Goal: Transaction & Acquisition: Purchase product/service

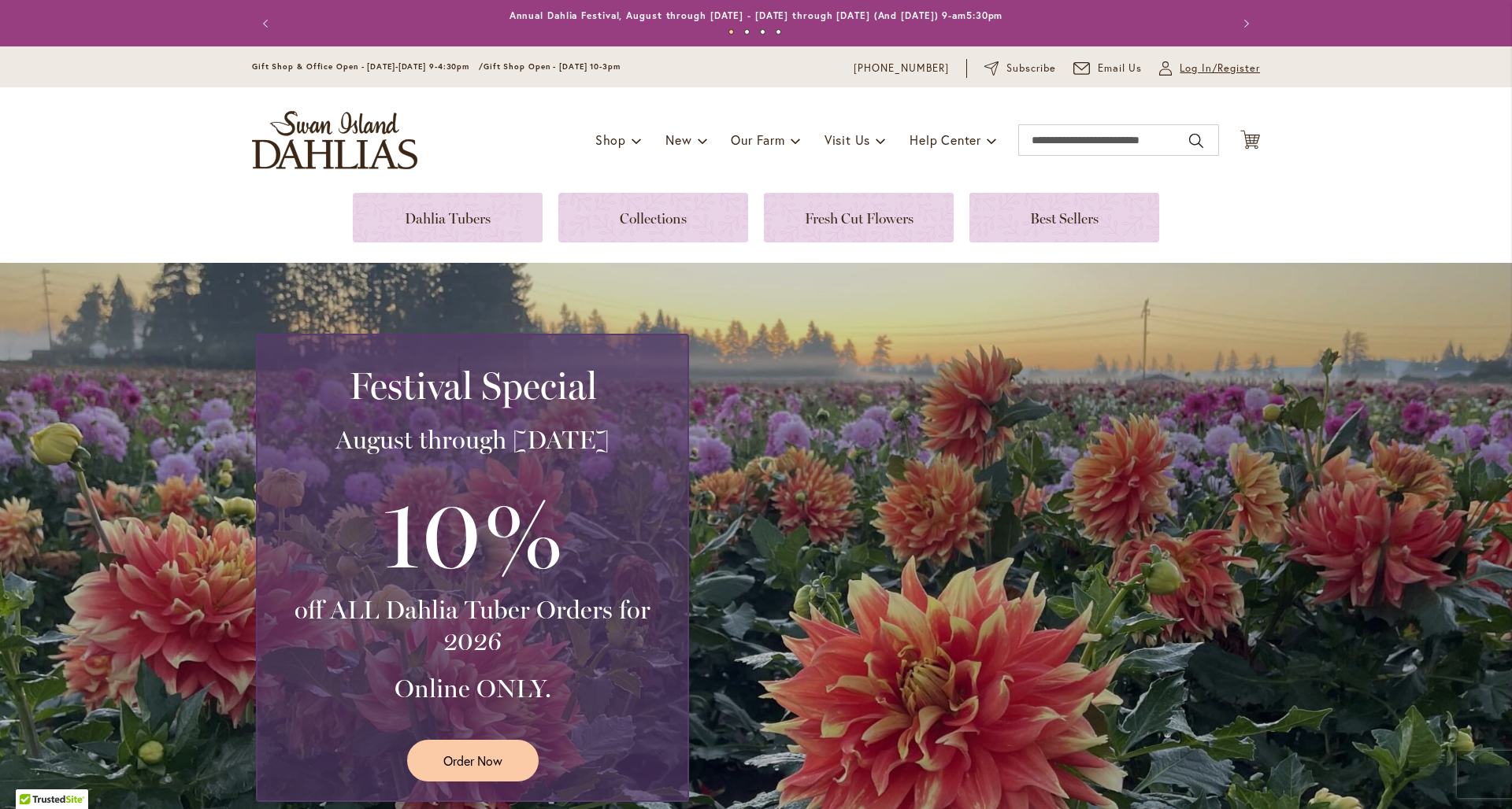
click at [1194, 69] on span "Log In/Register" at bounding box center [1220, 69] width 80 height 16
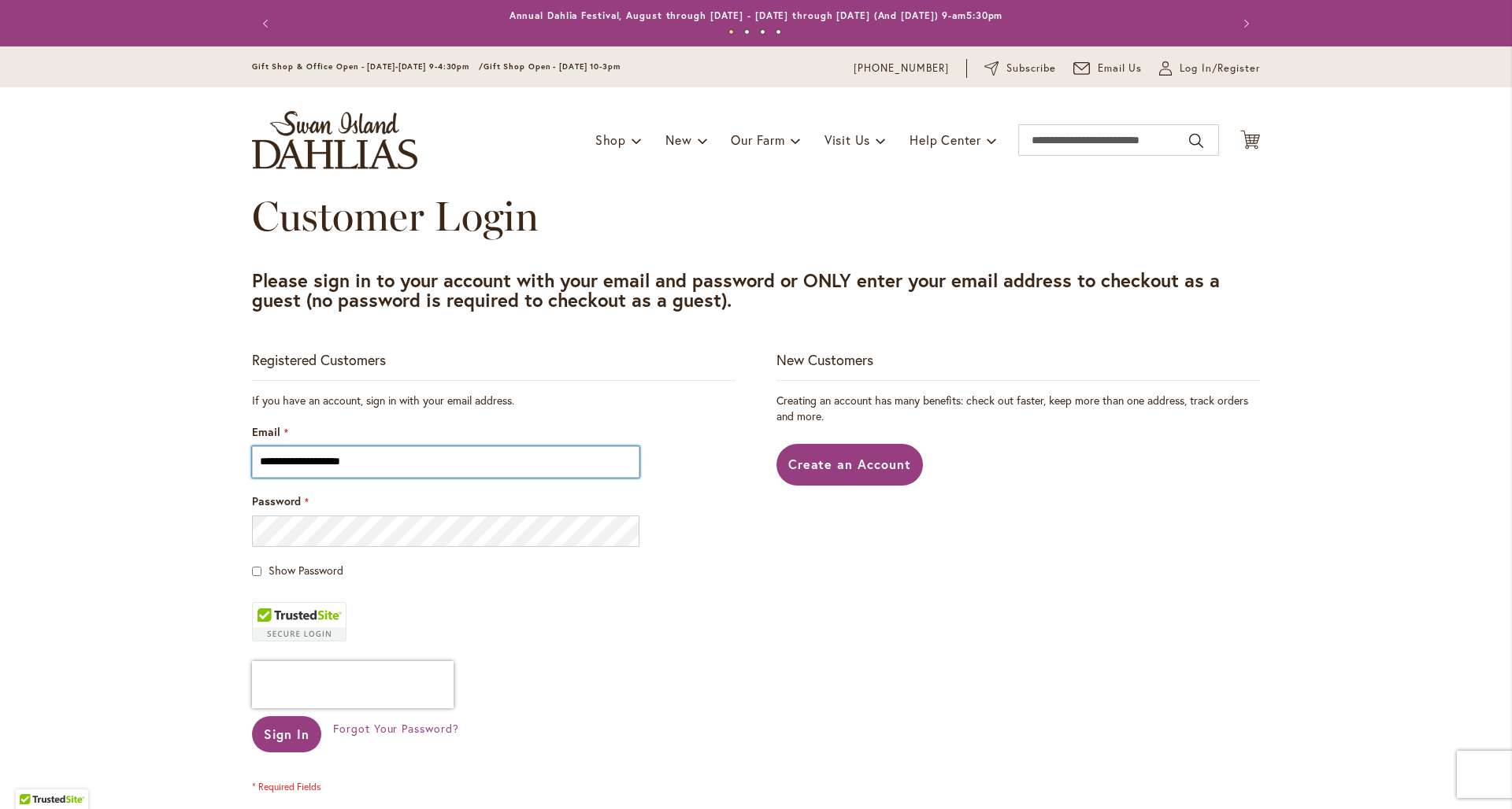
type input "**********"
click at [280, 735] on button "Sign In" at bounding box center [287, 734] width 69 height 36
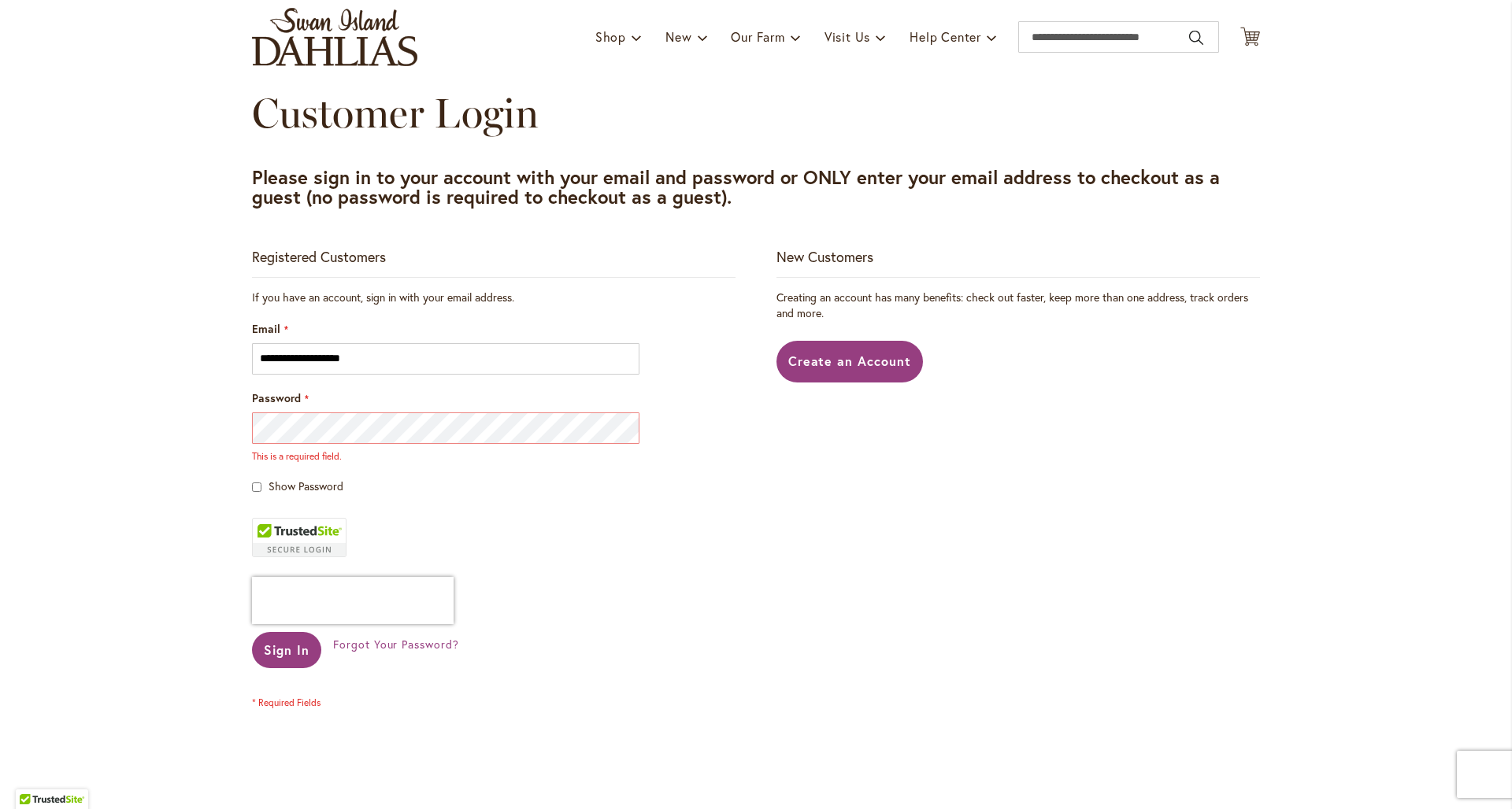
scroll to position [111, 0]
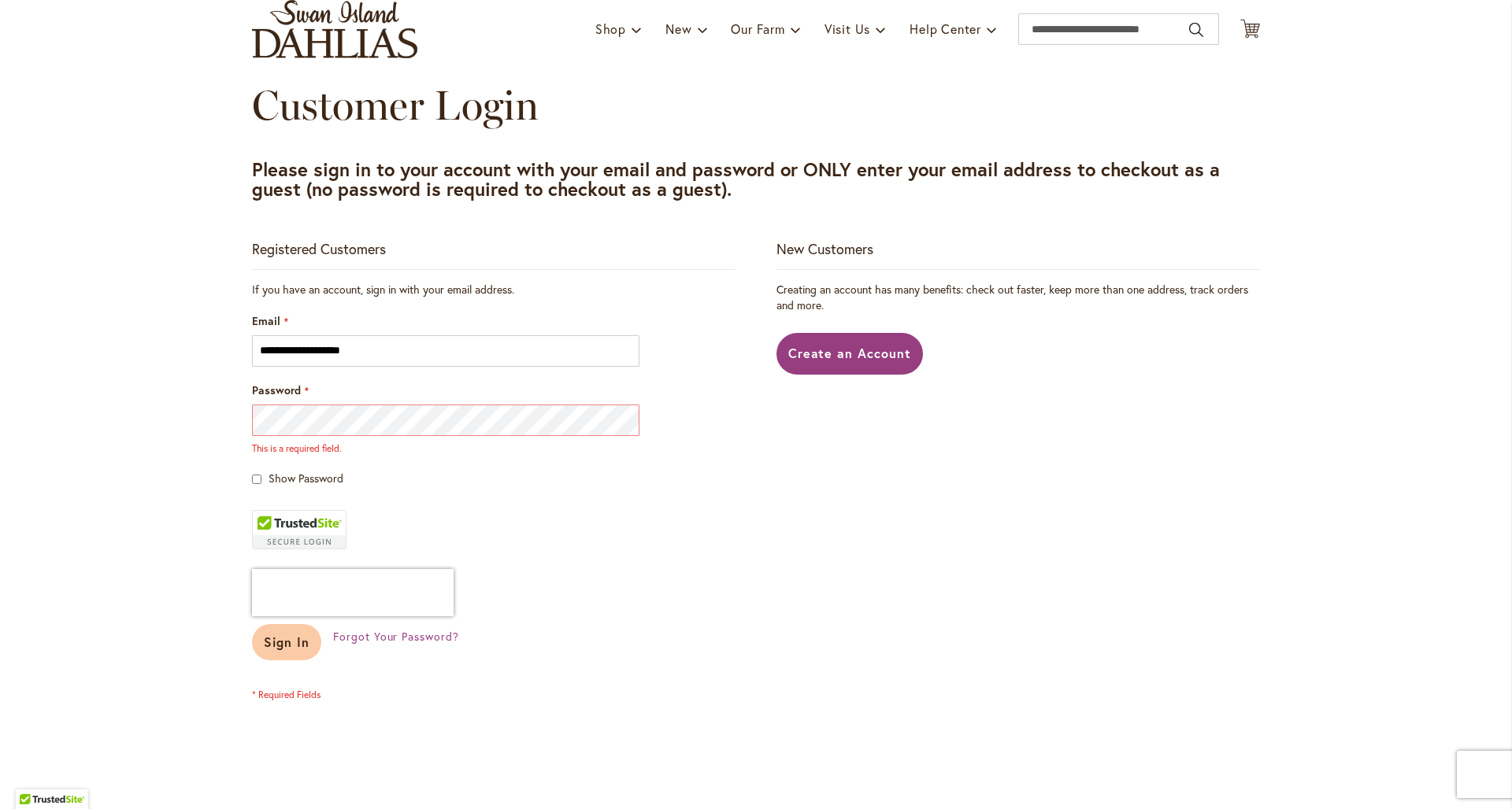
click at [290, 638] on span "Sign In" at bounding box center [286, 642] width 46 height 17
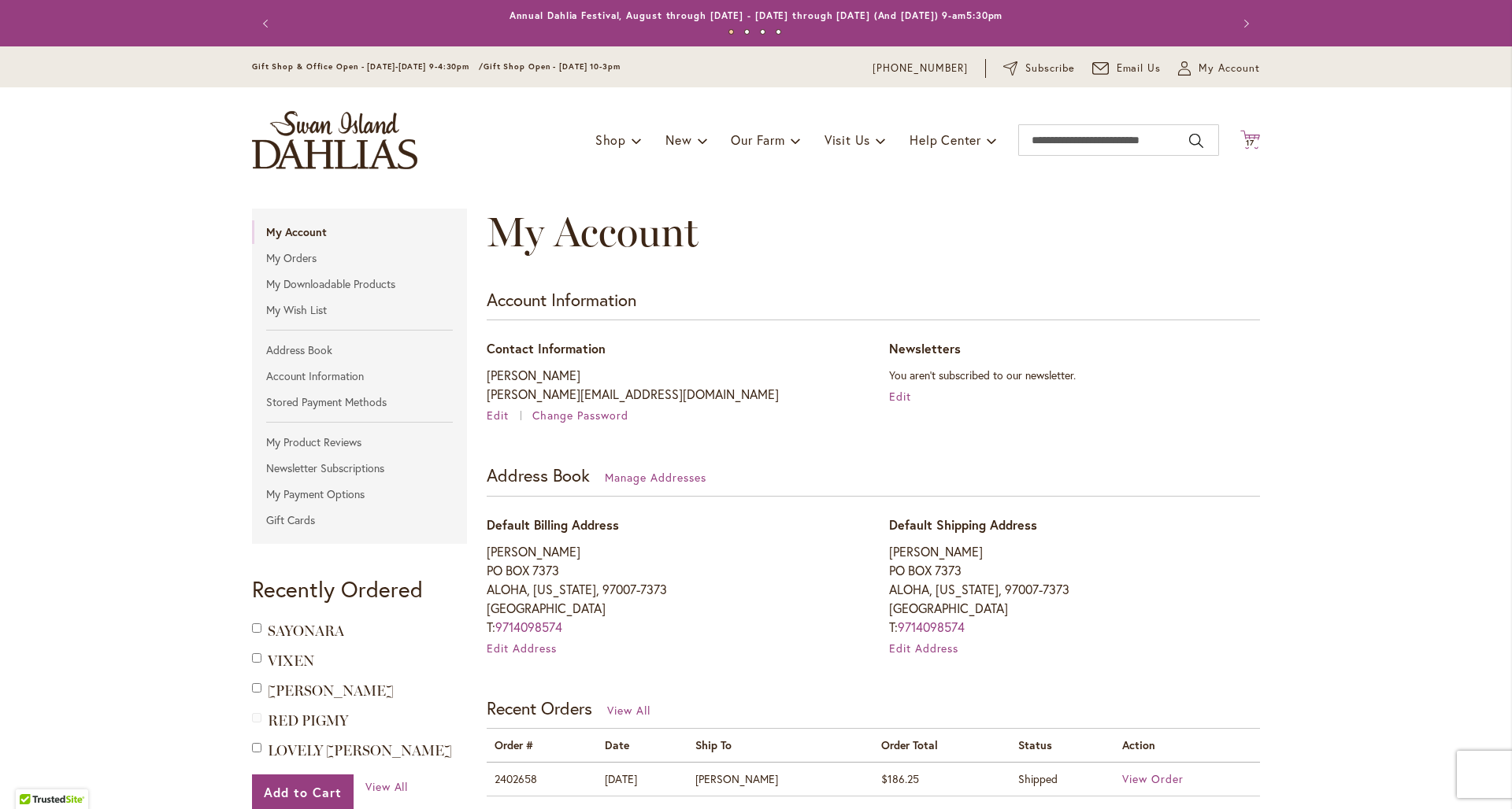
click at [1247, 139] on span "17" at bounding box center [1250, 143] width 9 height 10
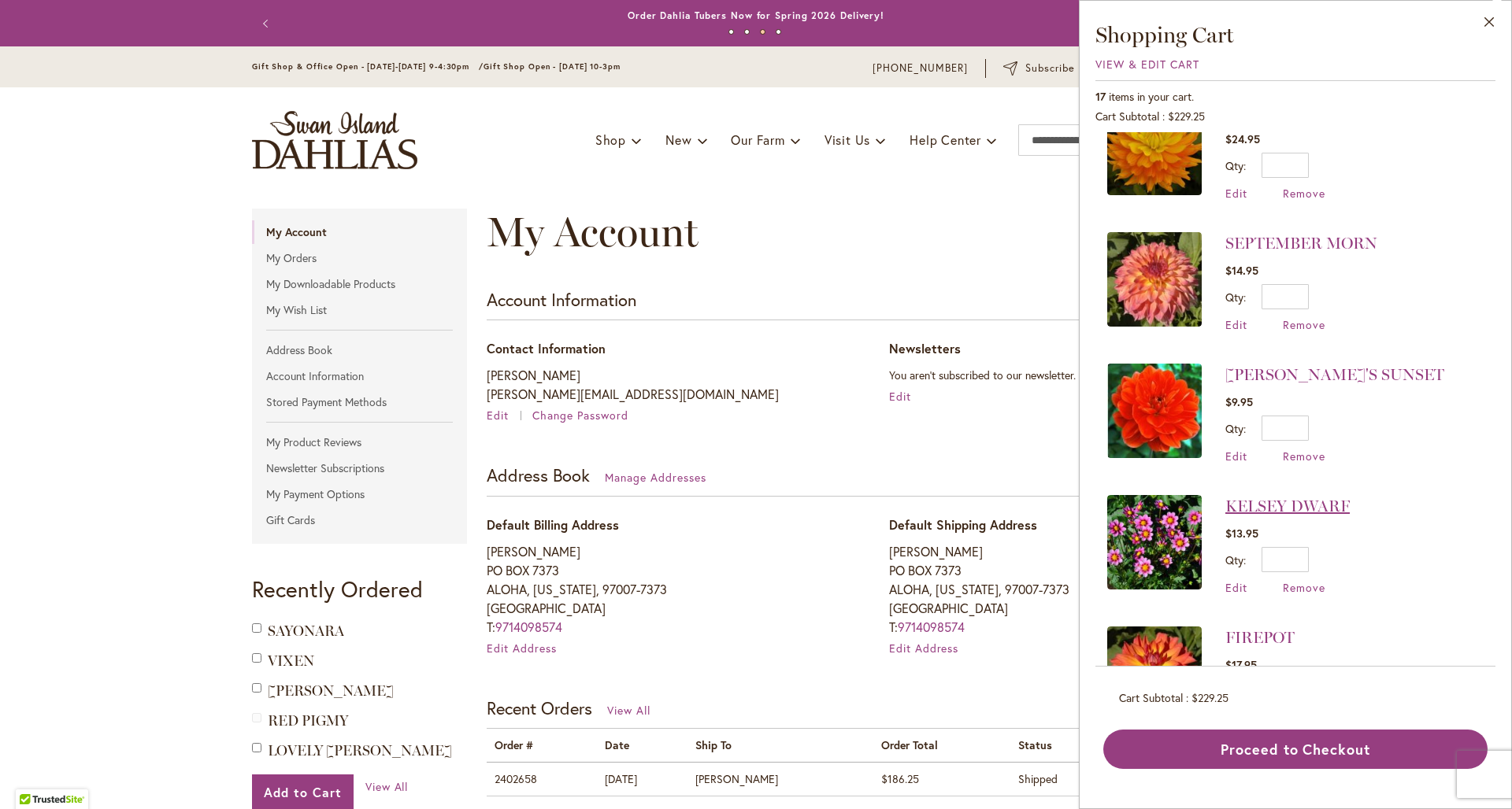
scroll to position [1033, 0]
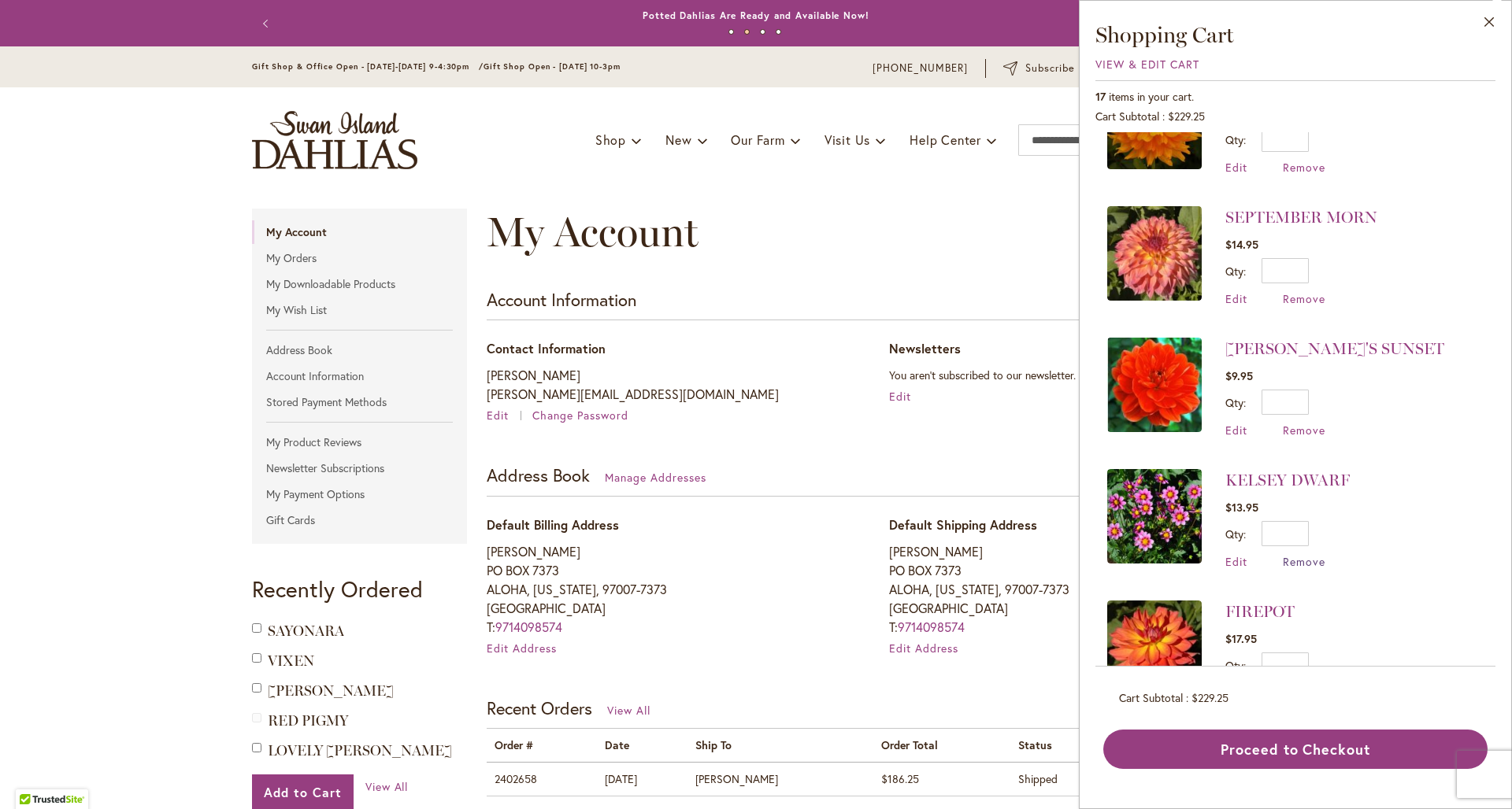
click at [1283, 554] on span "Remove" at bounding box center [1304, 561] width 42 height 15
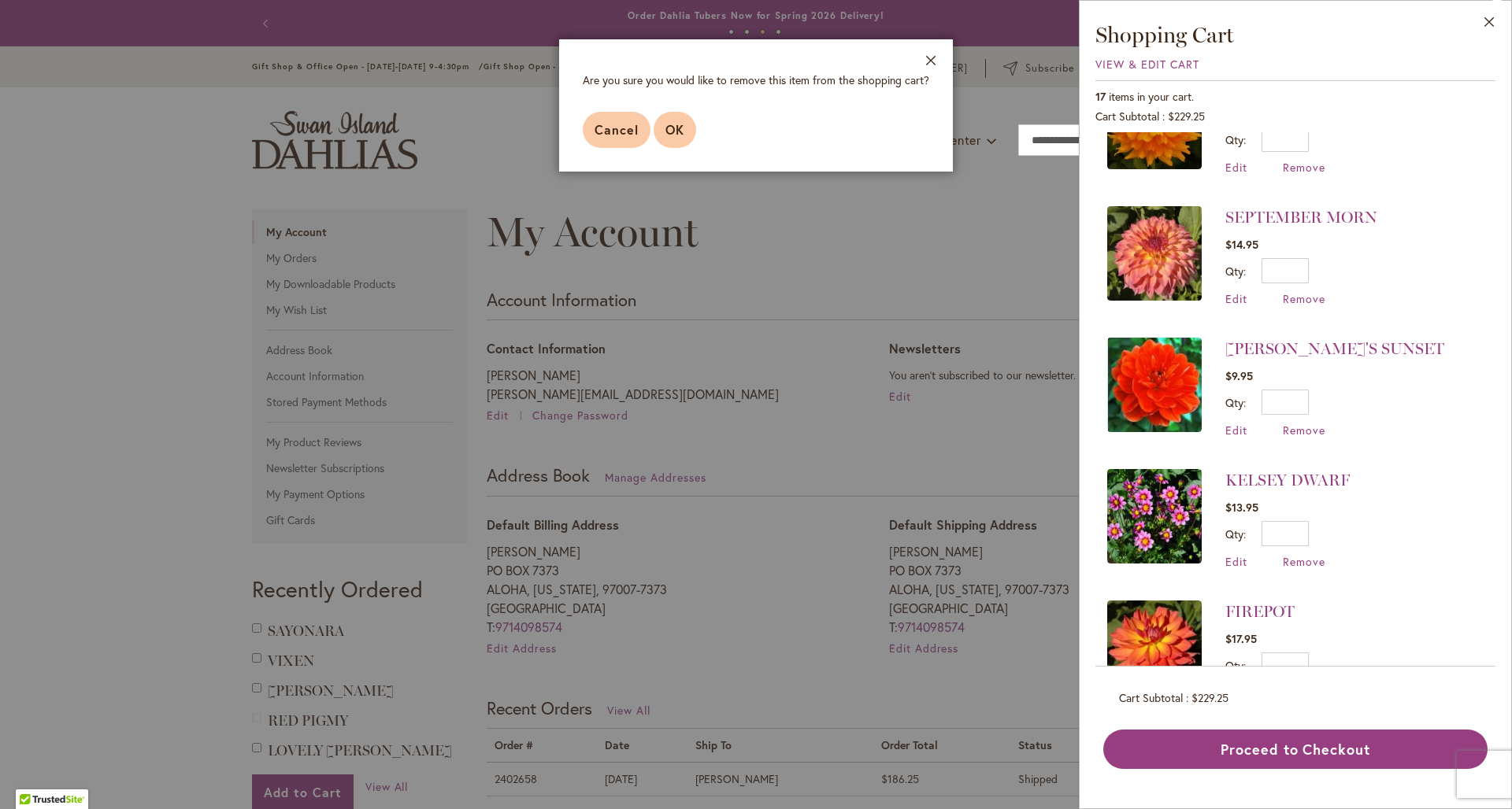
click at [665, 138] on span "OK" at bounding box center [675, 129] width 19 height 17
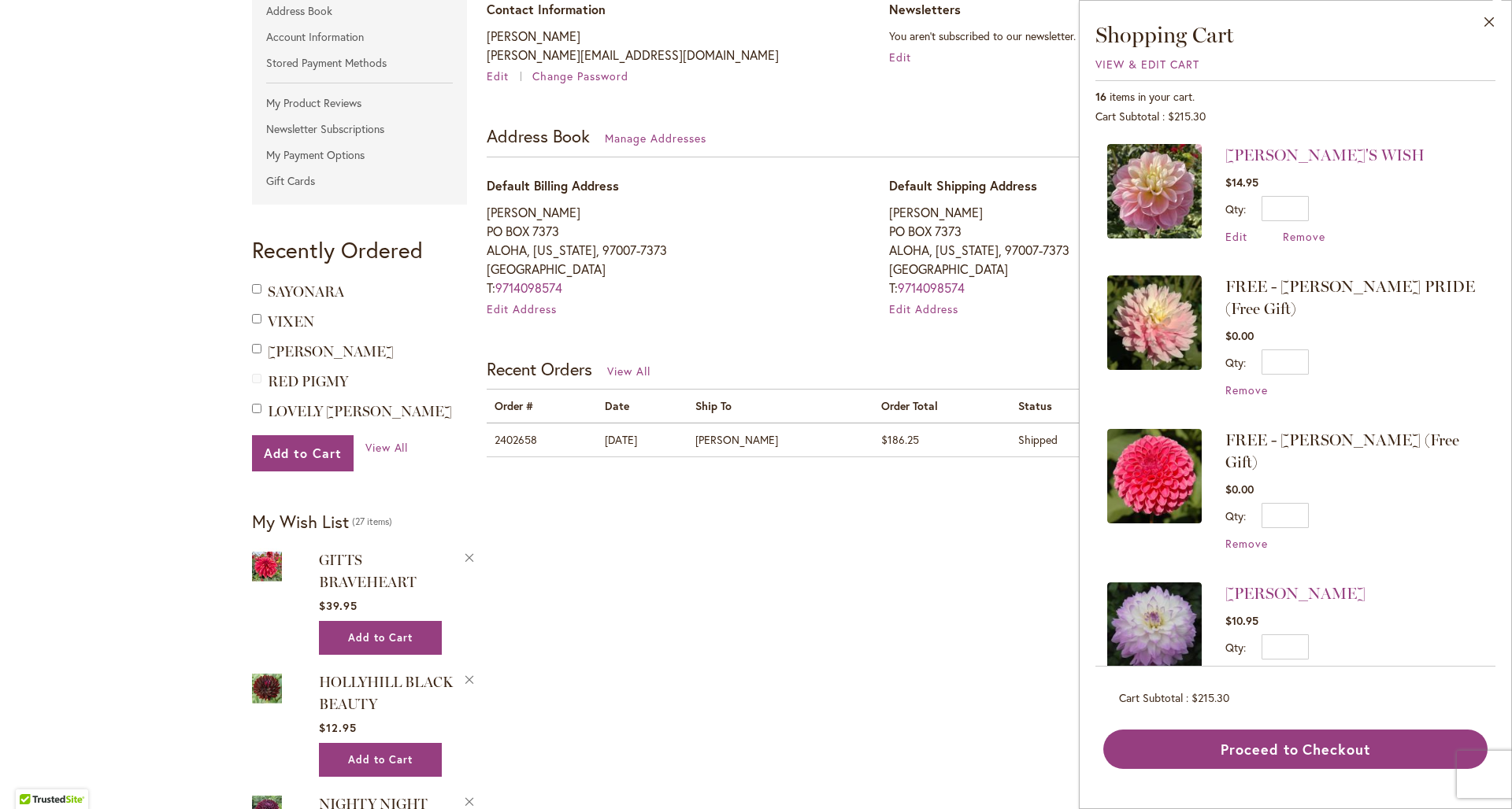
scroll to position [295, 0]
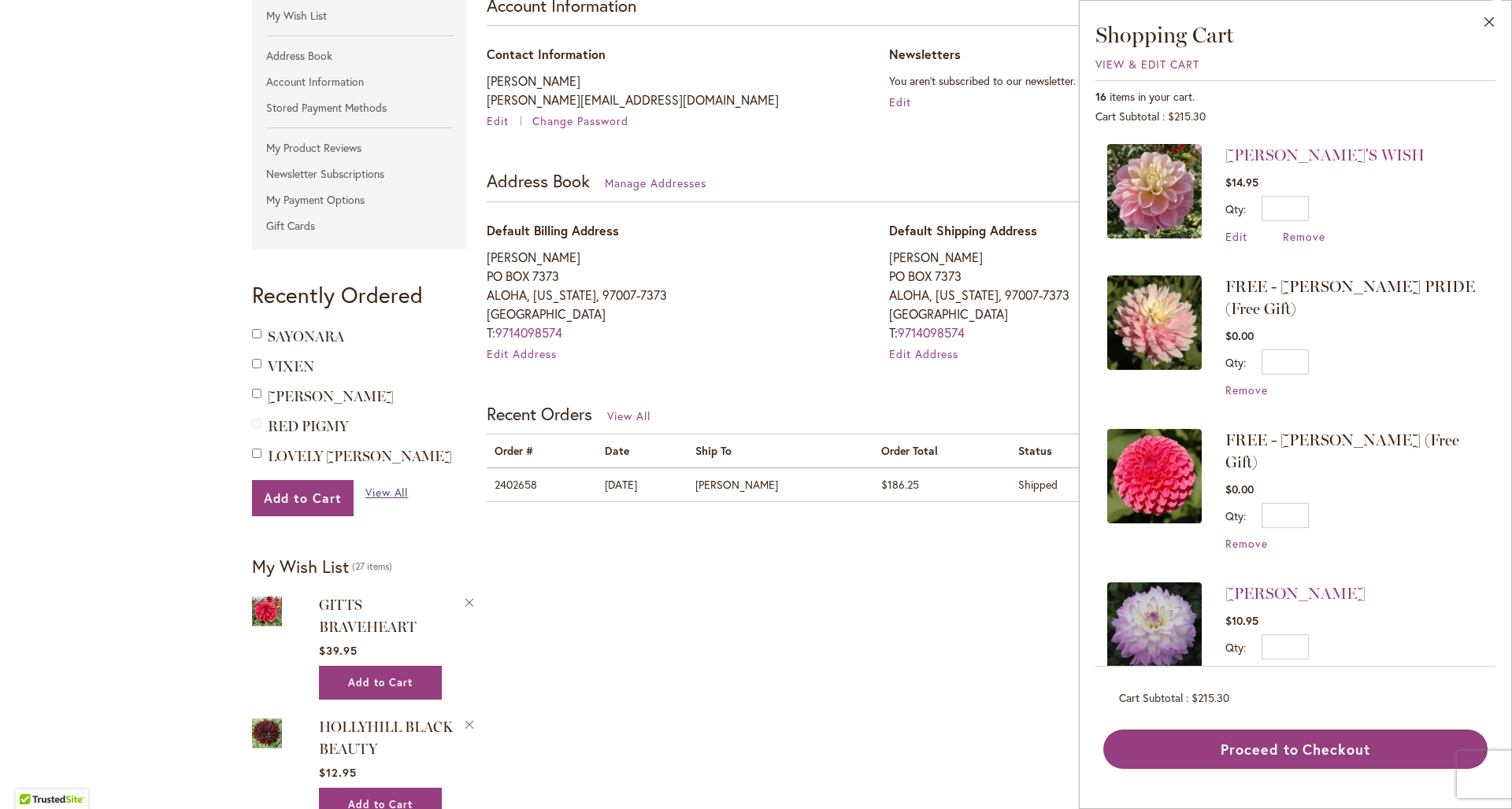
click at [381, 492] on span "View All" at bounding box center [387, 492] width 43 height 15
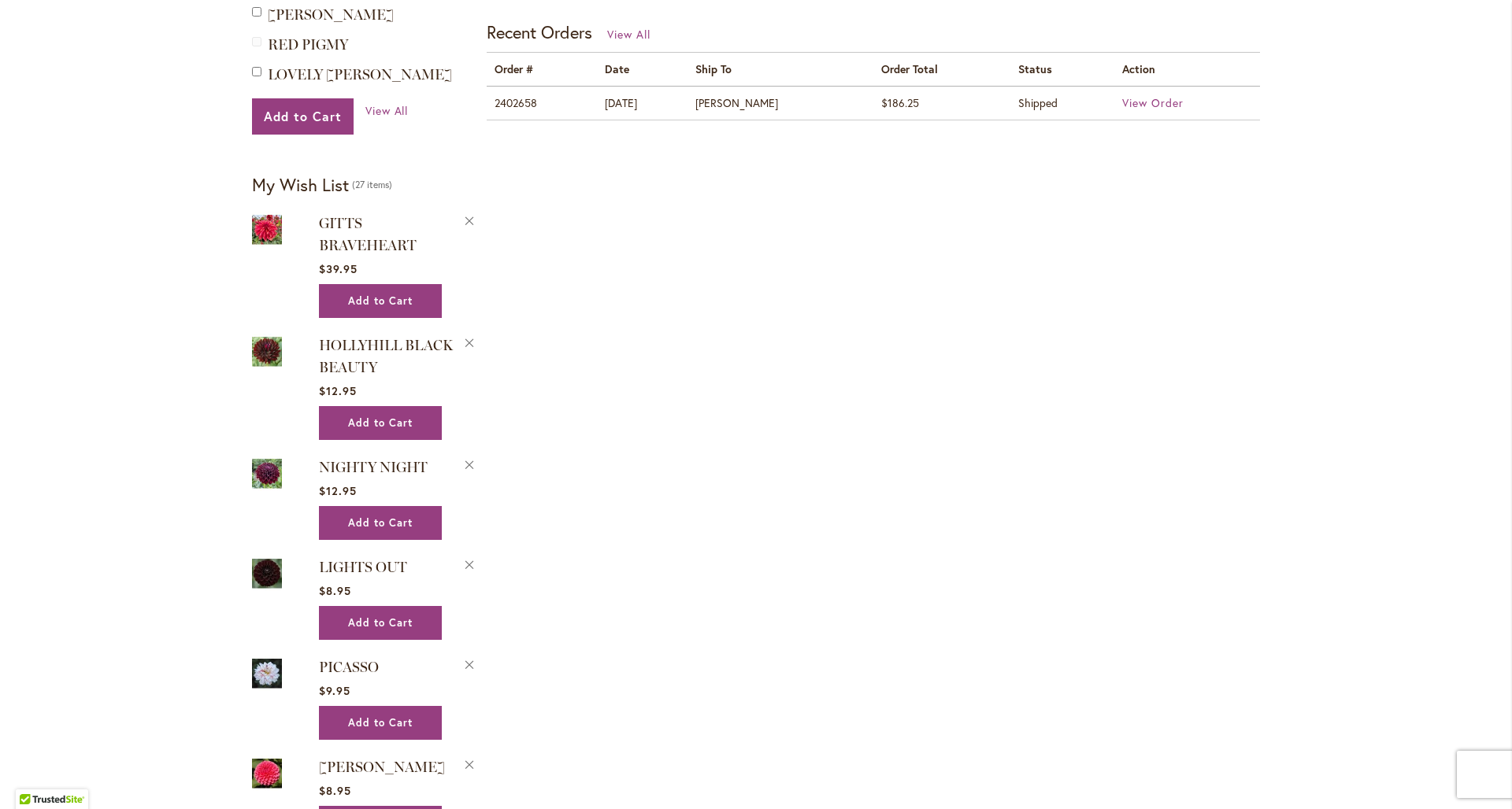
scroll to position [261, 0]
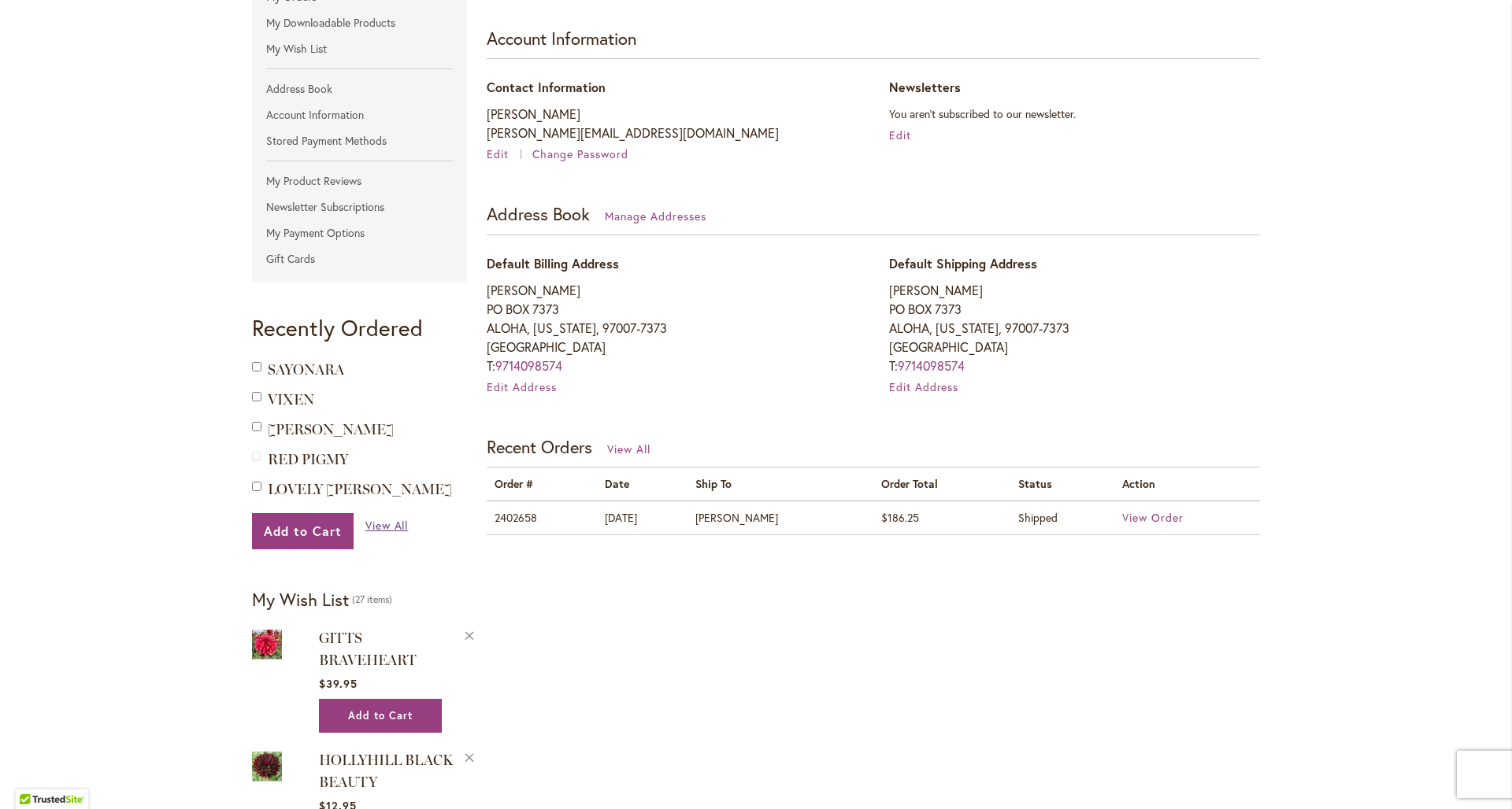
click at [372, 524] on span "View All" at bounding box center [387, 525] width 43 height 15
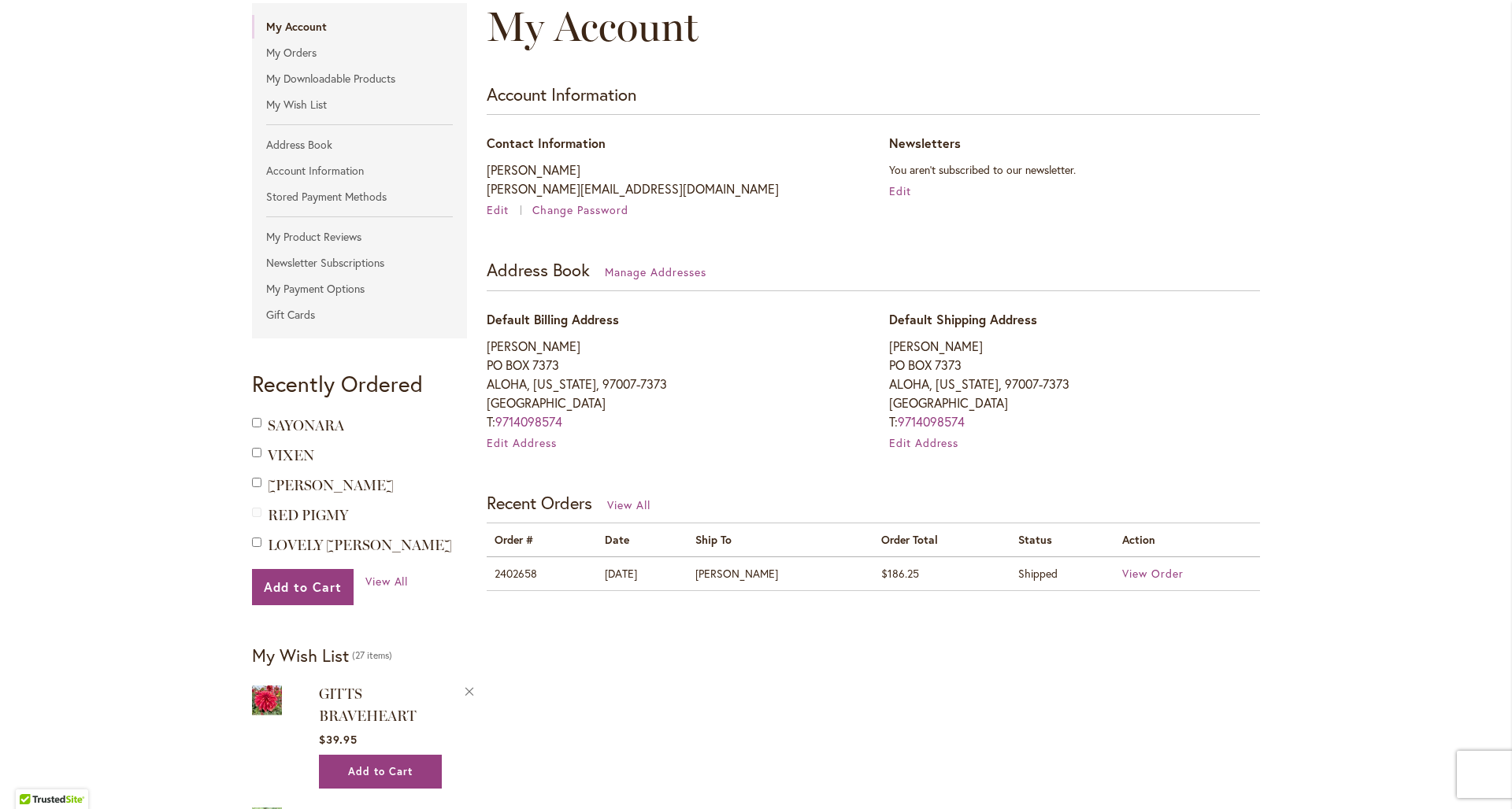
scroll to position [319, 0]
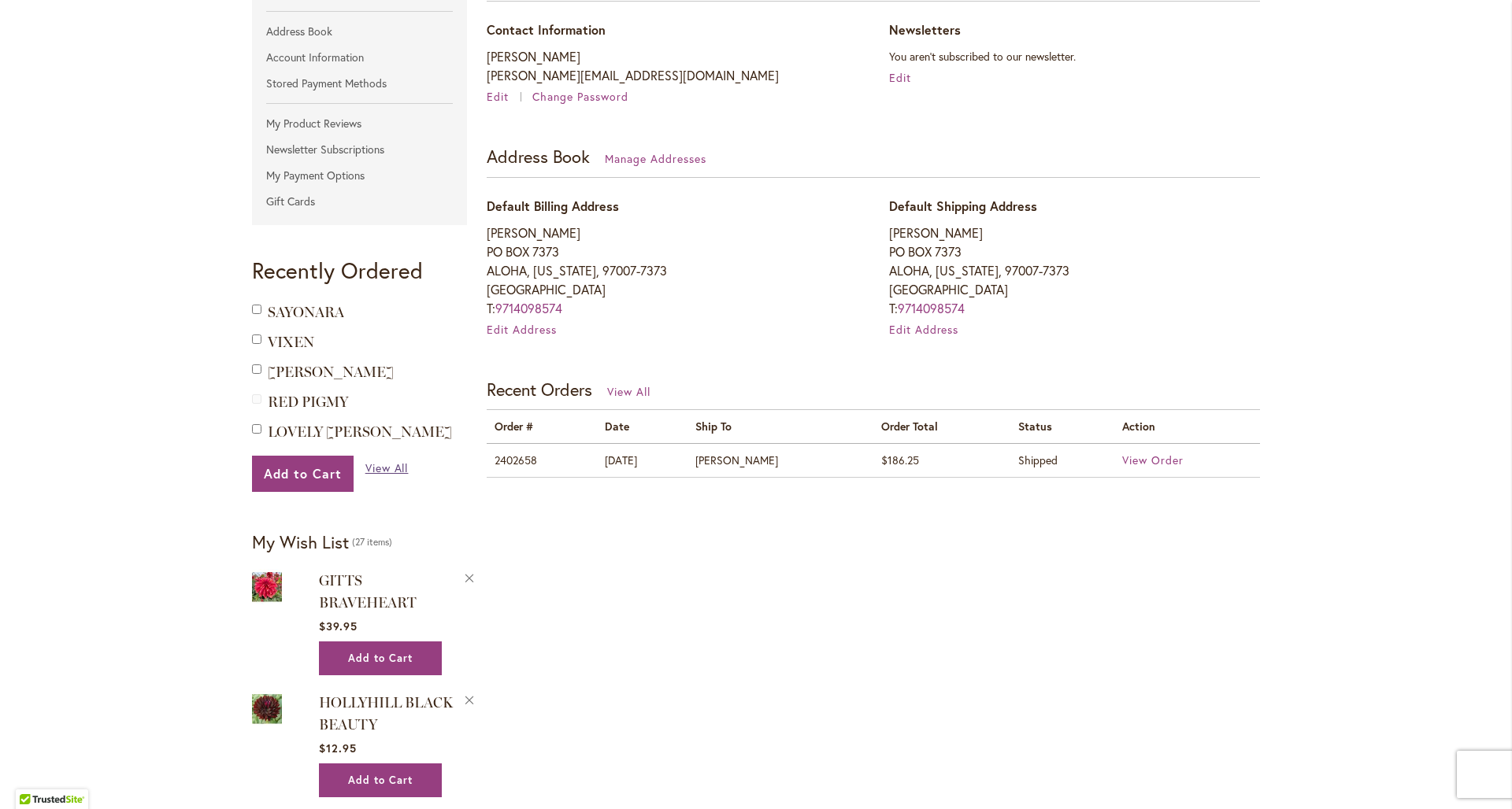
click at [389, 469] on span "View All" at bounding box center [387, 468] width 43 height 15
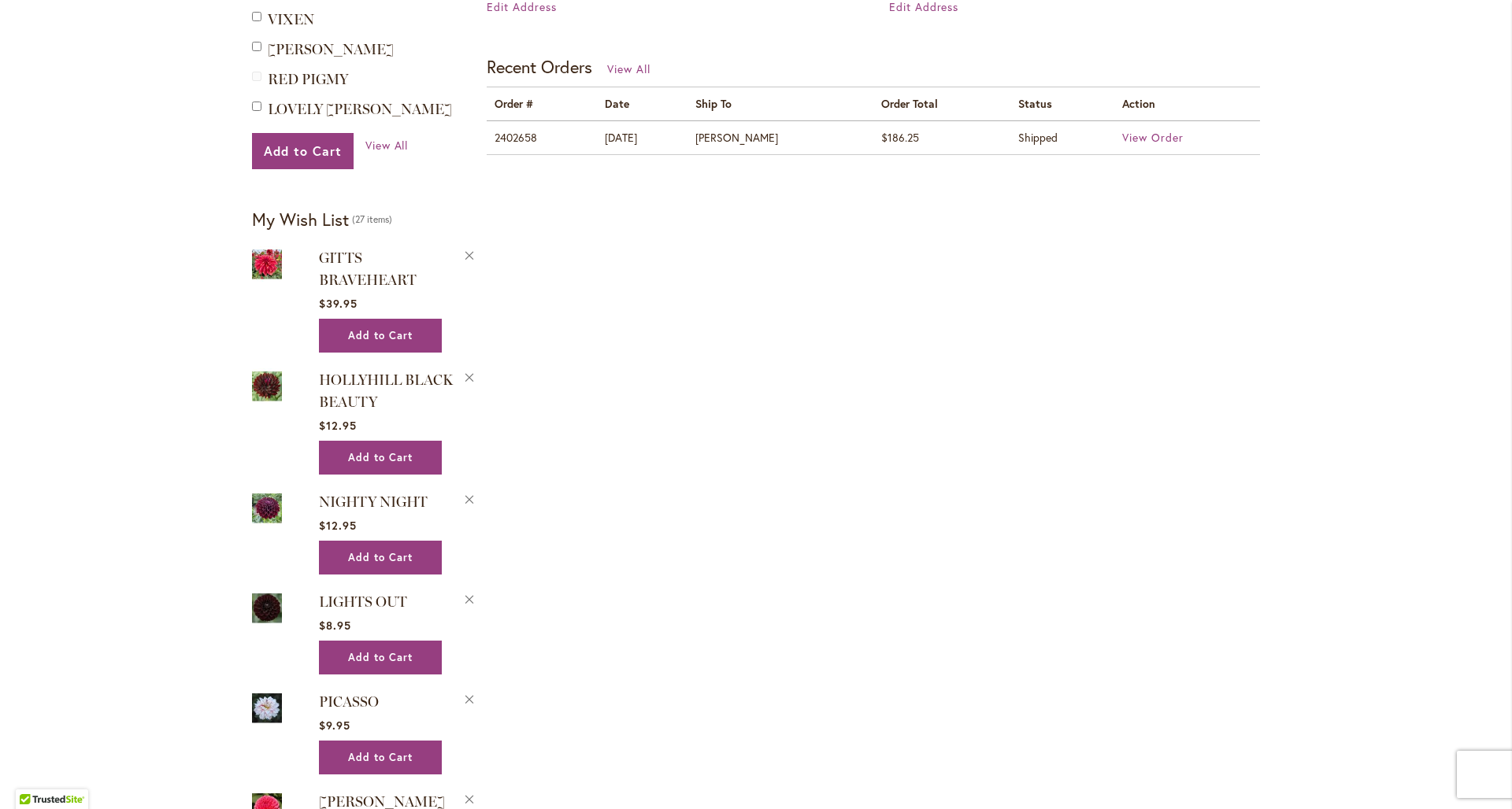
scroll to position [471, 0]
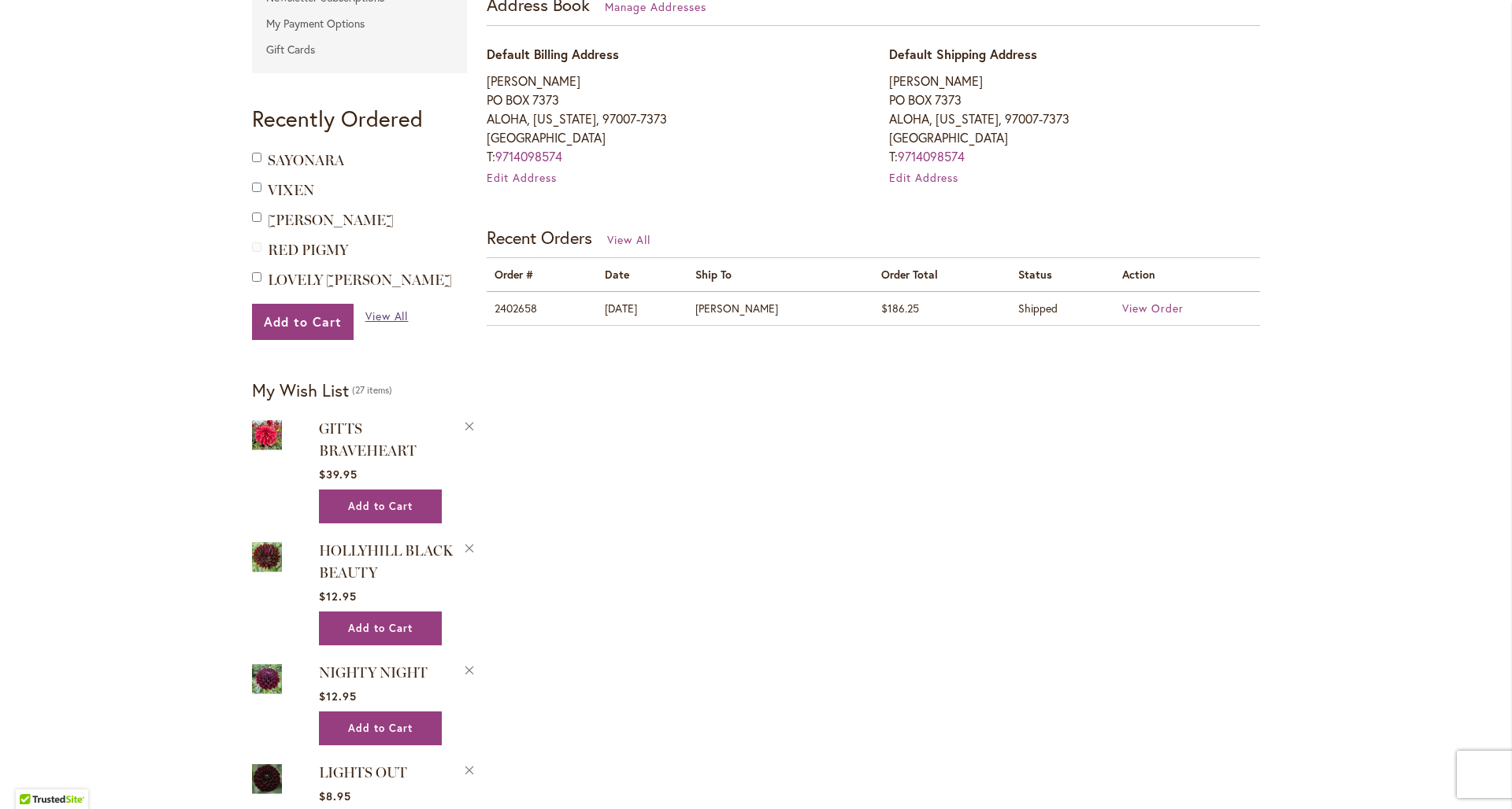
click at [381, 318] on span "View All" at bounding box center [387, 316] width 43 height 15
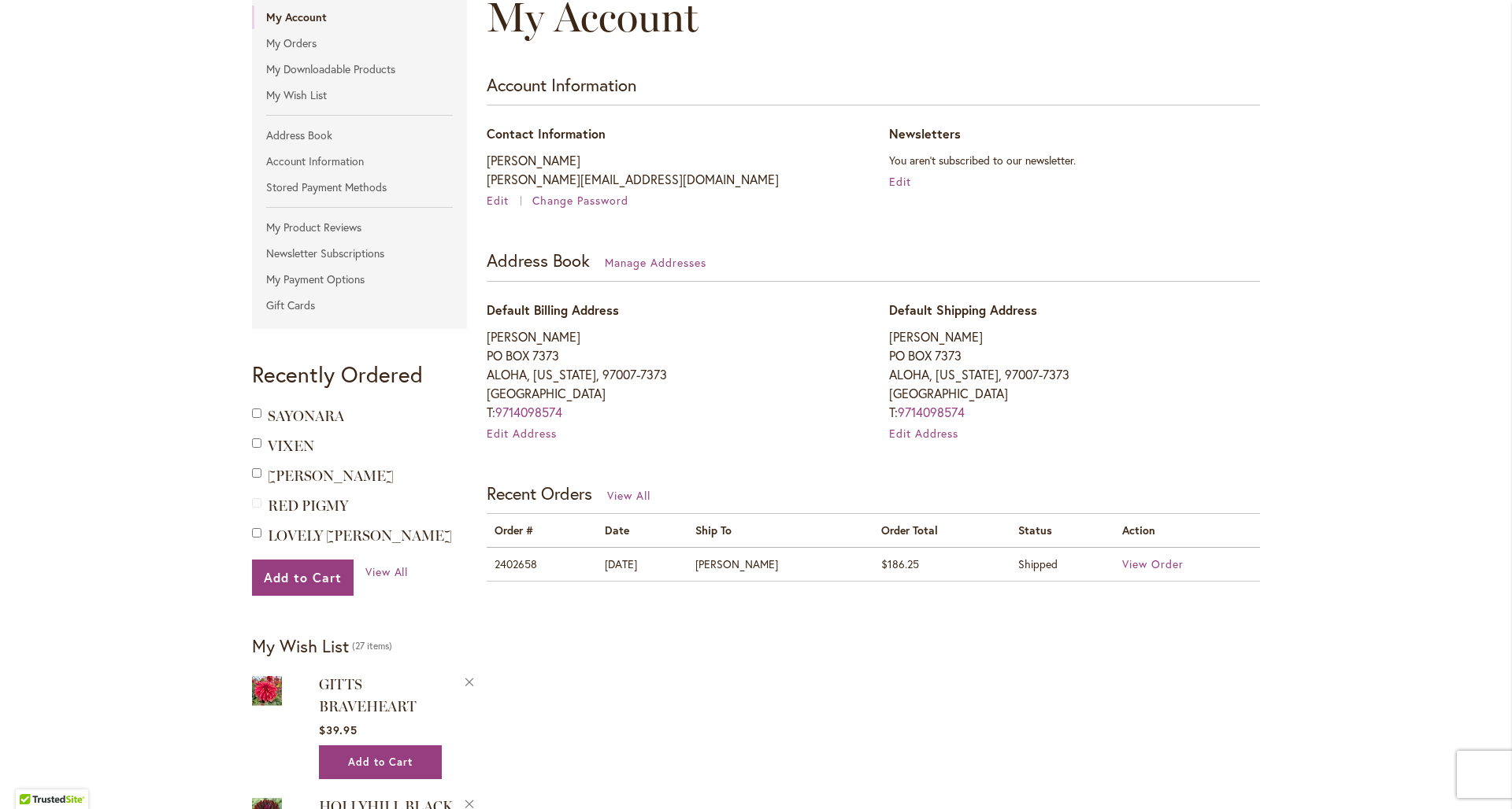
scroll to position [23, 0]
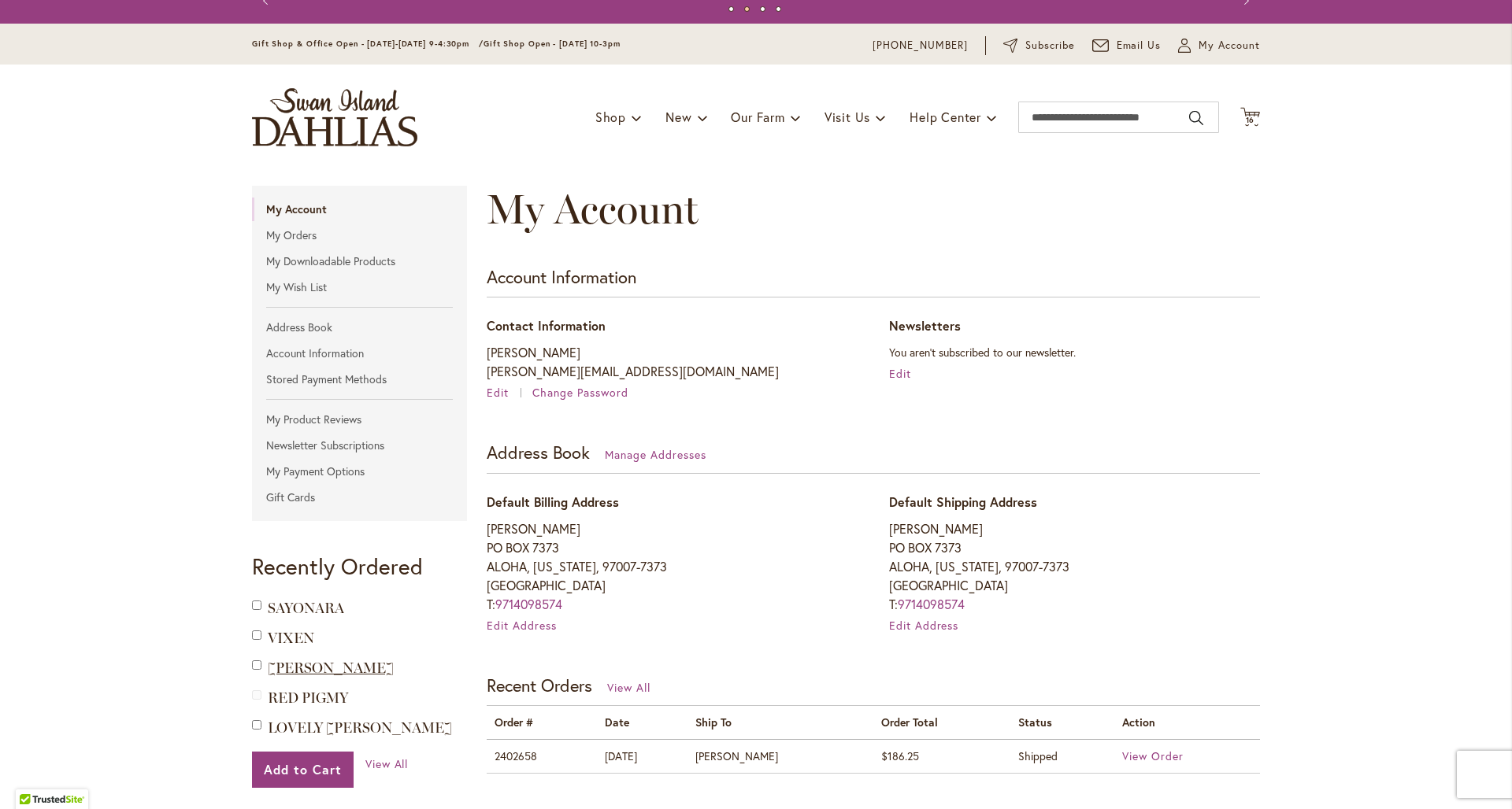
click at [300, 662] on span "[PERSON_NAME]" at bounding box center [330, 669] width 126 height 18
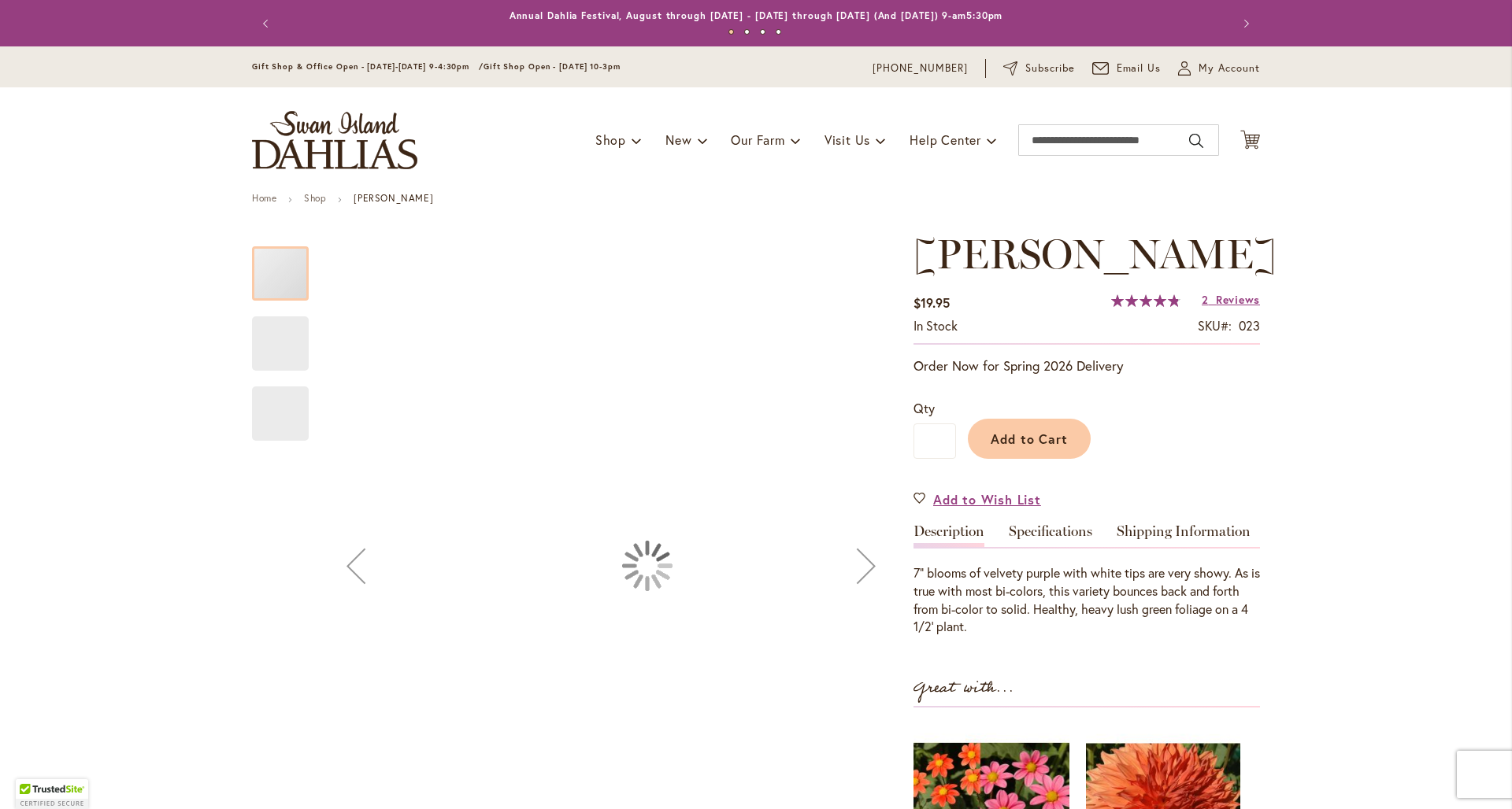
scroll to position [203, 0]
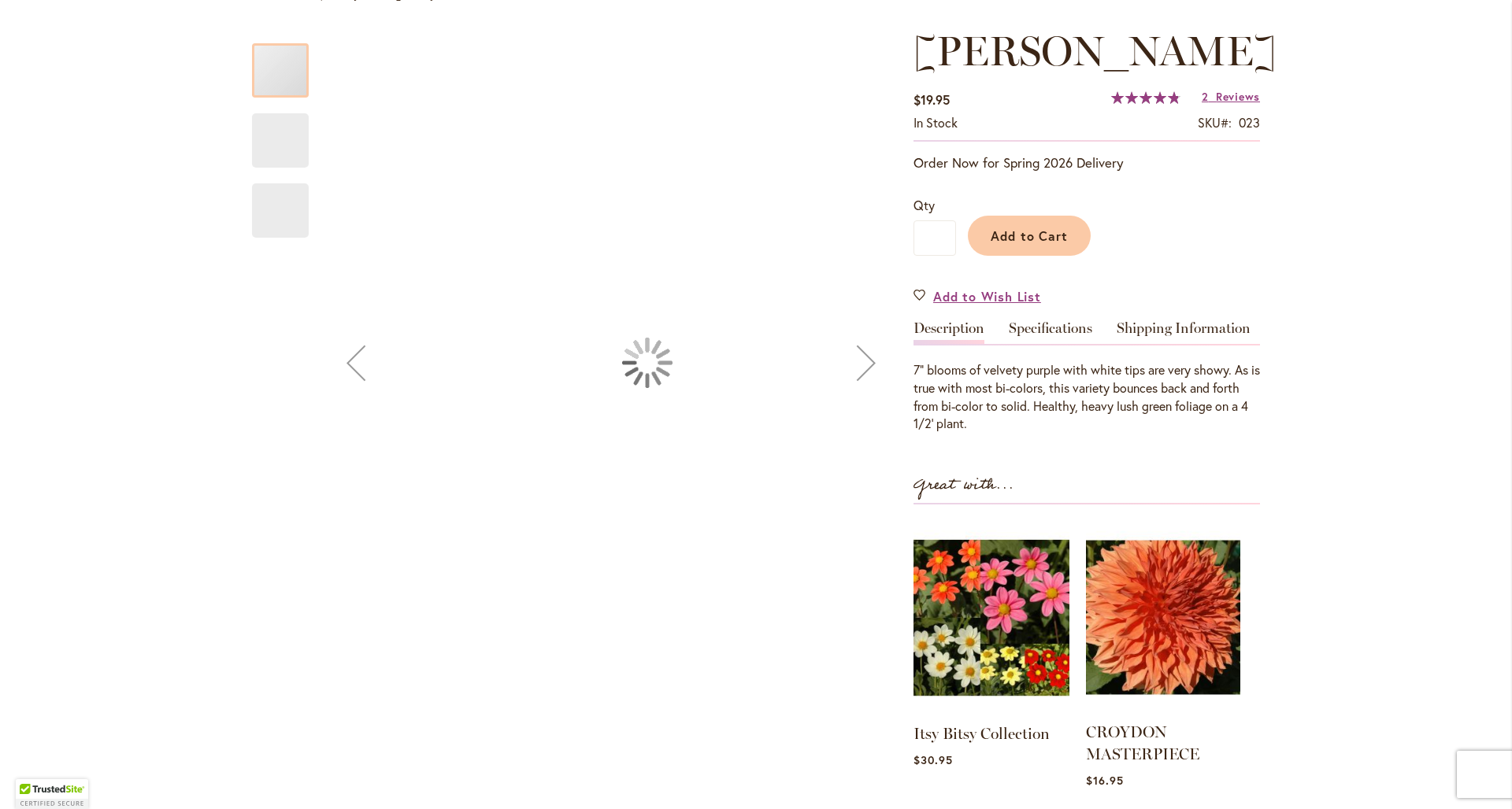
type input "*********"
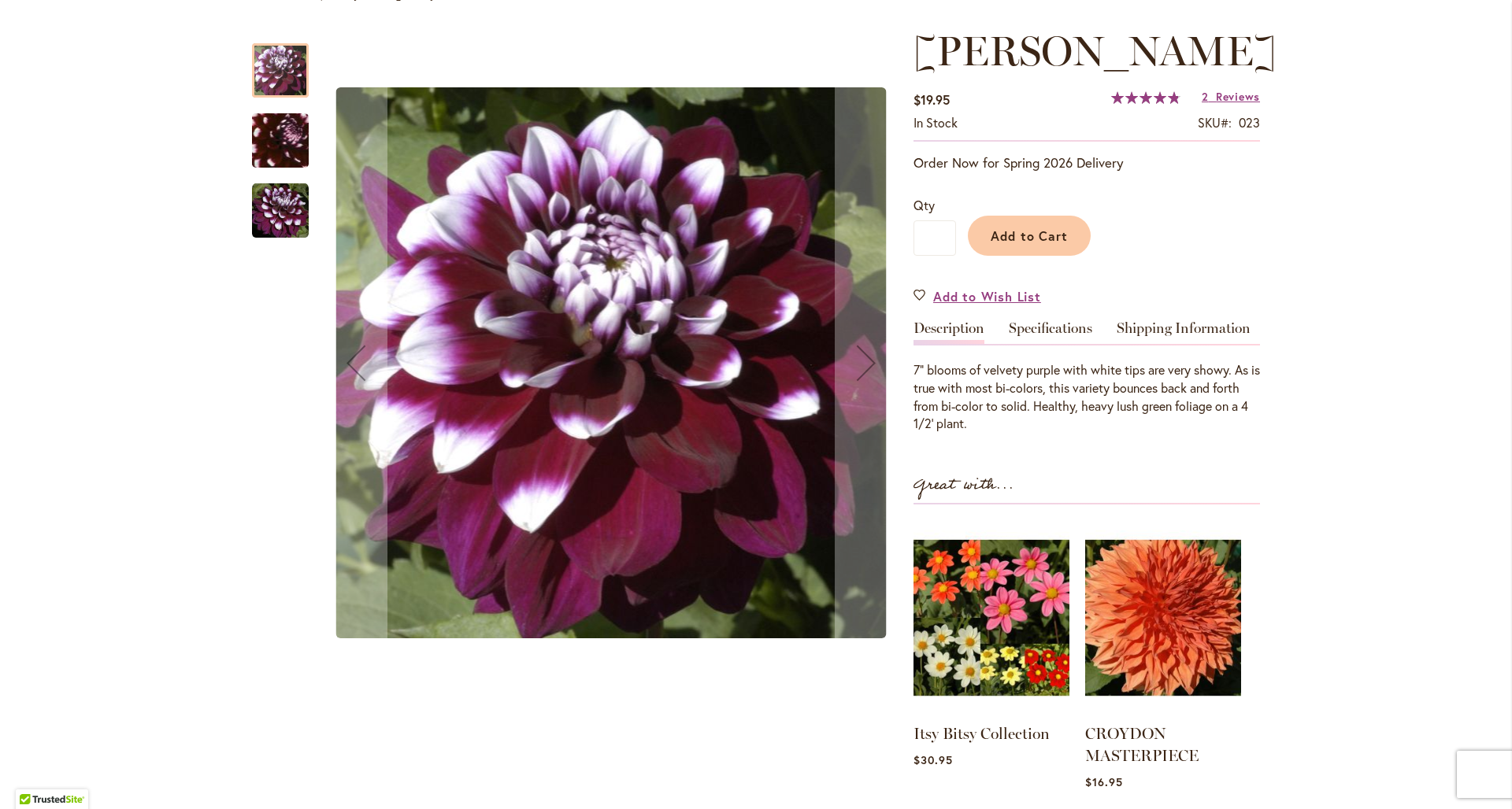
click at [278, 152] on img "Ryan C" at bounding box center [280, 141] width 111 height 109
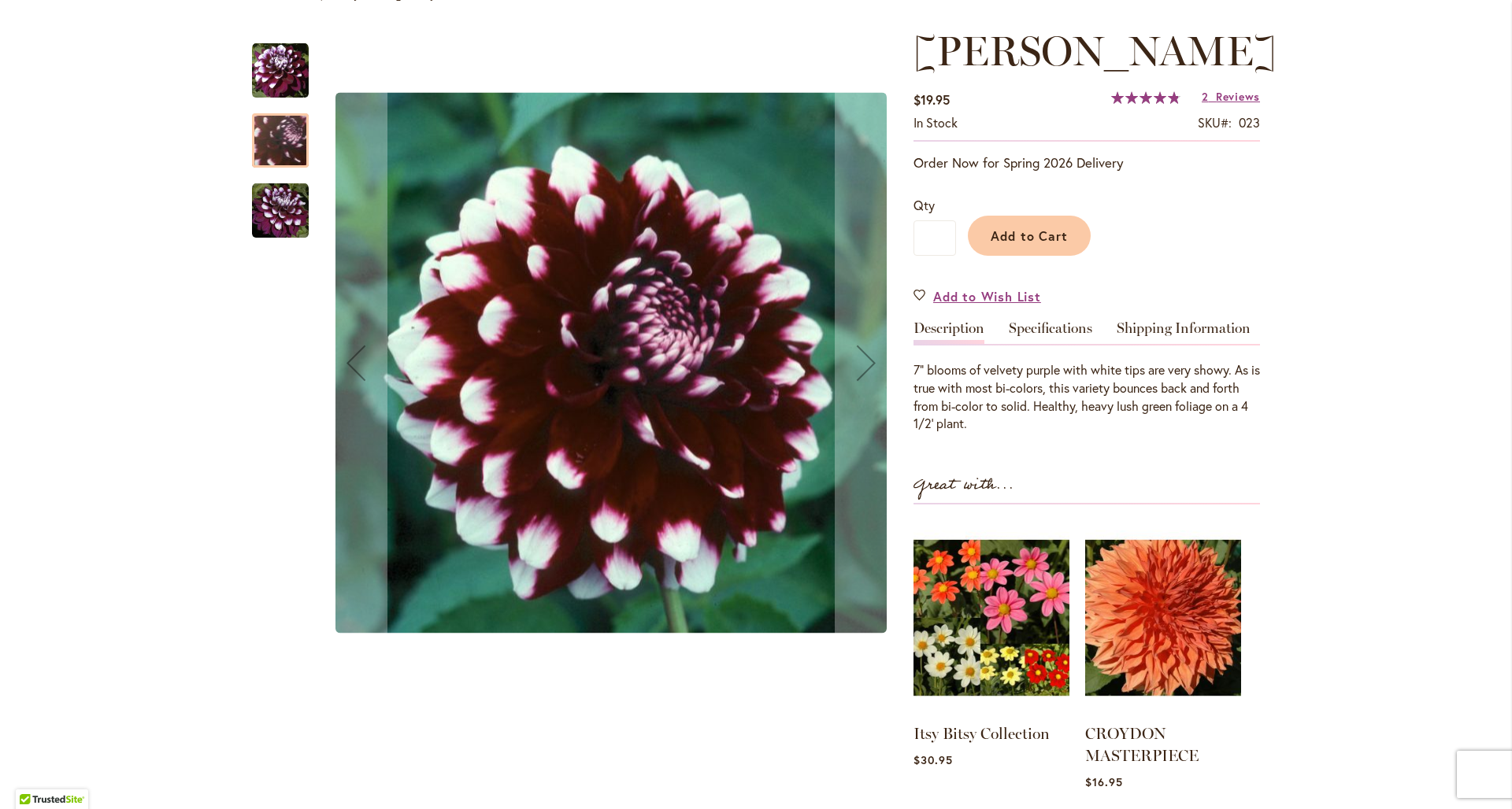
click at [286, 219] on img "Ryan C" at bounding box center [280, 211] width 57 height 57
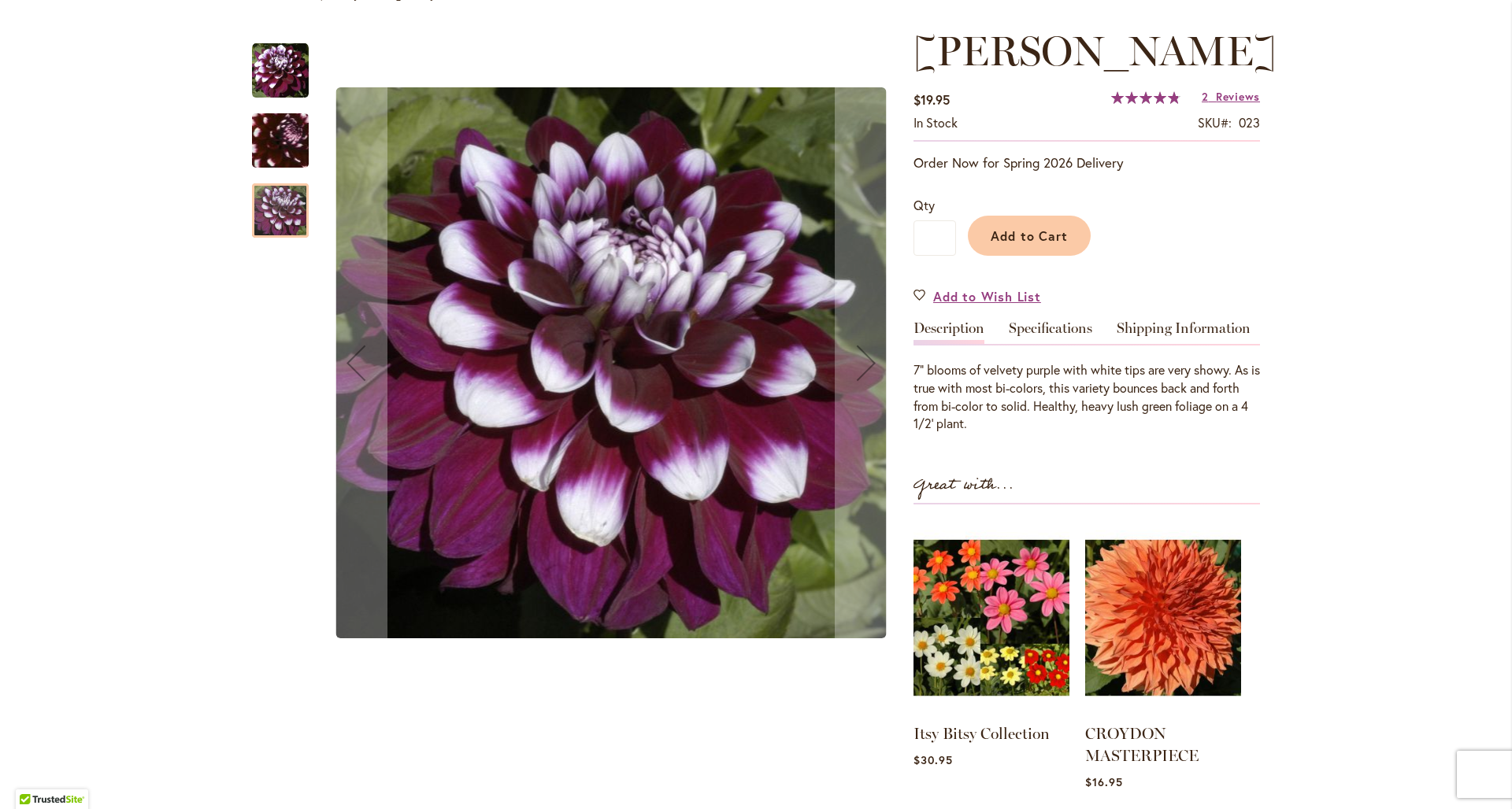
click at [277, 99] on img "Ryan C" at bounding box center [280, 70] width 57 height 57
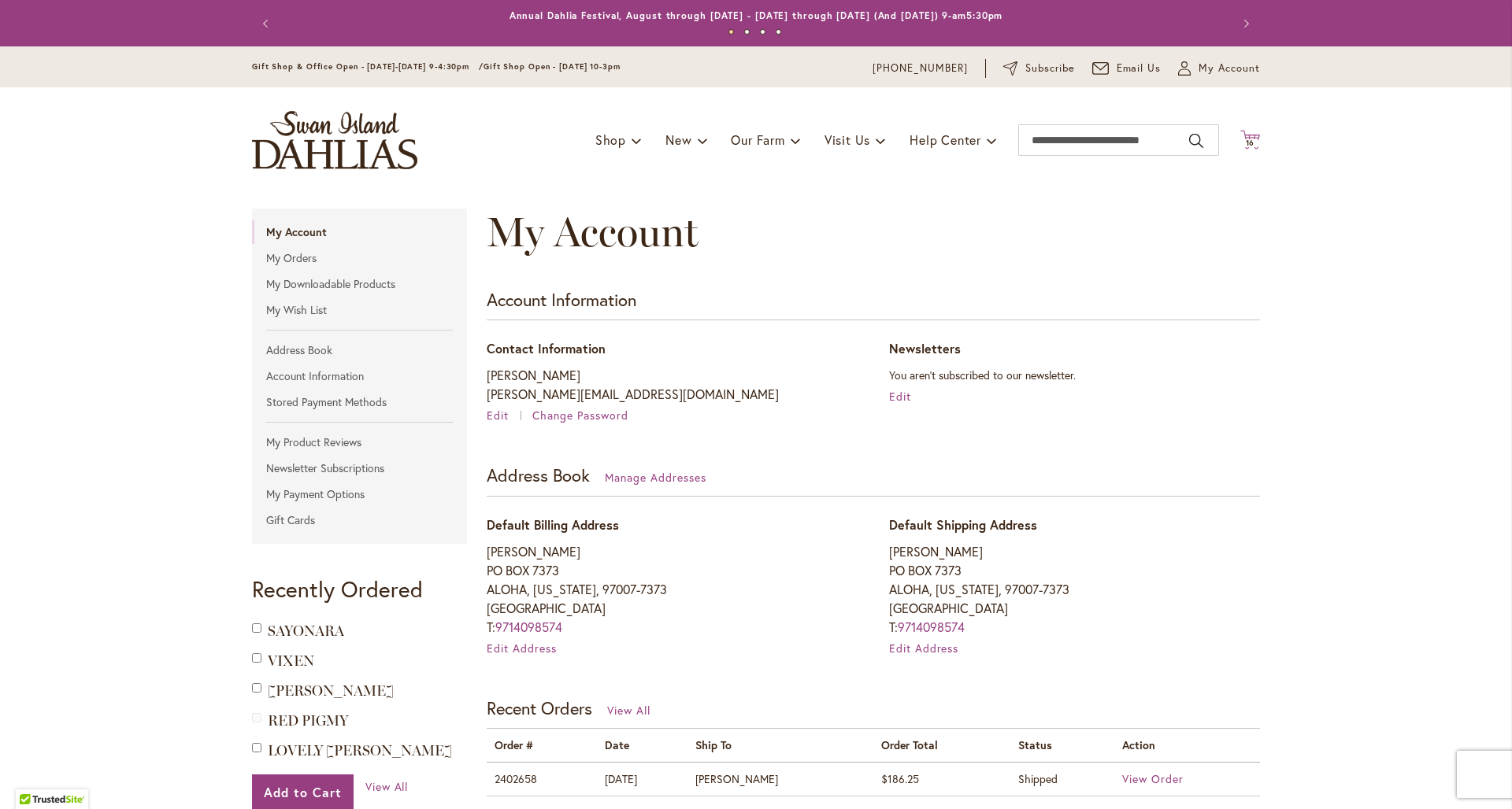
click at [1248, 139] on span "16" at bounding box center [1251, 143] width 10 height 10
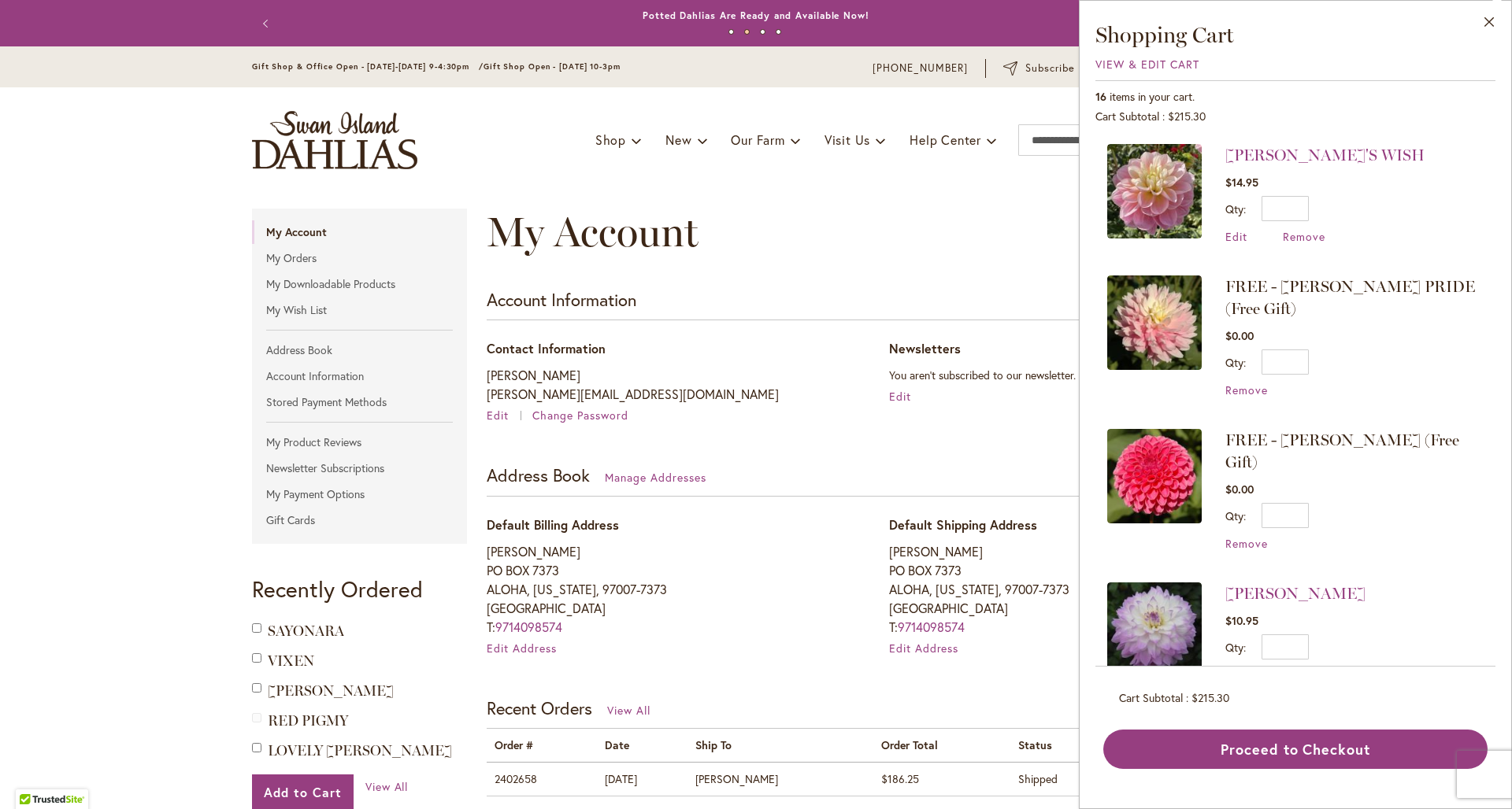
click at [1225, 288] on span "FREE - CHILSON'S PRIDE (Free Gift)" at bounding box center [1350, 297] width 250 height 41
click at [1232, 284] on span "FREE - CHILSON'S PRIDE (Free Gift)" at bounding box center [1350, 297] width 250 height 41
click at [1107, 321] on img at bounding box center [1155, 323] width 95 height 95
click at [1488, 18] on button "Close" at bounding box center [1490, 26] width 43 height 50
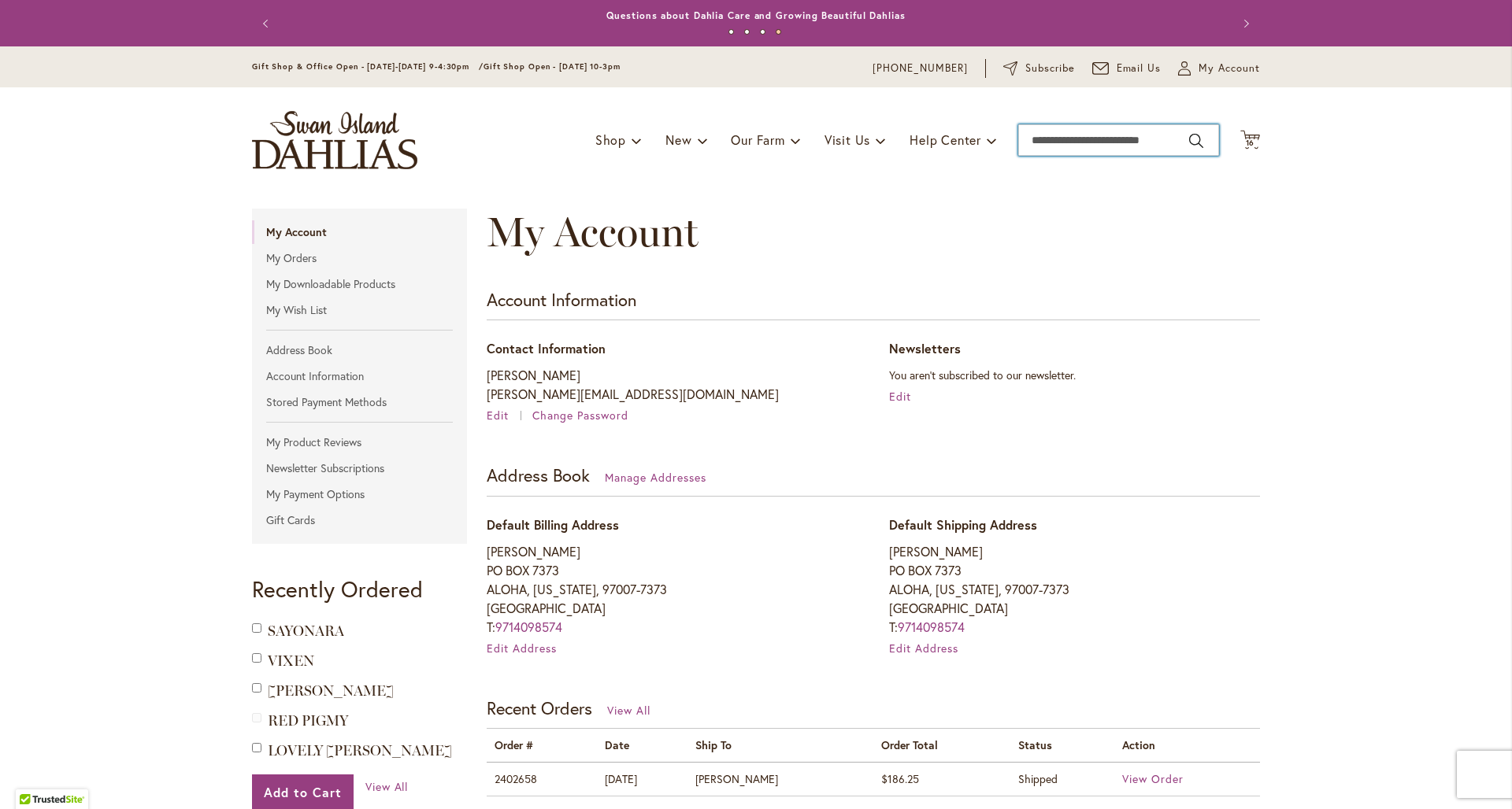
click at [1111, 140] on input "Search" at bounding box center [1119, 139] width 201 height 31
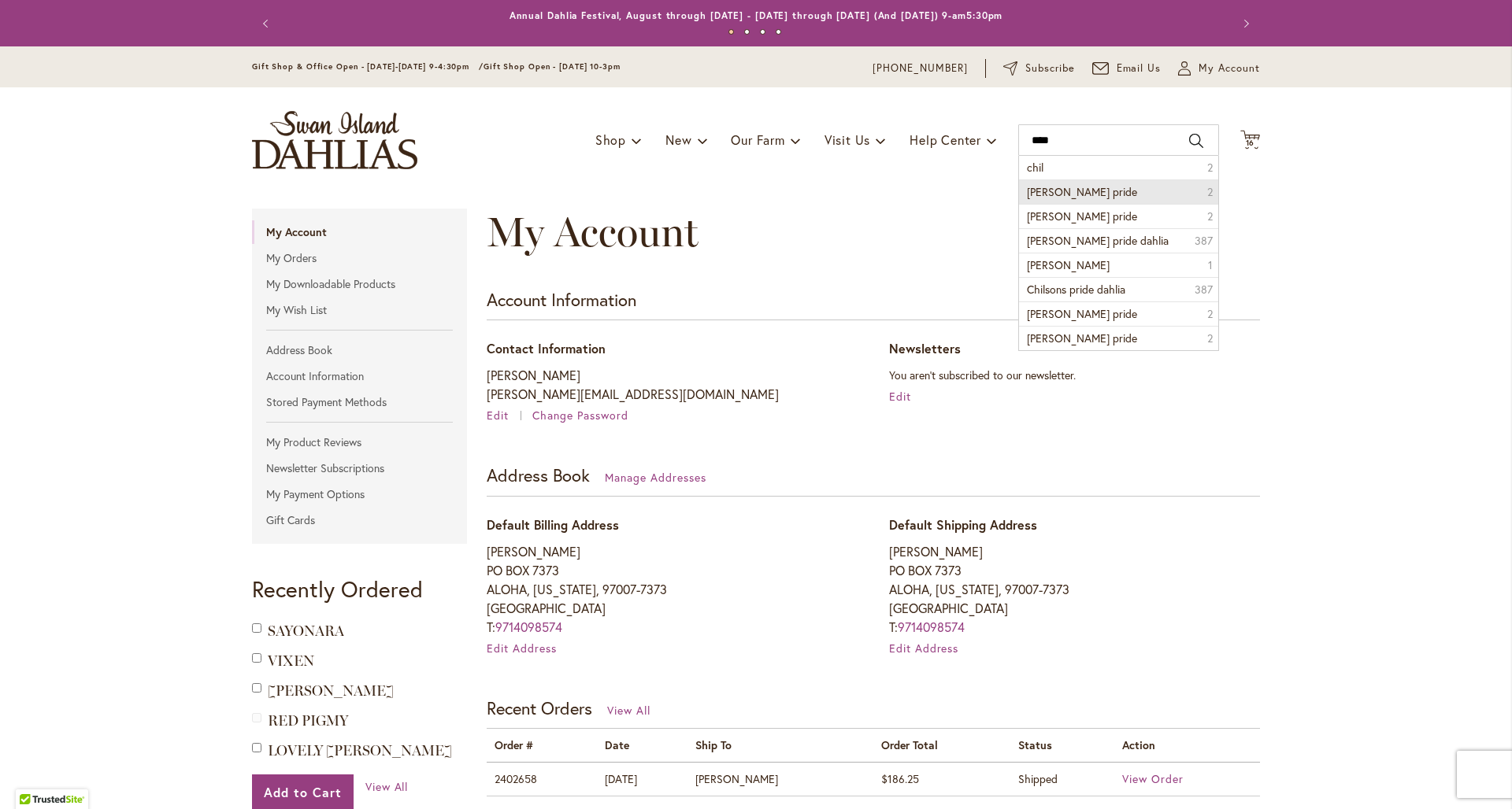
click at [1072, 189] on span "chilsons pride" at bounding box center [1083, 191] width 111 height 15
type input "**********"
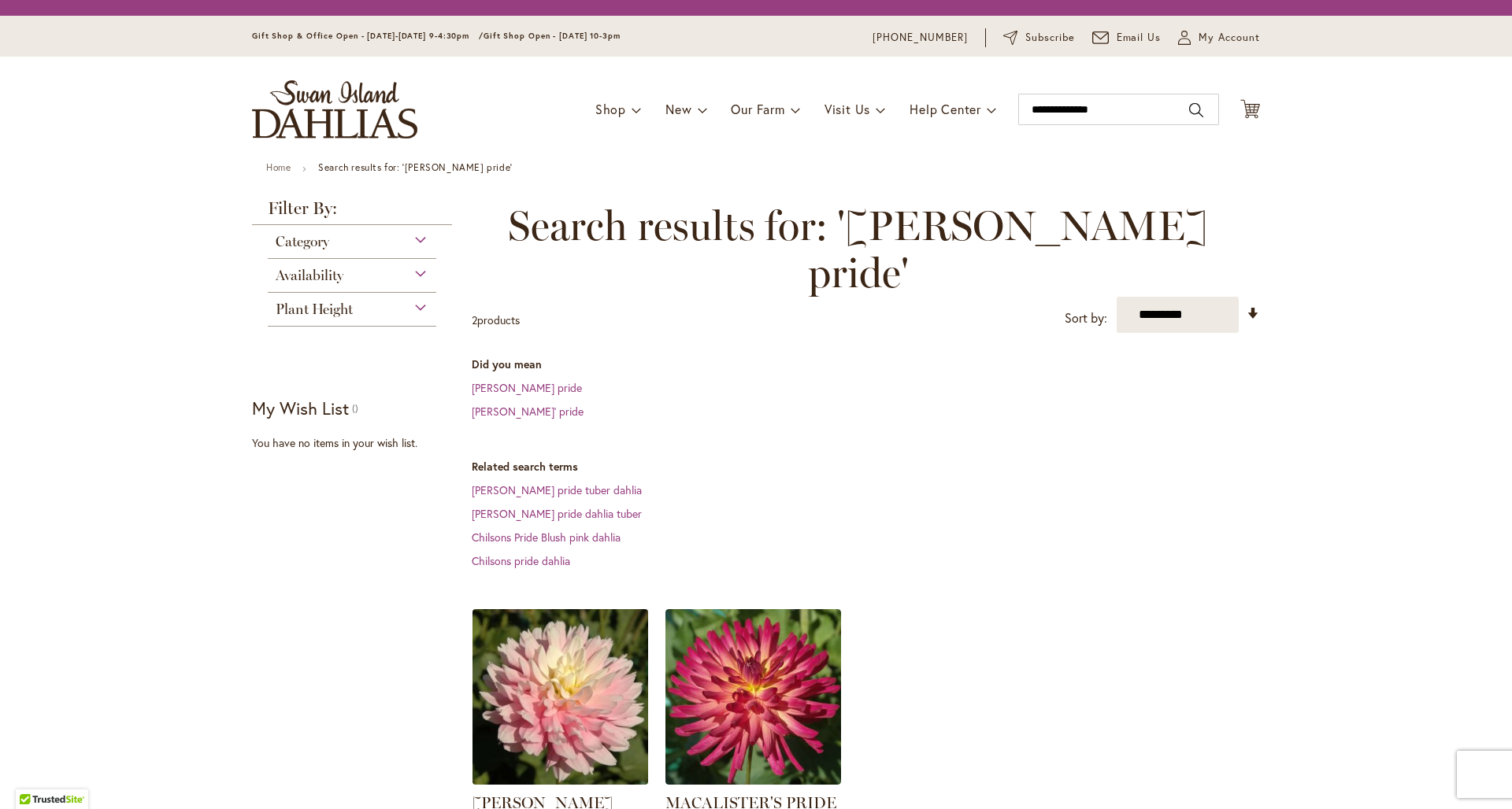
click at [589, 665] on img at bounding box center [561, 697] width 184 height 184
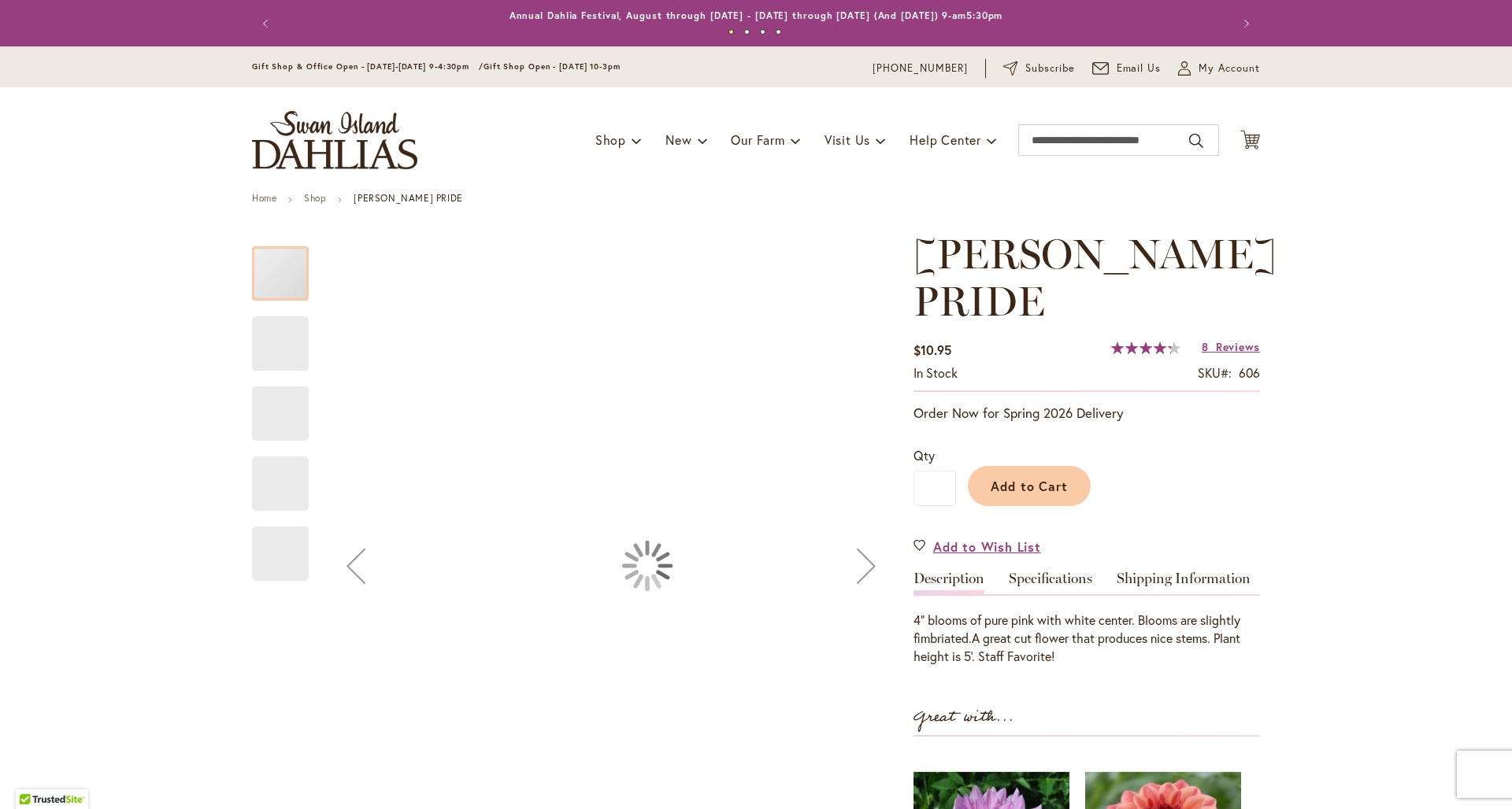
type input "*********"
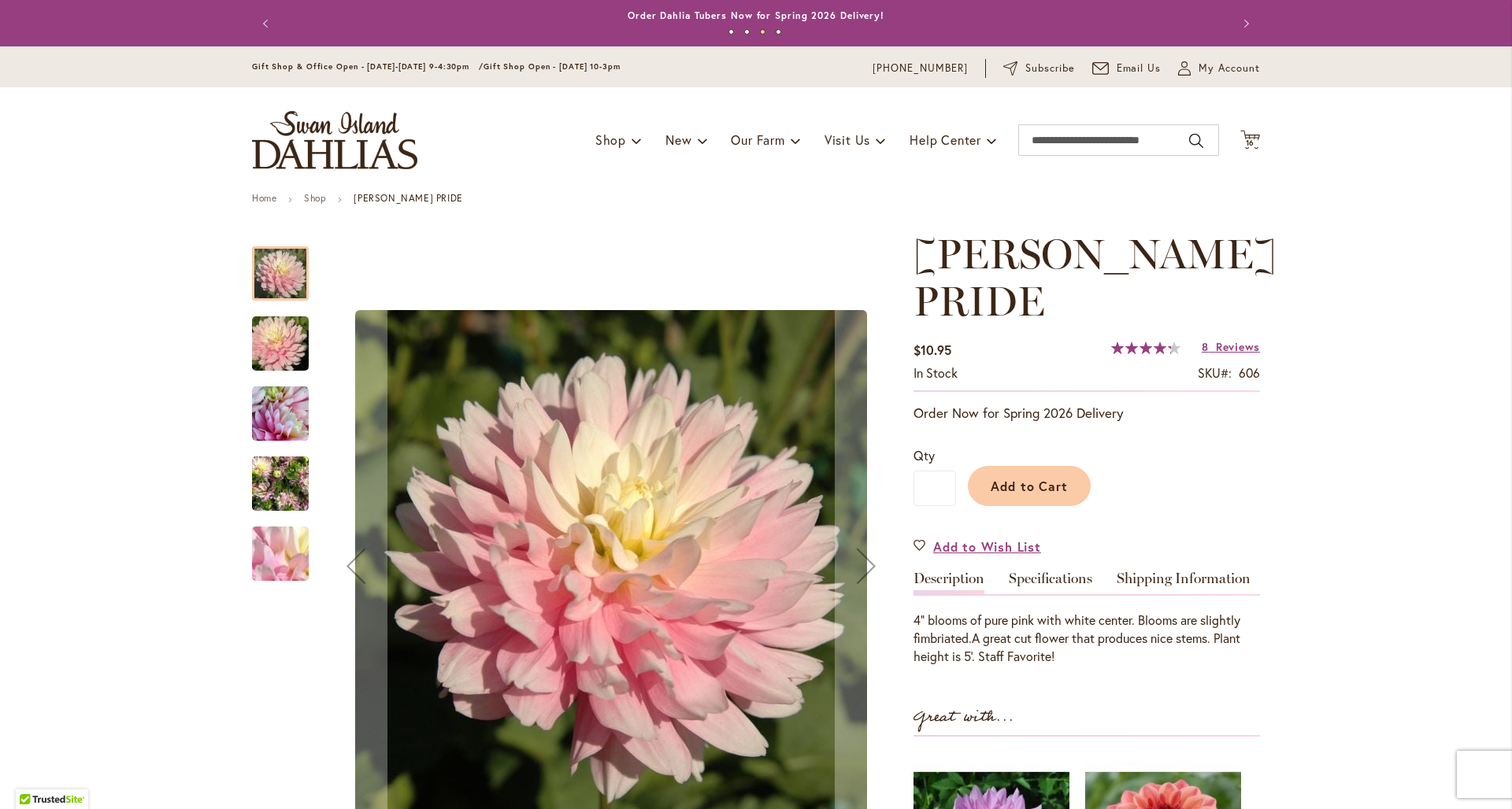
click at [284, 420] on img "CHILSON'S PRIDE" at bounding box center [280, 414] width 57 height 57
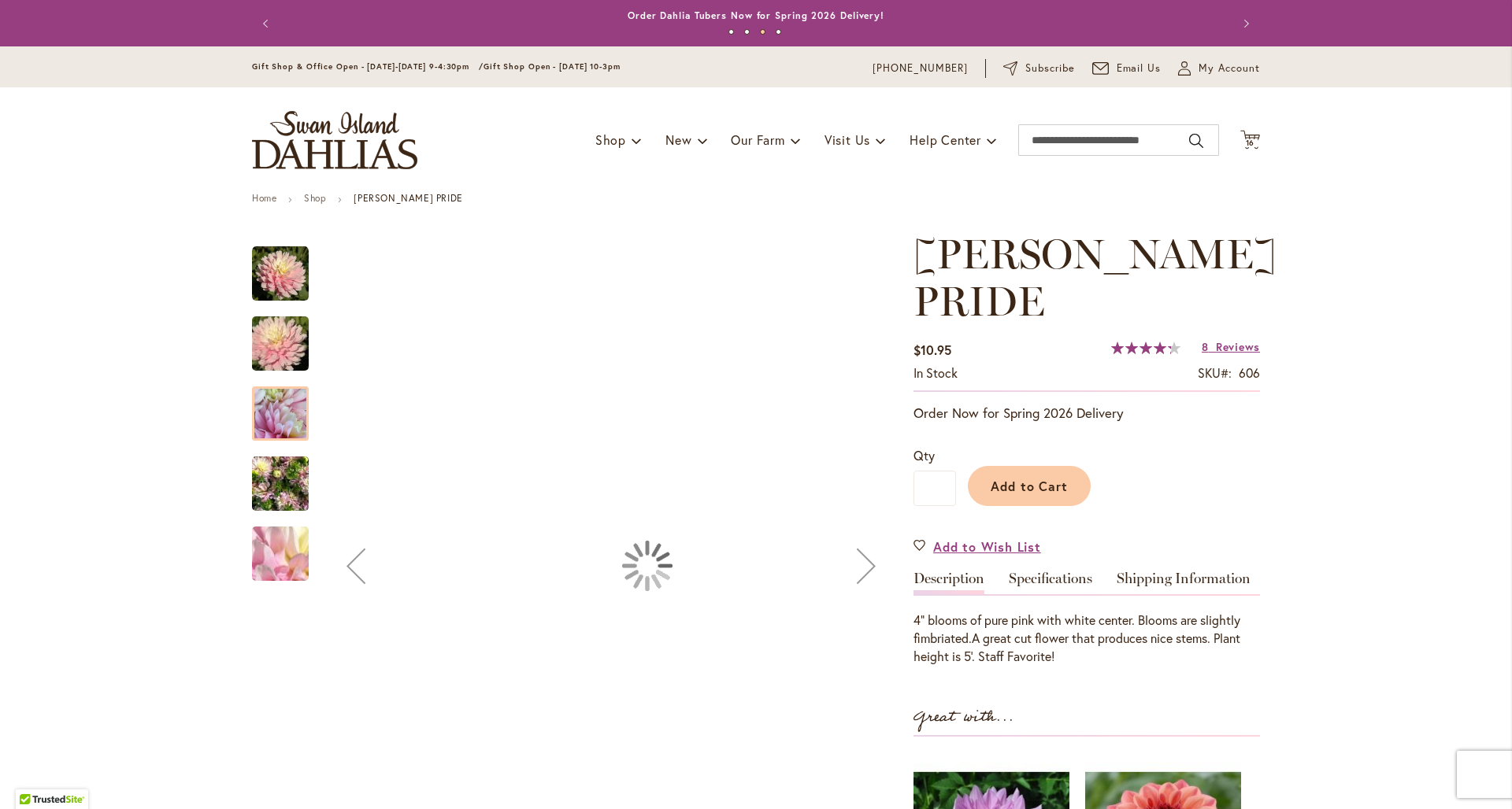
click at [288, 354] on img "CHILSON'S PRIDE" at bounding box center [280, 344] width 114 height 75
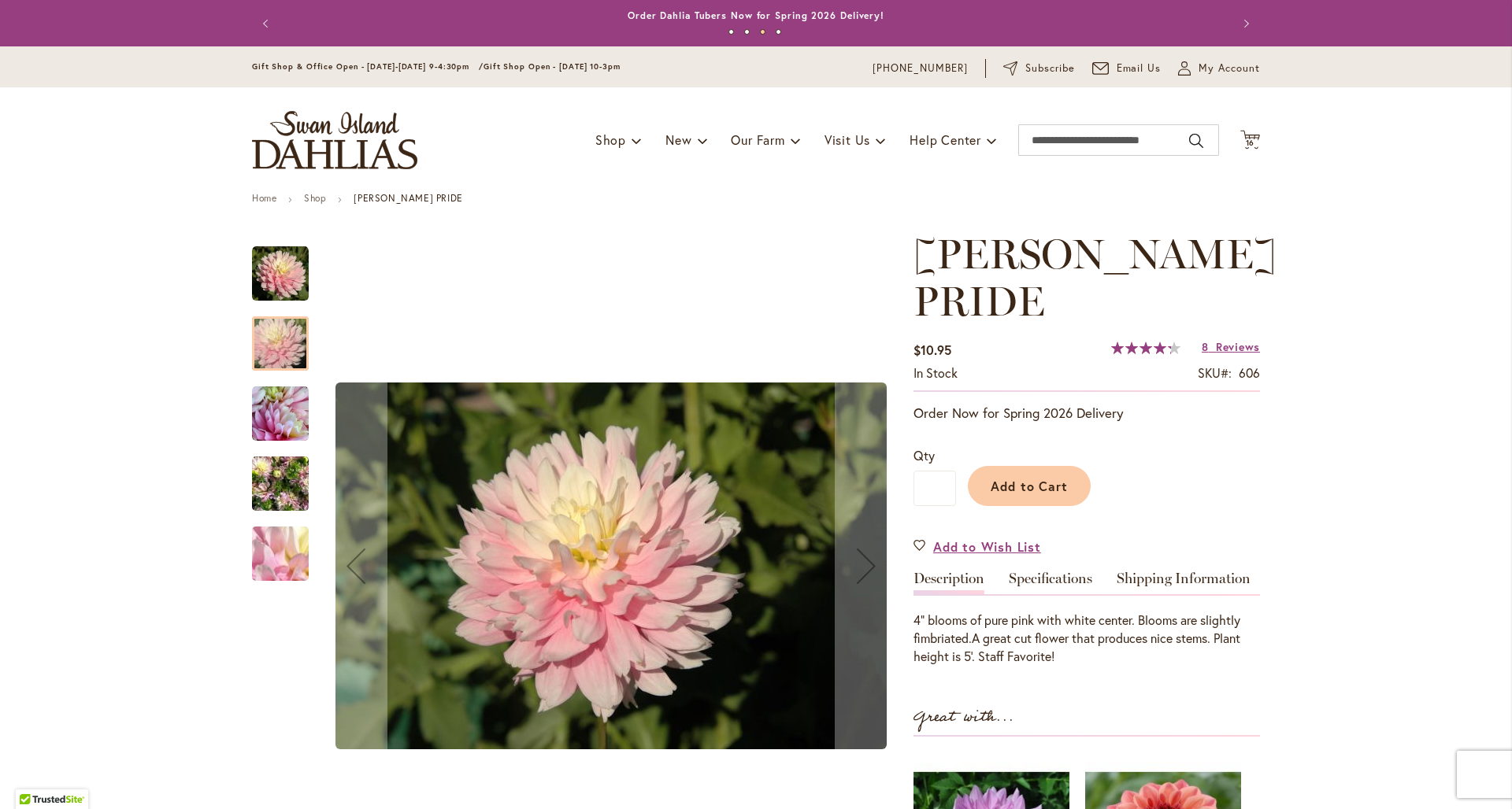
click at [268, 348] on div at bounding box center [280, 344] width 57 height 54
click at [276, 437] on img "CHILSON'S PRIDE" at bounding box center [280, 414] width 57 height 57
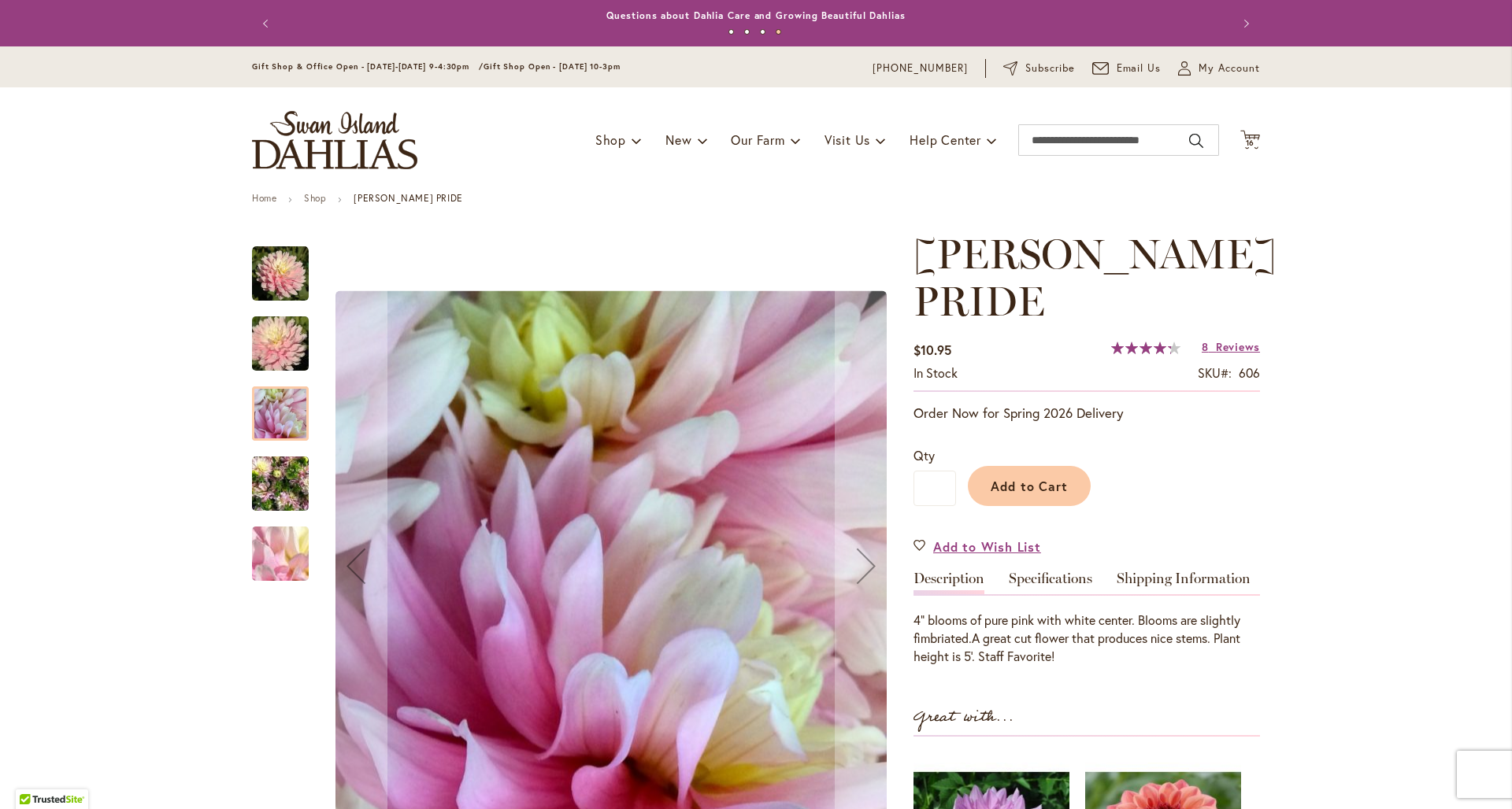
click at [276, 437] on div at bounding box center [280, 414] width 57 height 54
click at [272, 501] on img "CHILSON'S PRIDE" at bounding box center [280, 484] width 57 height 75
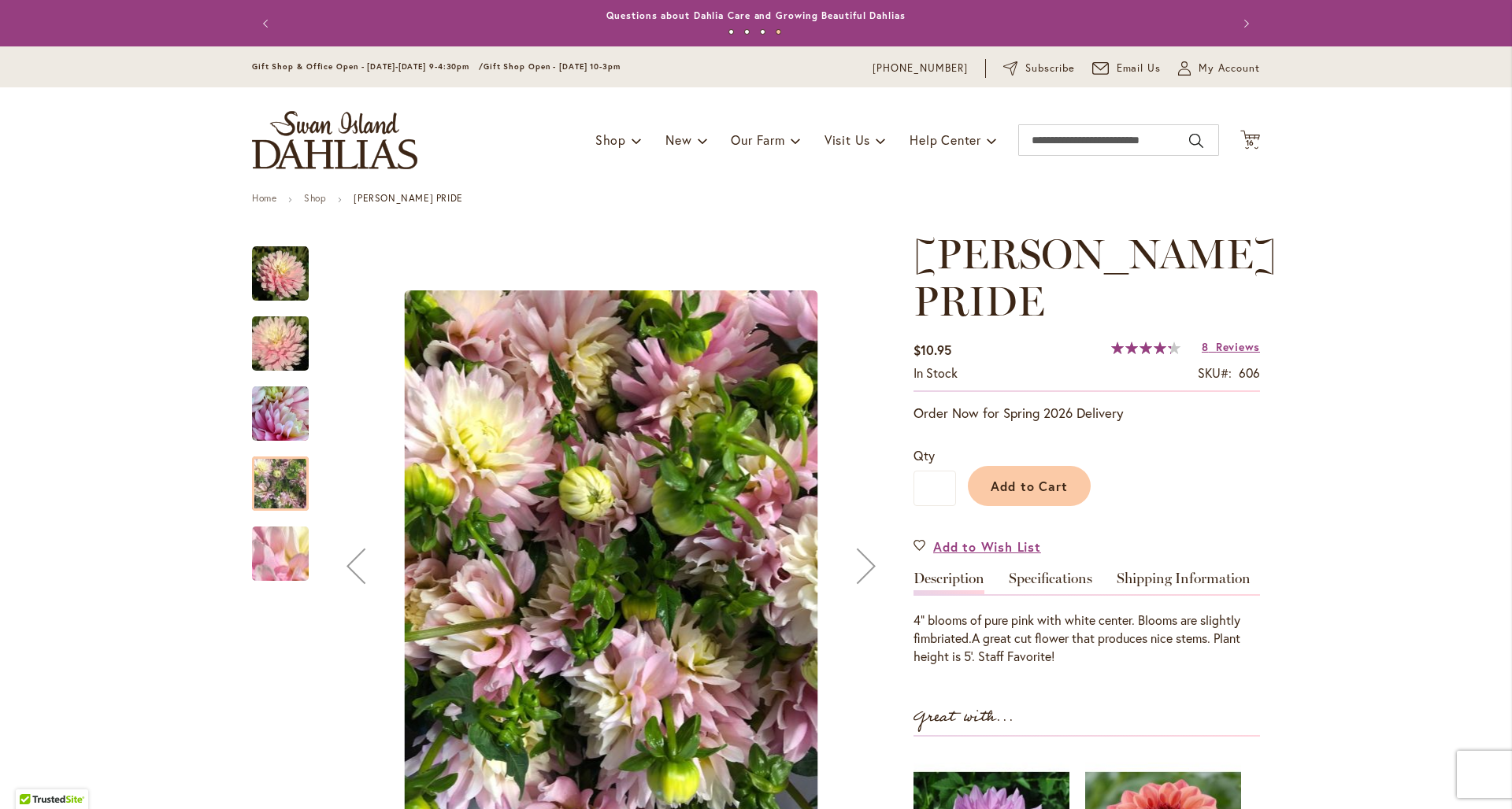
click at [284, 559] on img "CHILSON'S PRIDE" at bounding box center [280, 554] width 114 height 85
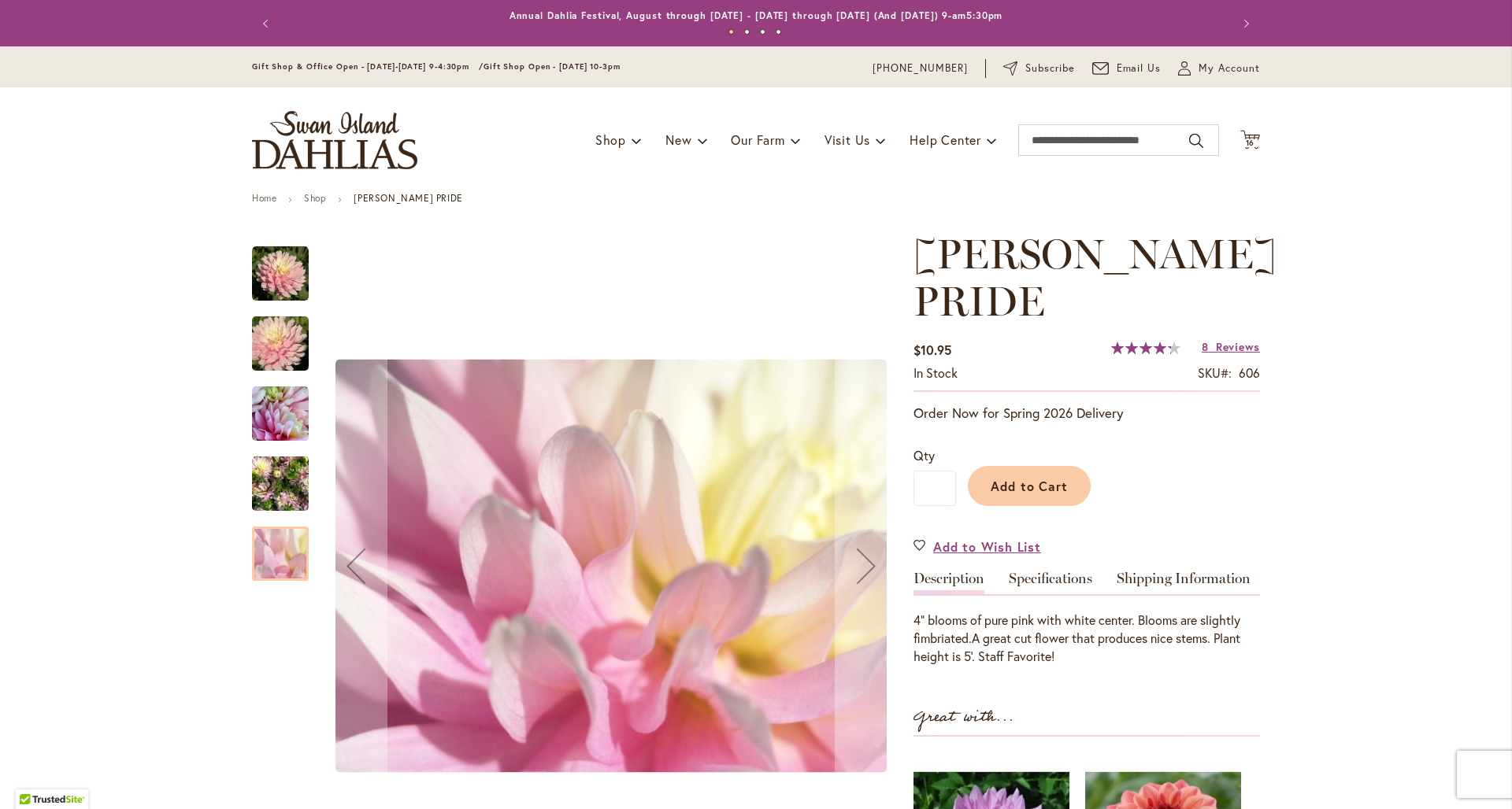
drag, startPoint x: 288, startPoint y: 288, endPoint x: 394, endPoint y: 352, distance: 123.8
click at [288, 289] on img "CHILSON'S PRIDE" at bounding box center [280, 274] width 57 height 57
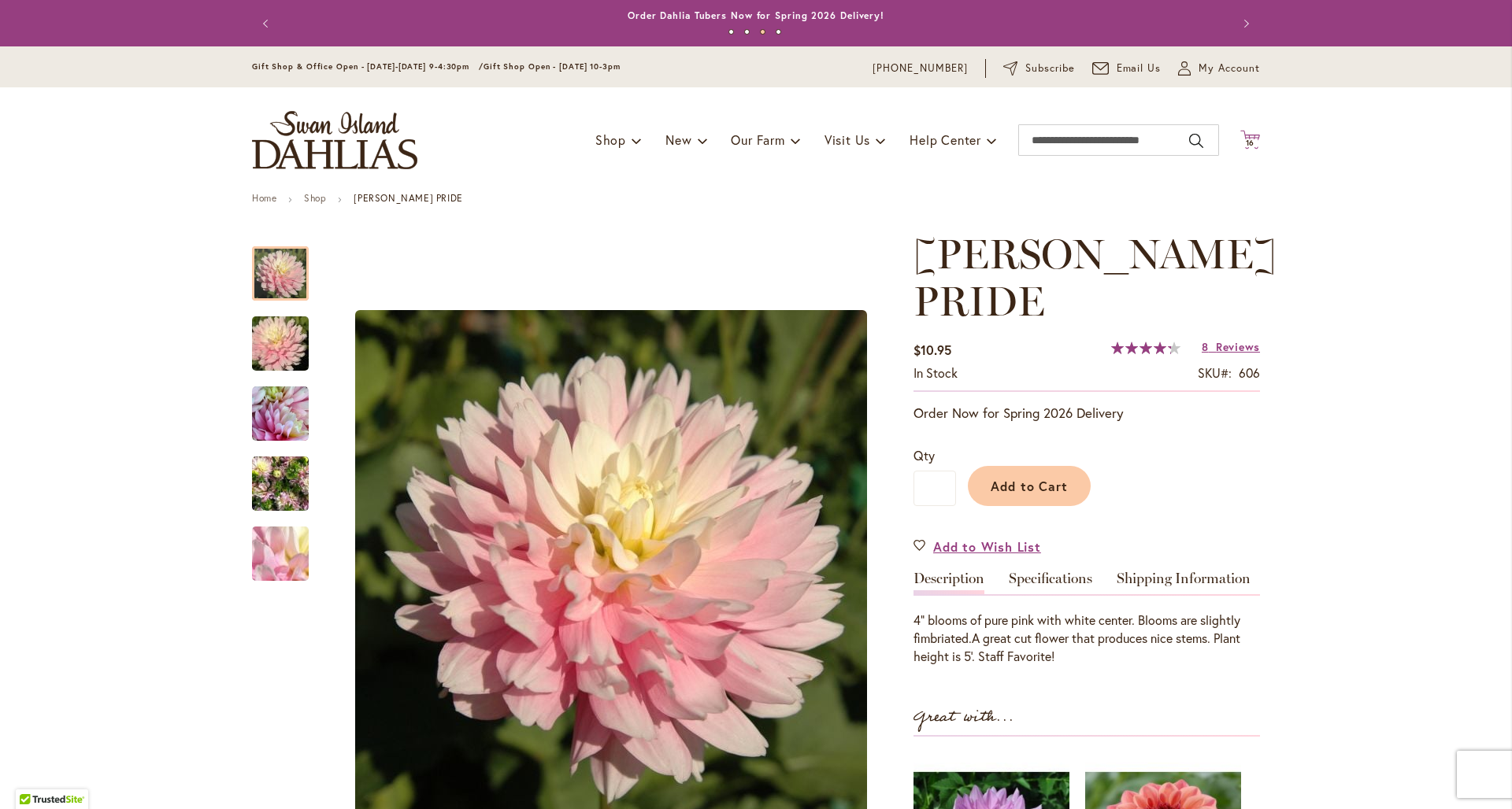
click at [1246, 131] on icon "Cart .cls-1 { fill: #231f20; }" at bounding box center [1250, 139] width 20 height 20
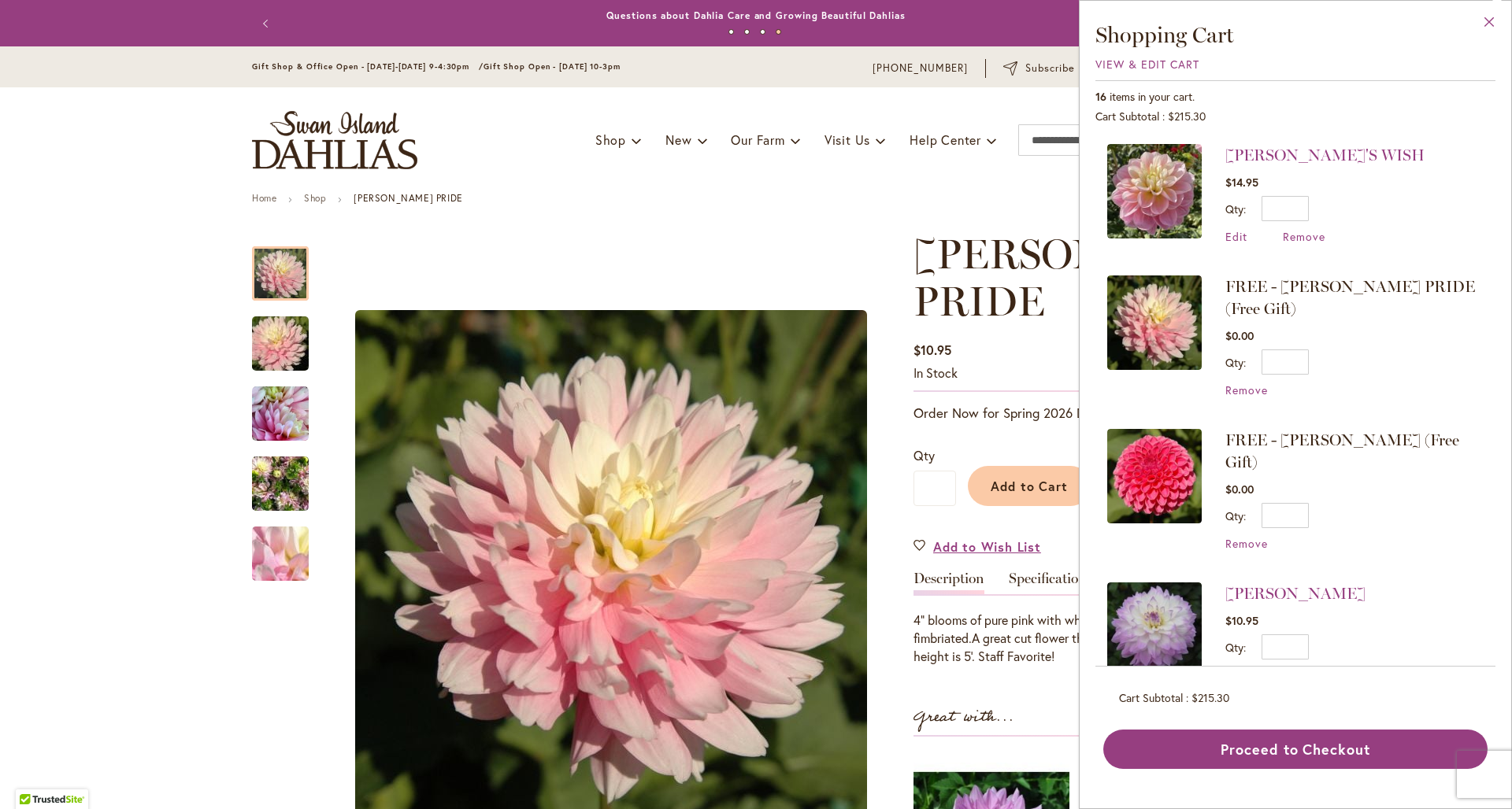
click at [1488, 23] on button "Close" at bounding box center [1490, 26] width 43 height 50
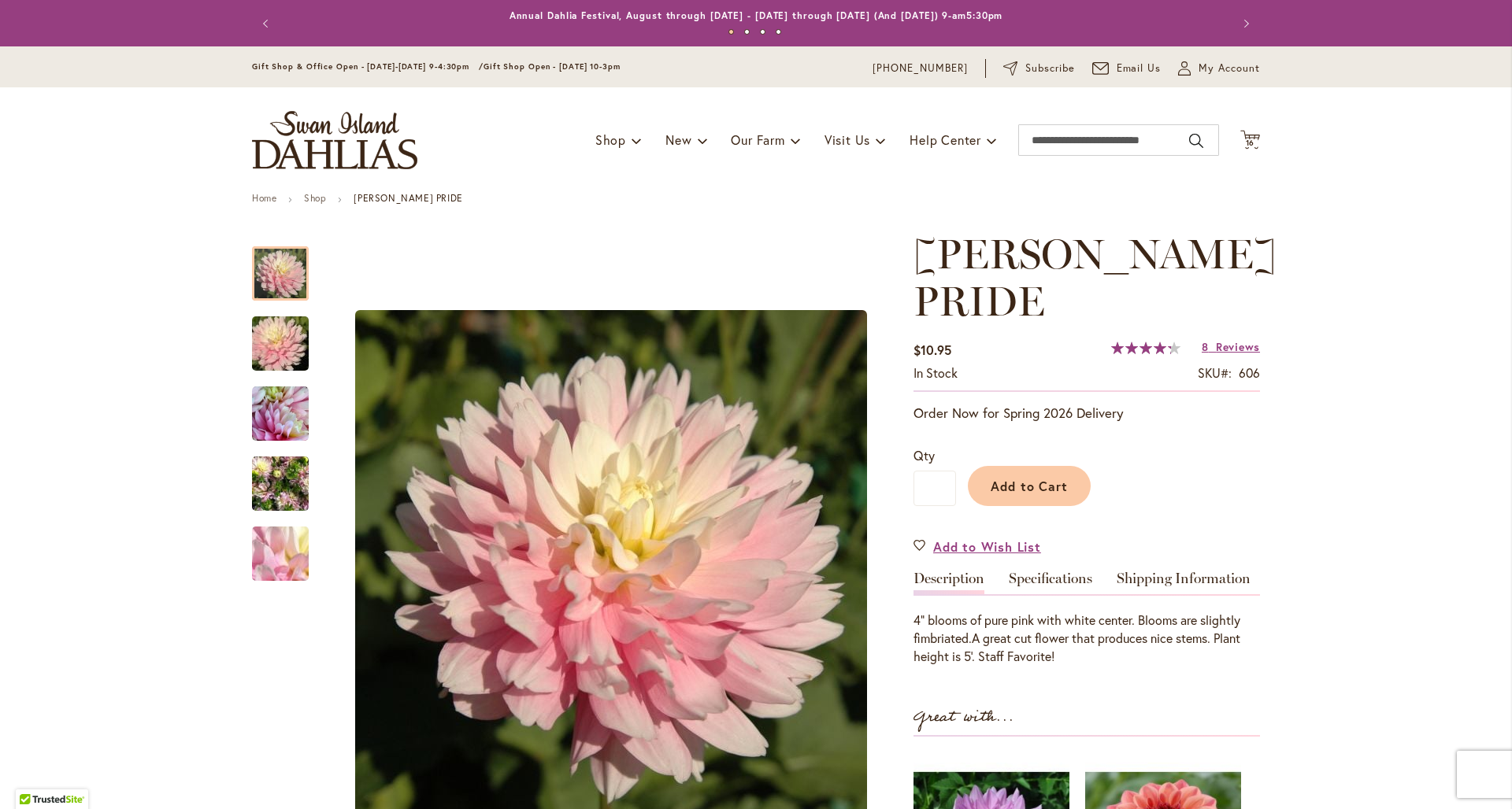
drag, startPoint x: 1189, startPoint y: 67, endPoint x: 1195, endPoint y: 73, distance: 8.5
click at [1189, 67] on button "My Account My Account" at bounding box center [1219, 69] width 82 height 16
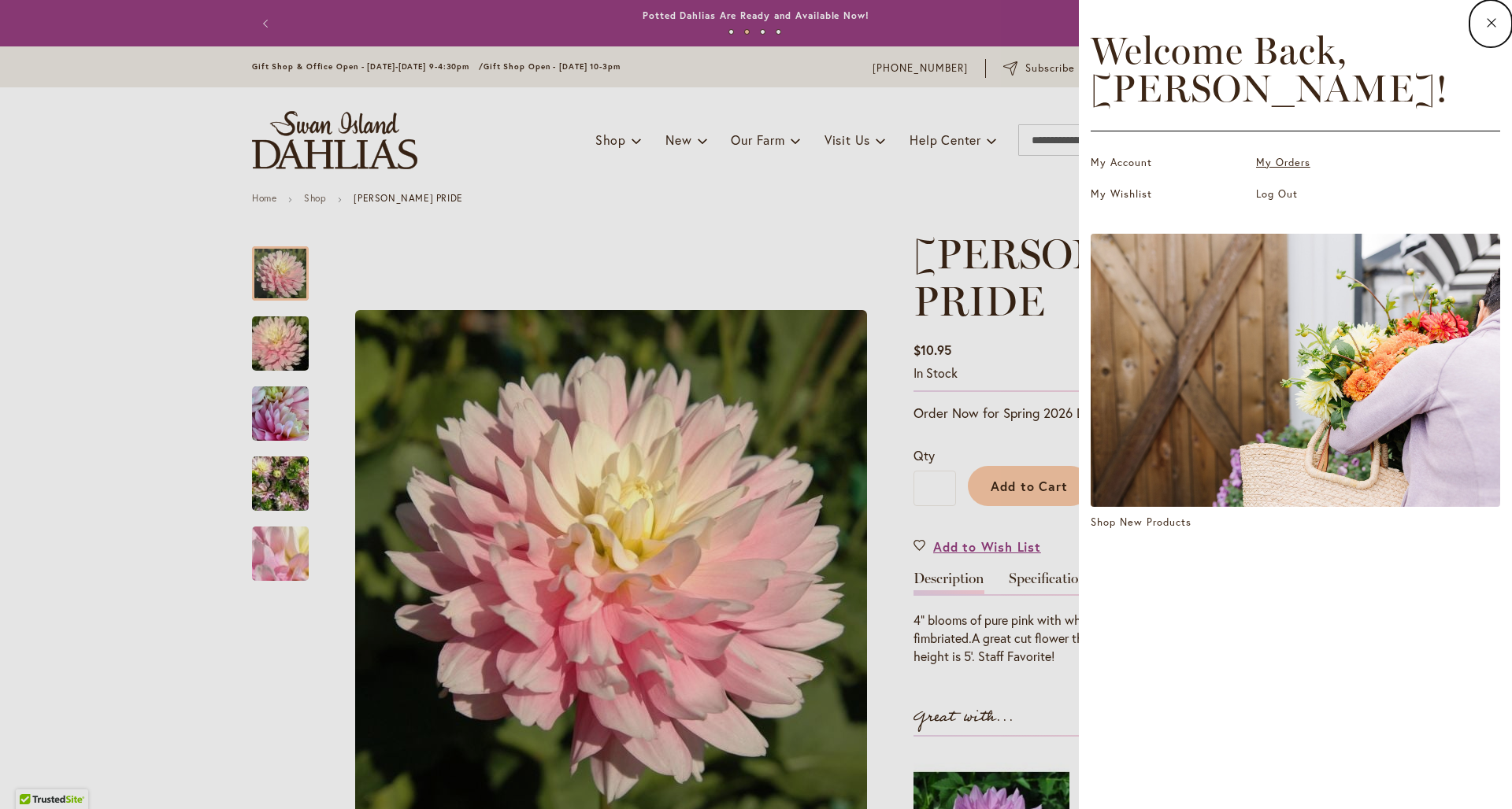
click at [1256, 171] on link "My Orders" at bounding box center [1335, 163] width 158 height 16
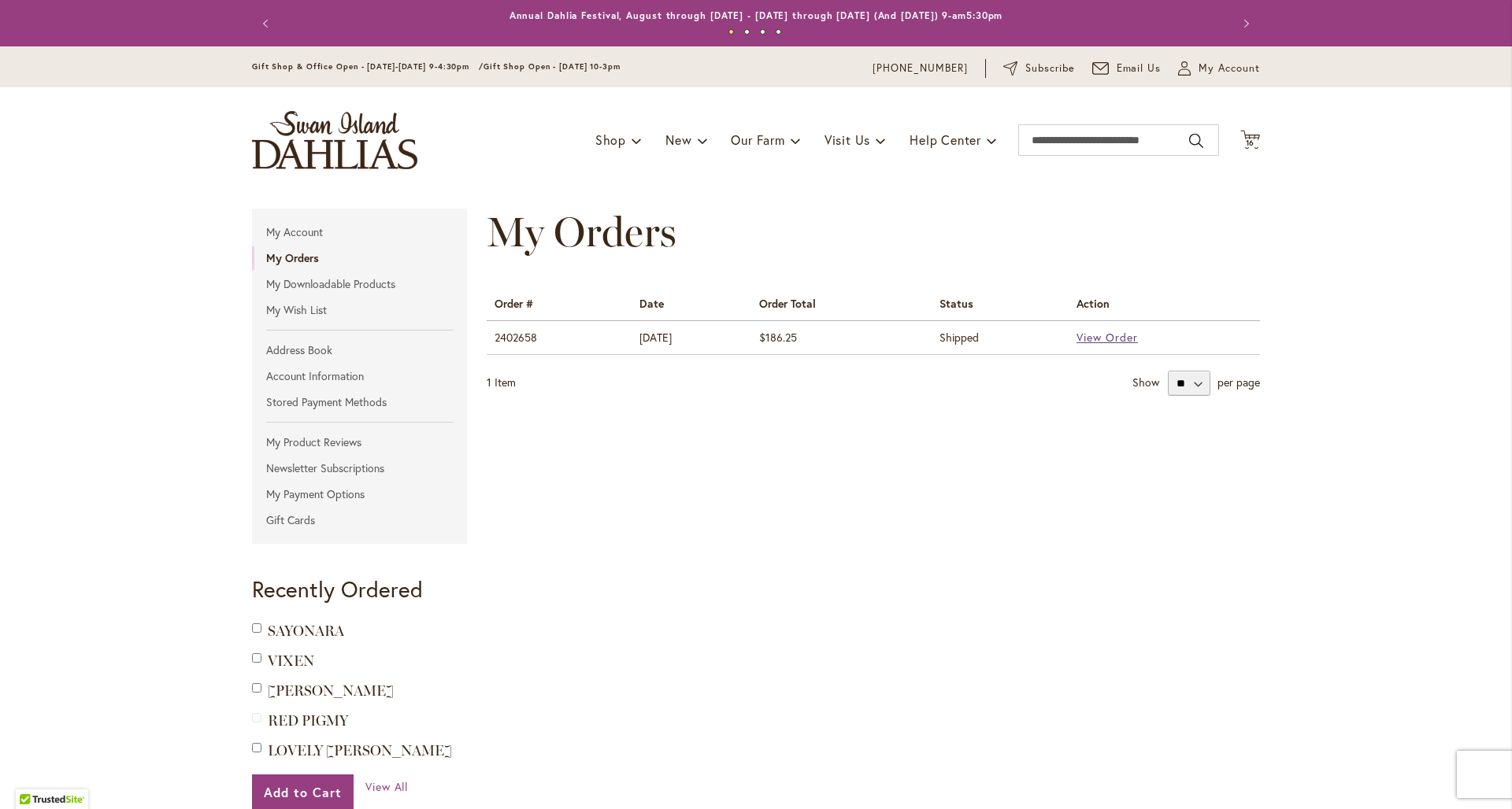
click at [1103, 334] on span "View Order" at bounding box center [1107, 337] width 62 height 15
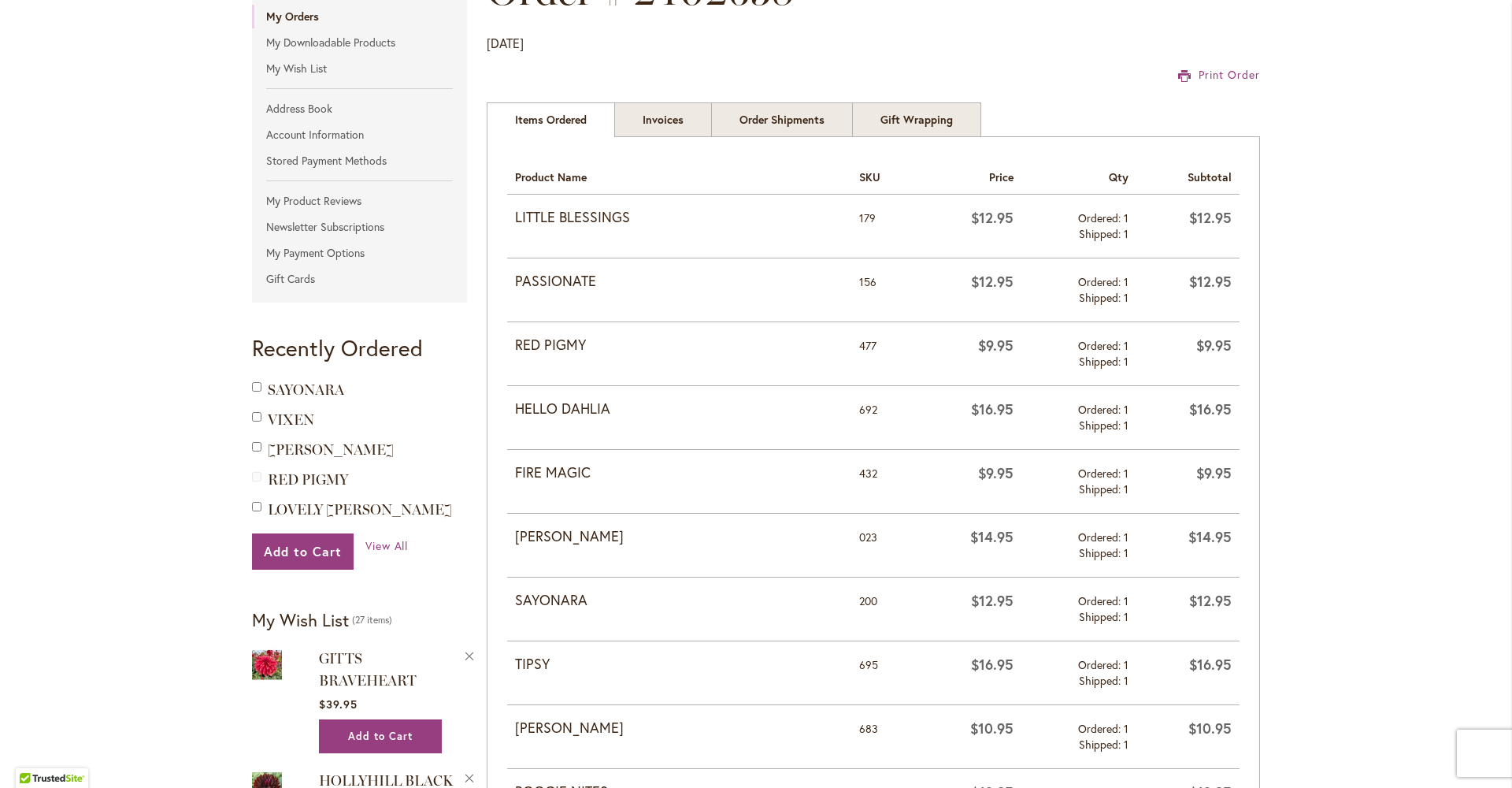
scroll to position [285, 0]
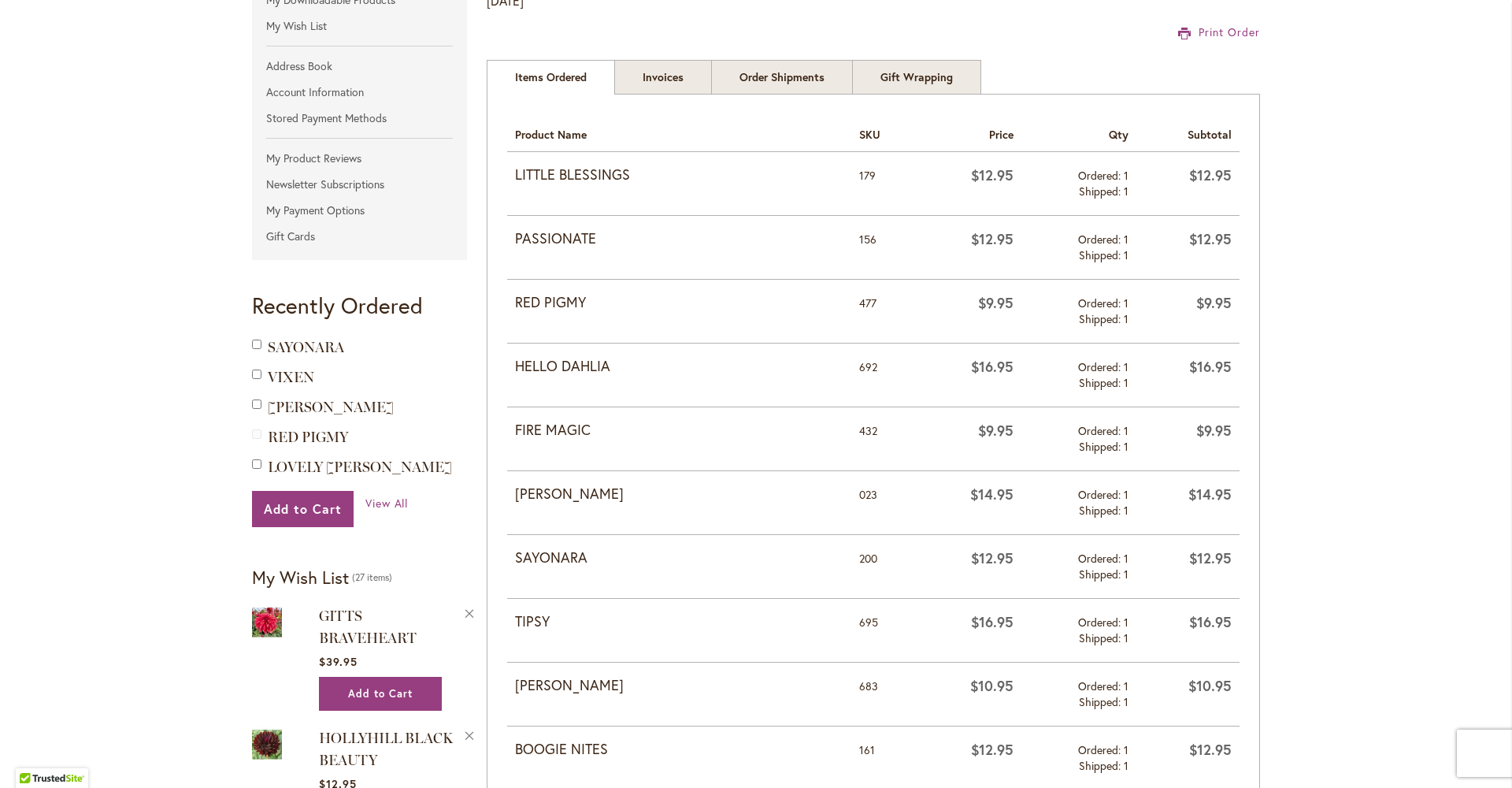
click at [550, 554] on strong "SAYONARA" at bounding box center [679, 558] width 329 height 21
click at [582, 557] on strong "SAYONARA" at bounding box center [679, 558] width 329 height 21
drag, startPoint x: 579, startPoint y: 556, endPoint x: 513, endPoint y: 553, distance: 66.1
click at [515, 553] on strong "SAYONARA" at bounding box center [679, 558] width 329 height 21
copy strong "SAYONARA"
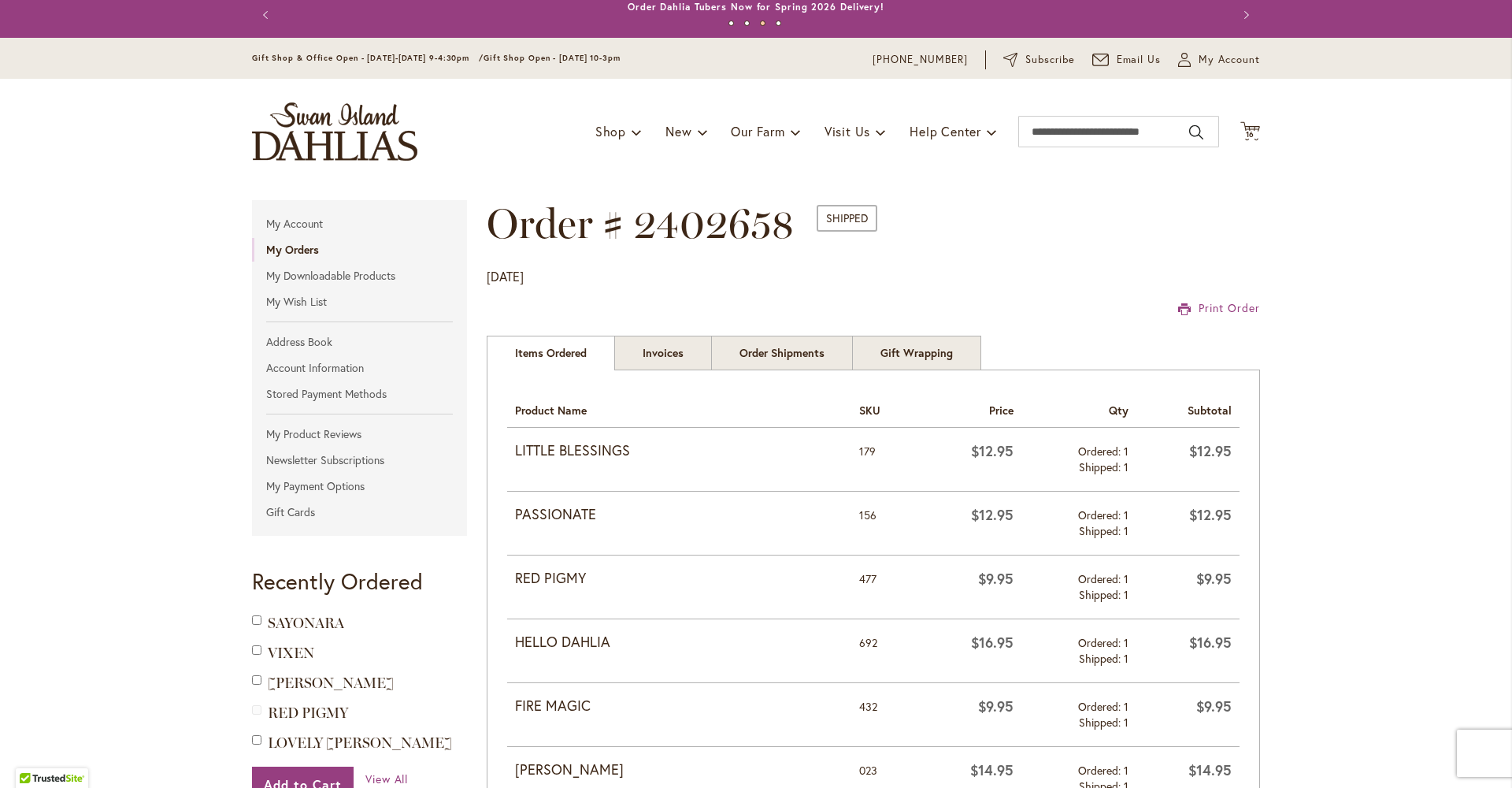
scroll to position [0, 0]
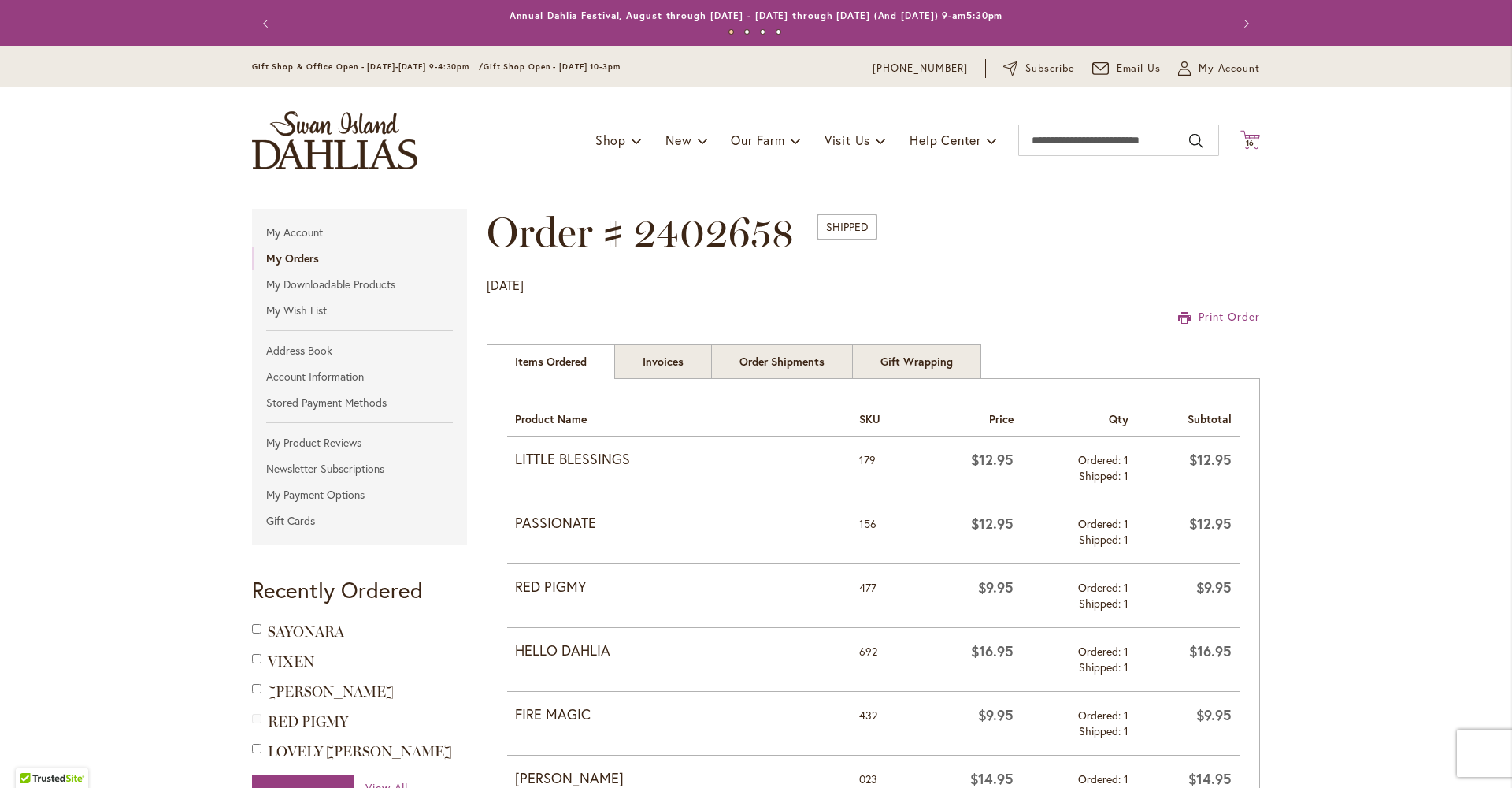
click at [1244, 135] on icon "Cart .cls-1 { fill: #231f20; }" at bounding box center [1250, 139] width 20 height 20
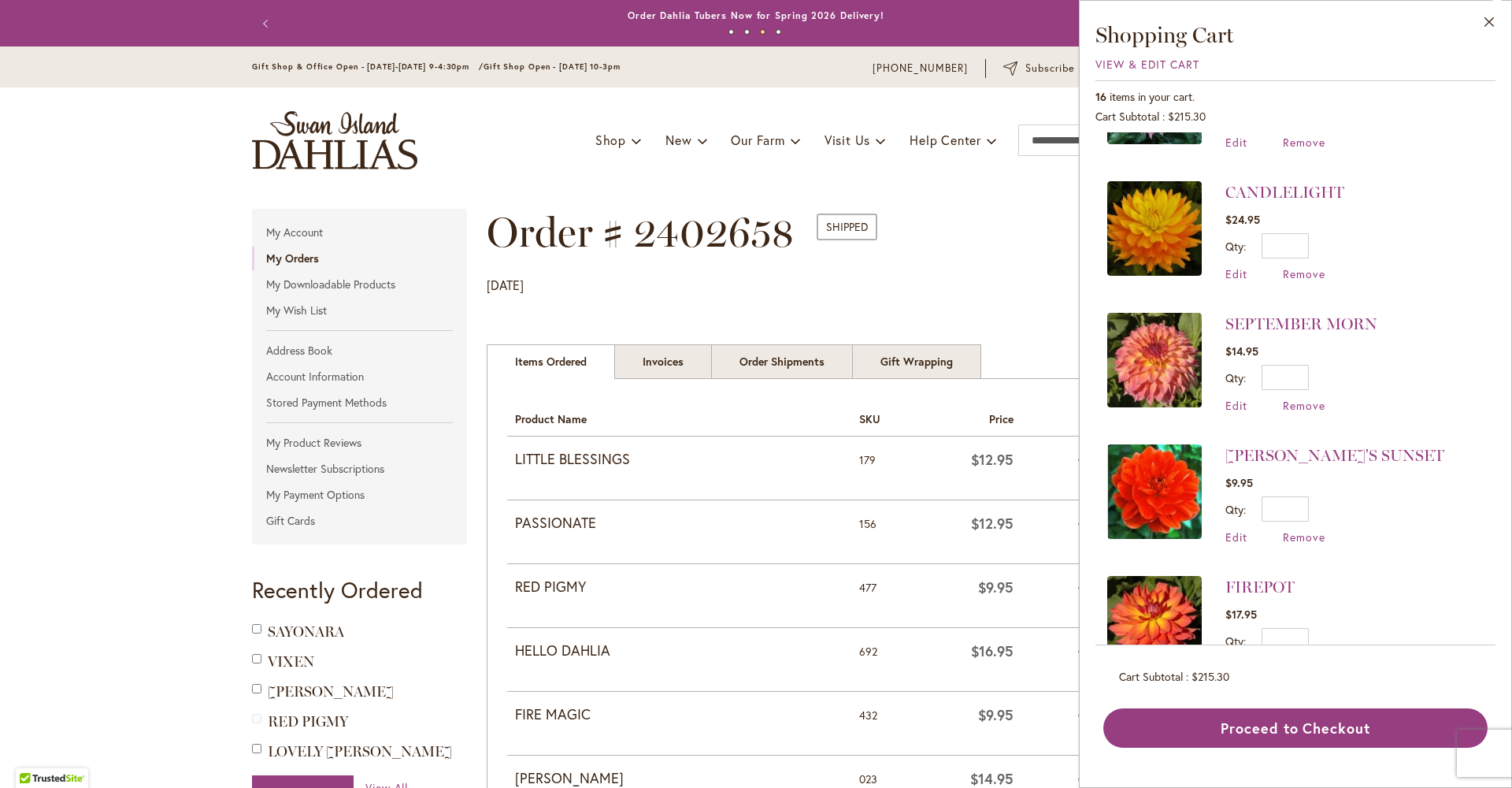
scroll to position [944, 0]
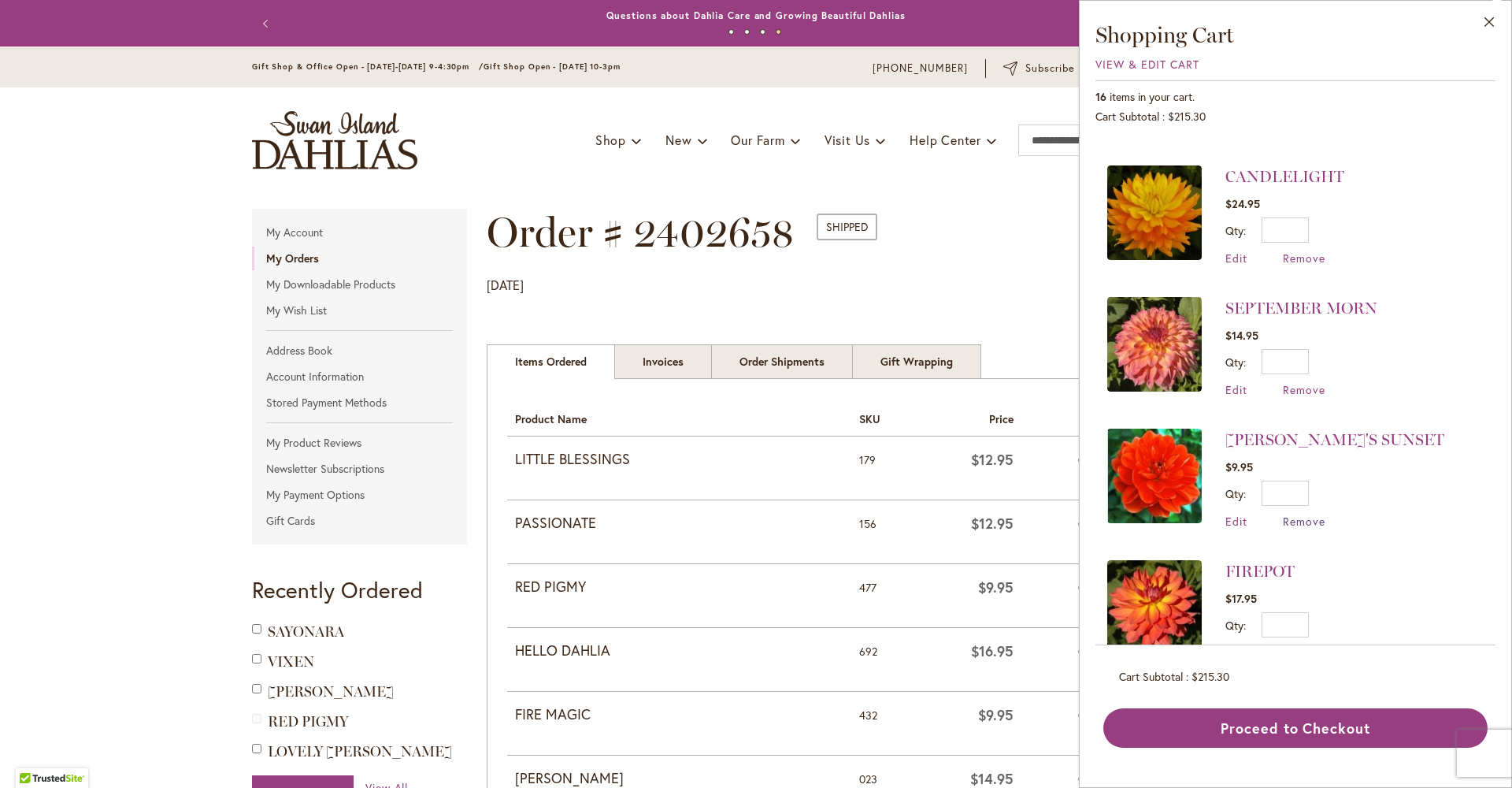
click at [1283, 514] on span "Remove" at bounding box center [1304, 521] width 42 height 15
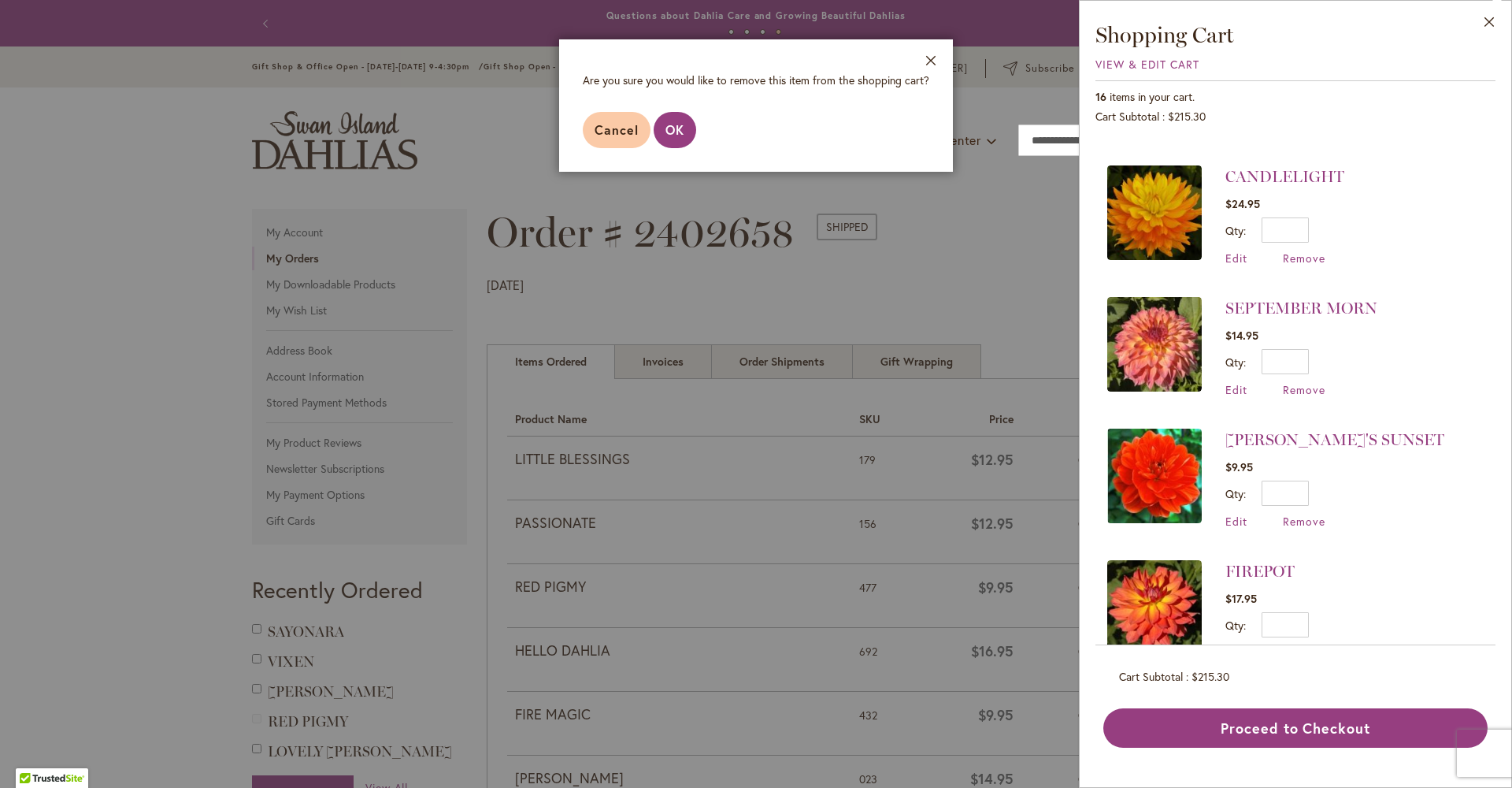
click at [665, 138] on span "OK" at bounding box center [675, 129] width 19 height 17
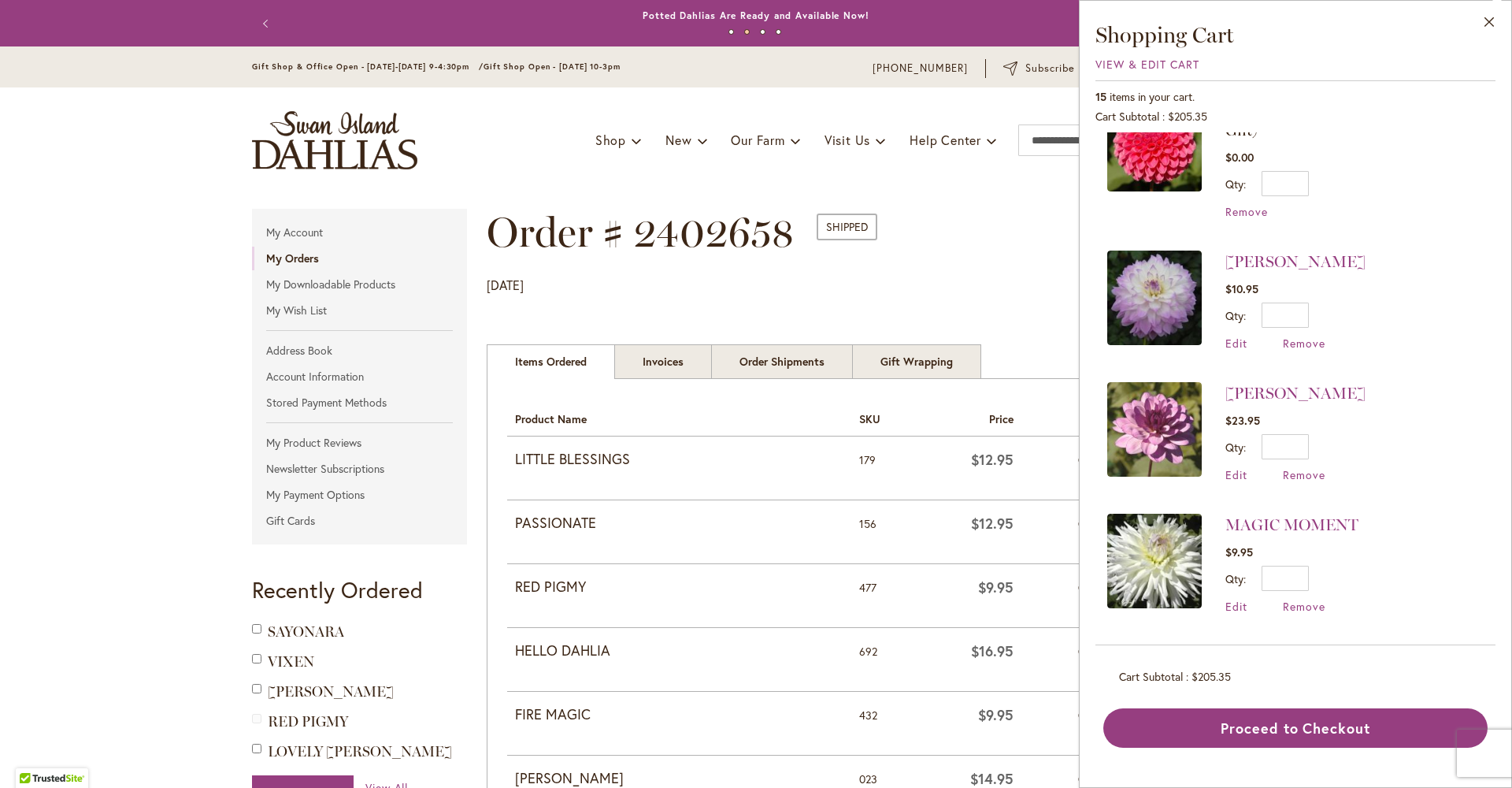
scroll to position [342, 0]
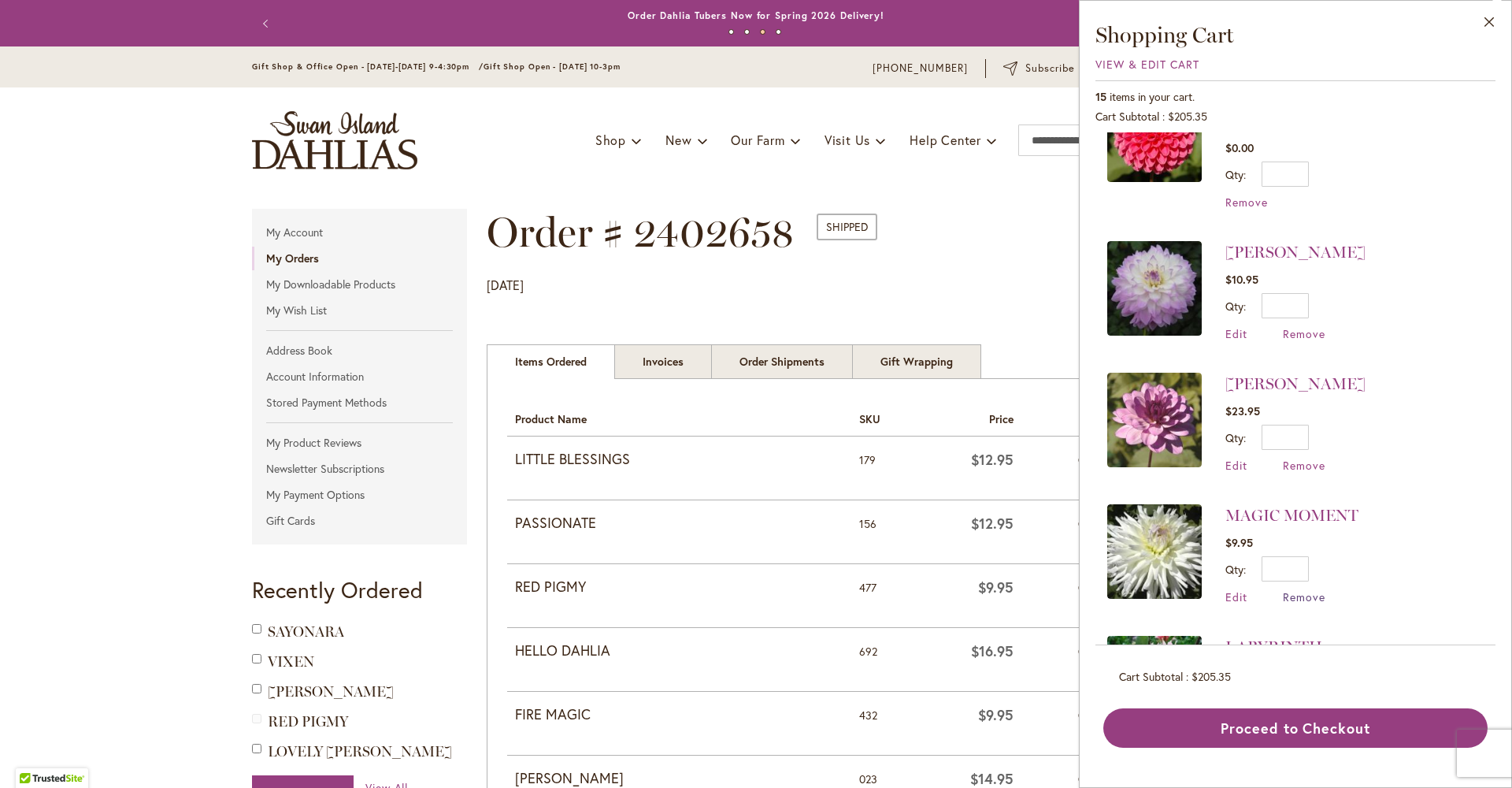
click at [1283, 589] on span "Remove" at bounding box center [1304, 596] width 42 height 15
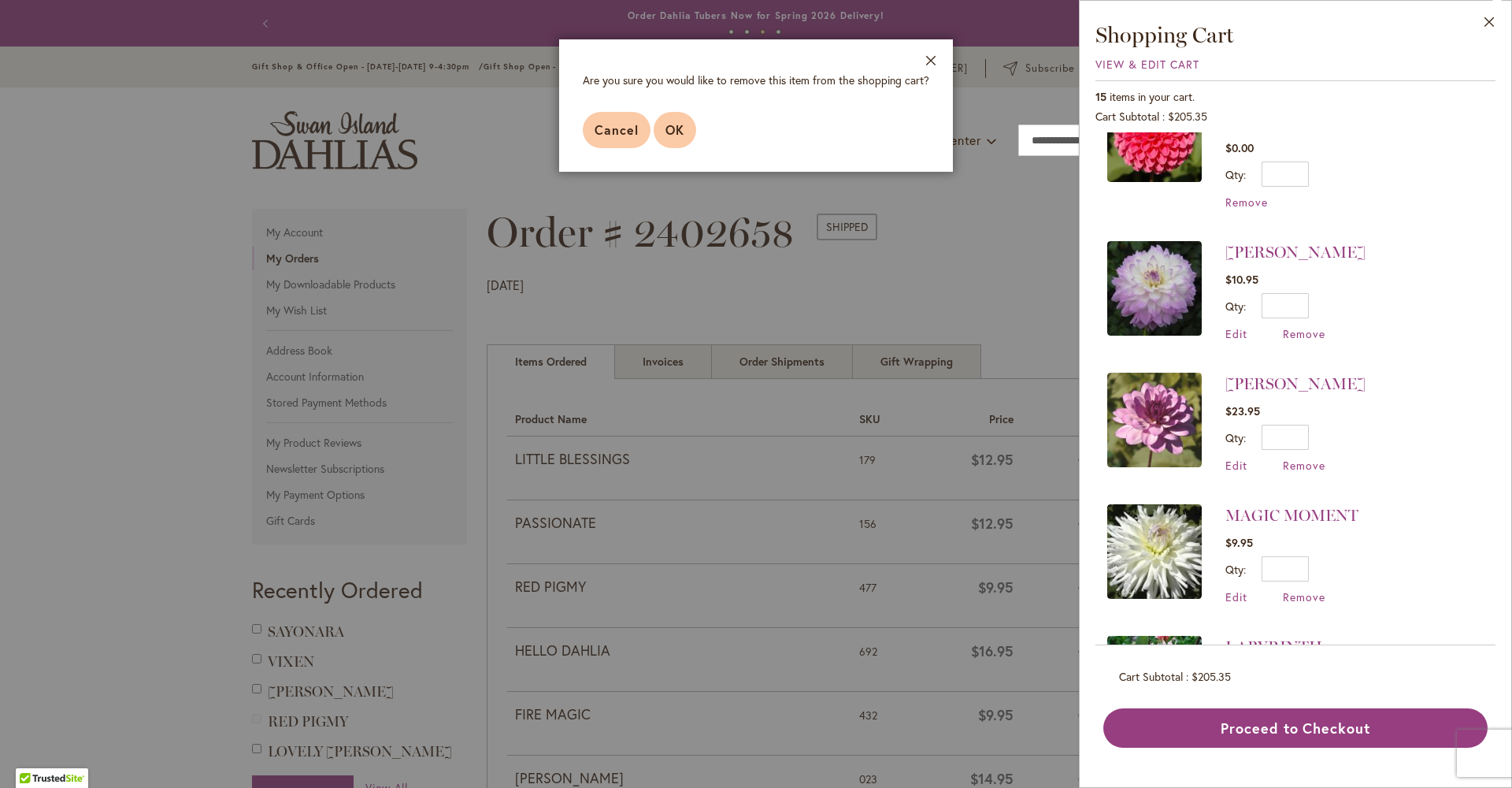
click at [665, 138] on span "OK" at bounding box center [675, 129] width 19 height 17
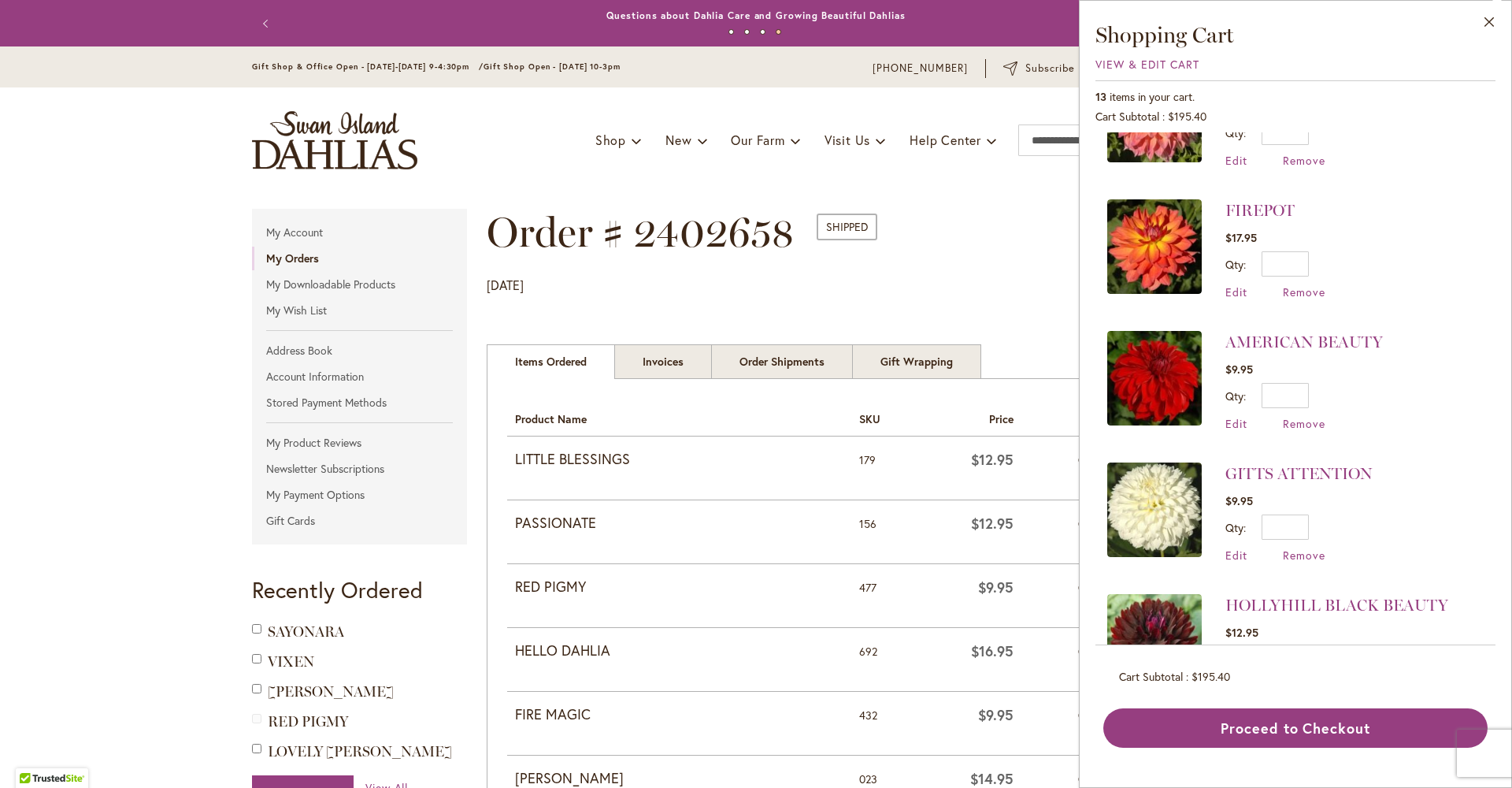
scroll to position [883, 0]
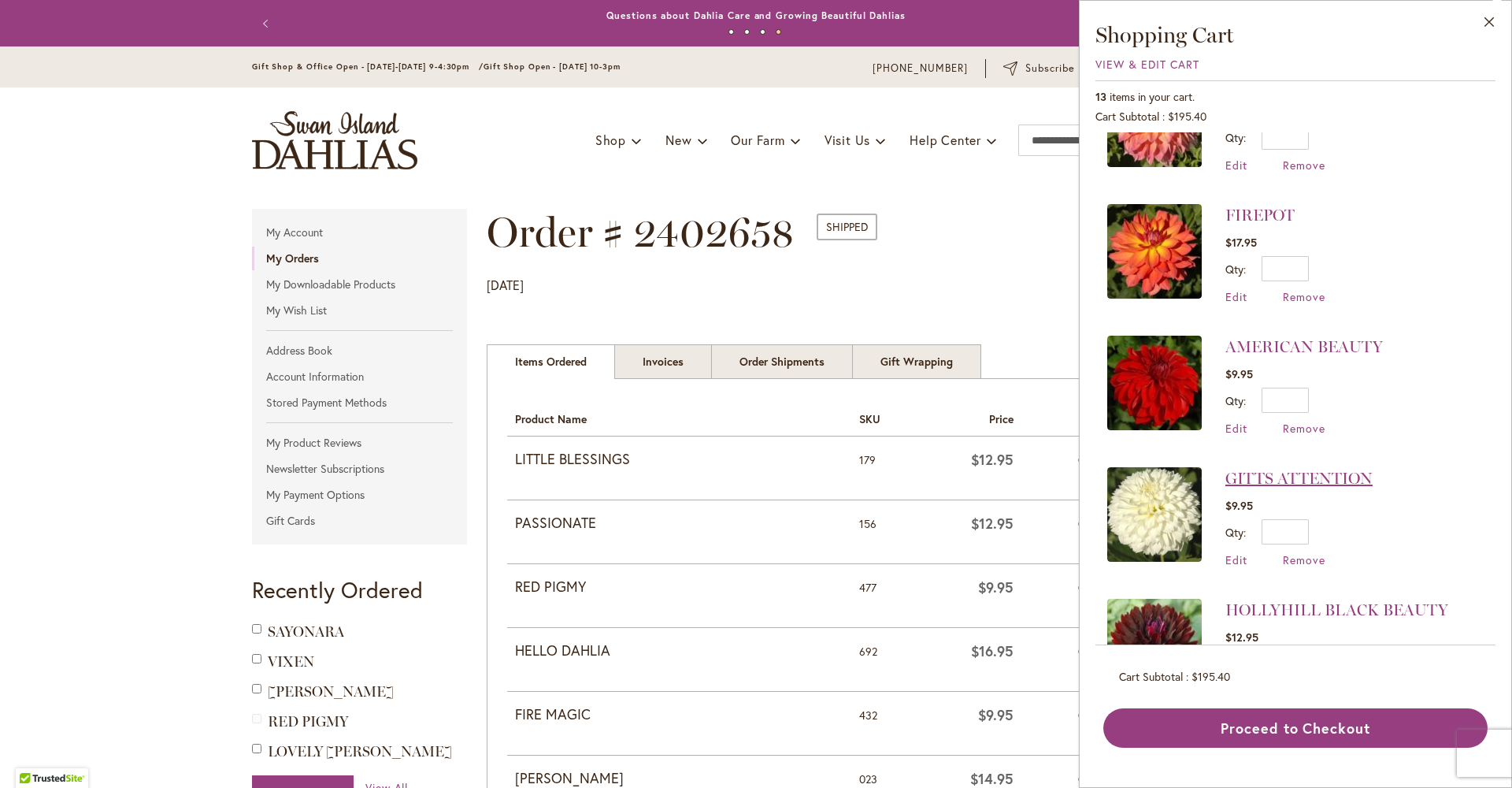
click at [1225, 469] on link "GITTS ATTENTION" at bounding box center [1299, 479] width 147 height 19
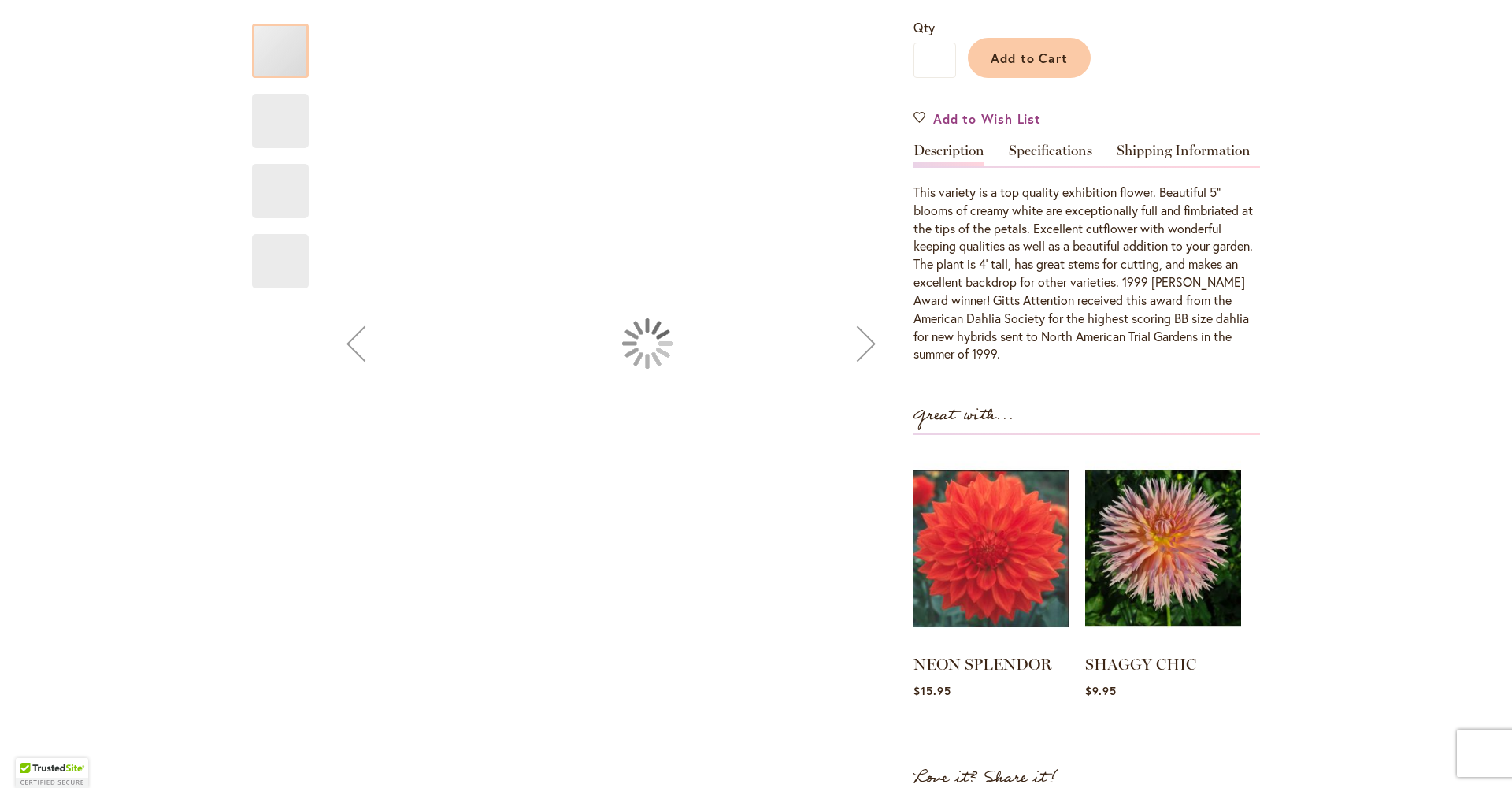
type input "*********"
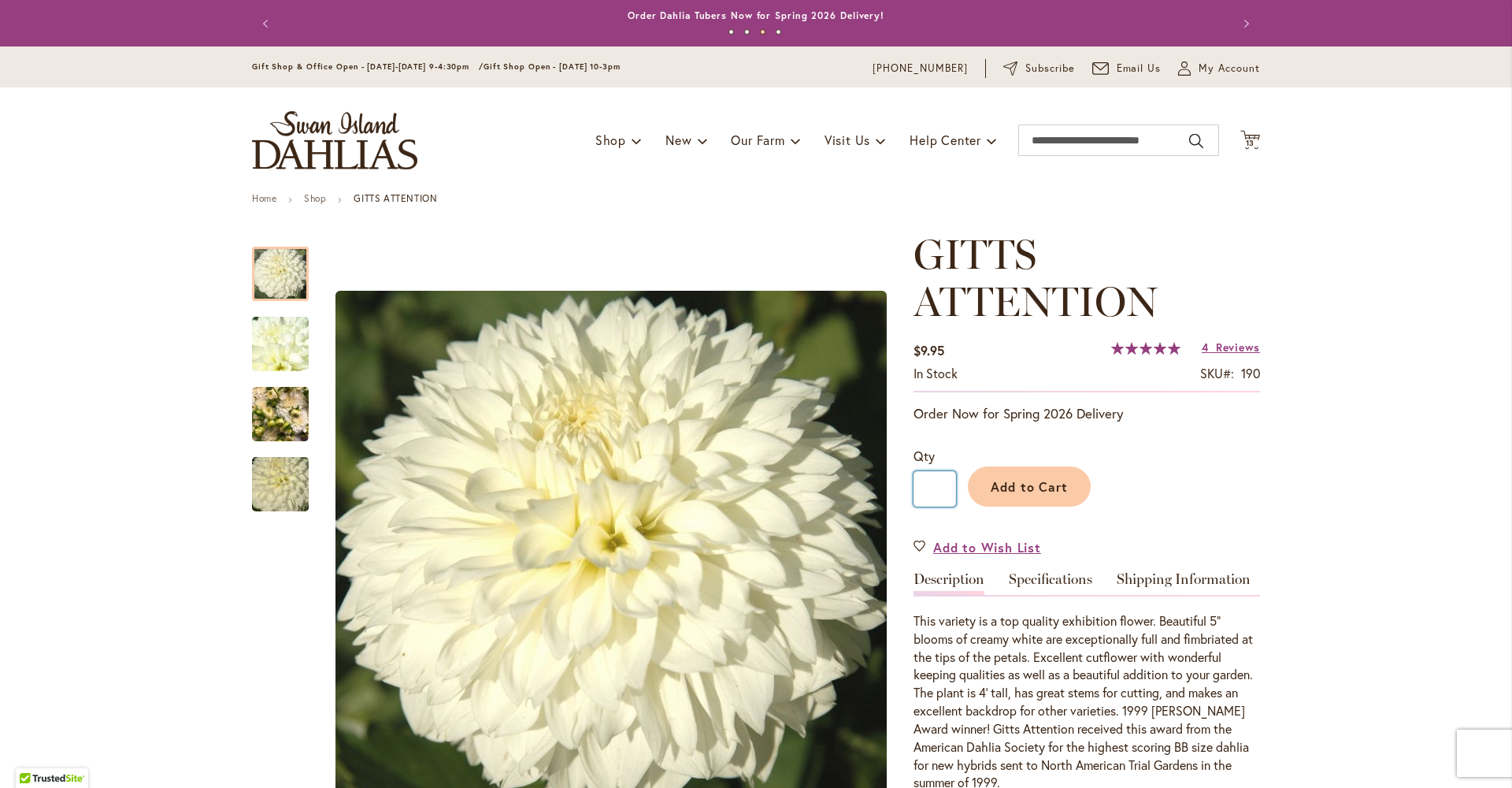
click at [927, 498] on input "*" at bounding box center [934, 489] width 42 height 35
type input "*"
click at [1062, 442] on div "Qty * Add to Cart" at bounding box center [1087, 477] width 346 height 91
drag, startPoint x: 1248, startPoint y: 134, endPoint x: 1272, endPoint y: 236, distance: 104.8
click at [1248, 136] on icon at bounding box center [1250, 139] width 20 height 19
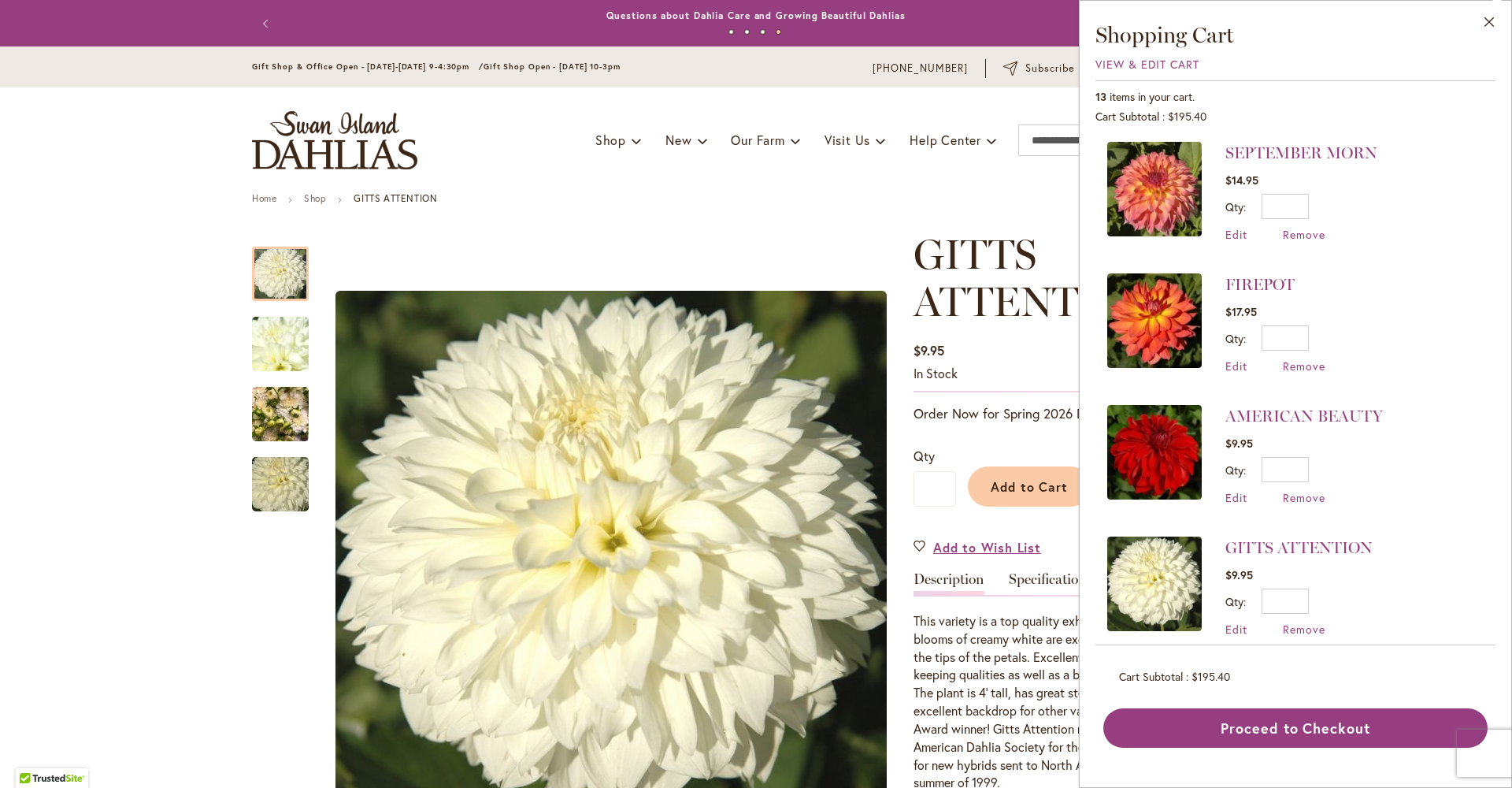
scroll to position [921, 0]
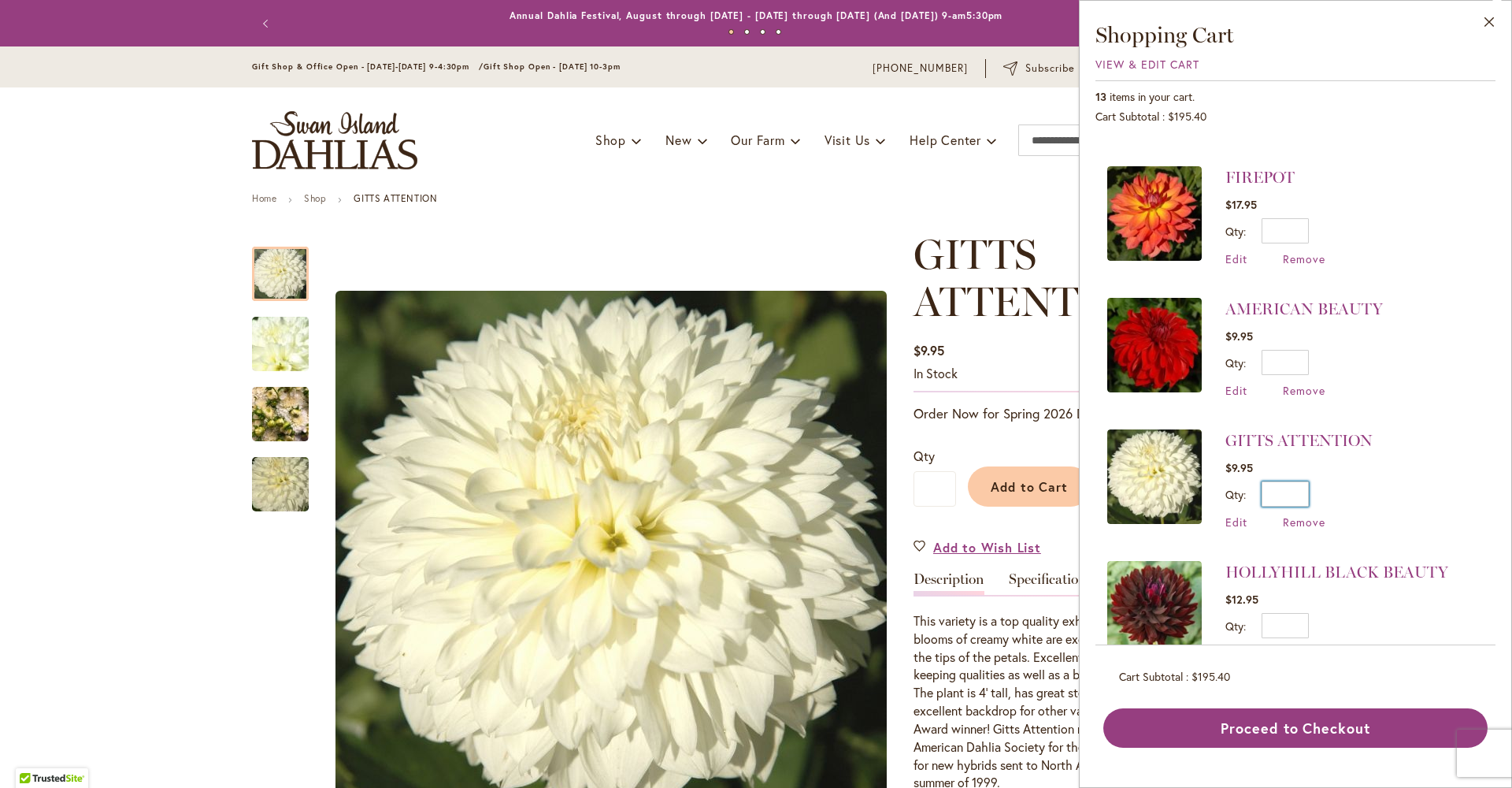
drag, startPoint x: 1224, startPoint y: 464, endPoint x: 1210, endPoint y: 464, distance: 14.0
click at [1261, 482] on input "*" at bounding box center [1284, 494] width 47 height 25
type input "*"
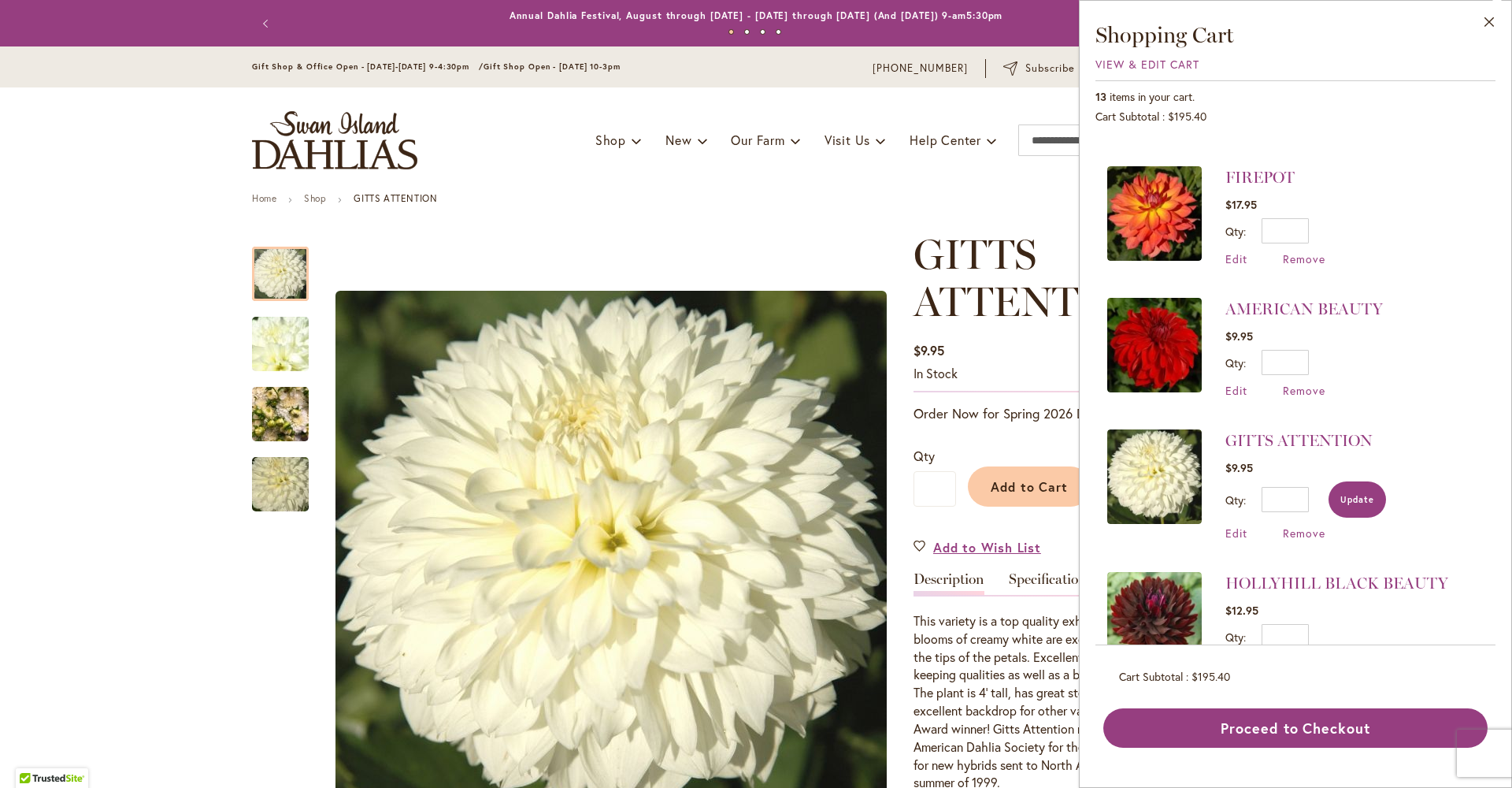
click at [1329, 482] on button "Update" at bounding box center [1357, 499] width 58 height 36
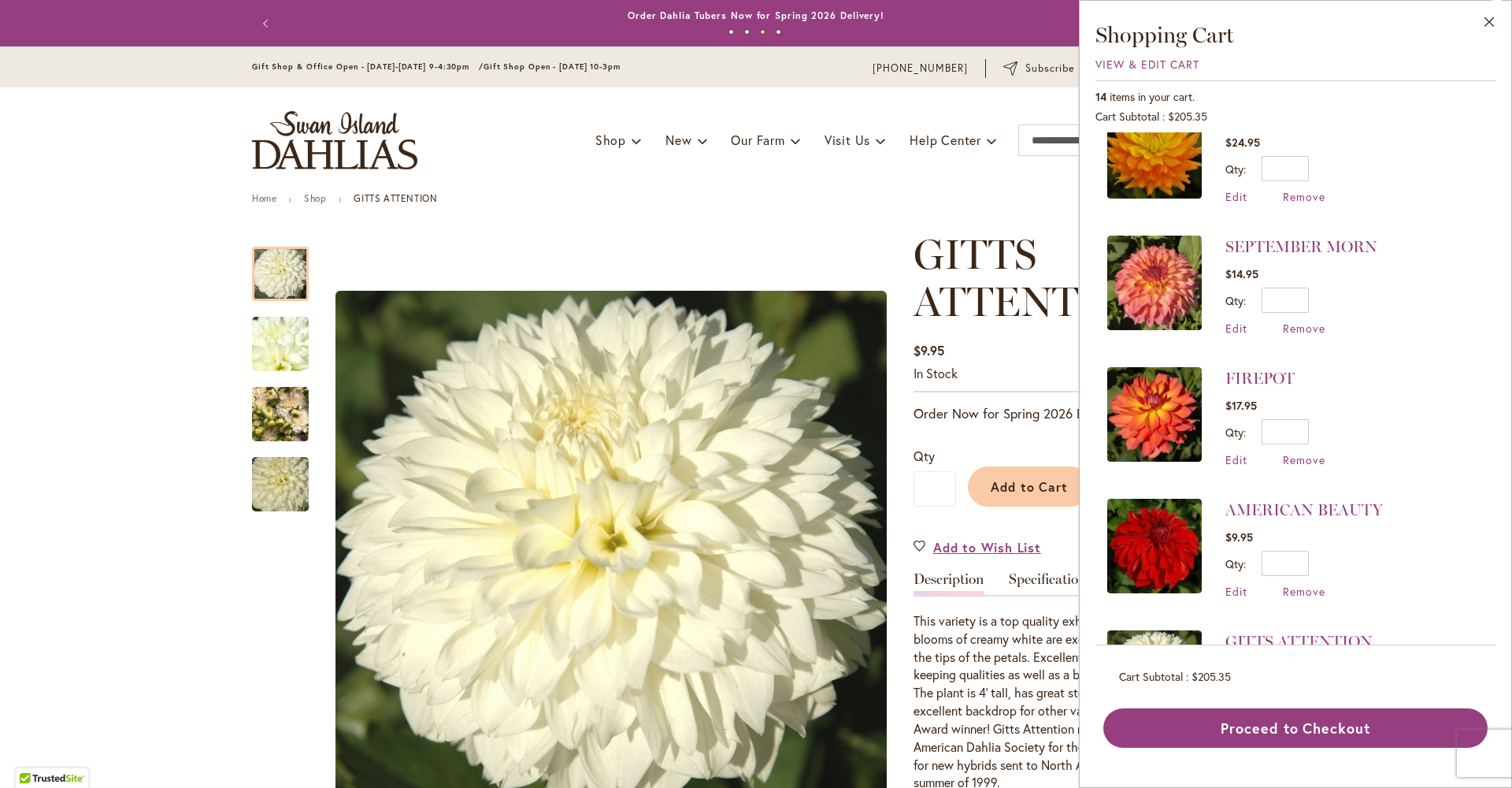
scroll to position [793, 0]
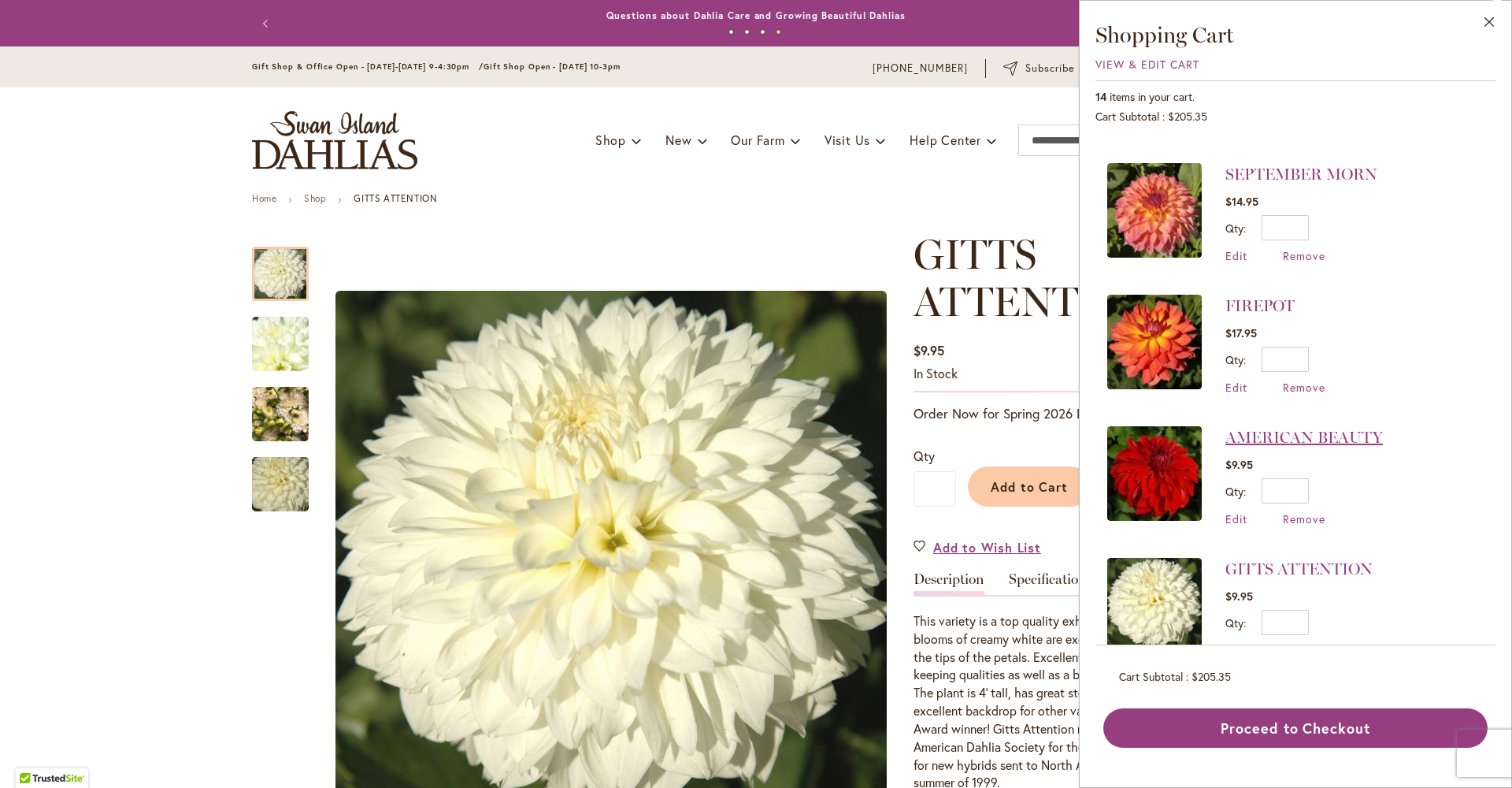
click at [1225, 428] on link "AMERICAN BEAUTY" at bounding box center [1304, 438] width 158 height 19
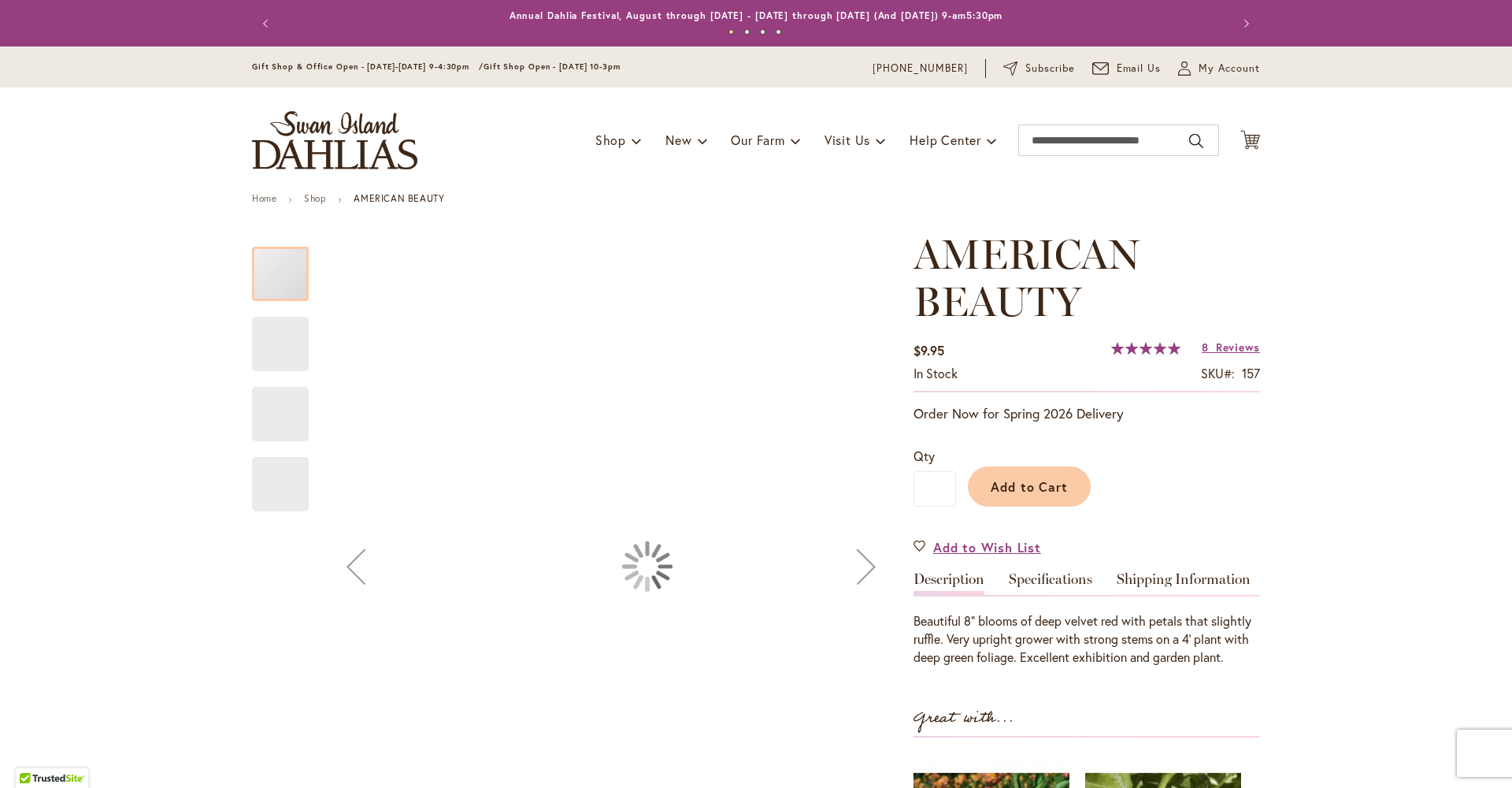
type input "*********"
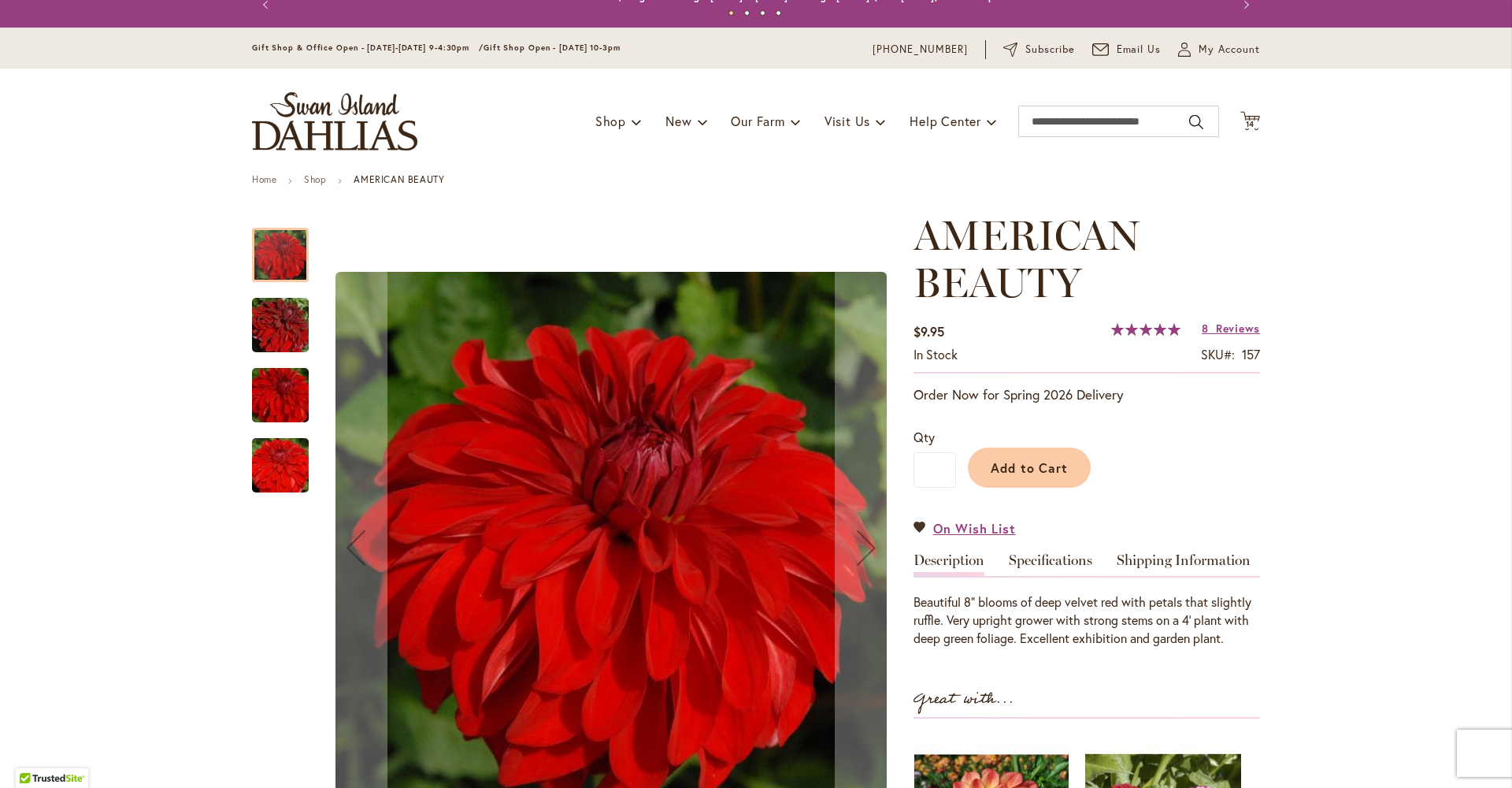
scroll to position [164, 0]
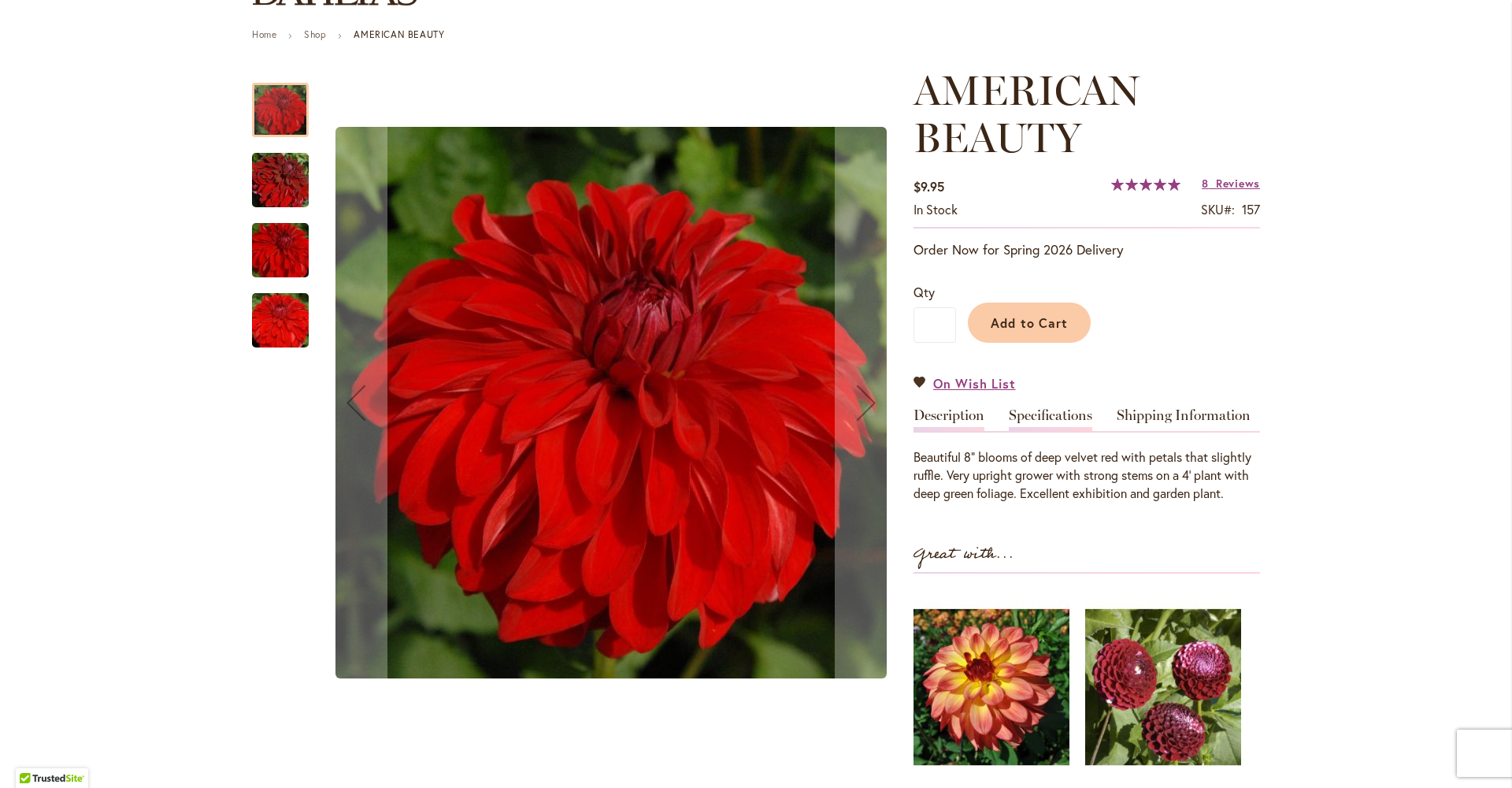
click at [1035, 429] on link "Specifications" at bounding box center [1050, 419] width 83 height 23
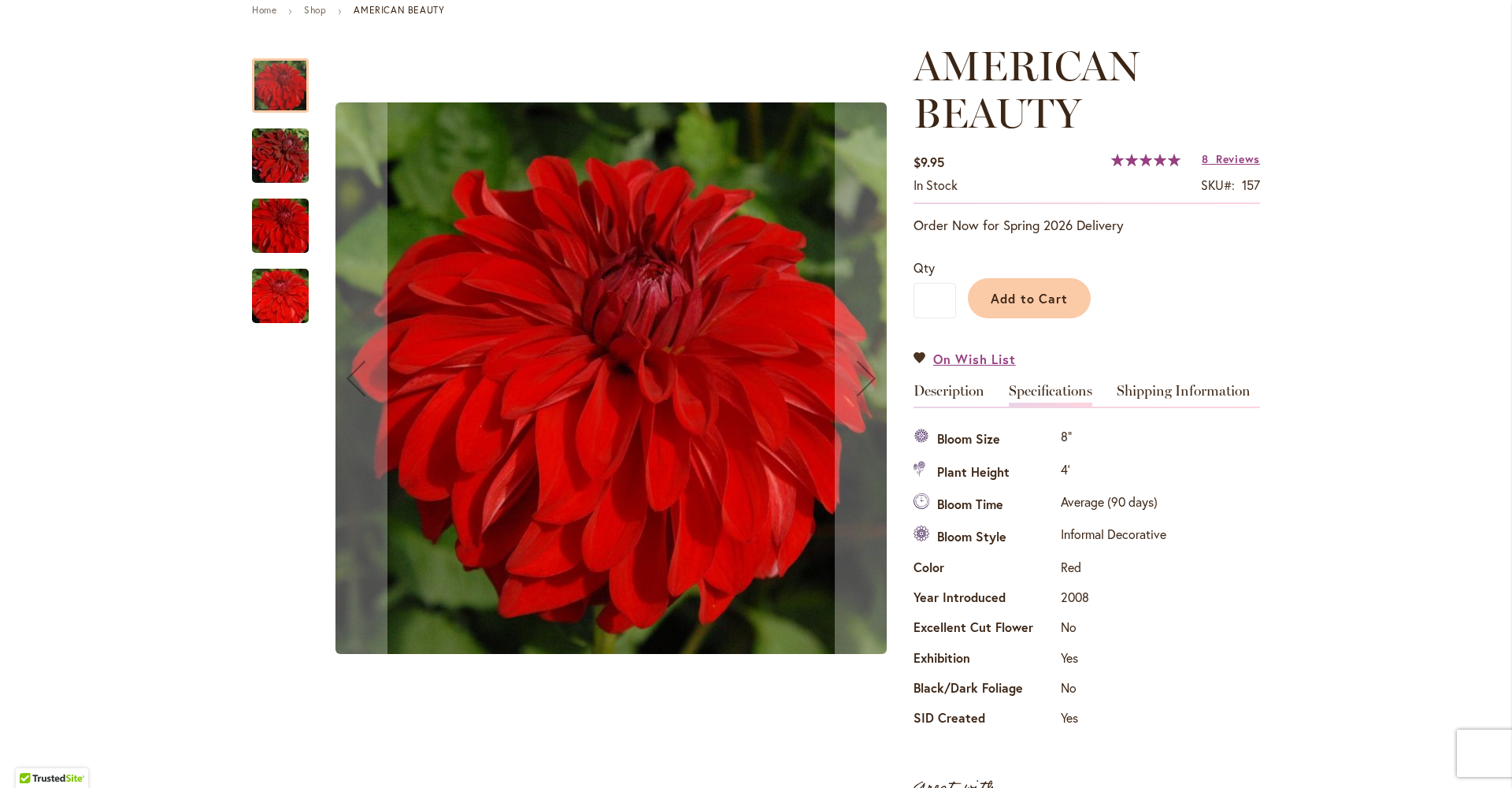
scroll to position [0, 0]
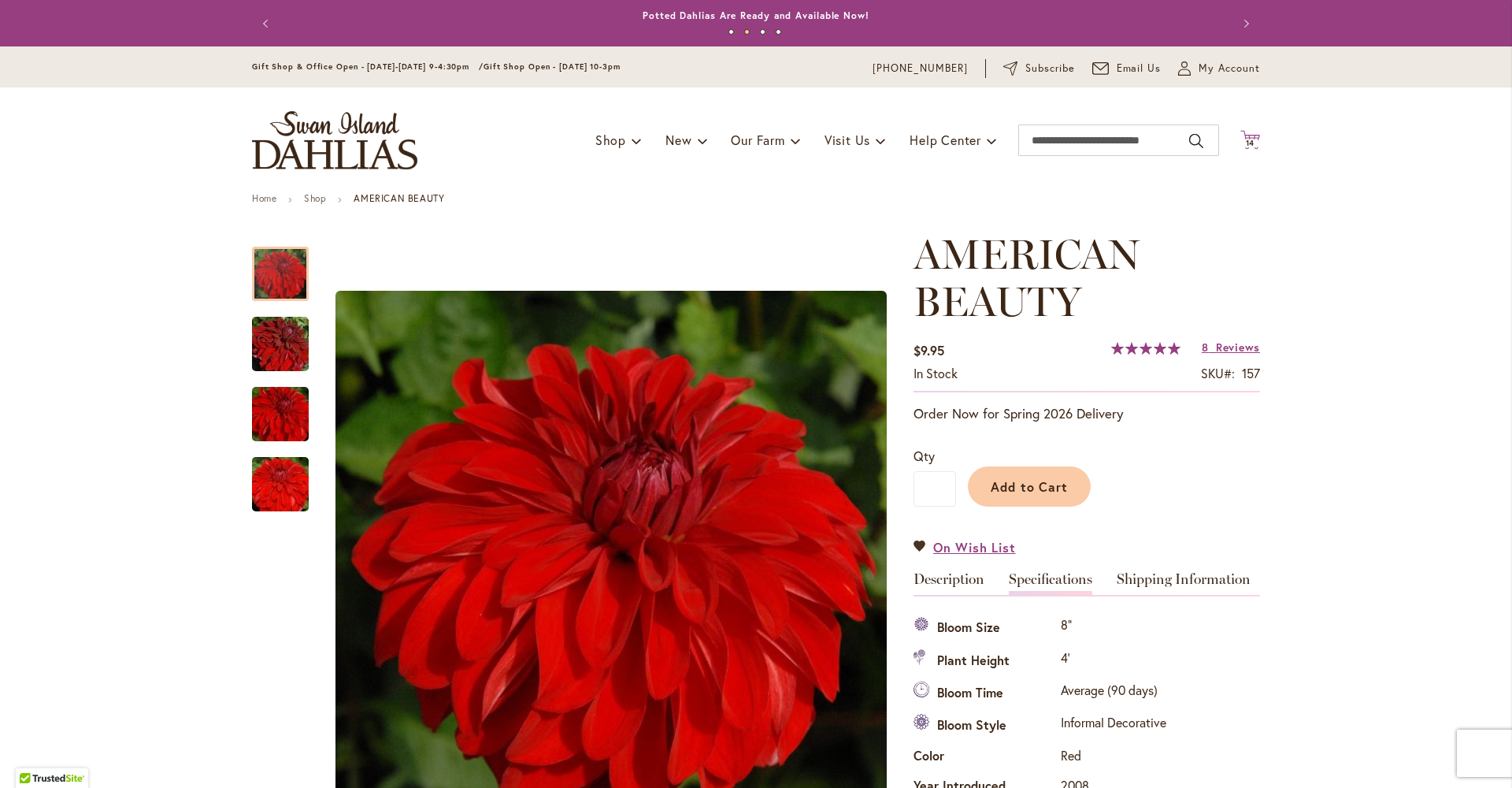
click at [1249, 136] on icon at bounding box center [1250, 139] width 20 height 19
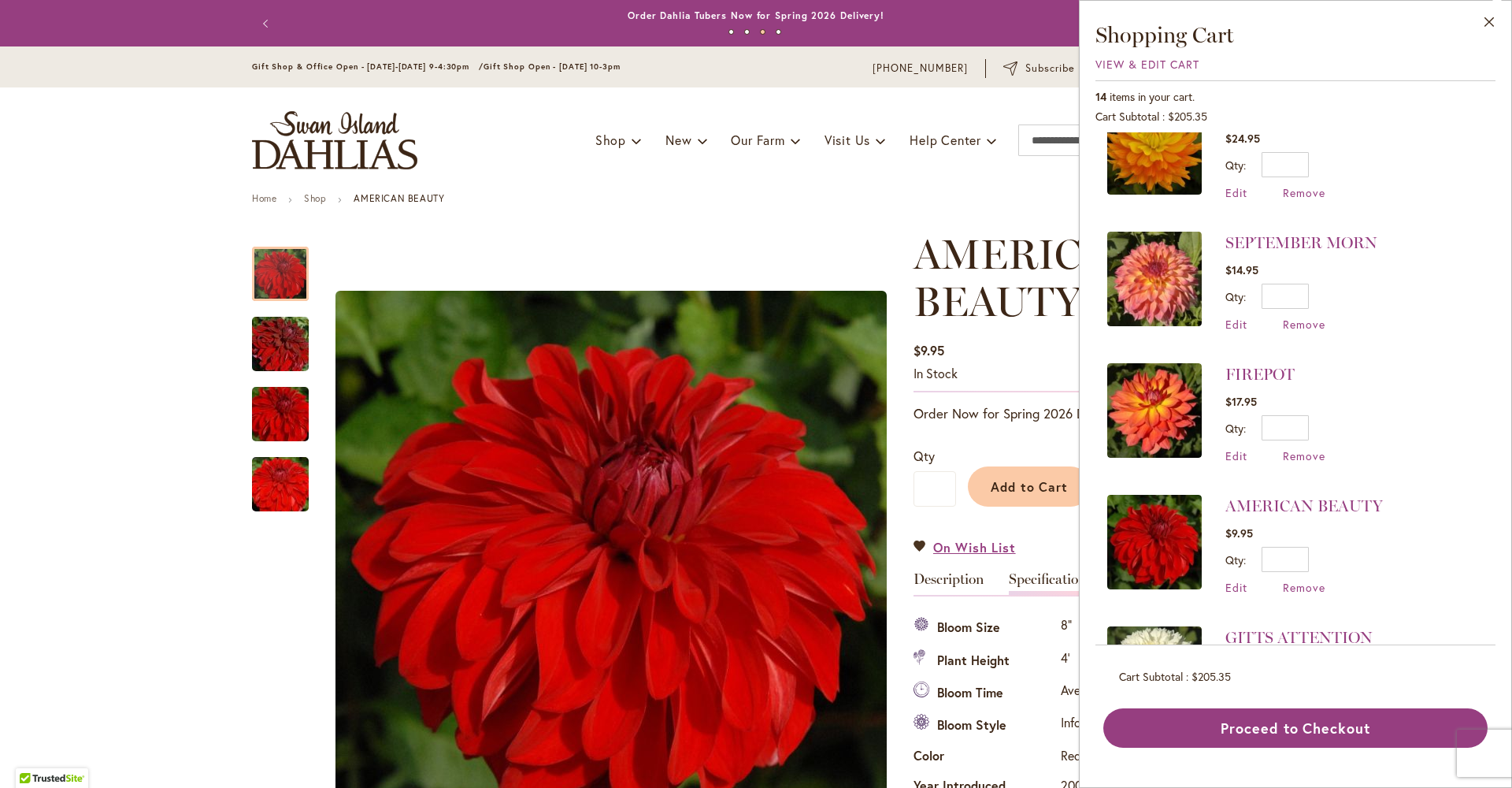
scroll to position [847, 0]
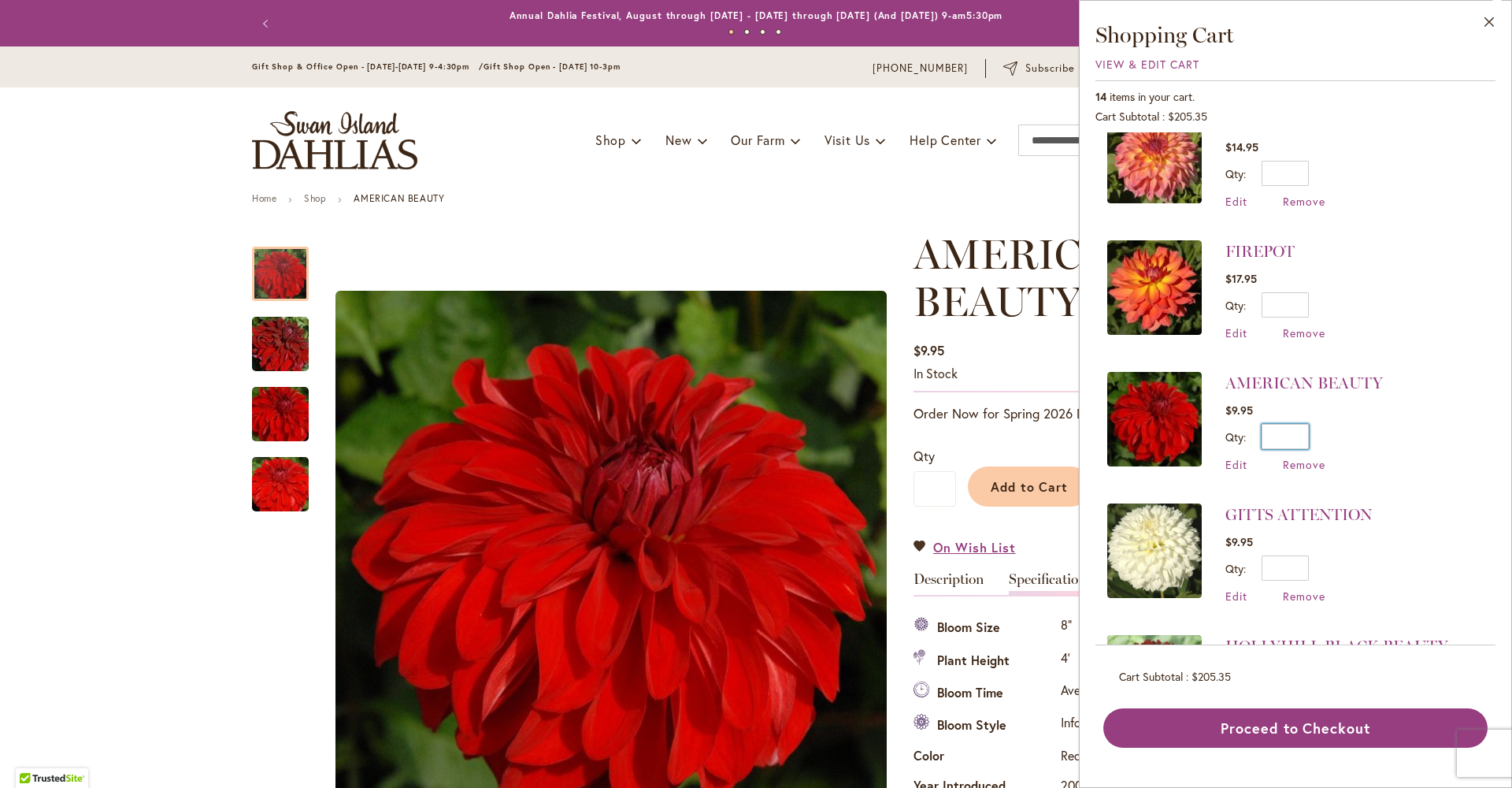
click at [1261, 424] on input "*" at bounding box center [1284, 436] width 47 height 25
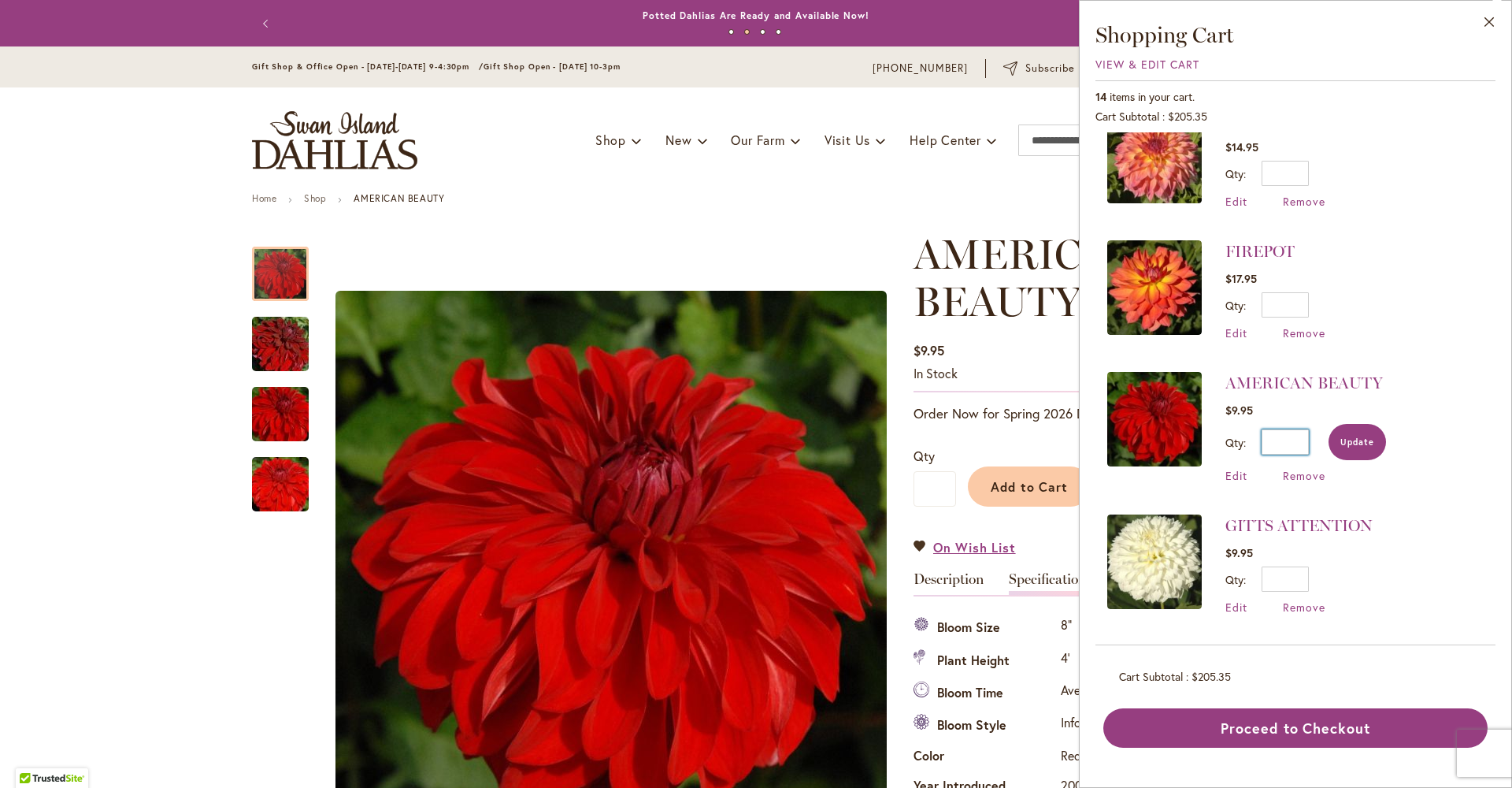
type input "*"
click at [1341, 436] on span "Update" at bounding box center [1357, 442] width 34 height 11
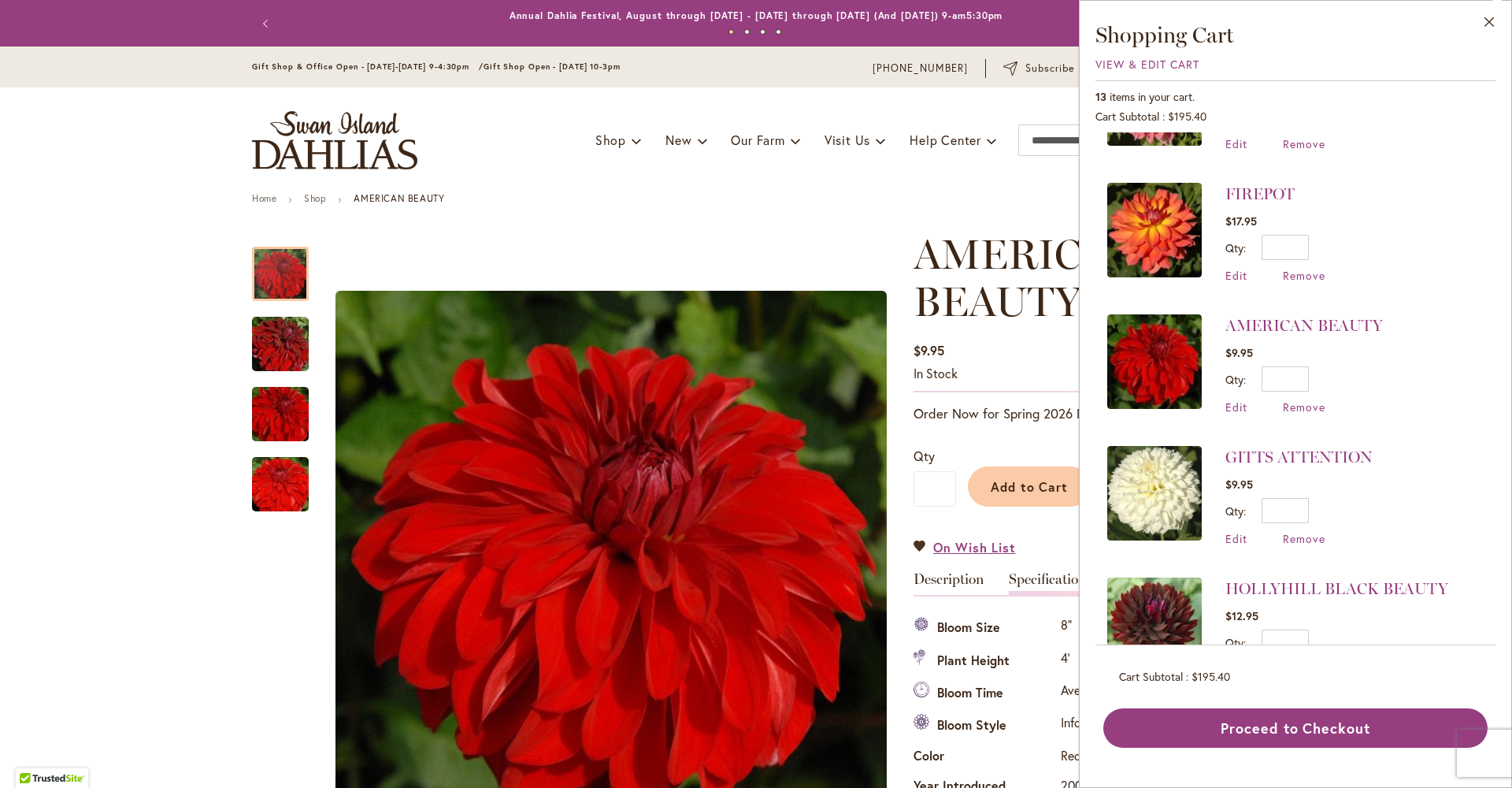
scroll to position [935, 0]
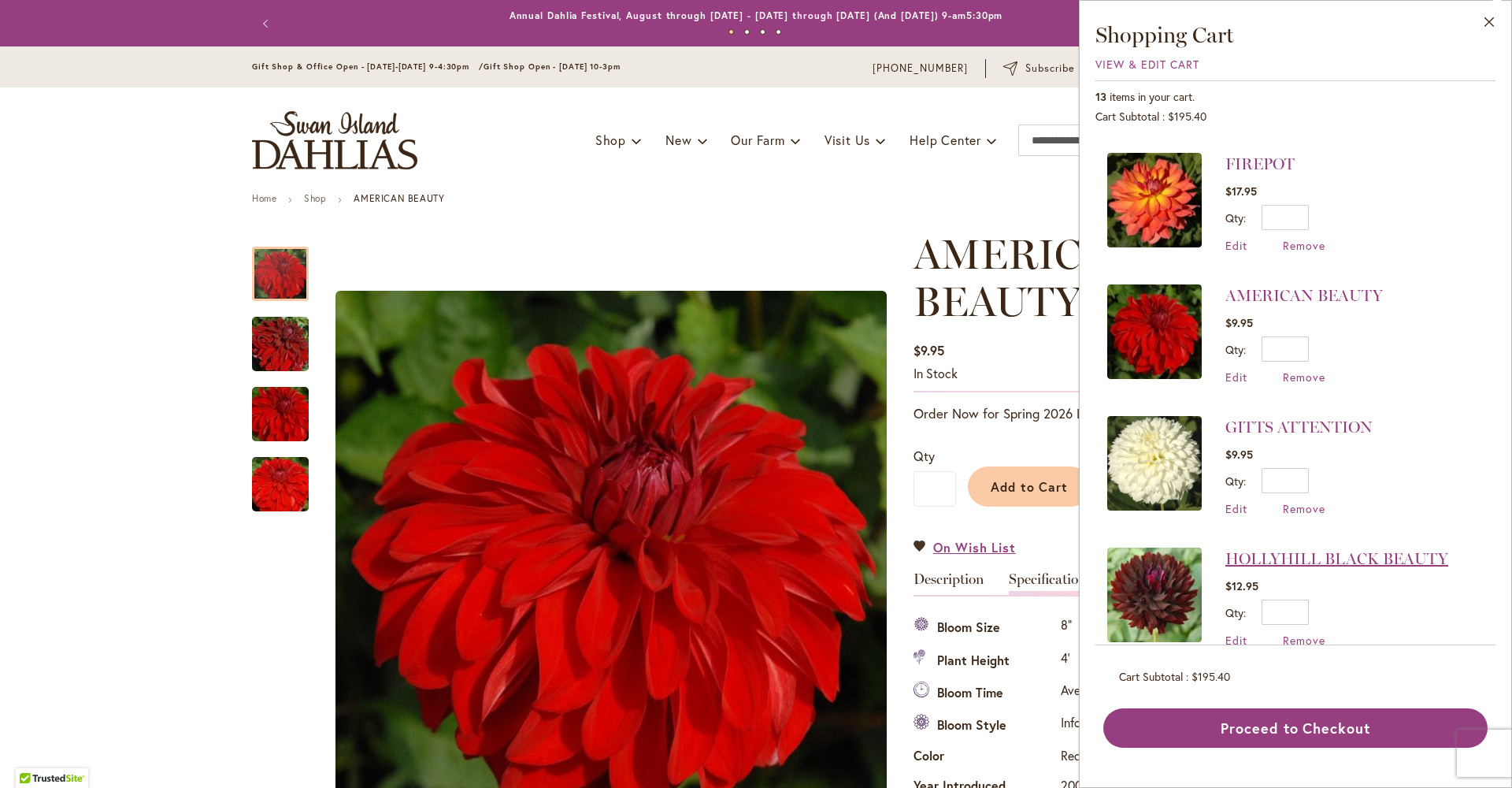
click at [1225, 549] on link "HOLLYHILL BLACK BEAUTY" at bounding box center [1337, 559] width 223 height 19
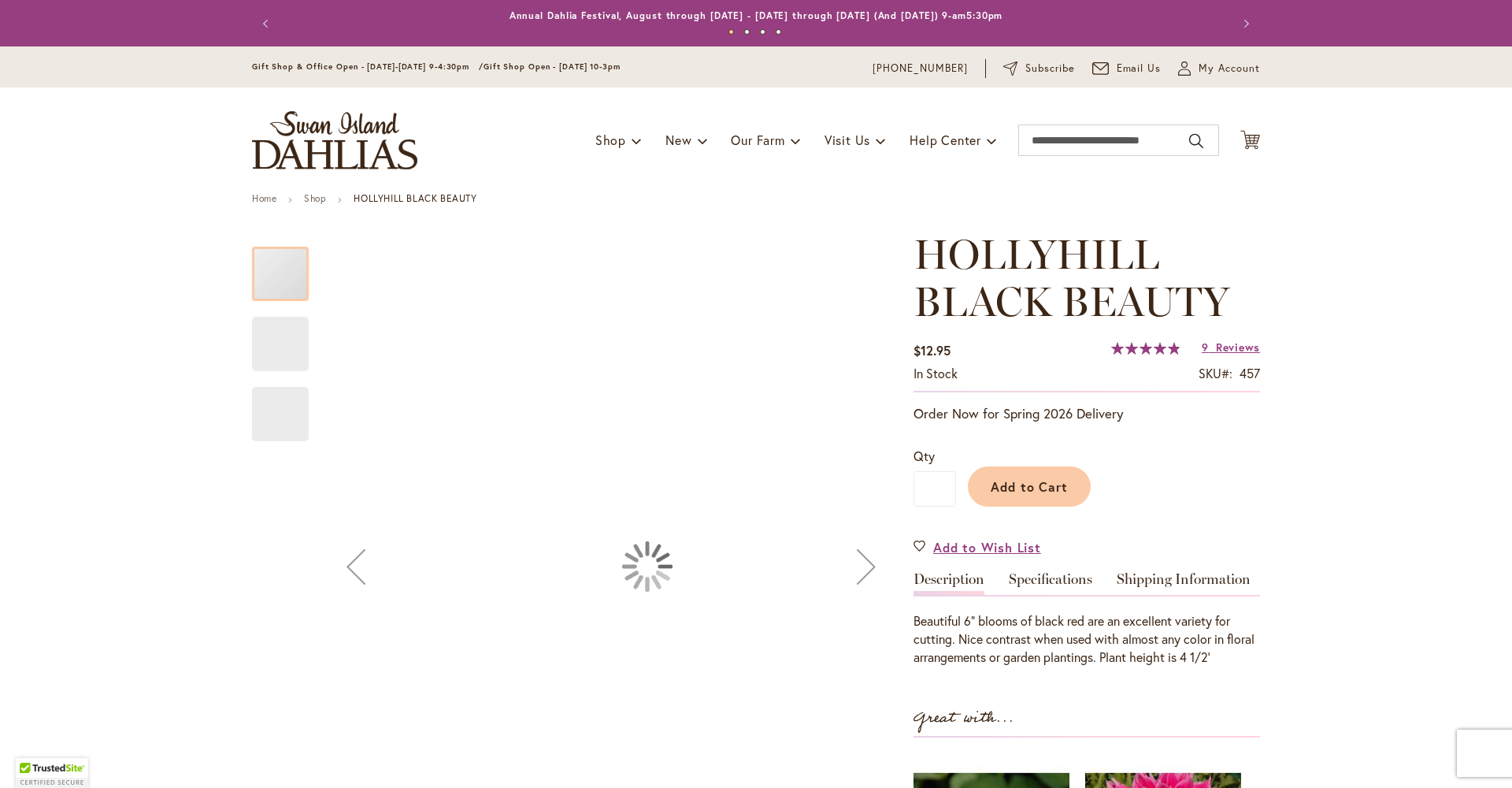
type input "*********"
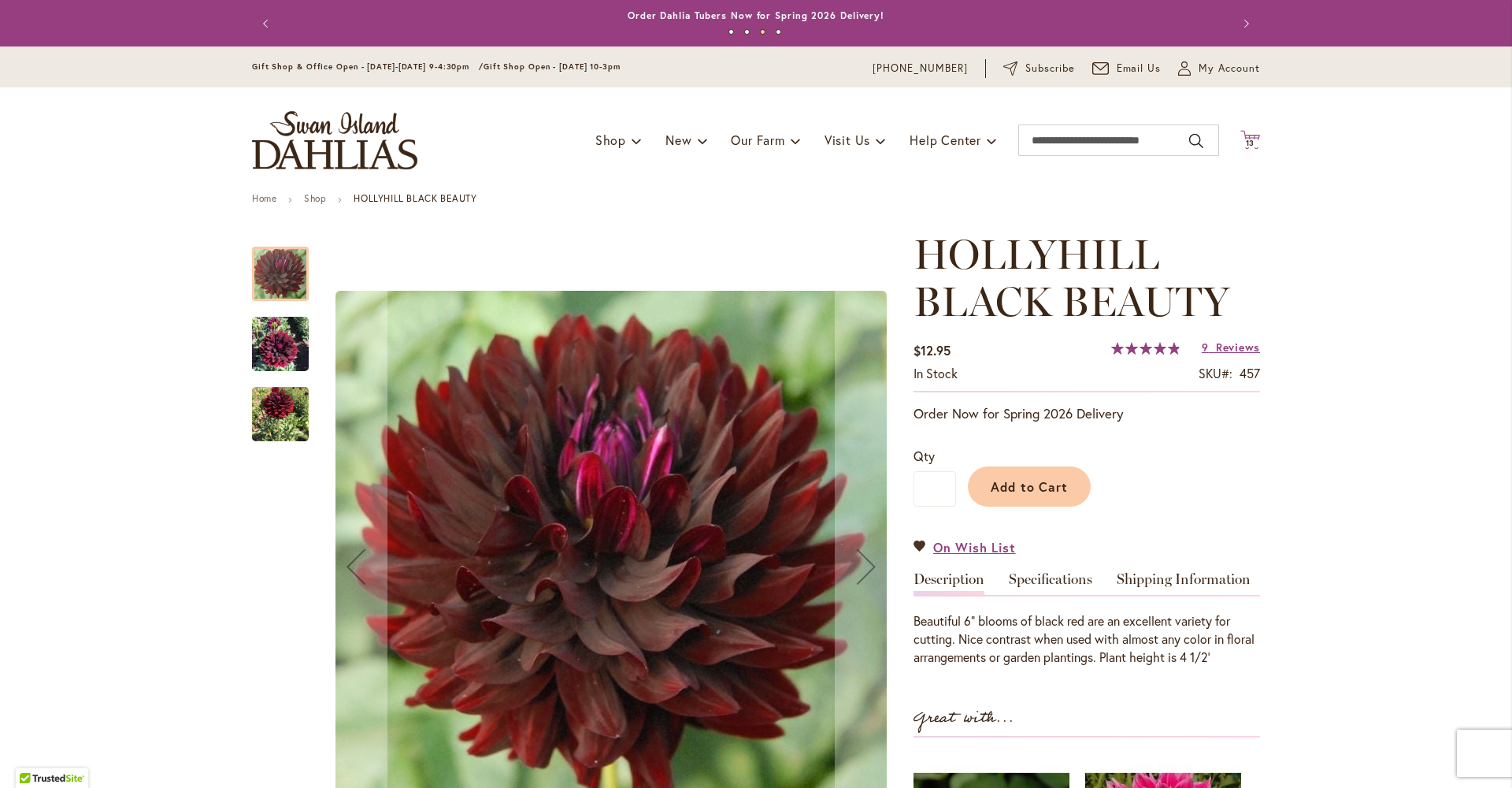
click at [1248, 137] on icon at bounding box center [1250, 139] width 20 height 19
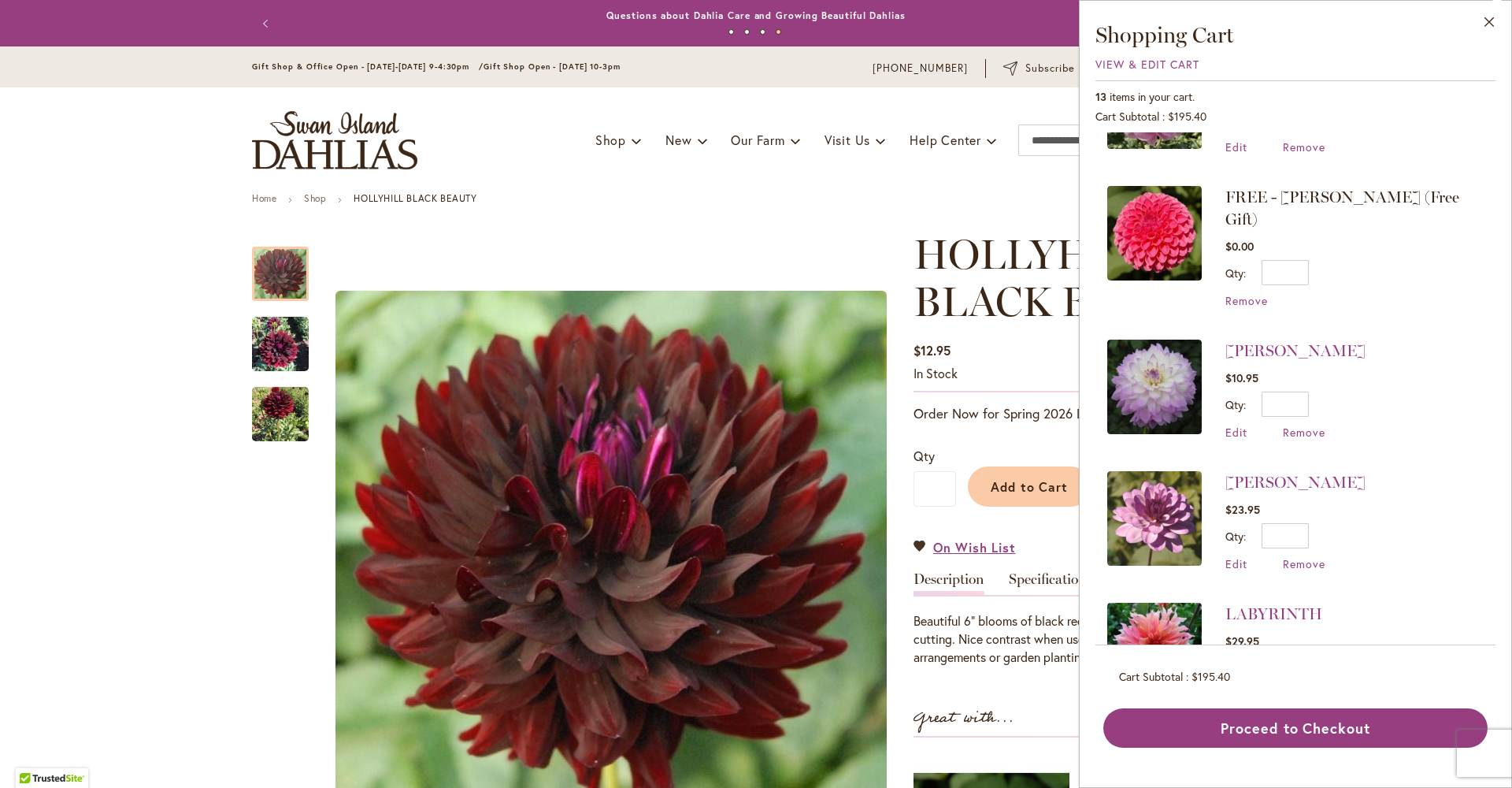
scroll to position [87, 0]
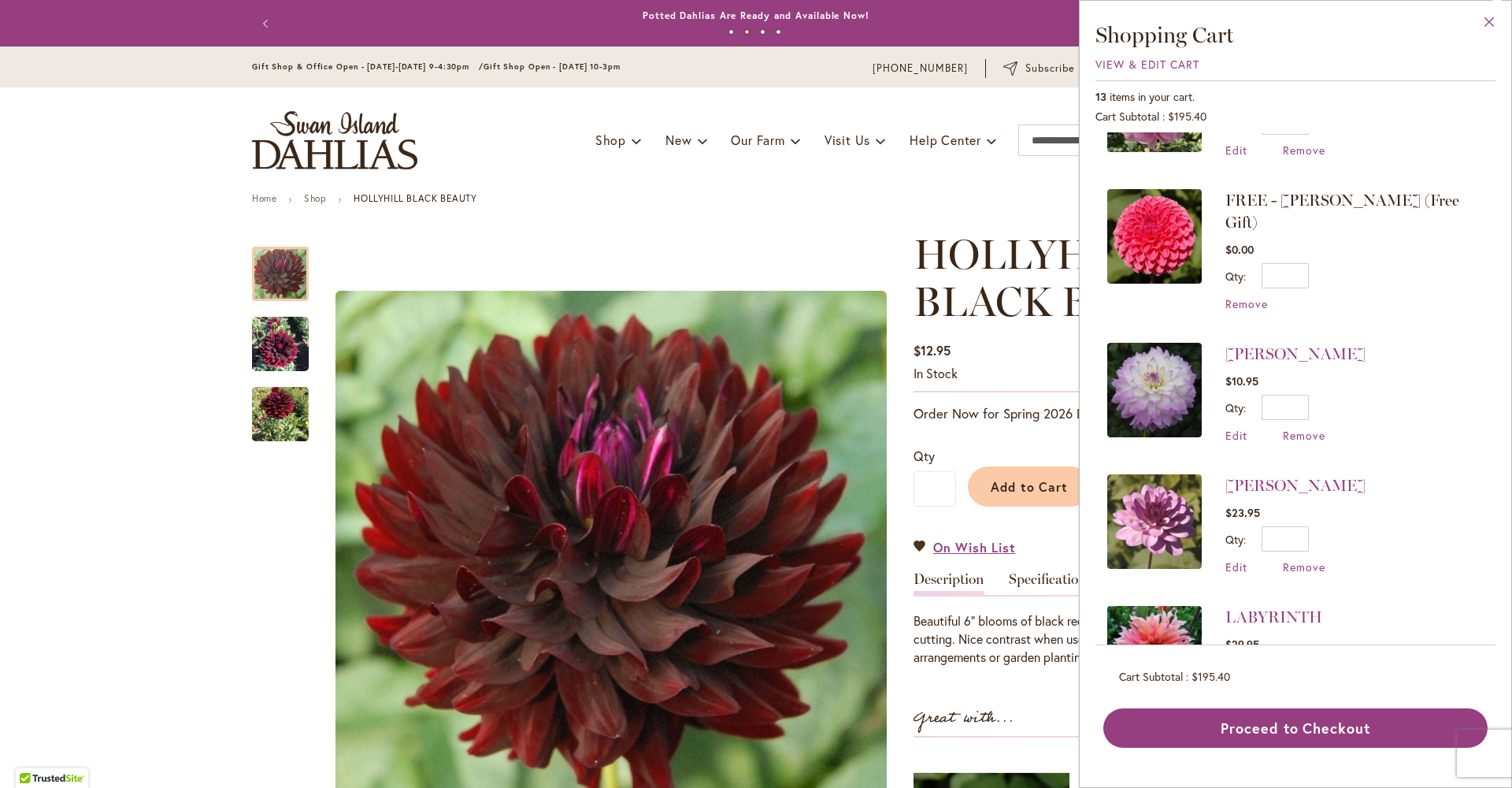
click at [1490, 20] on button "Close" at bounding box center [1490, 26] width 43 height 50
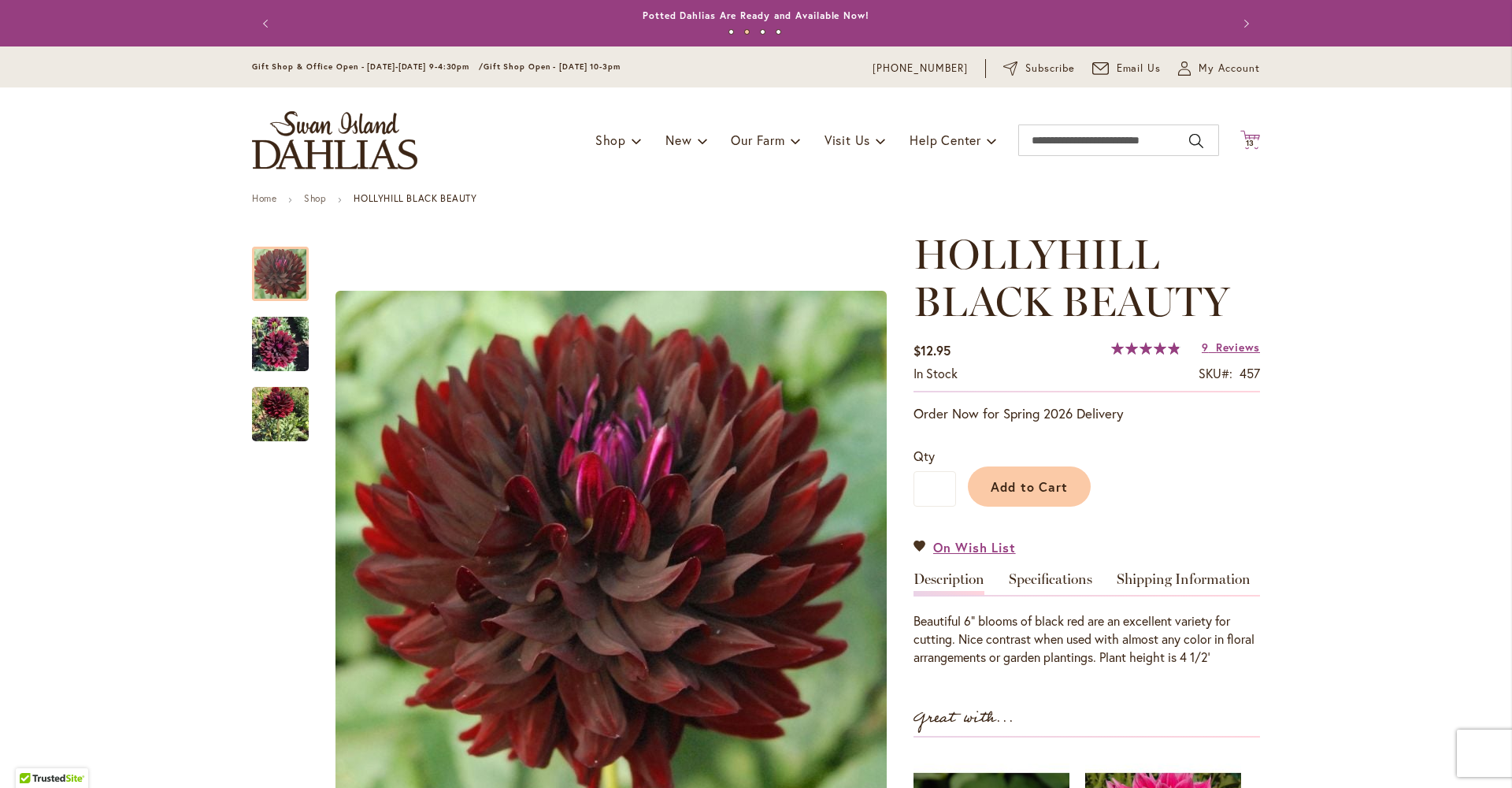
click at [1249, 135] on icon at bounding box center [1250, 139] width 20 height 19
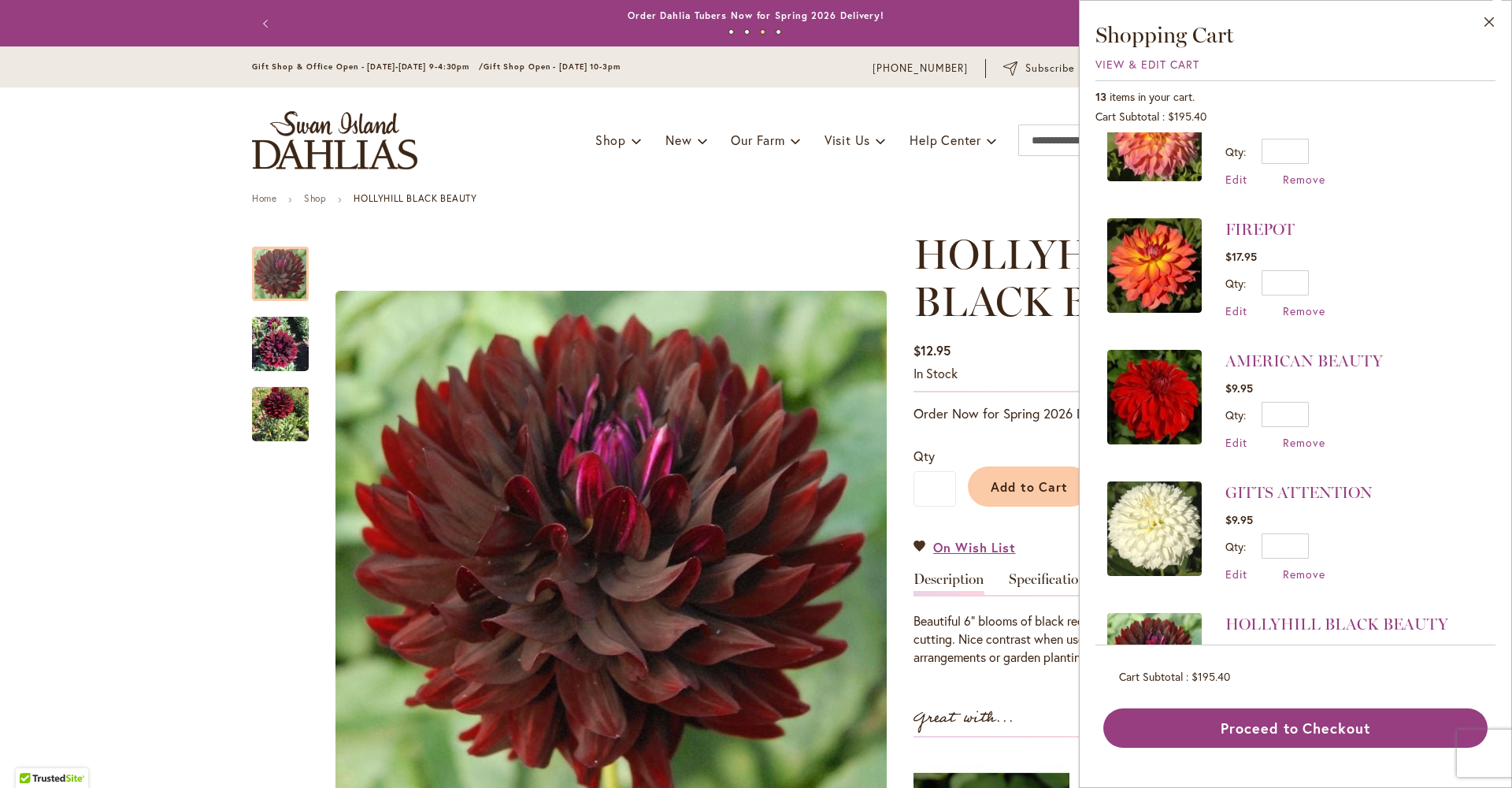
scroll to position [866, 0]
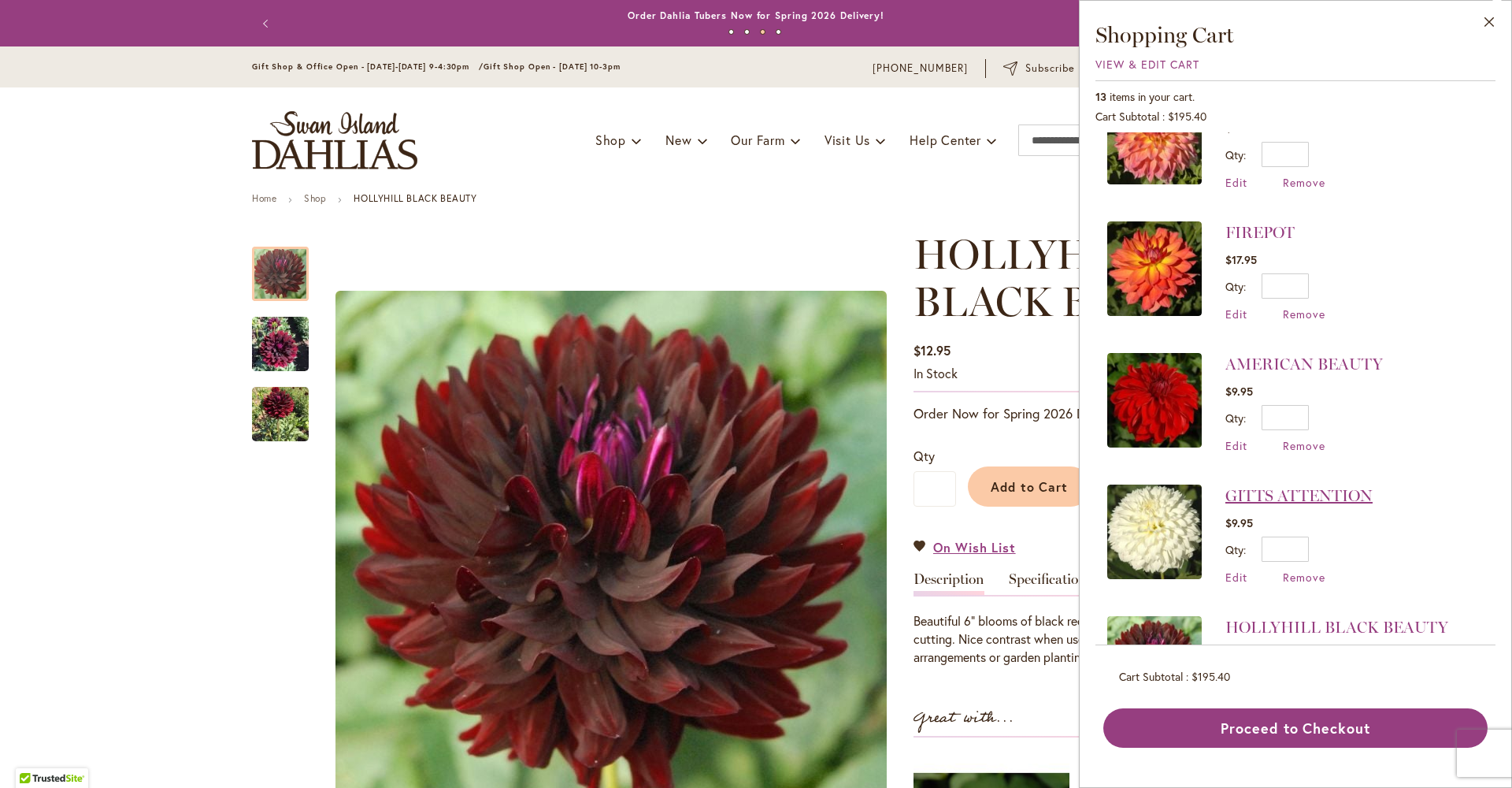
click at [1225, 486] on link "GITTS ATTENTION" at bounding box center [1299, 495] width 147 height 19
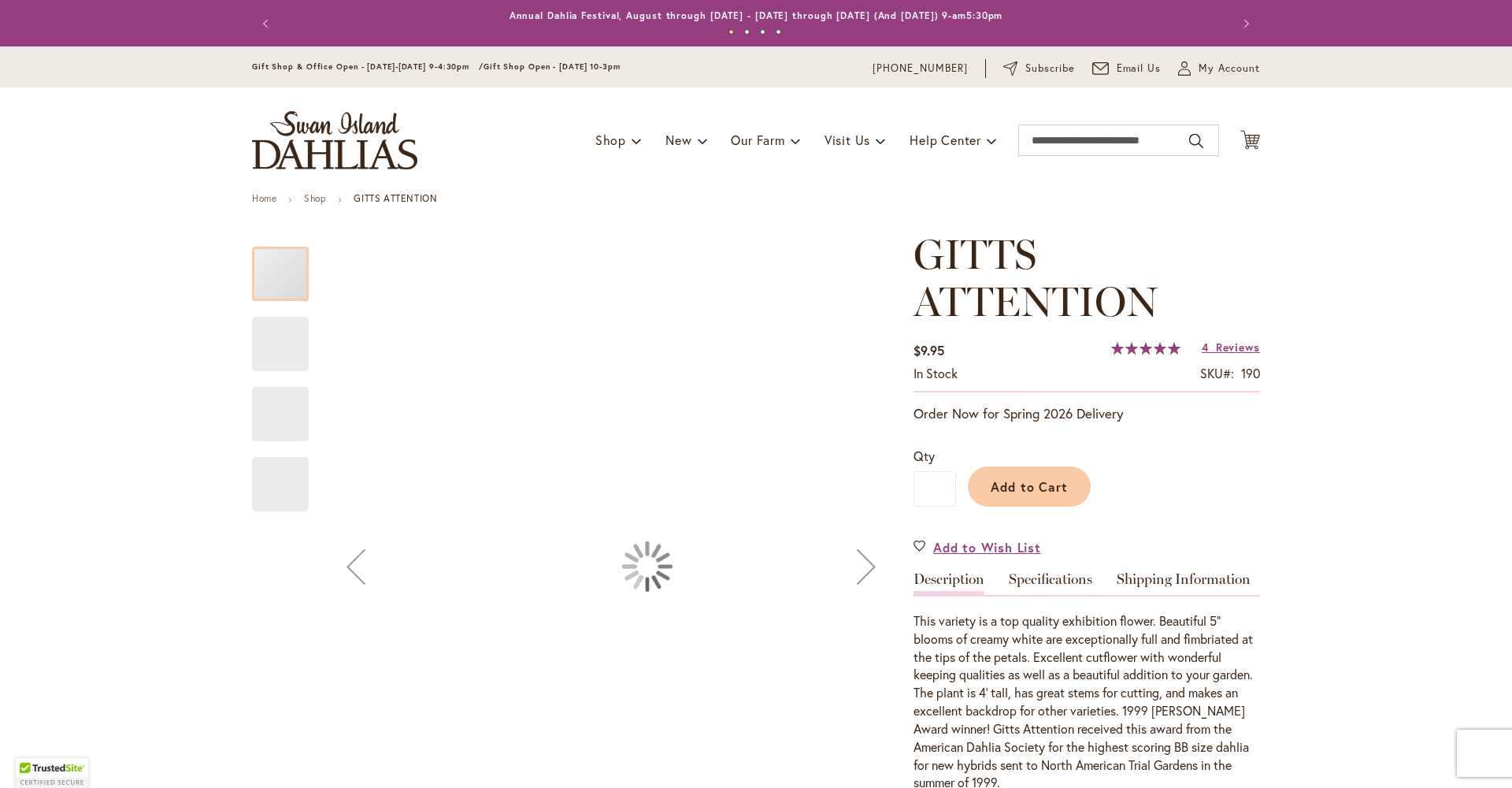
type input "*********"
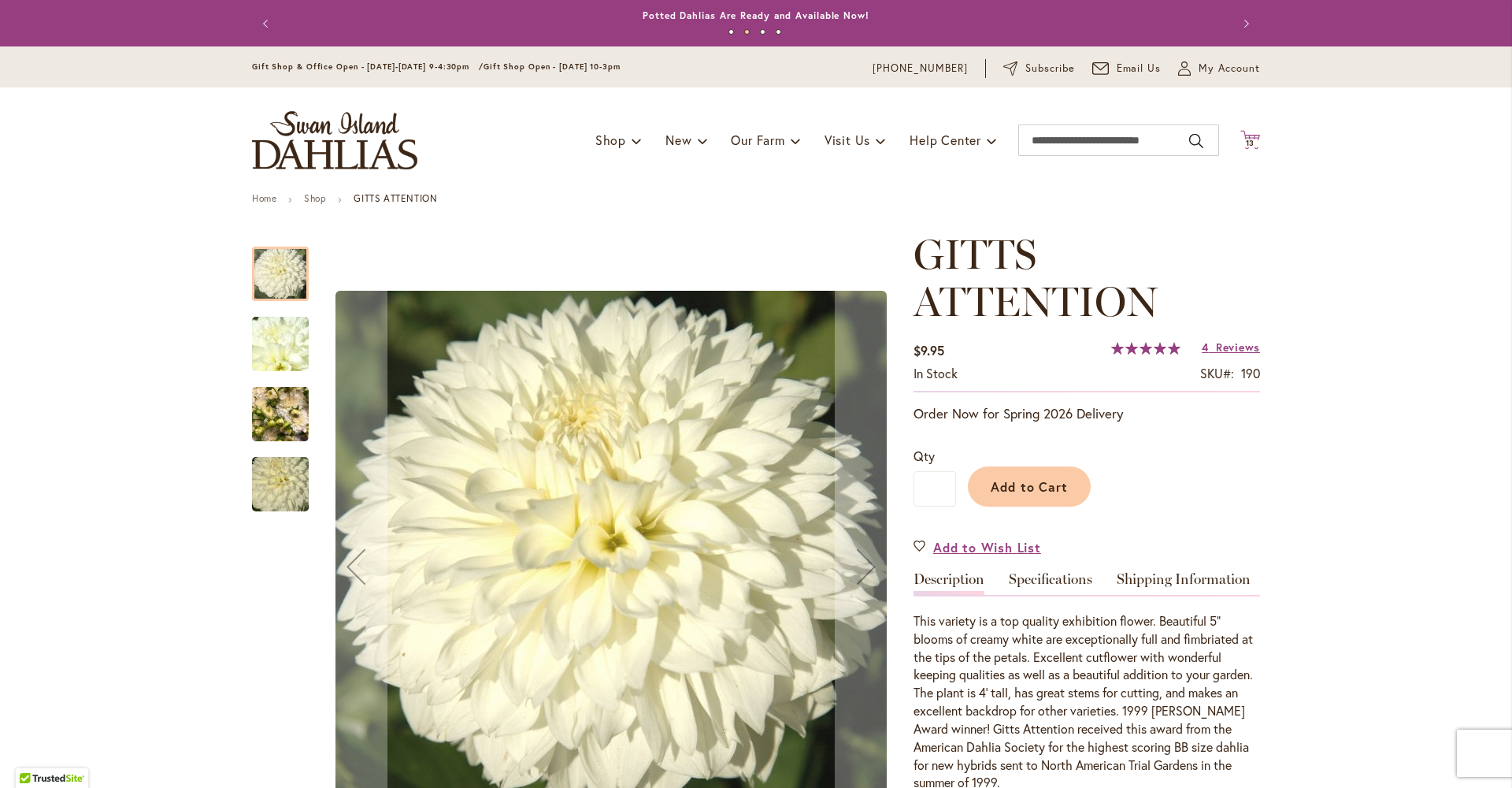
click at [1248, 140] on span "13" at bounding box center [1251, 143] width 10 height 10
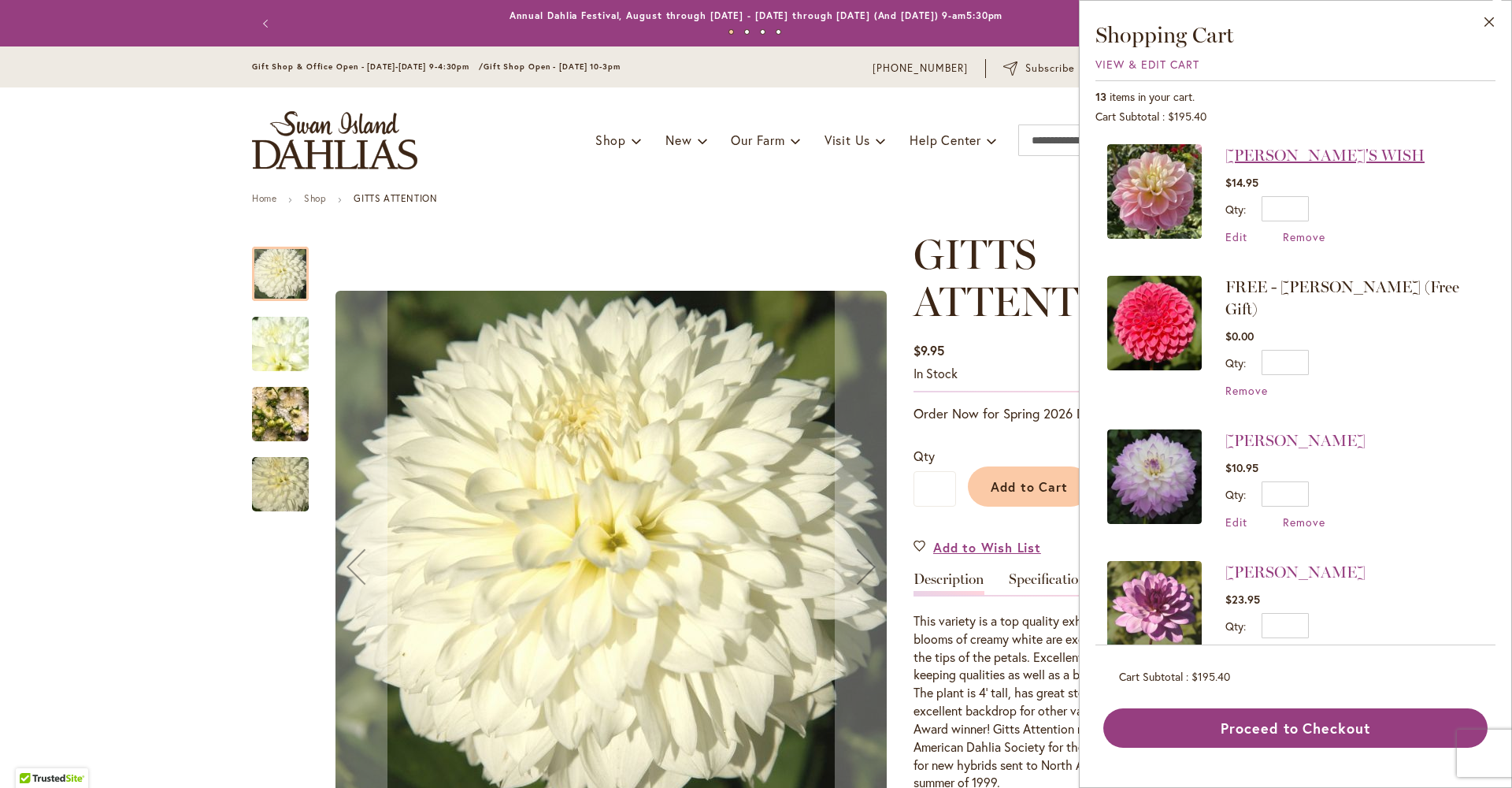
click at [1225, 160] on link "[PERSON_NAME]'S WISH" at bounding box center [1325, 156] width 200 height 19
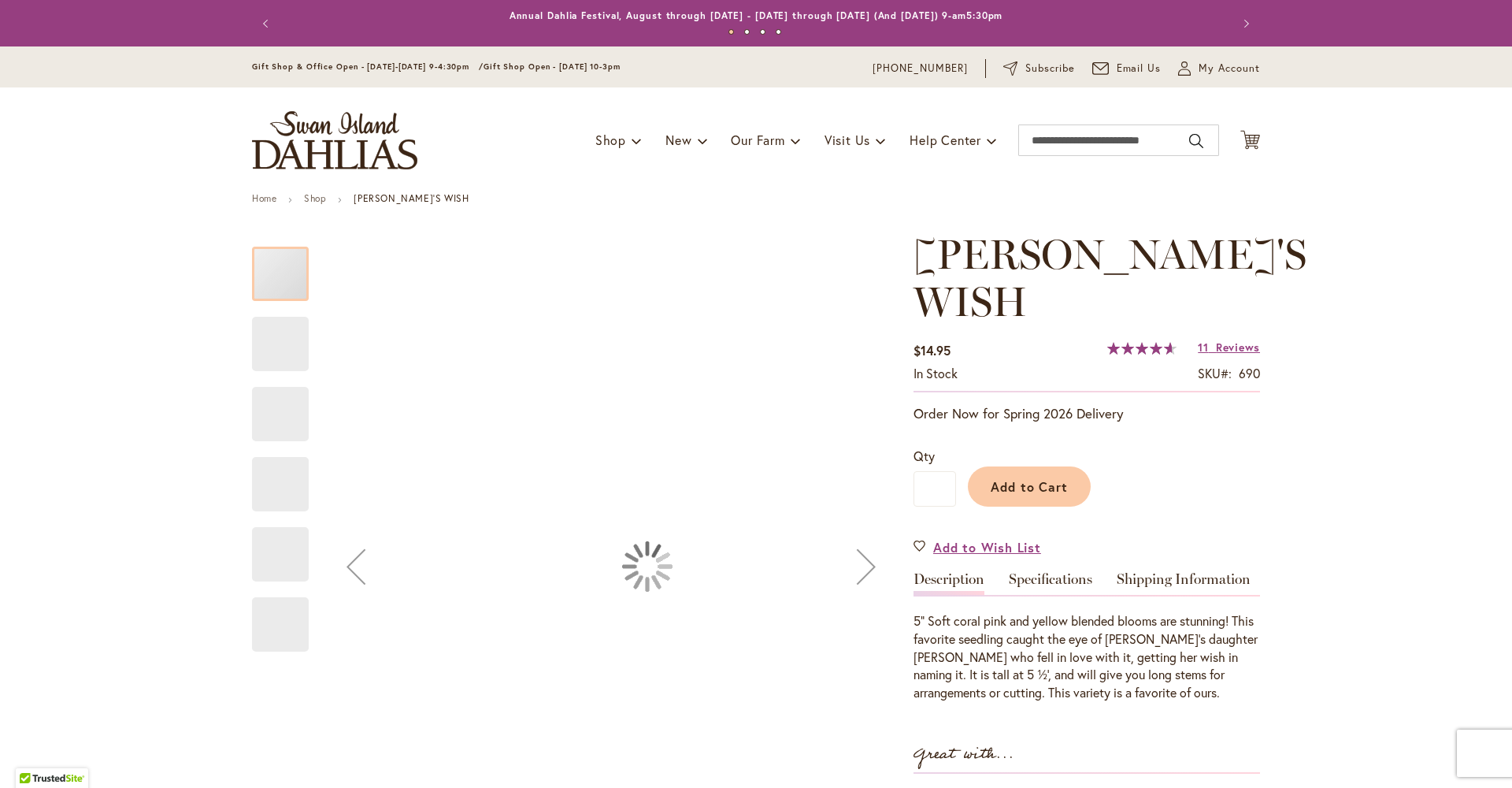
type input "*********"
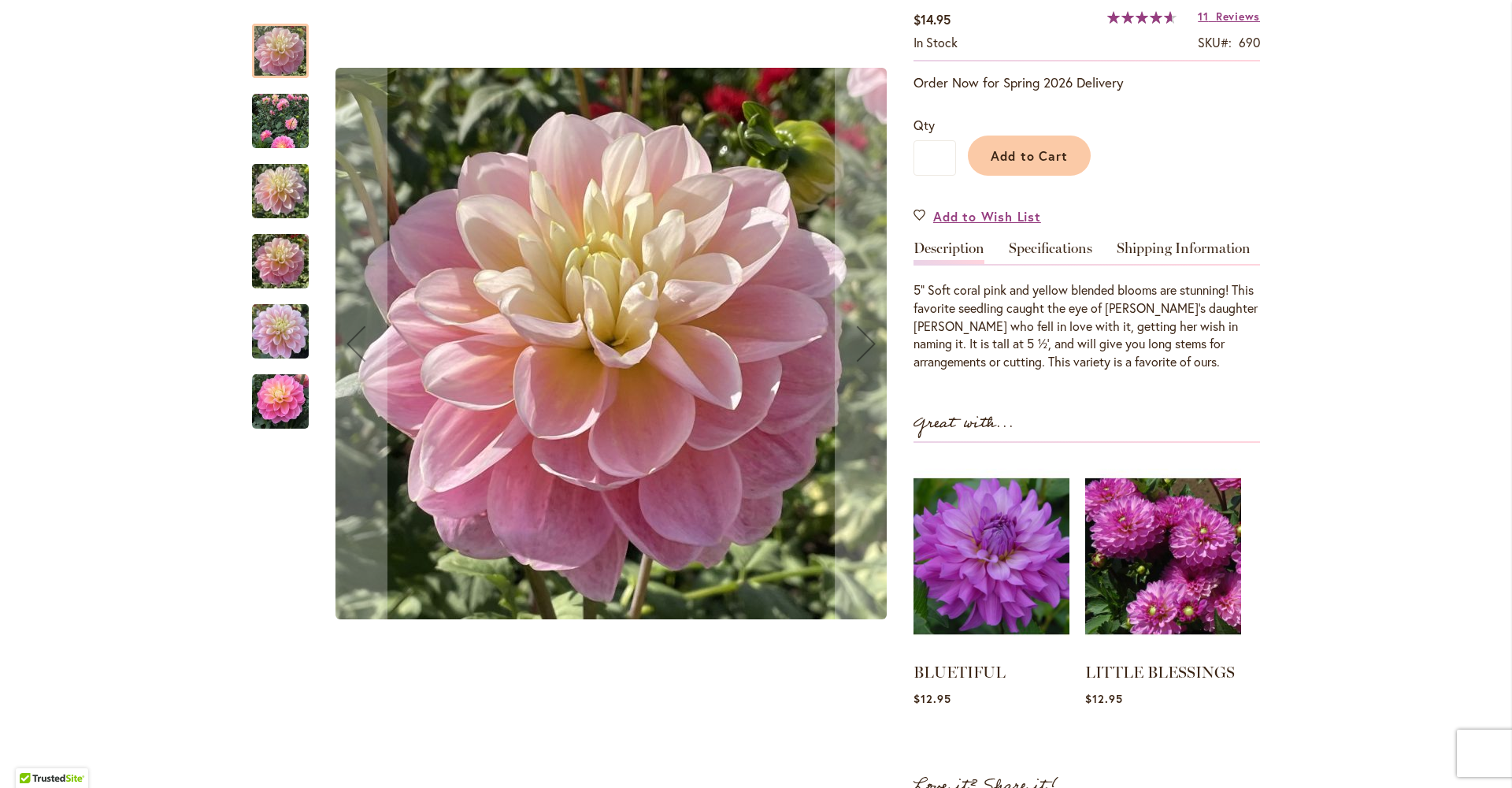
scroll to position [149, 0]
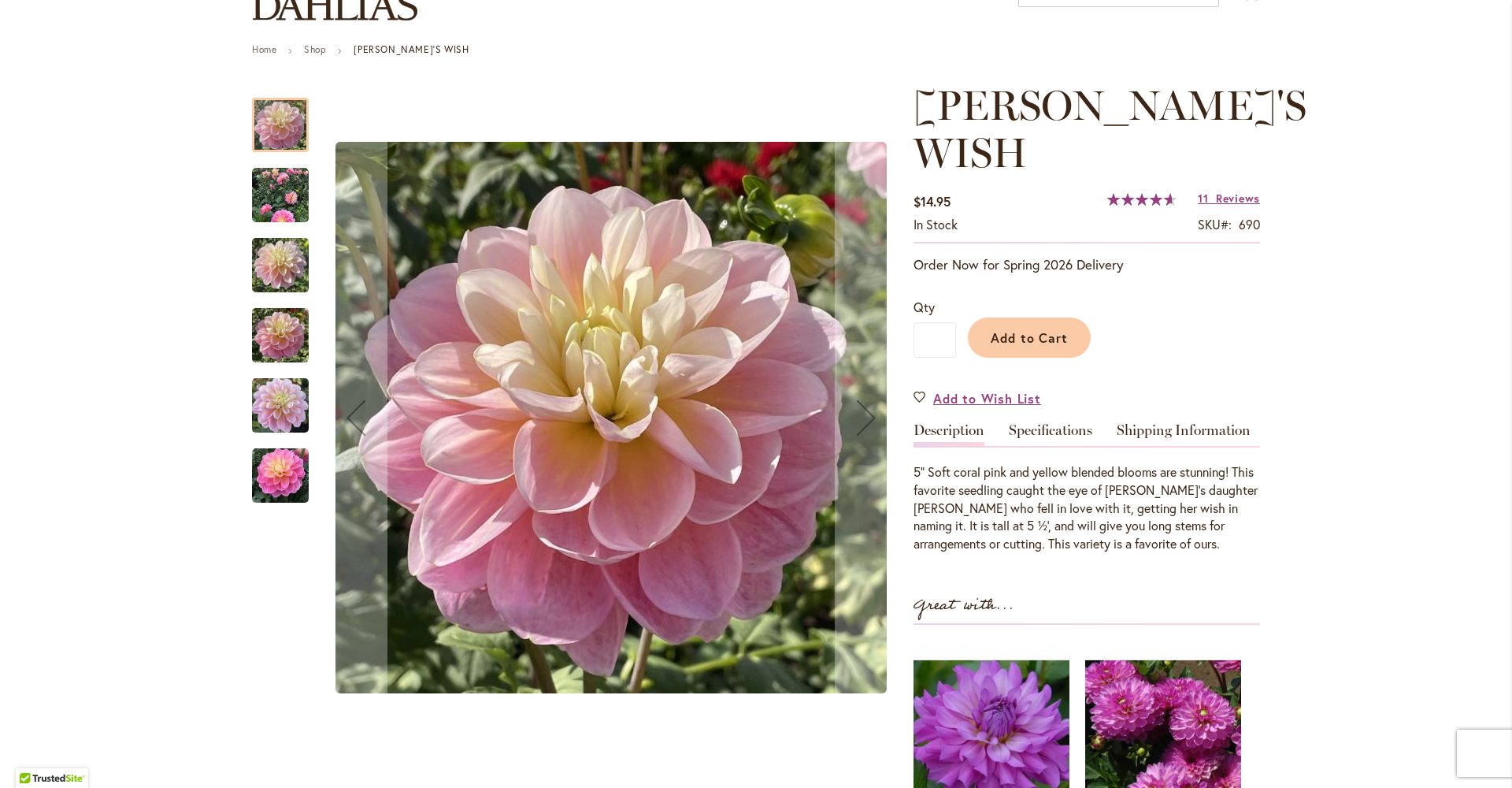
drag, startPoint x: 279, startPoint y: 218, endPoint x: 284, endPoint y: 252, distance: 34.4
click at [278, 220] on img "Gabbie's Wish" at bounding box center [280, 195] width 57 height 57
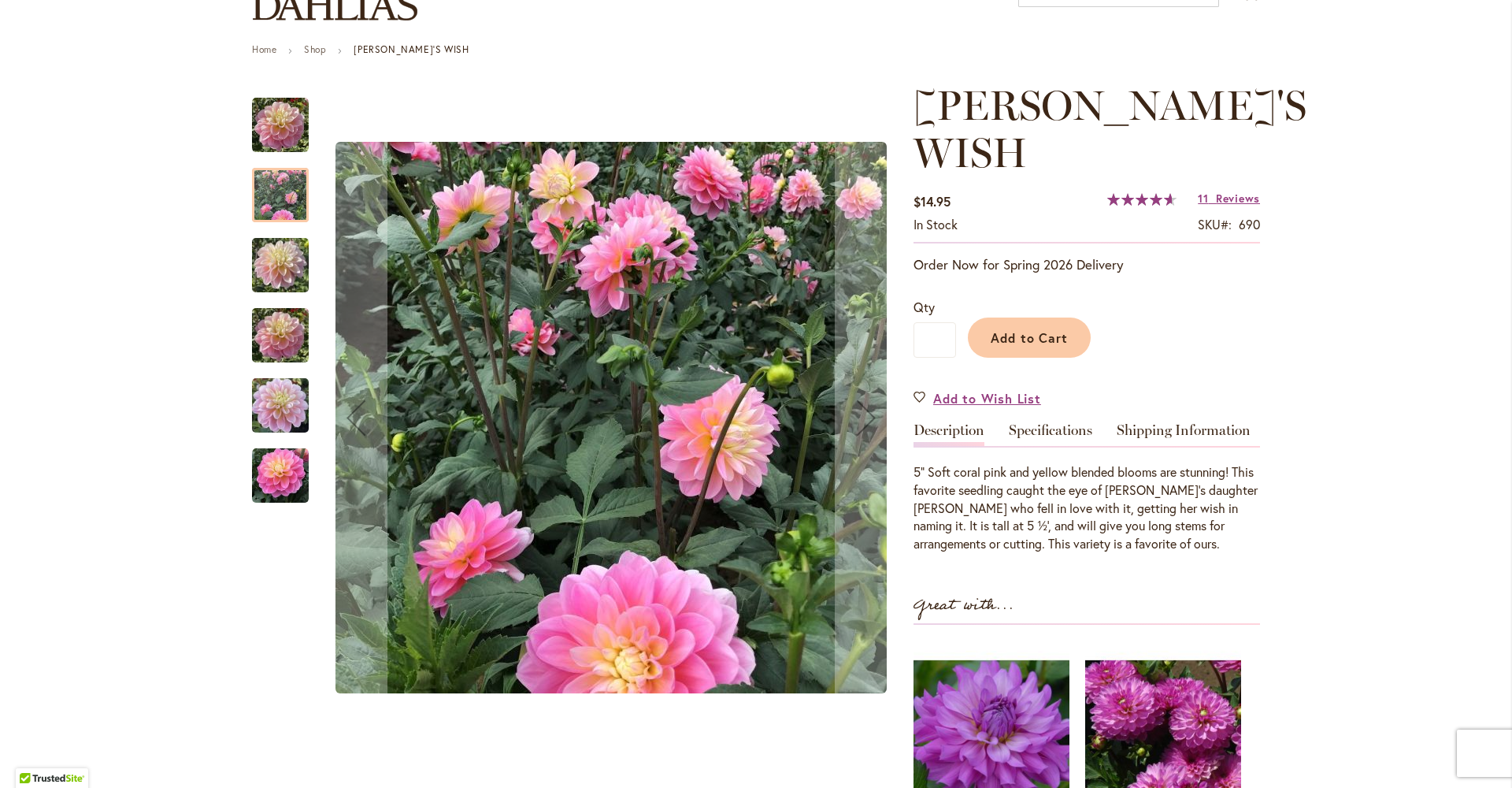
click at [286, 274] on img "GABBIE'S WISH" at bounding box center [280, 265] width 57 height 75
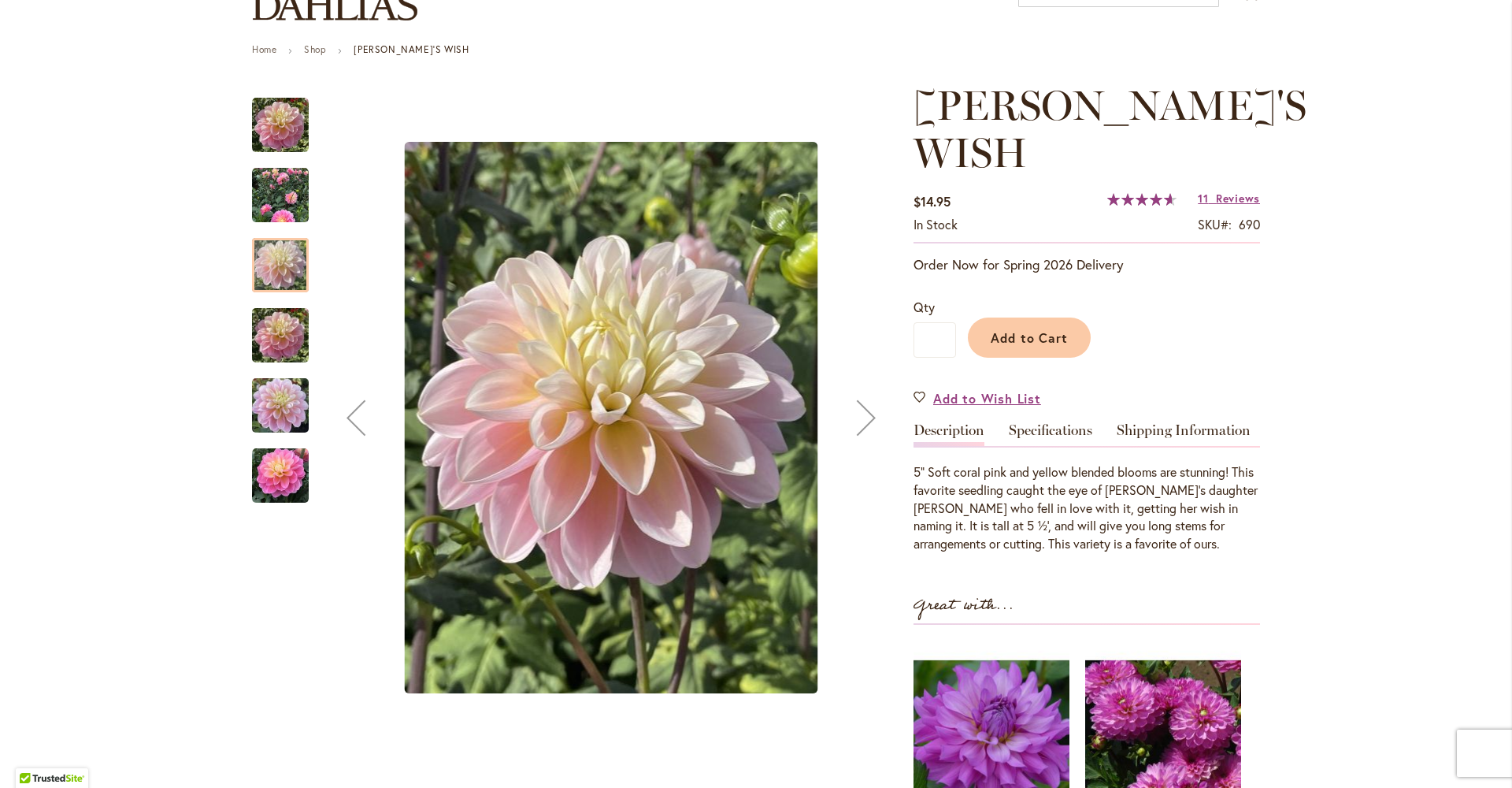
click at [270, 350] on img "GABBIE'S WISH" at bounding box center [280, 336] width 57 height 75
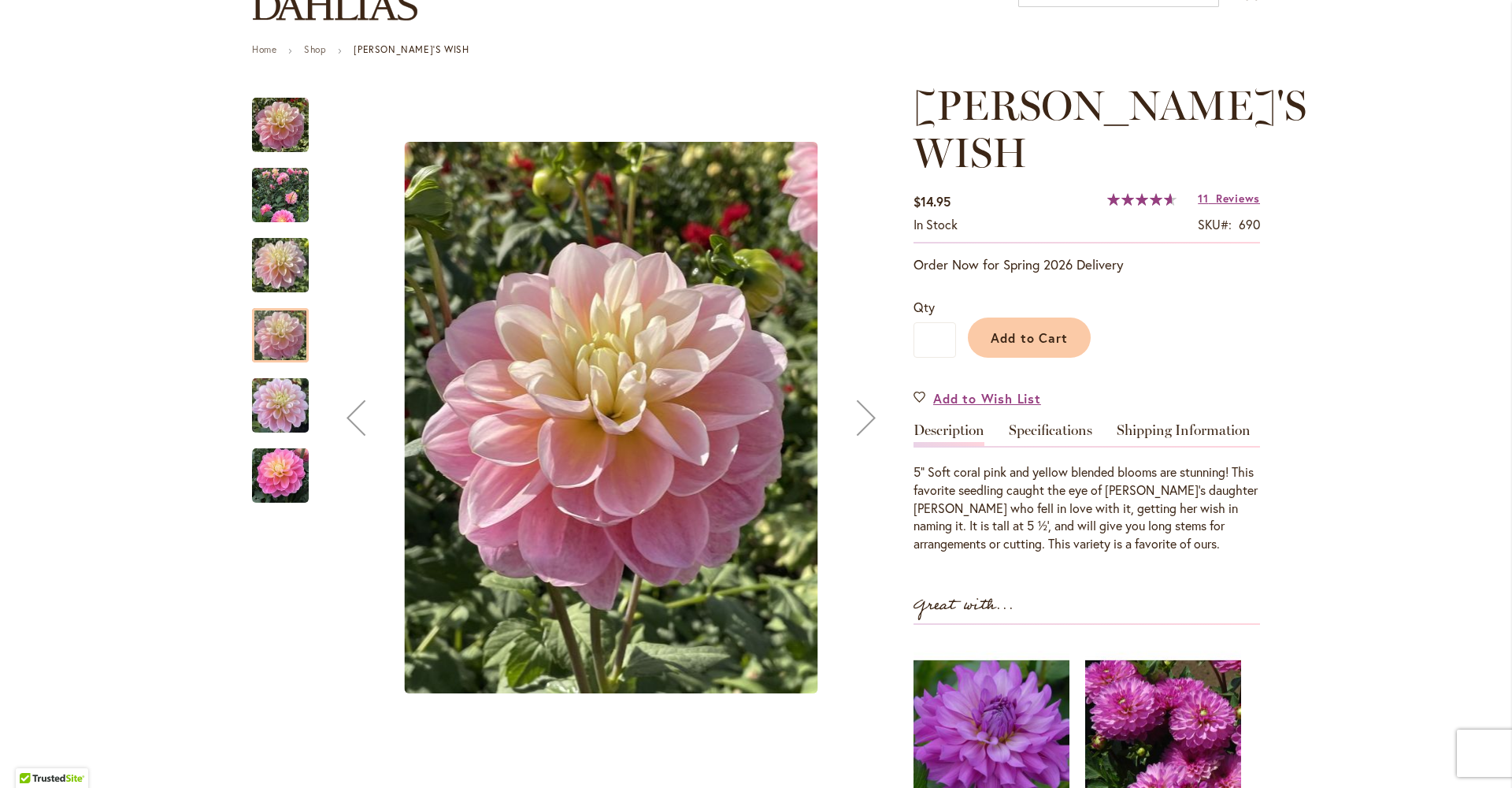
click at [265, 407] on img "GABBIE'S WISH" at bounding box center [280, 406] width 57 height 75
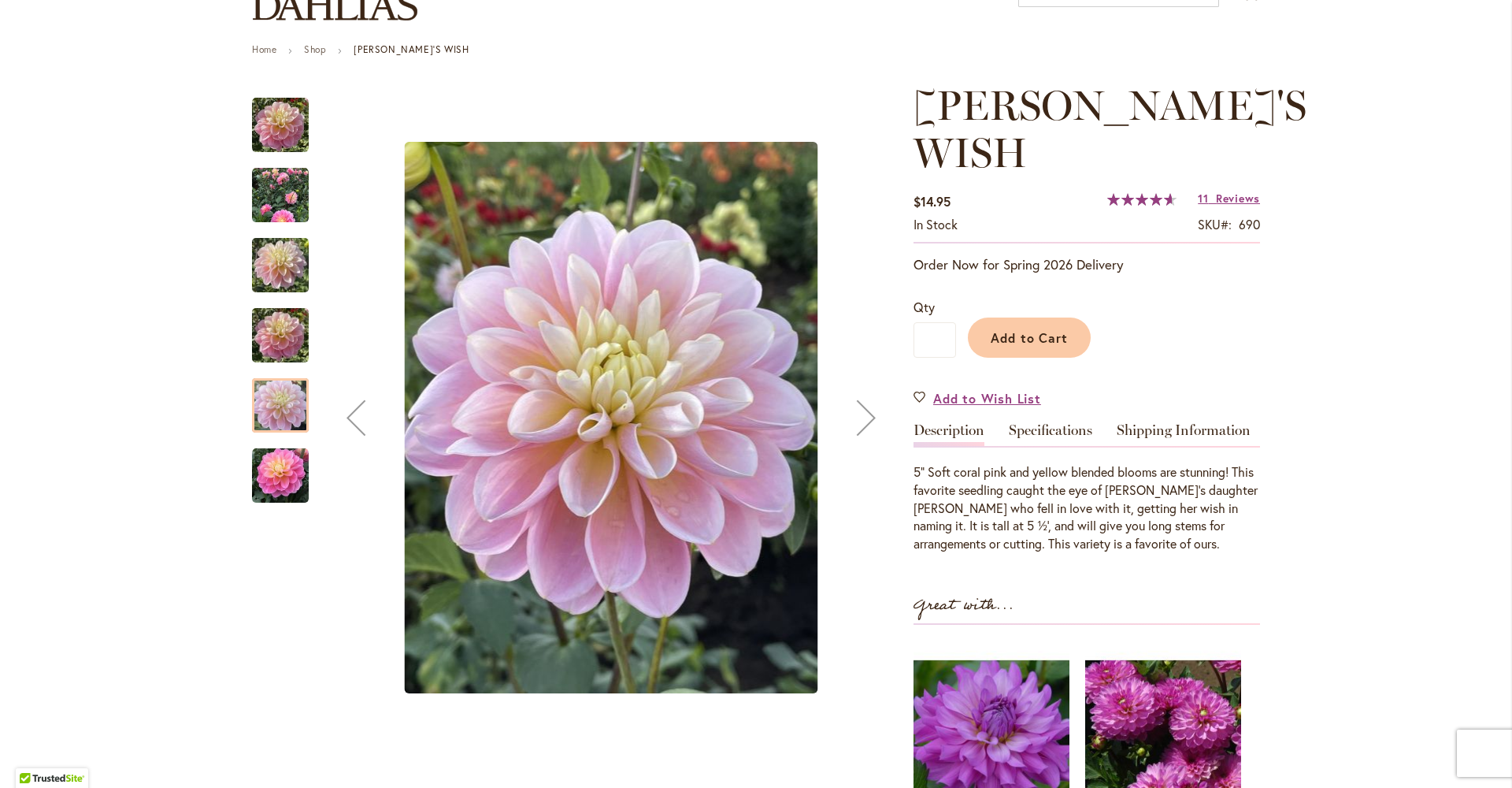
click at [269, 479] on img "Gabbie's Wish" at bounding box center [280, 475] width 57 height 57
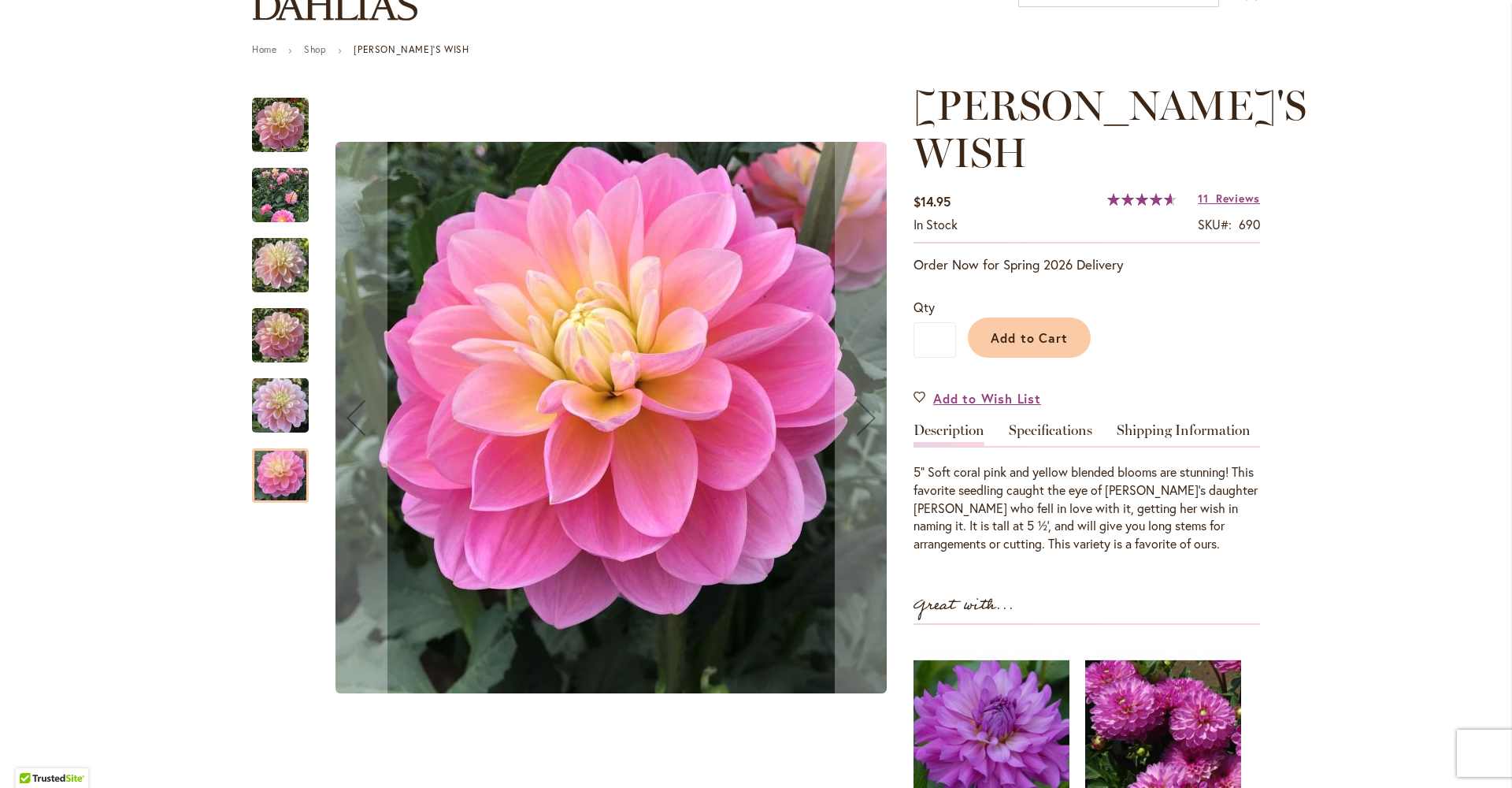
click at [276, 400] on img "GABBIE'S WISH" at bounding box center [280, 406] width 57 height 75
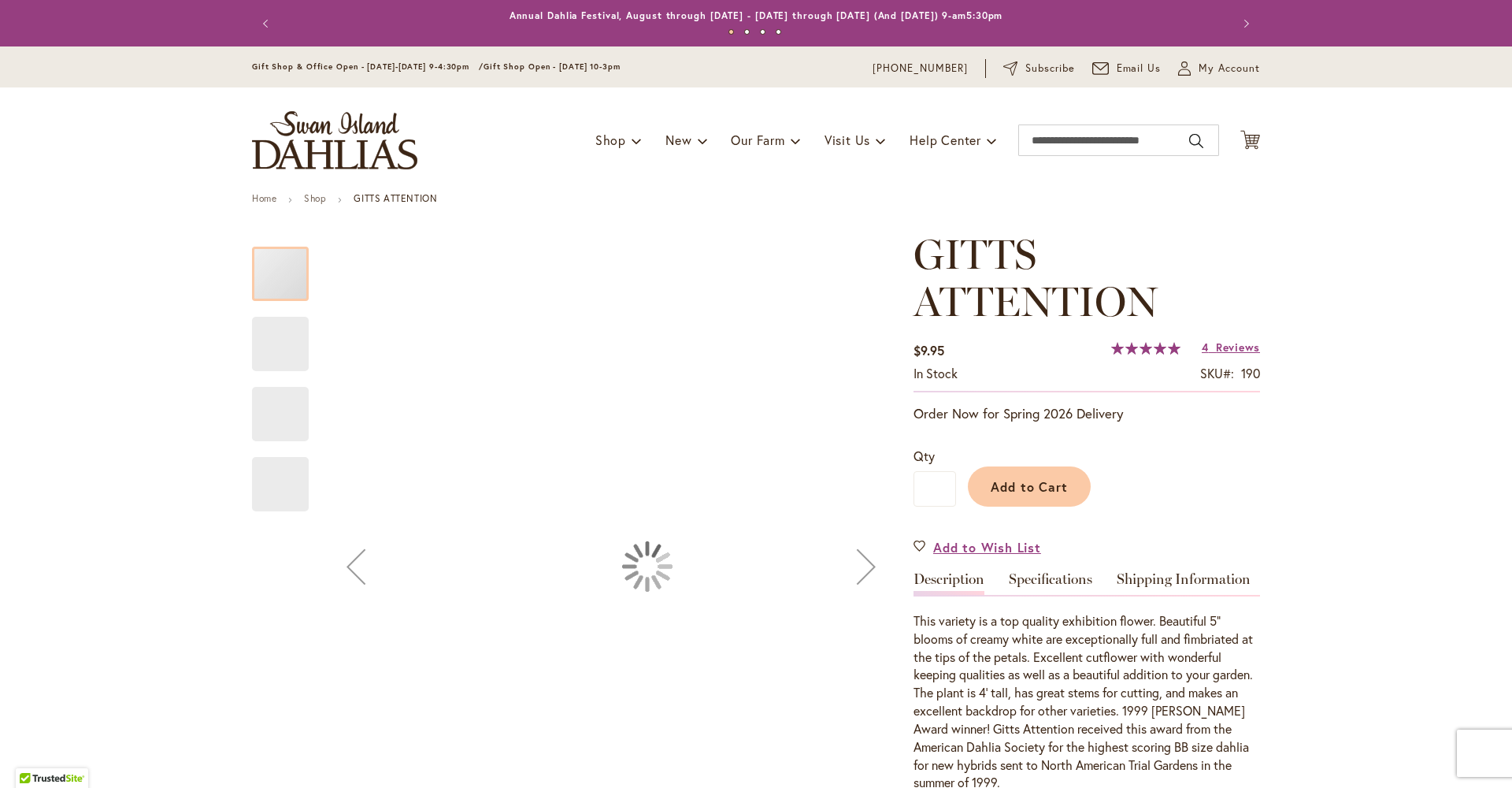
type input "*********"
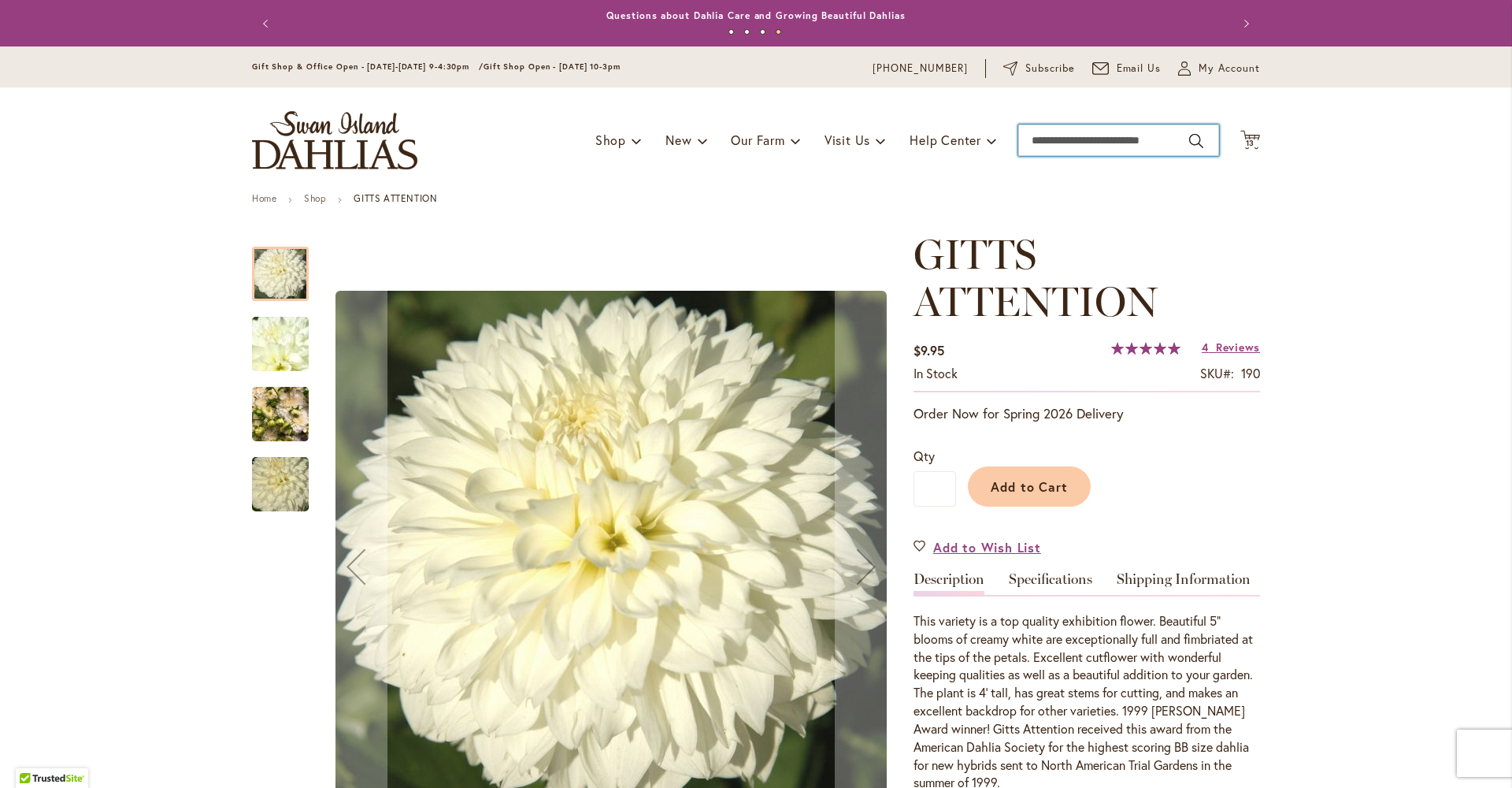
click at [1122, 138] on input "Search" at bounding box center [1119, 139] width 201 height 31
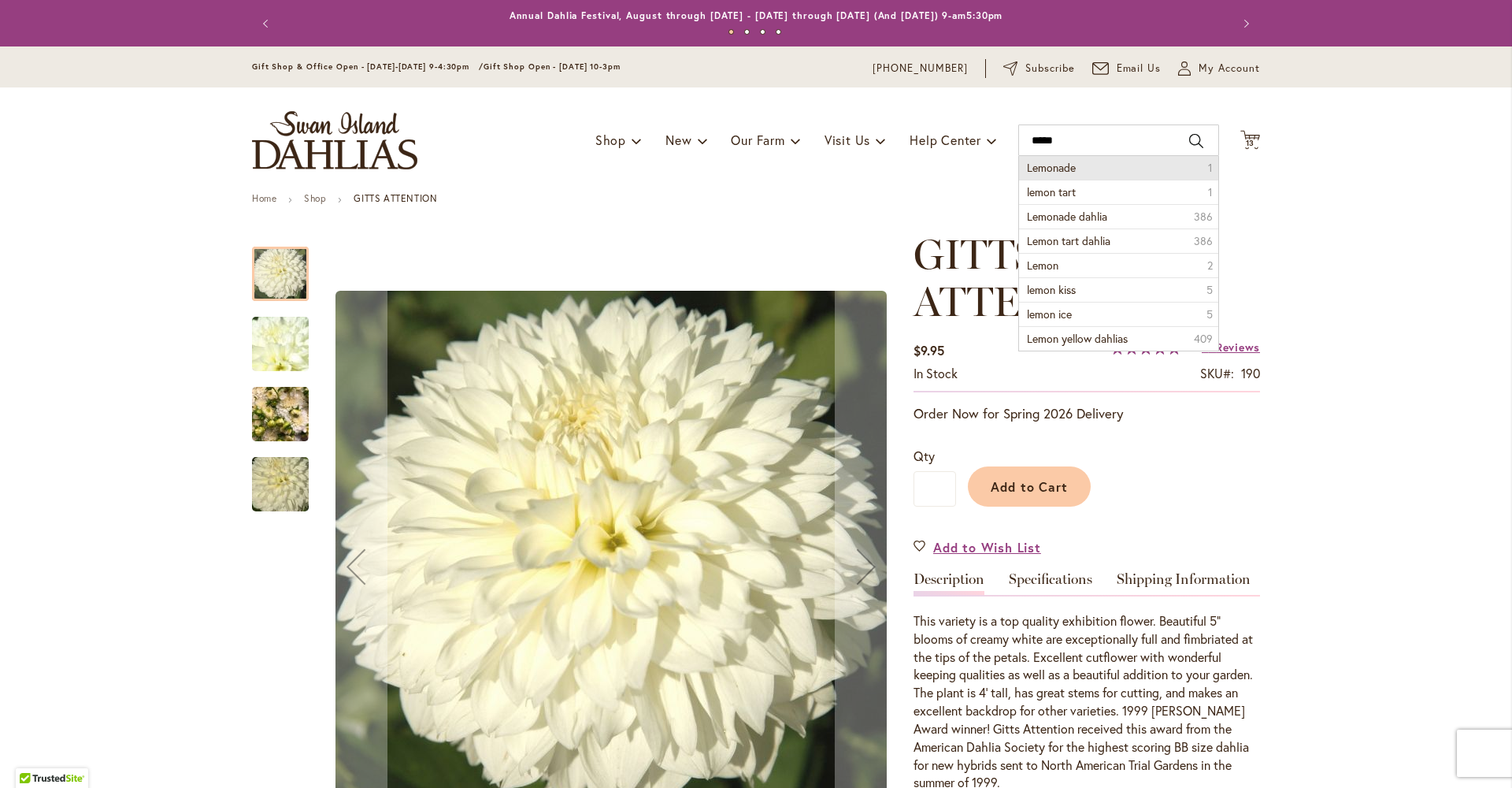
click at [1075, 168] on li "Lemonade 1" at bounding box center [1119, 168] width 200 height 23
type input "********"
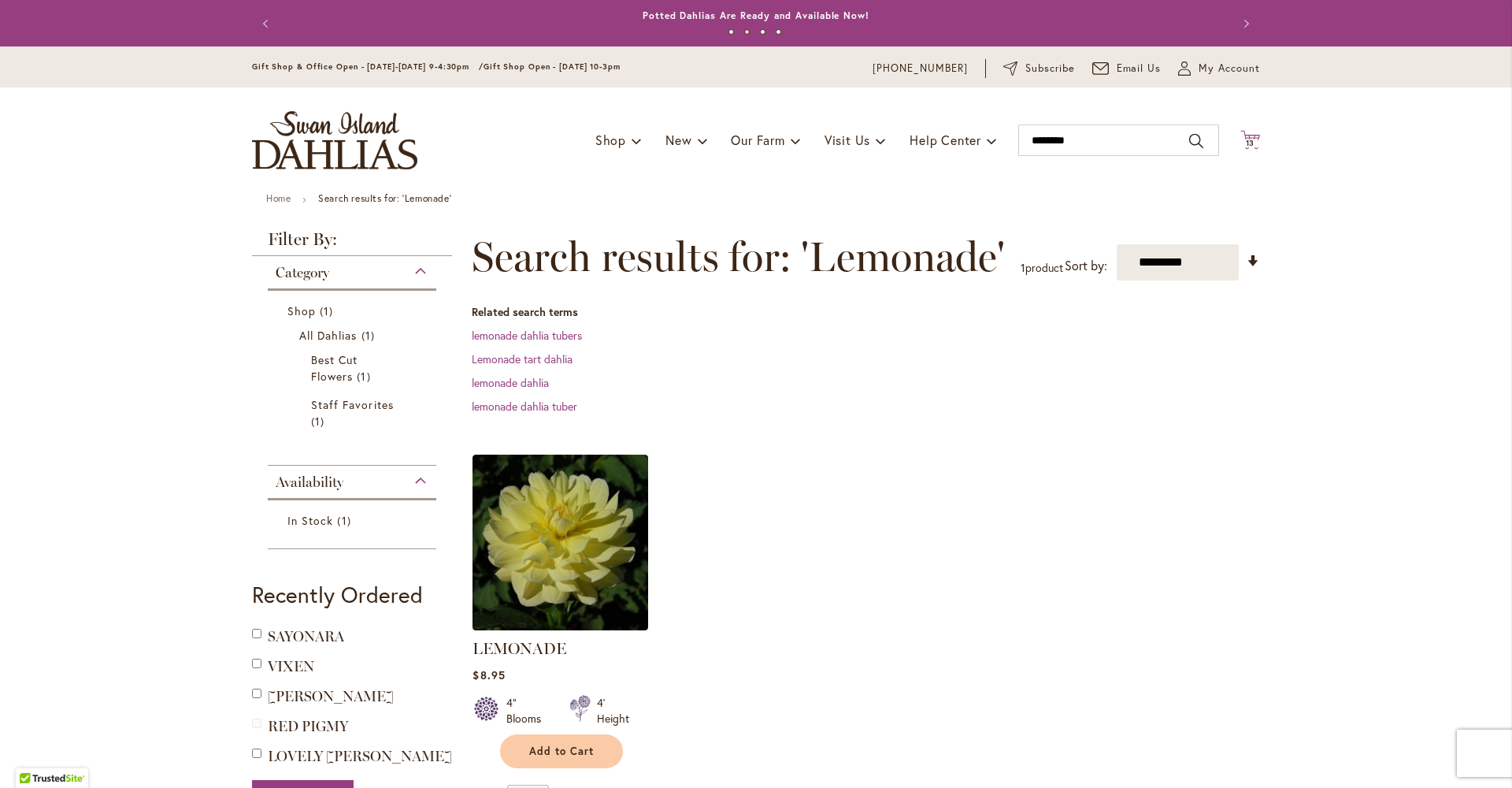
click at [1246, 136] on icon at bounding box center [1250, 139] width 20 height 19
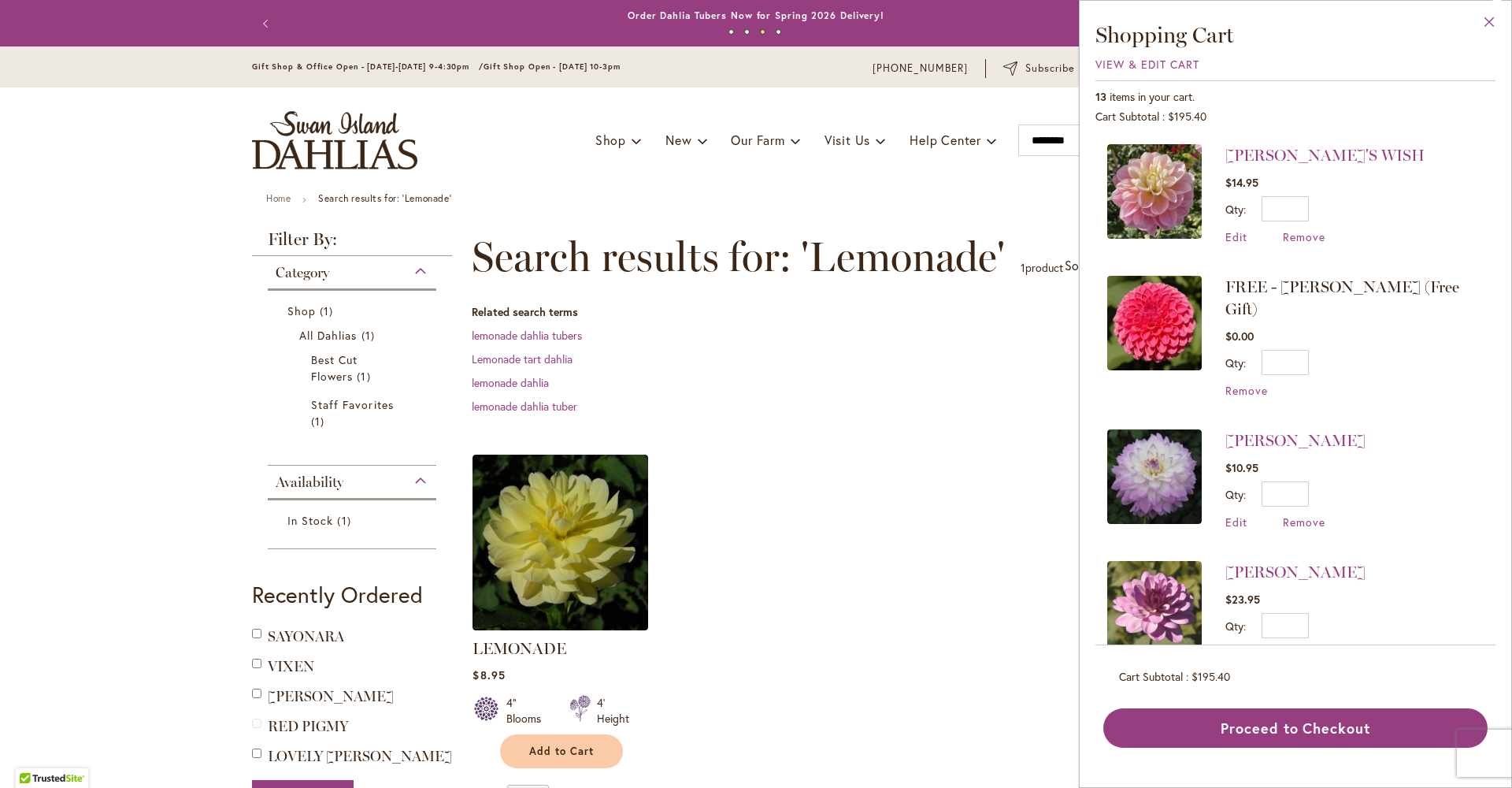
click at [1490, 16] on button "Close" at bounding box center [1490, 26] width 43 height 50
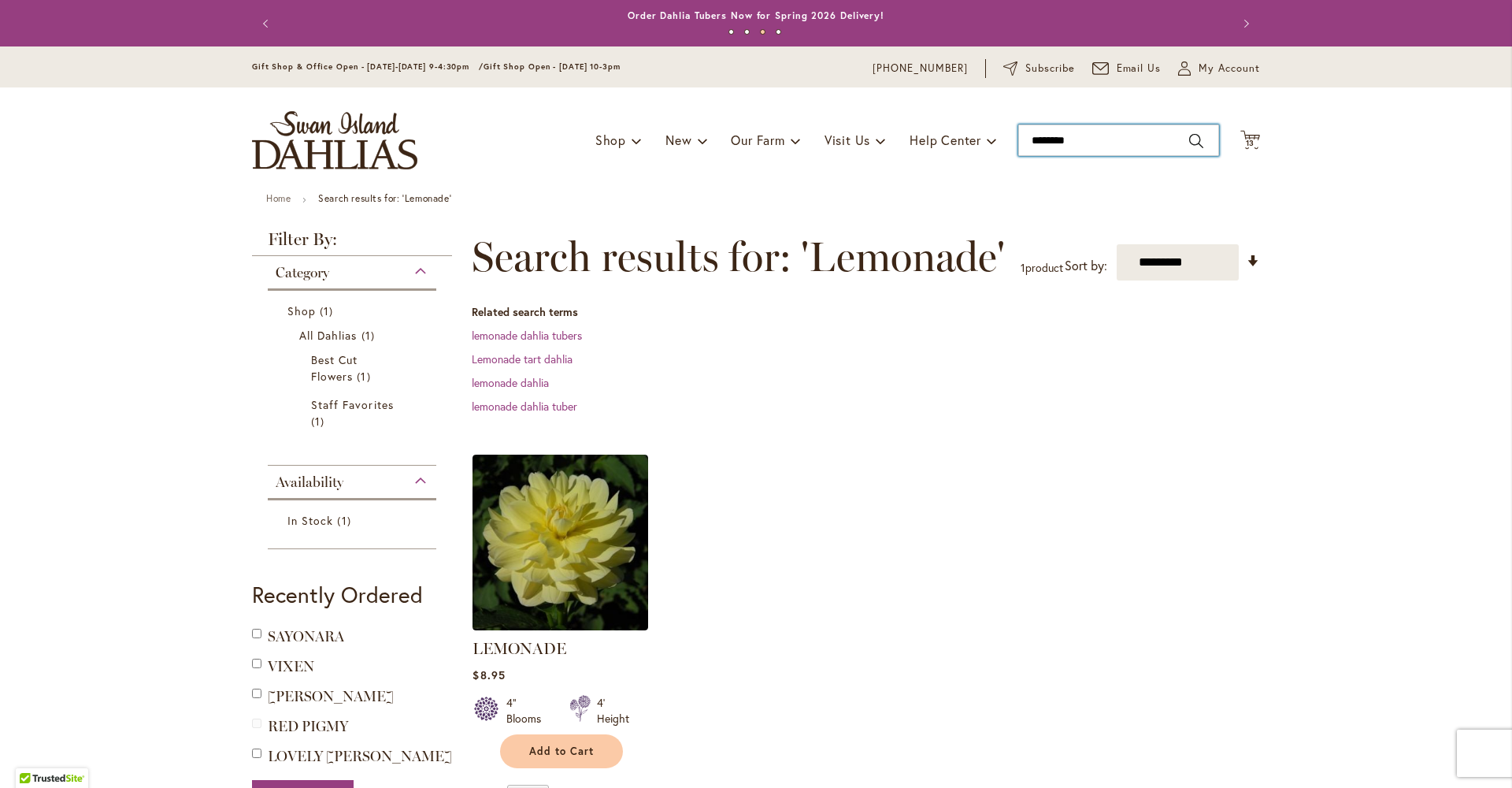
click at [1097, 140] on input "********" at bounding box center [1119, 139] width 201 height 31
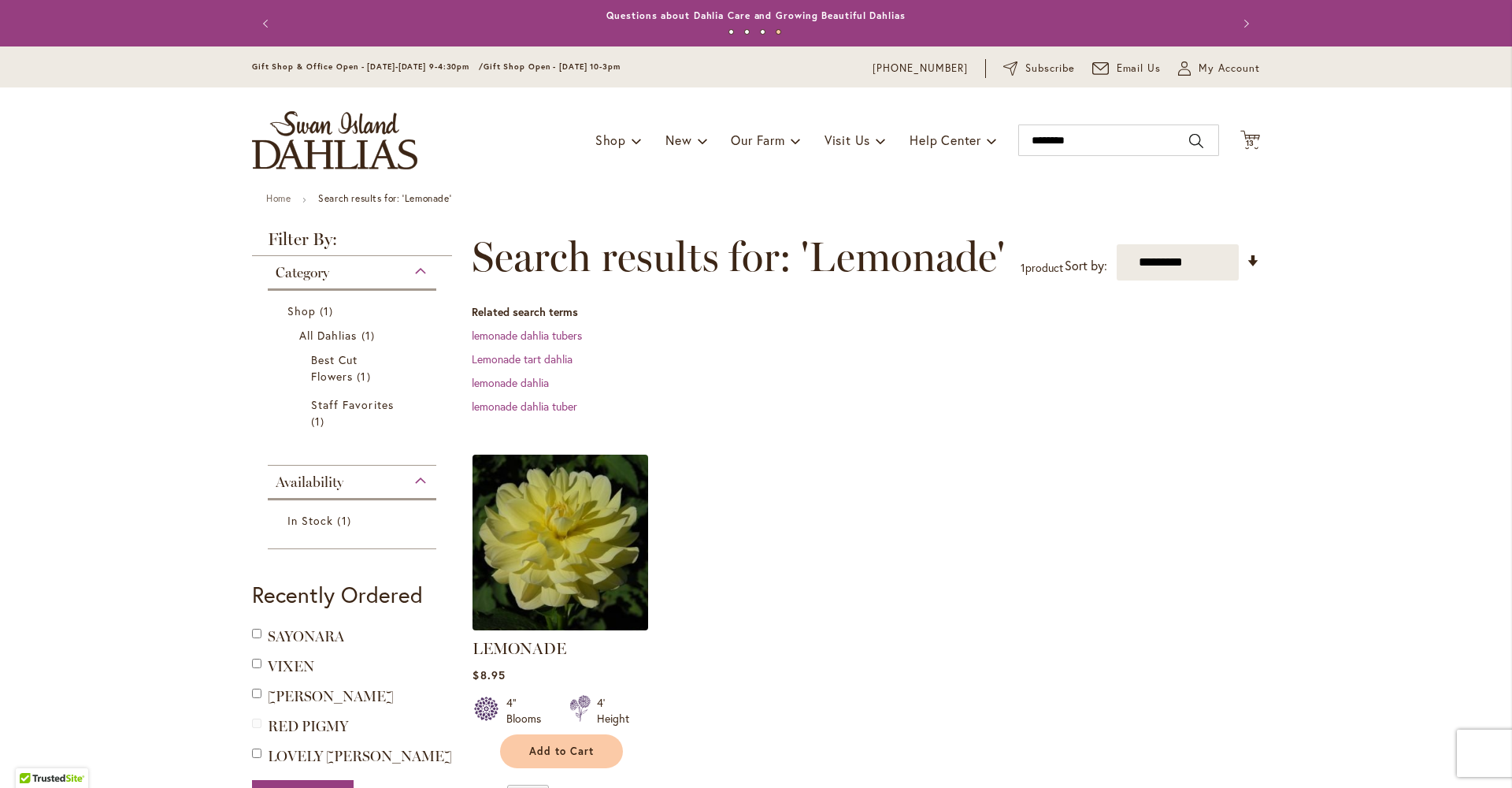
click at [573, 554] on img at bounding box center [561, 542] width 184 height 184
type input "********"
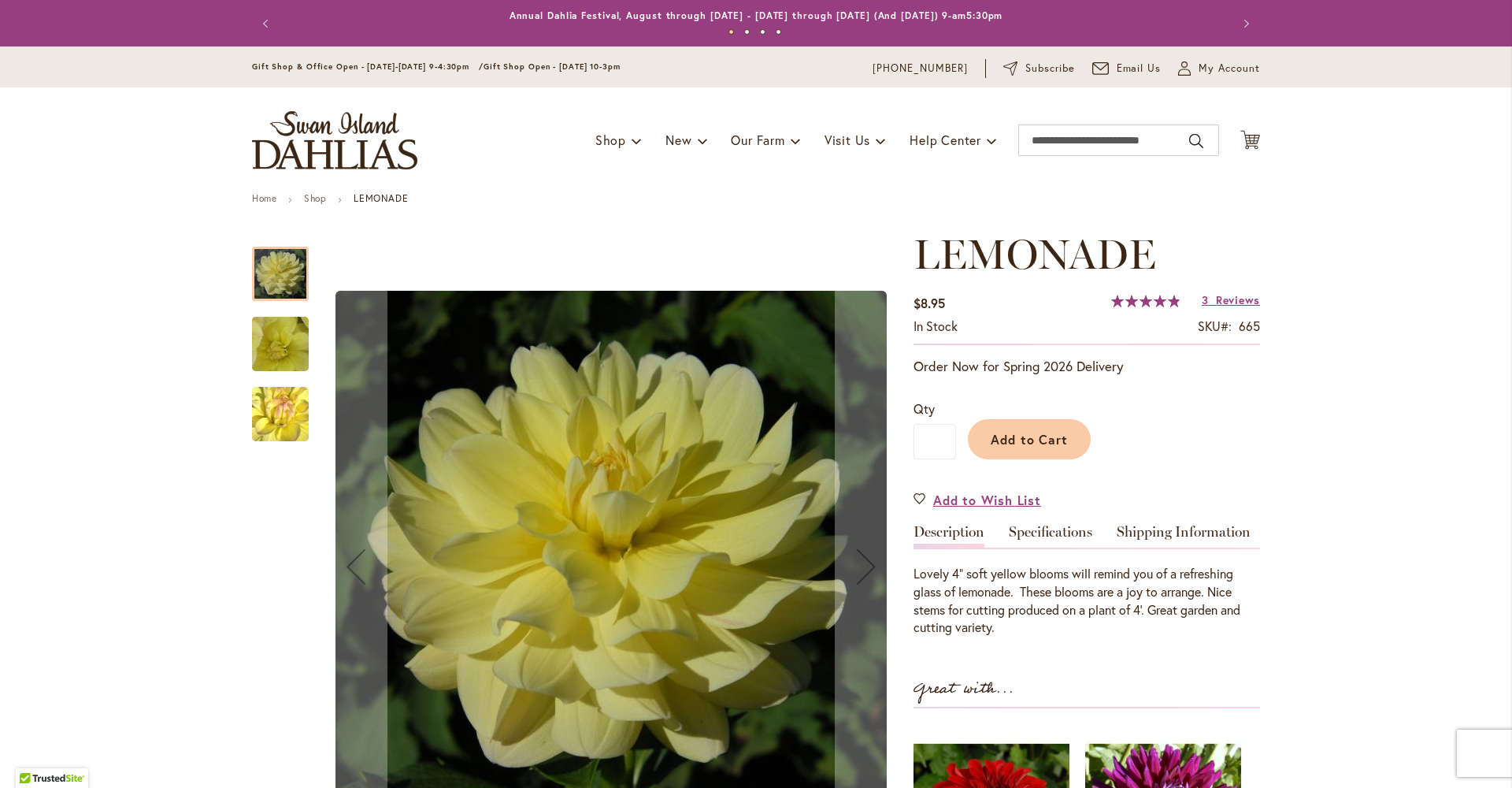
type input "*********"
click at [1026, 447] on span "Add to Cart" at bounding box center [1029, 439] width 78 height 17
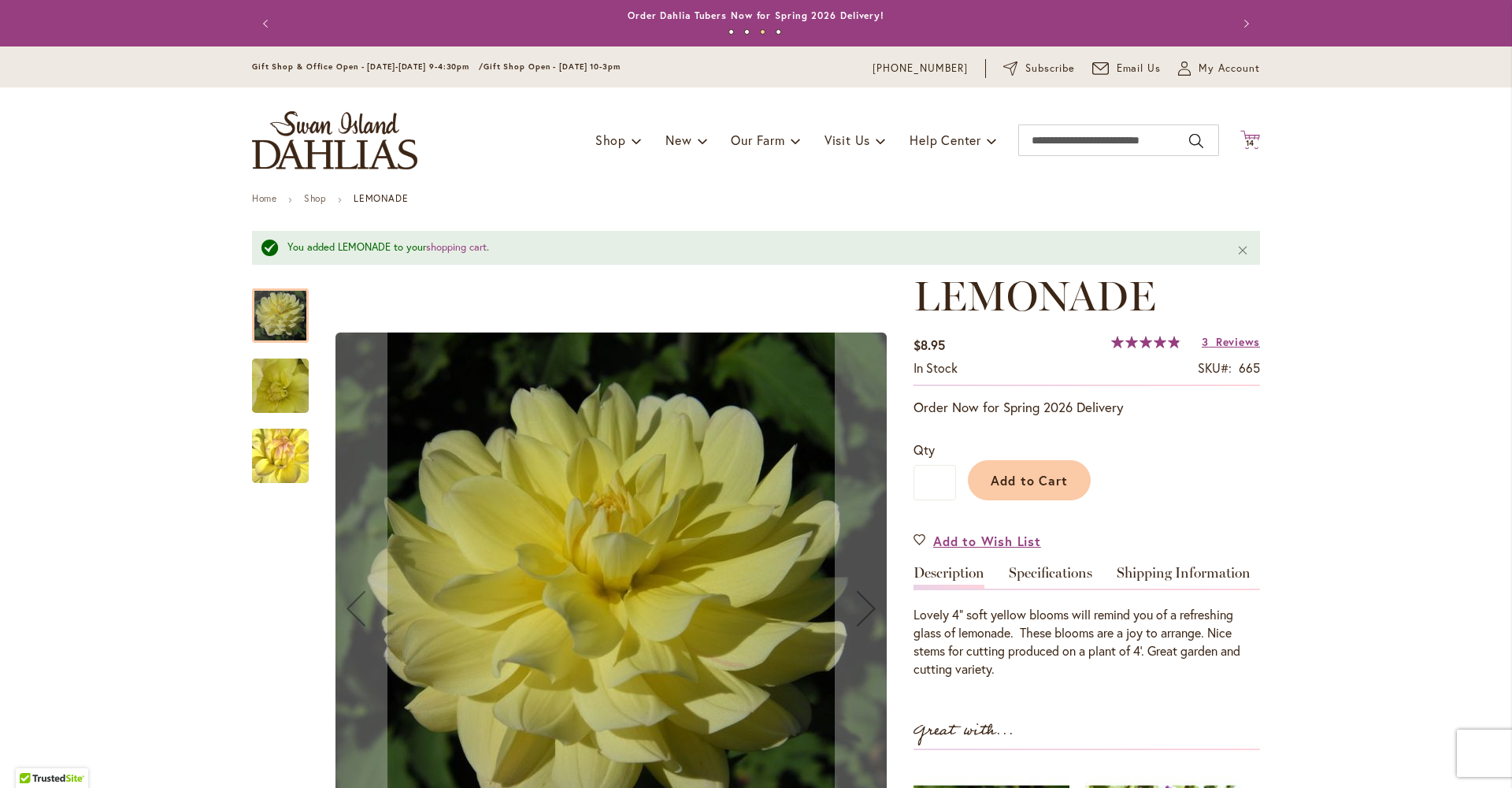
click at [1240, 136] on icon at bounding box center [1250, 139] width 20 height 19
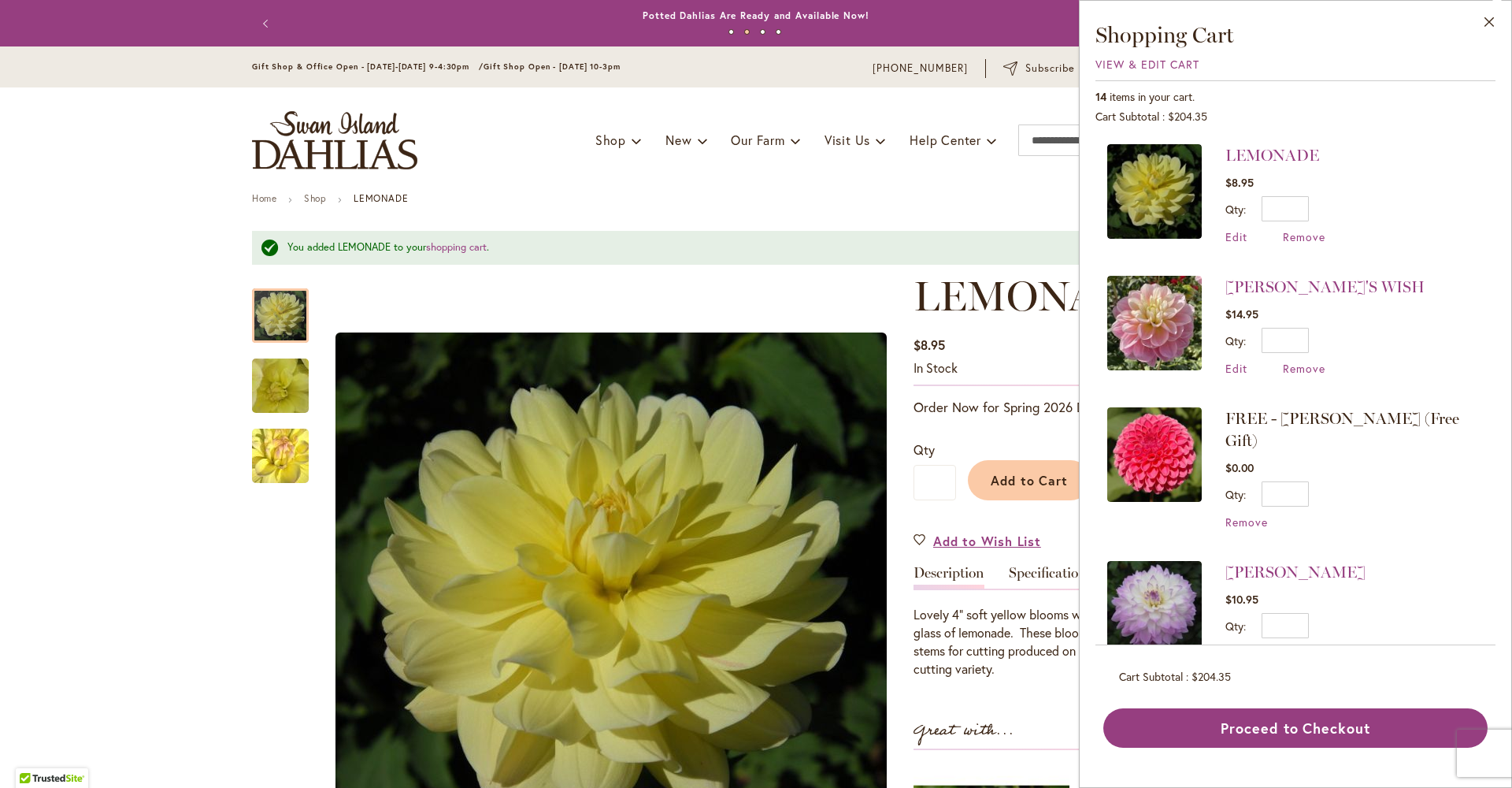
click at [1107, 341] on img at bounding box center [1155, 323] width 95 height 95
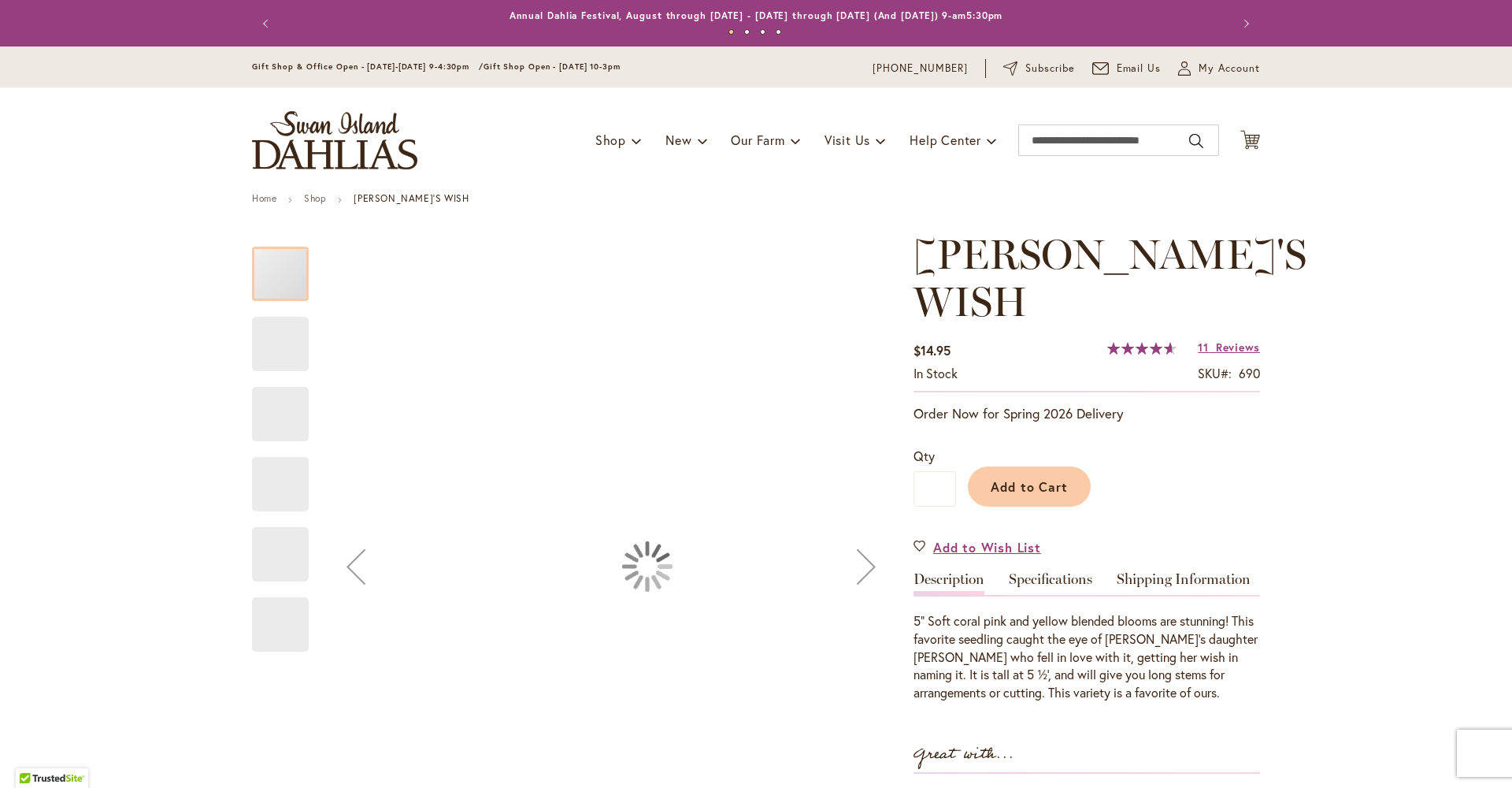
type input "*********"
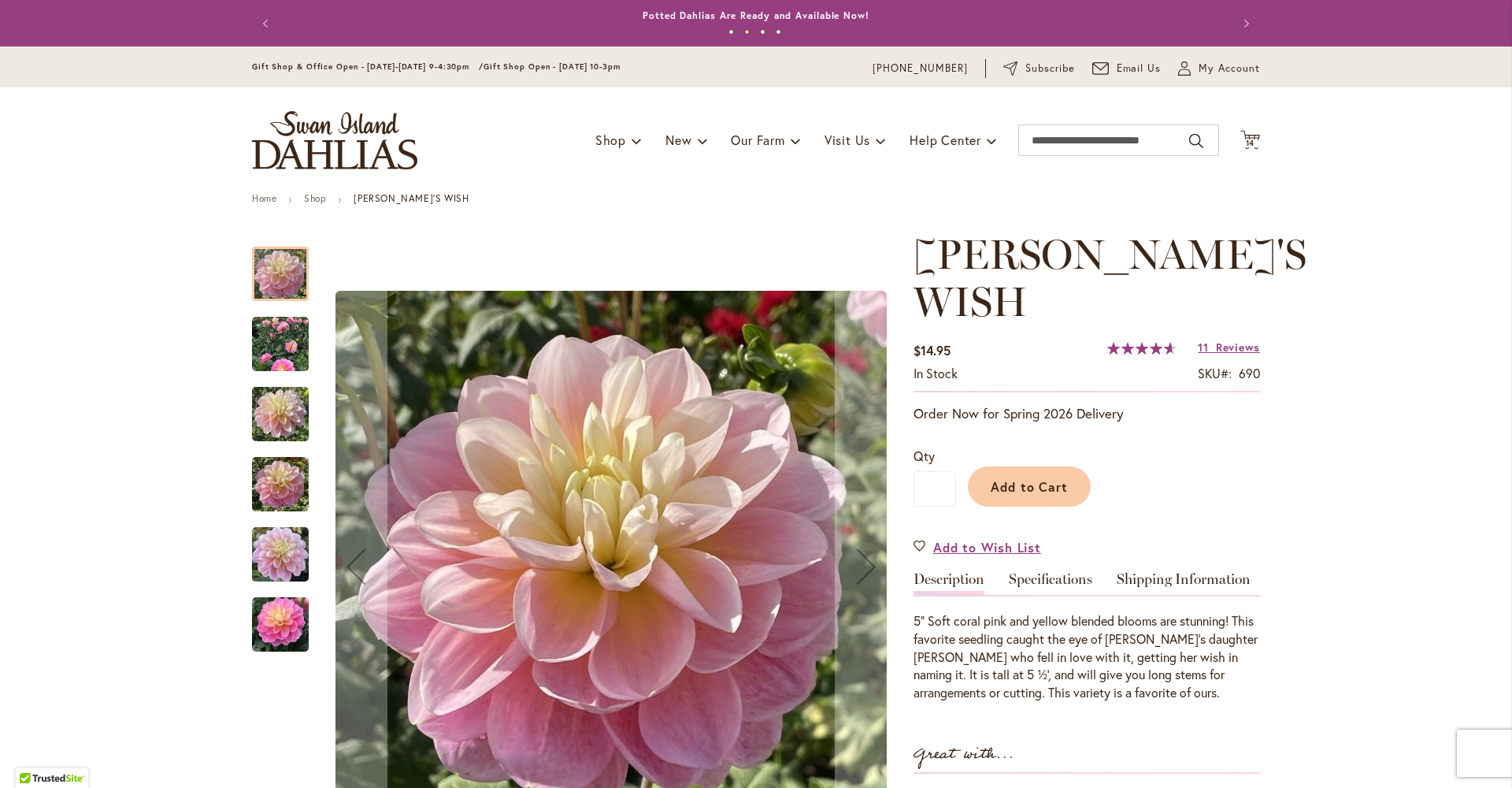
click at [284, 367] on img "Gabbie's Wish" at bounding box center [280, 344] width 57 height 57
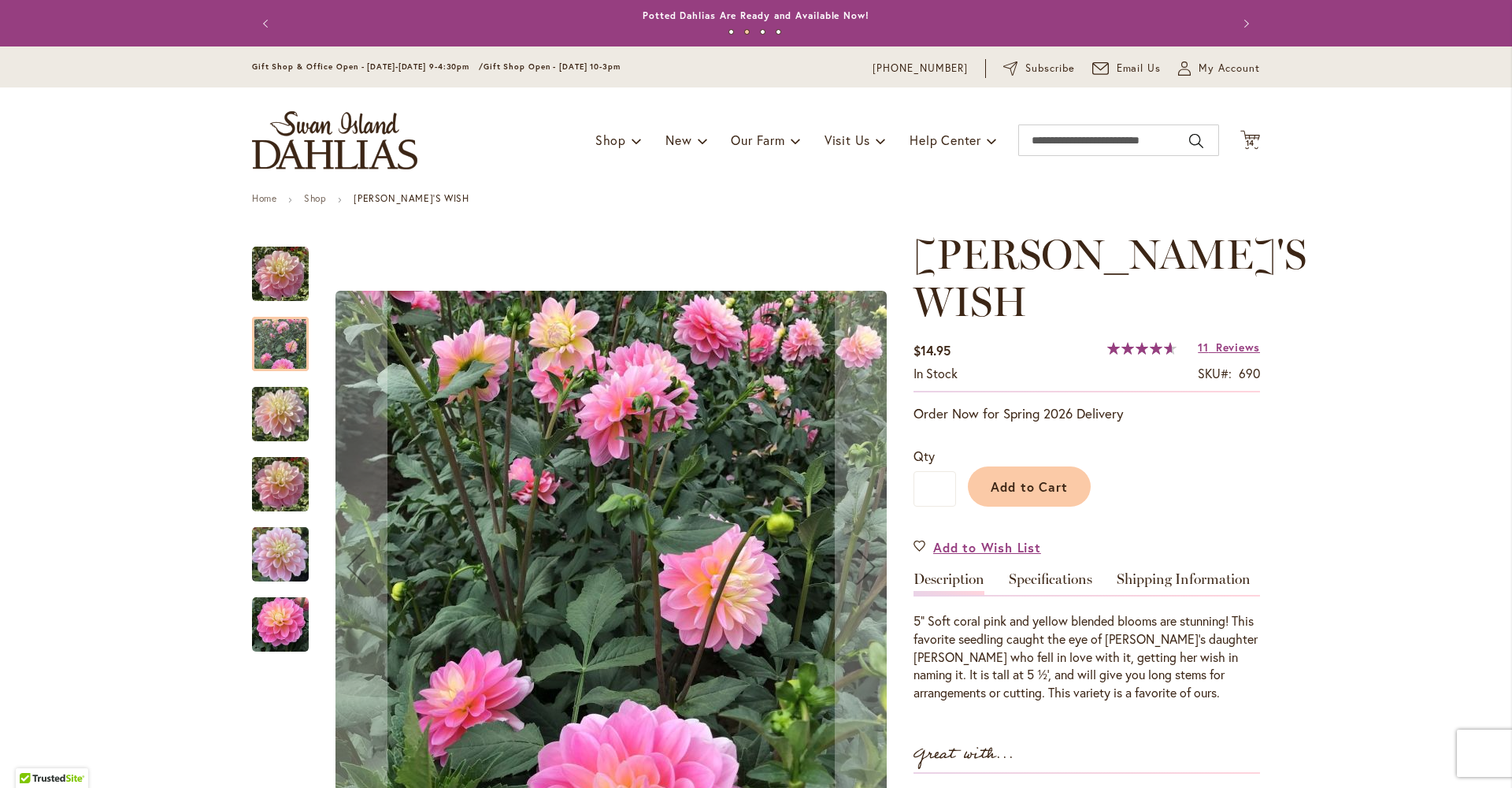
click at [280, 428] on img "GABBIE'S WISH" at bounding box center [280, 414] width 57 height 75
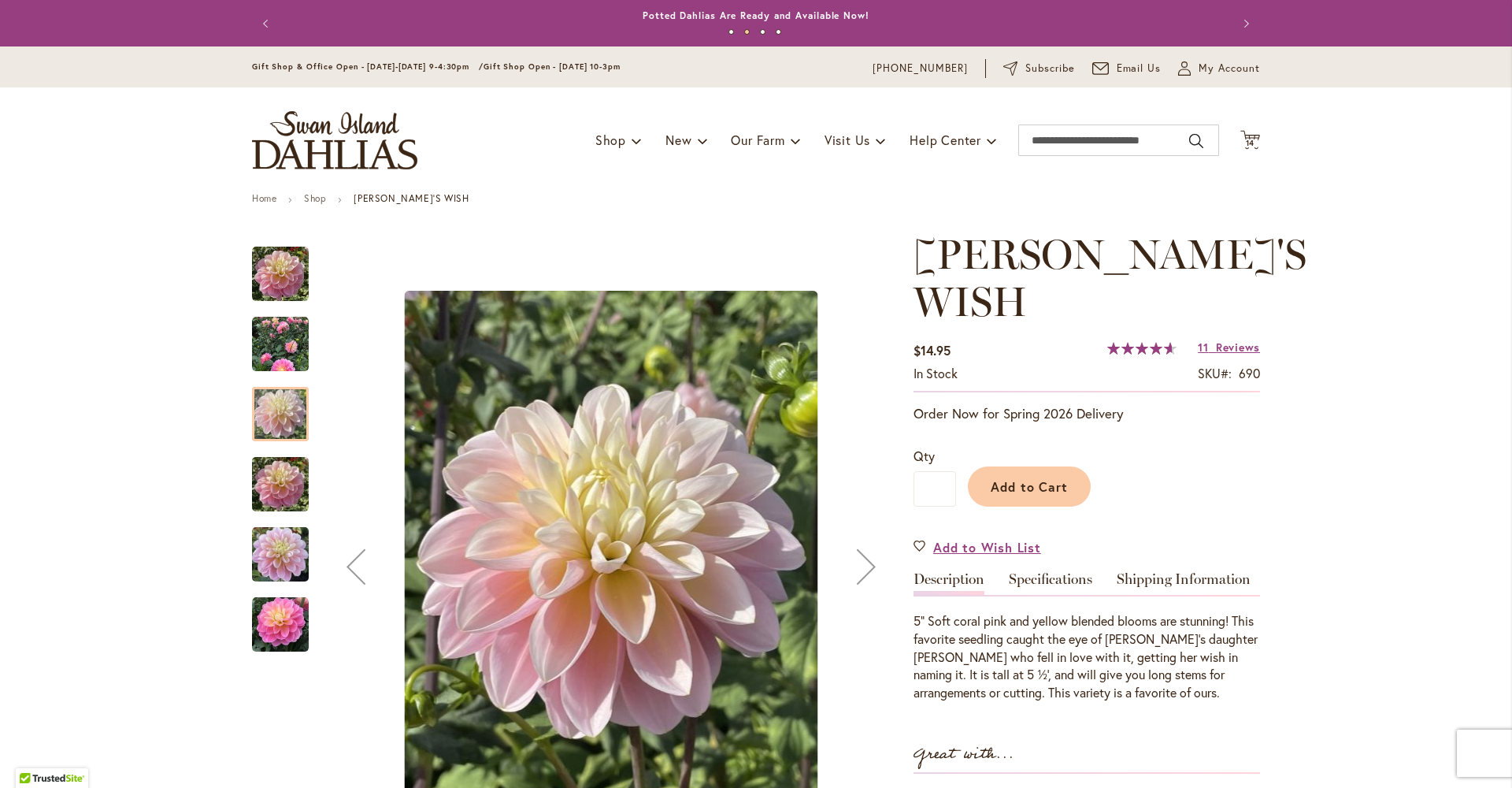
click at [273, 491] on img "GABBIE'S WISH" at bounding box center [280, 484] width 57 height 75
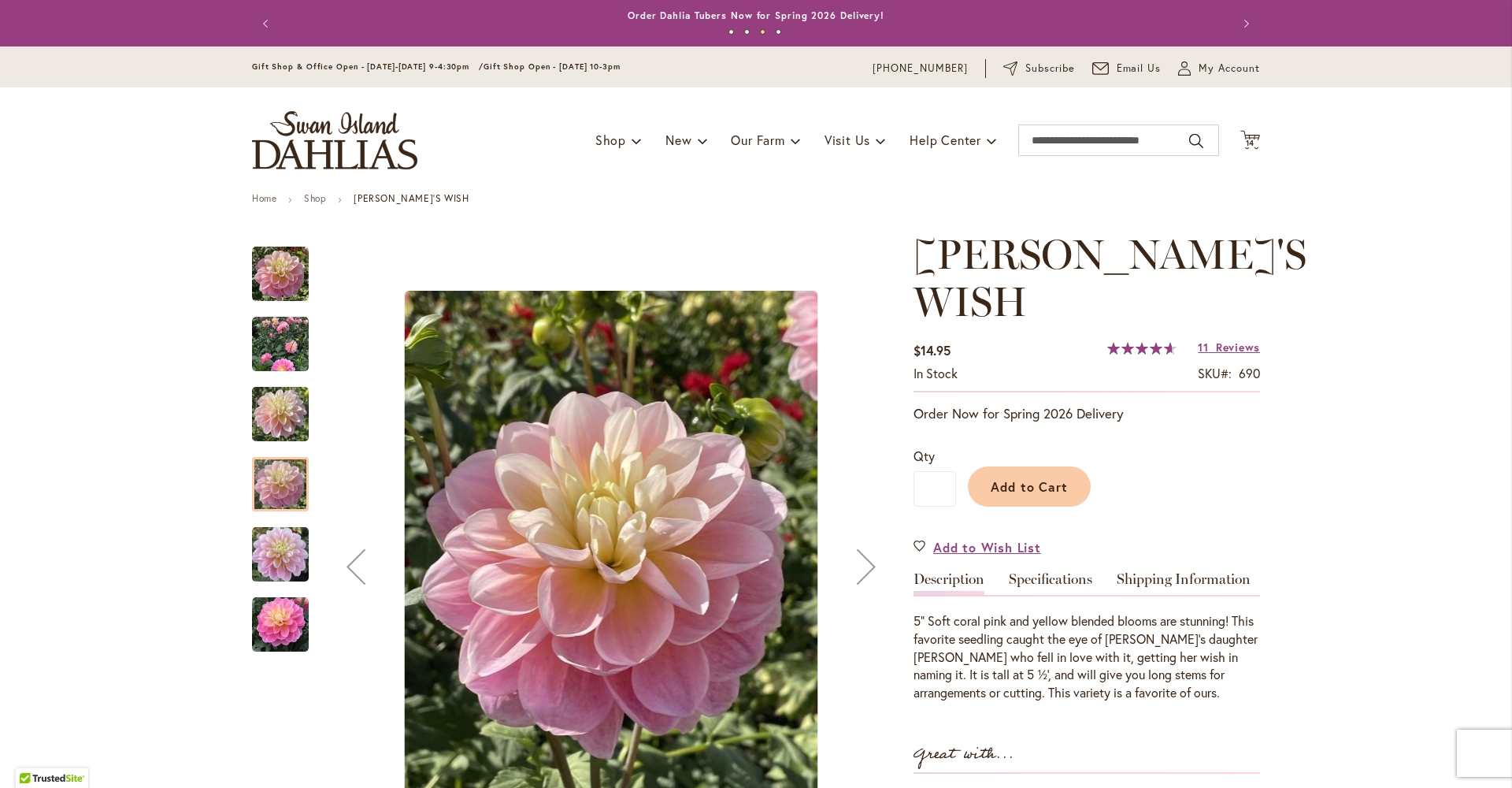
click at [268, 553] on img "GABBIE'S WISH" at bounding box center [280, 555] width 57 height 75
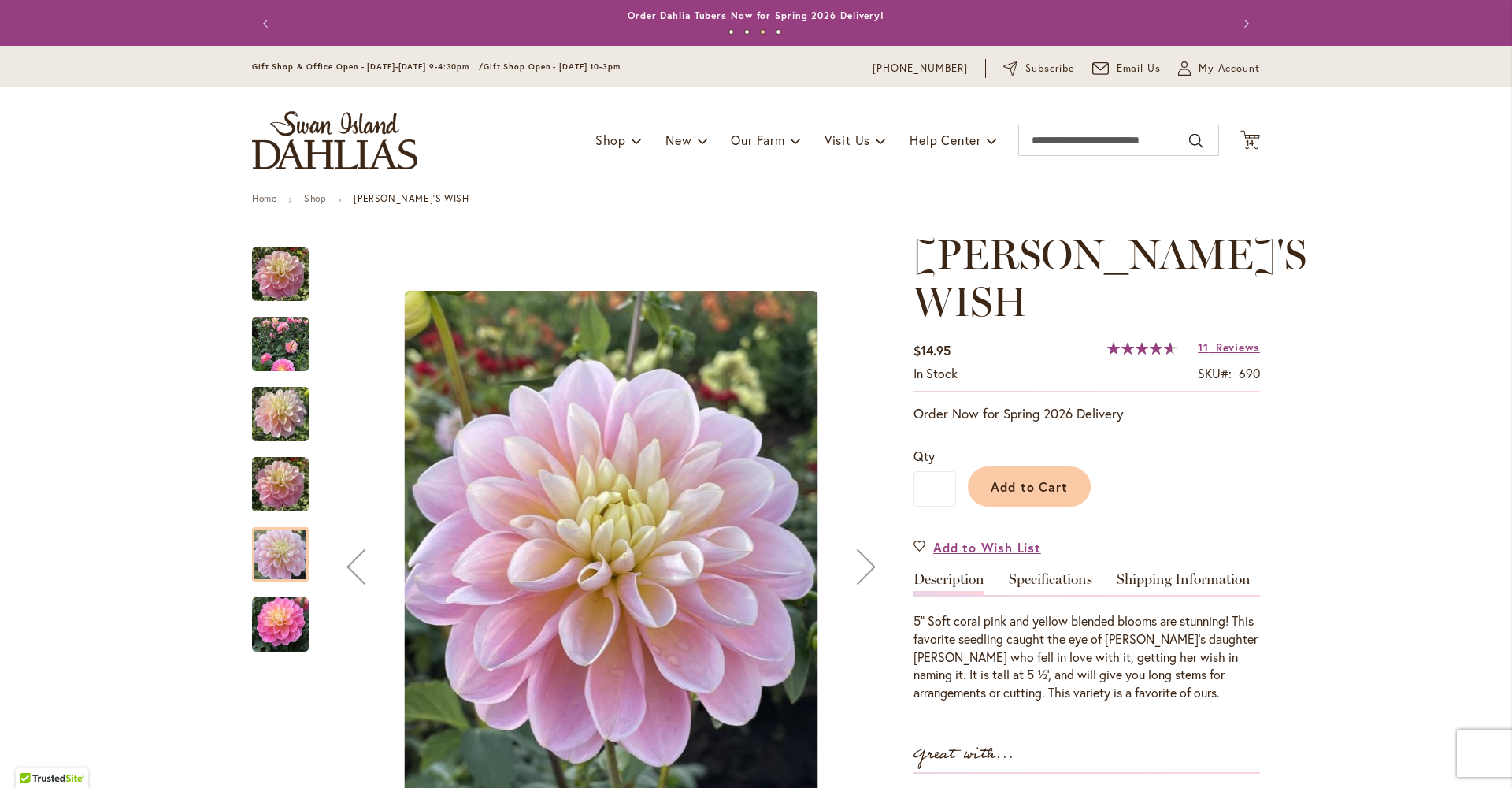
click at [272, 632] on img "Gabbie's Wish" at bounding box center [280, 624] width 57 height 57
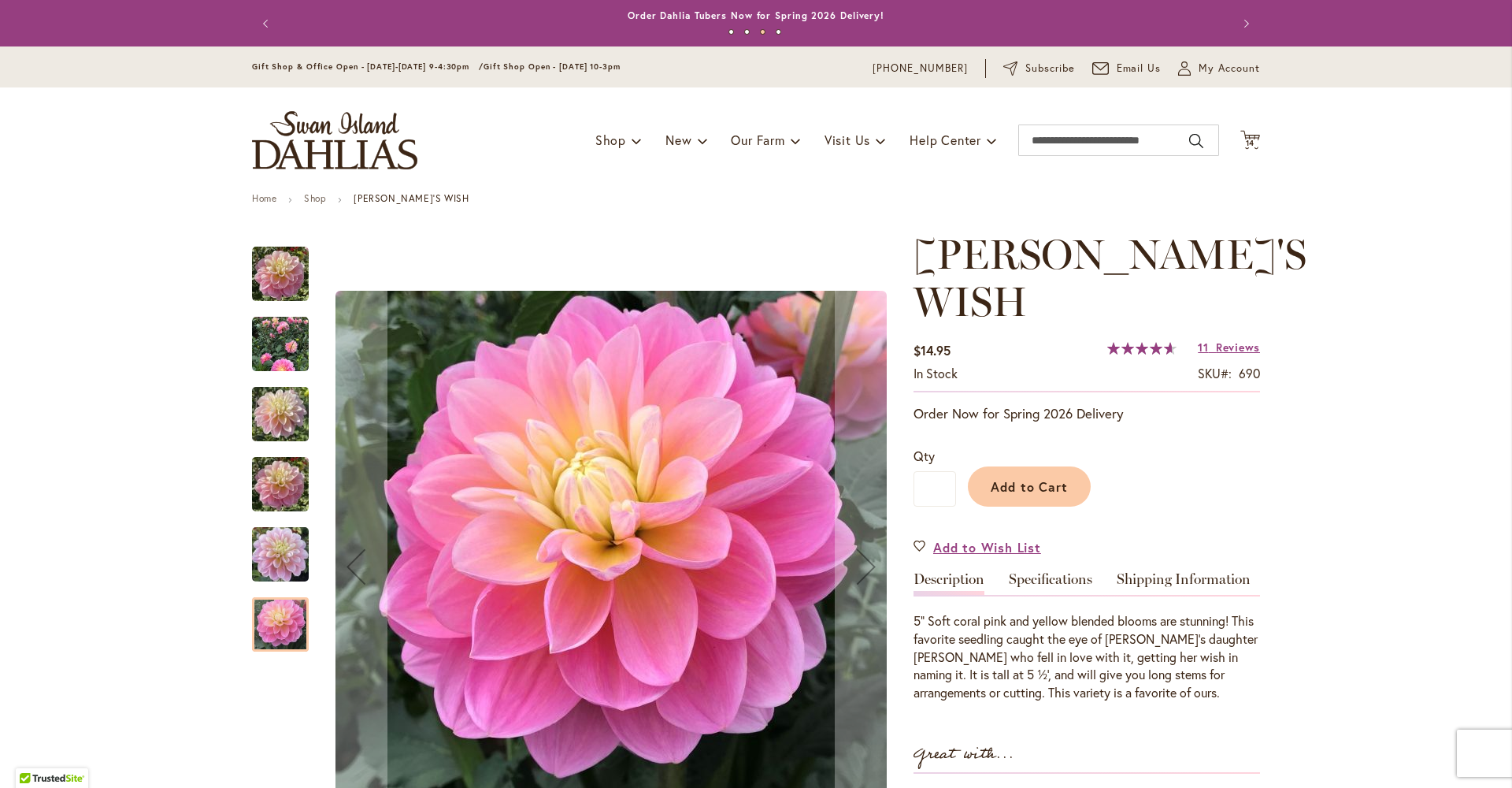
click at [280, 285] on img "Gabbie's Wish" at bounding box center [280, 274] width 57 height 57
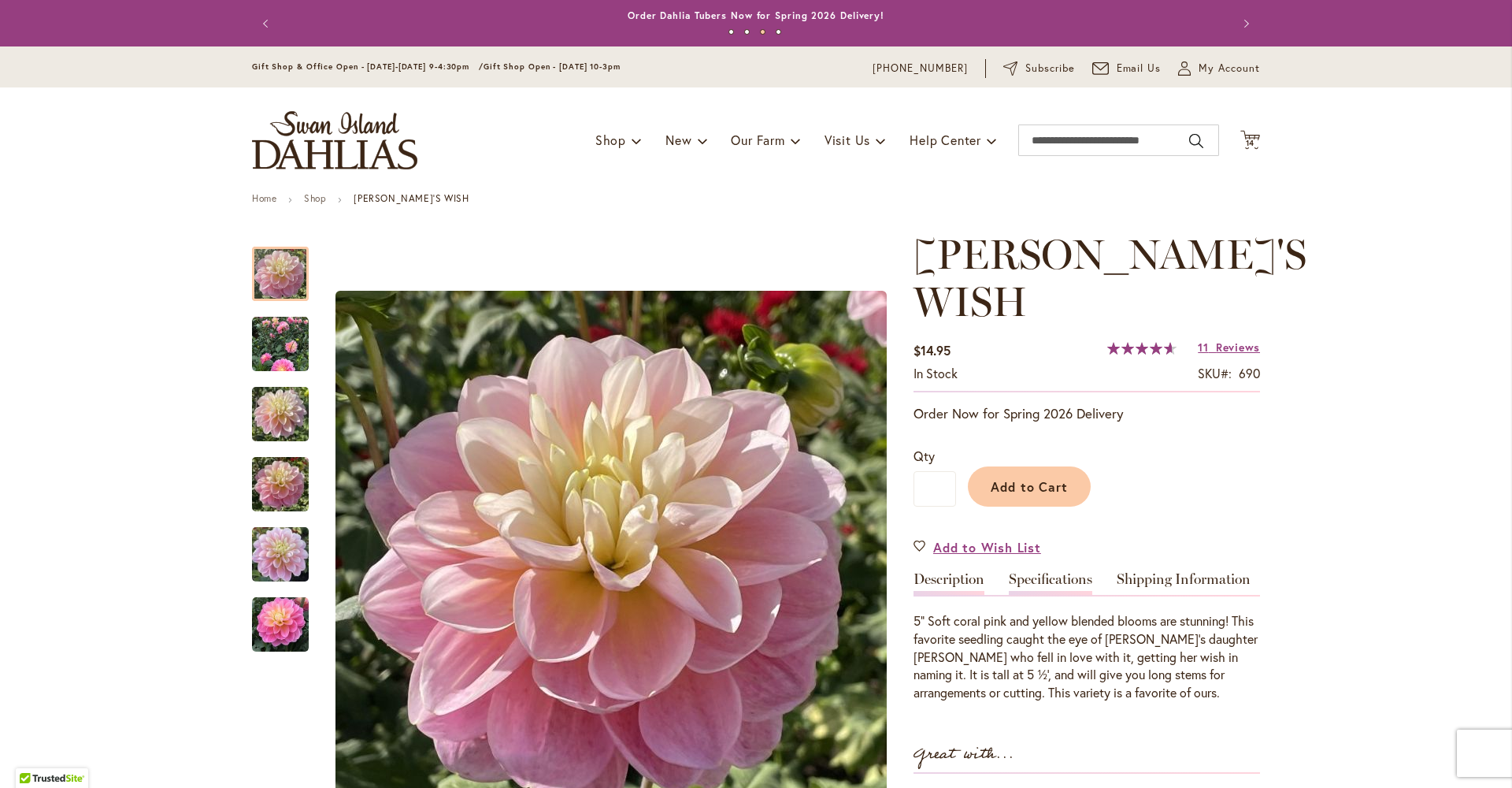
click at [1046, 572] on link "Specifications" at bounding box center [1050, 584] width 83 height 23
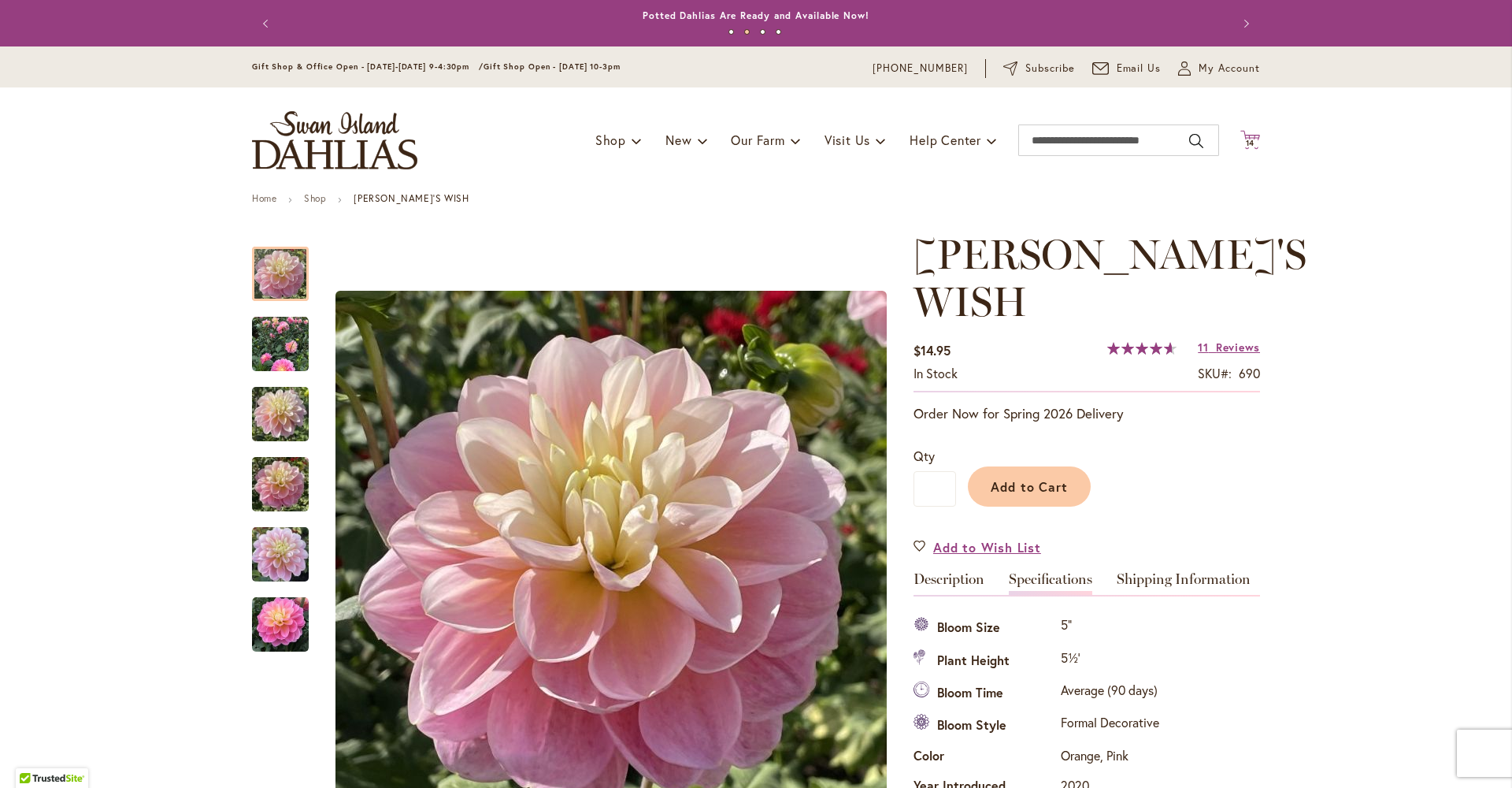
click at [1243, 137] on icon "Cart .cls-1 { fill: #231f20; }" at bounding box center [1250, 139] width 20 height 20
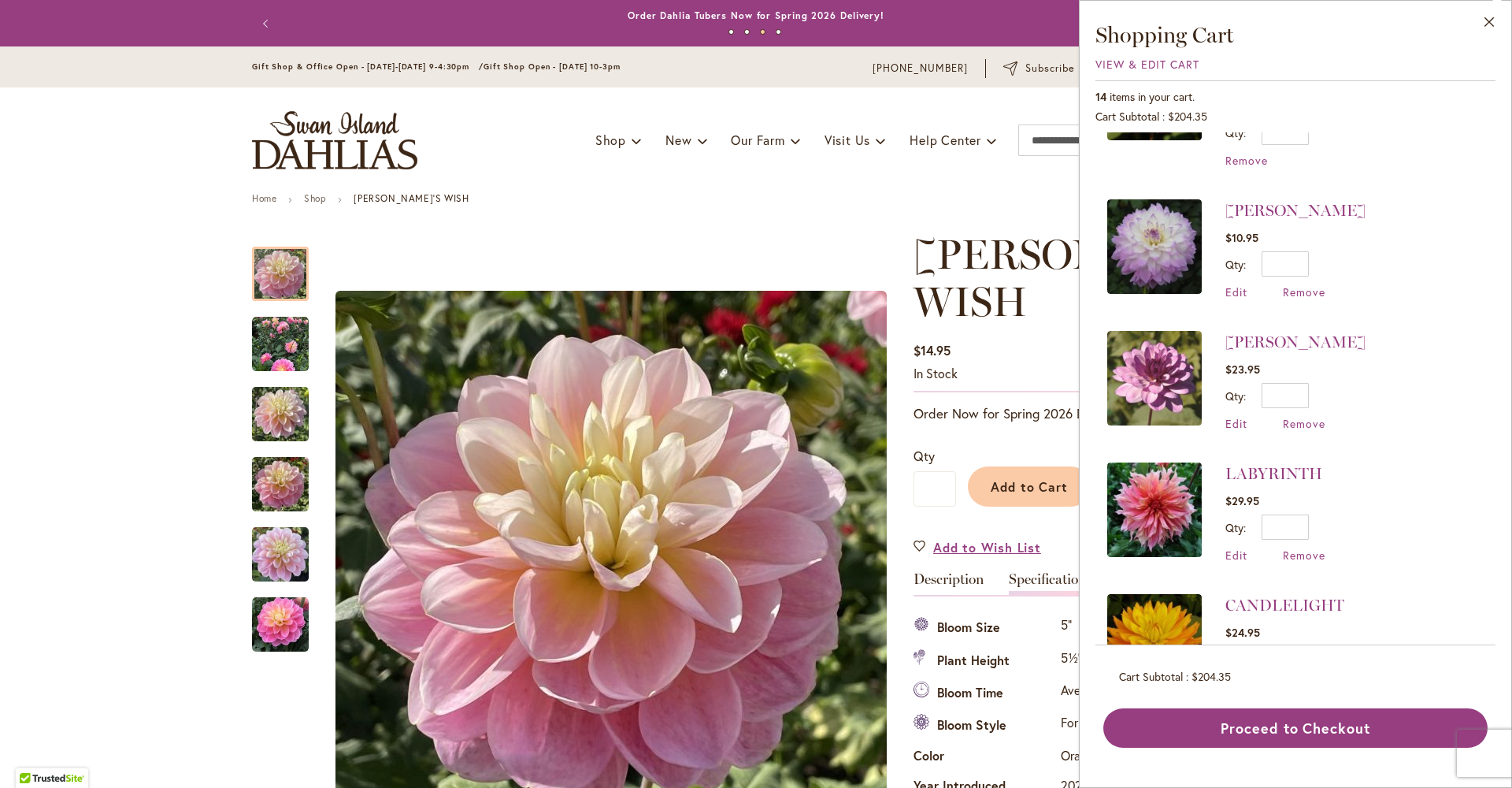
scroll to position [371, 0]
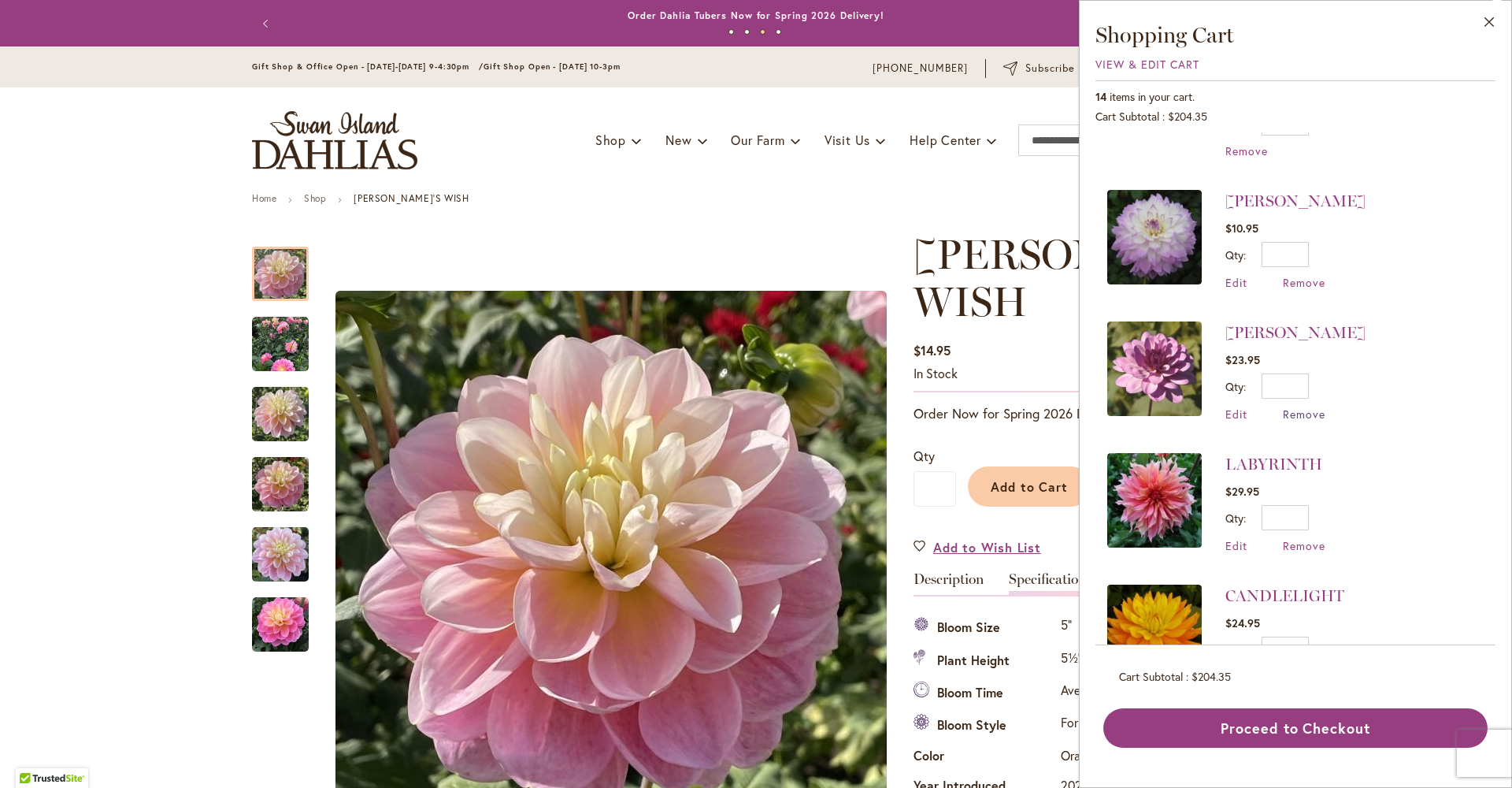
click at [1283, 406] on span "Remove" at bounding box center [1304, 414] width 42 height 15
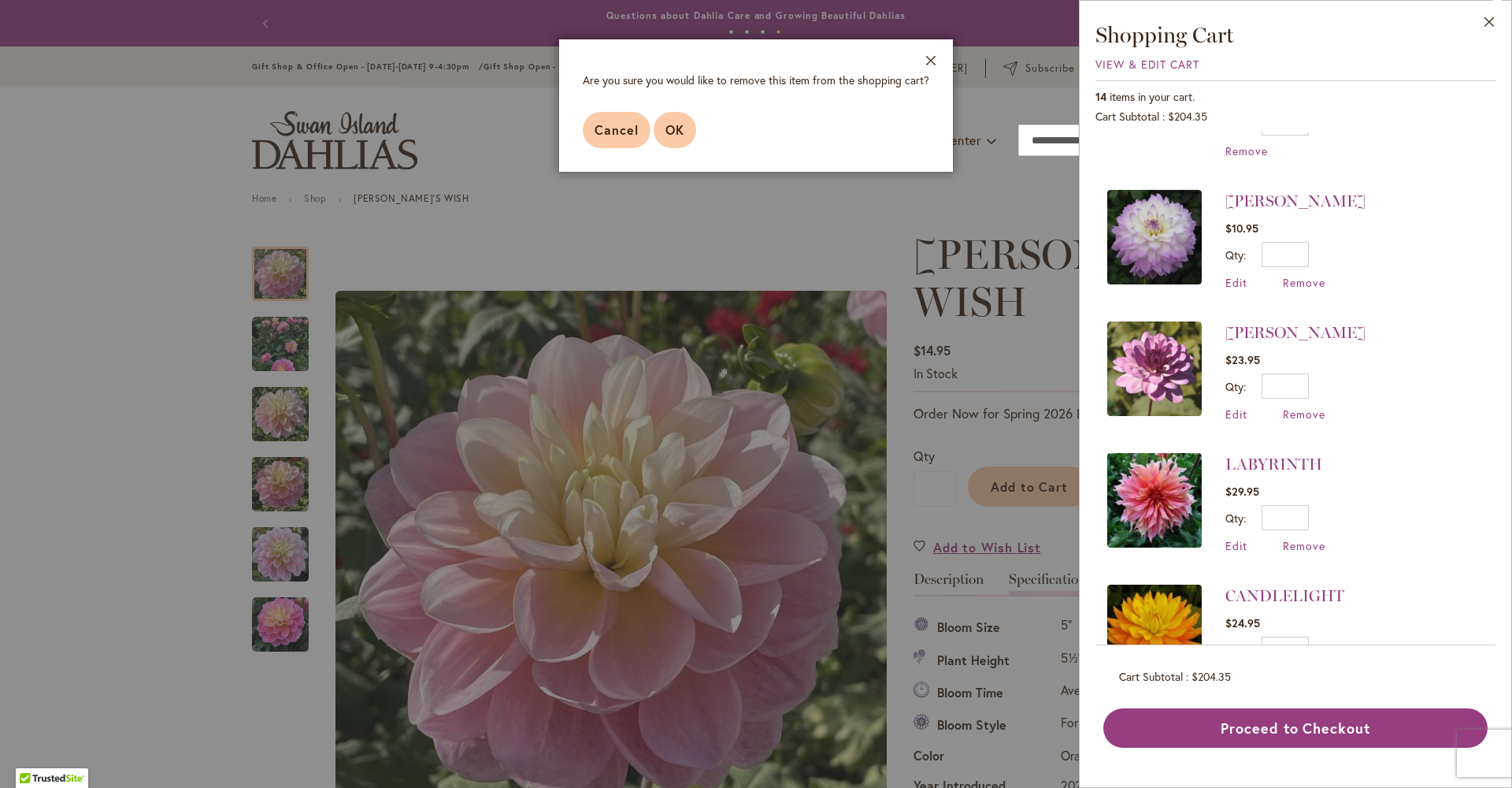
click at [665, 138] on span "OK" at bounding box center [675, 129] width 19 height 17
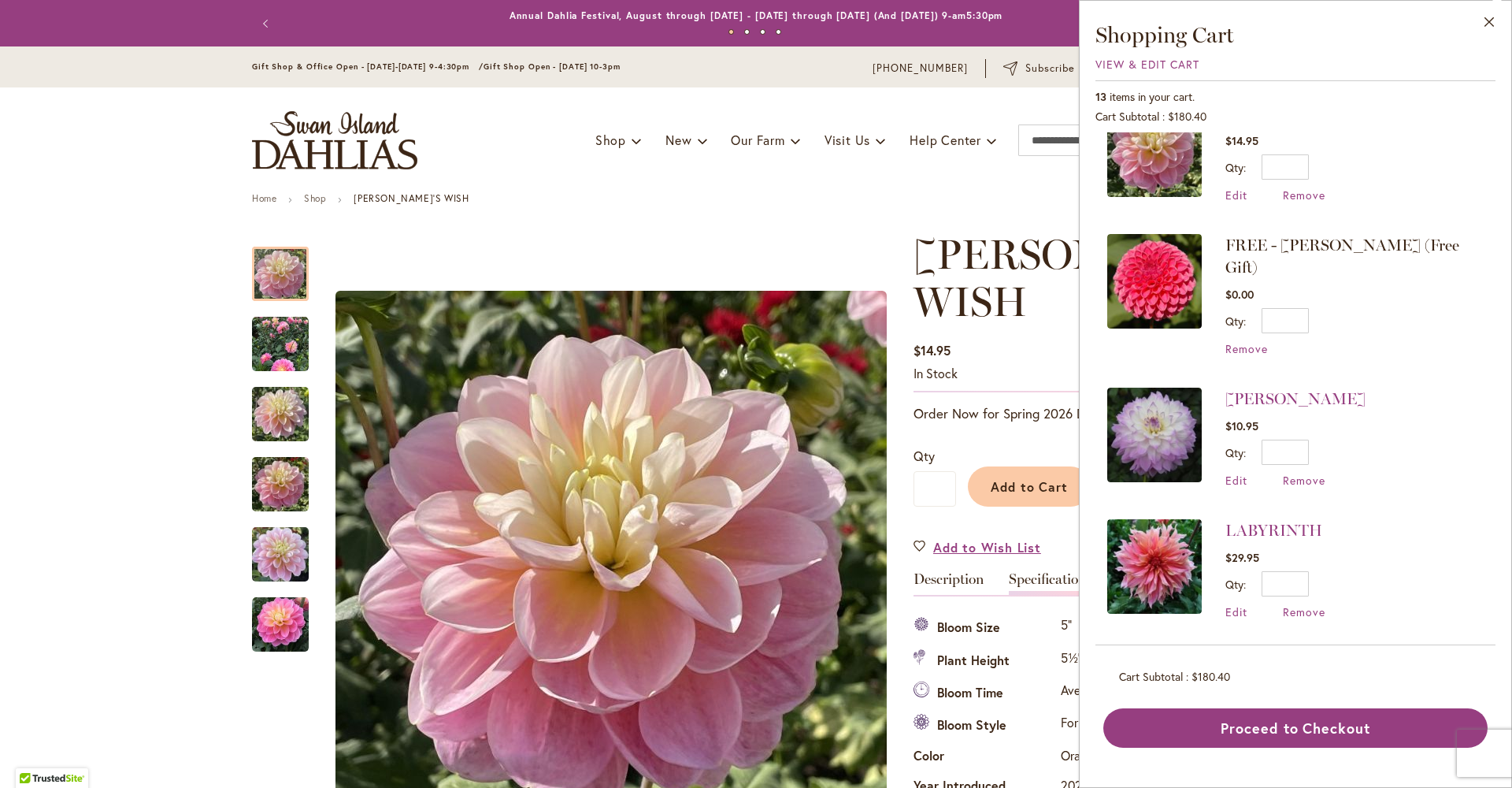
scroll to position [187, 0]
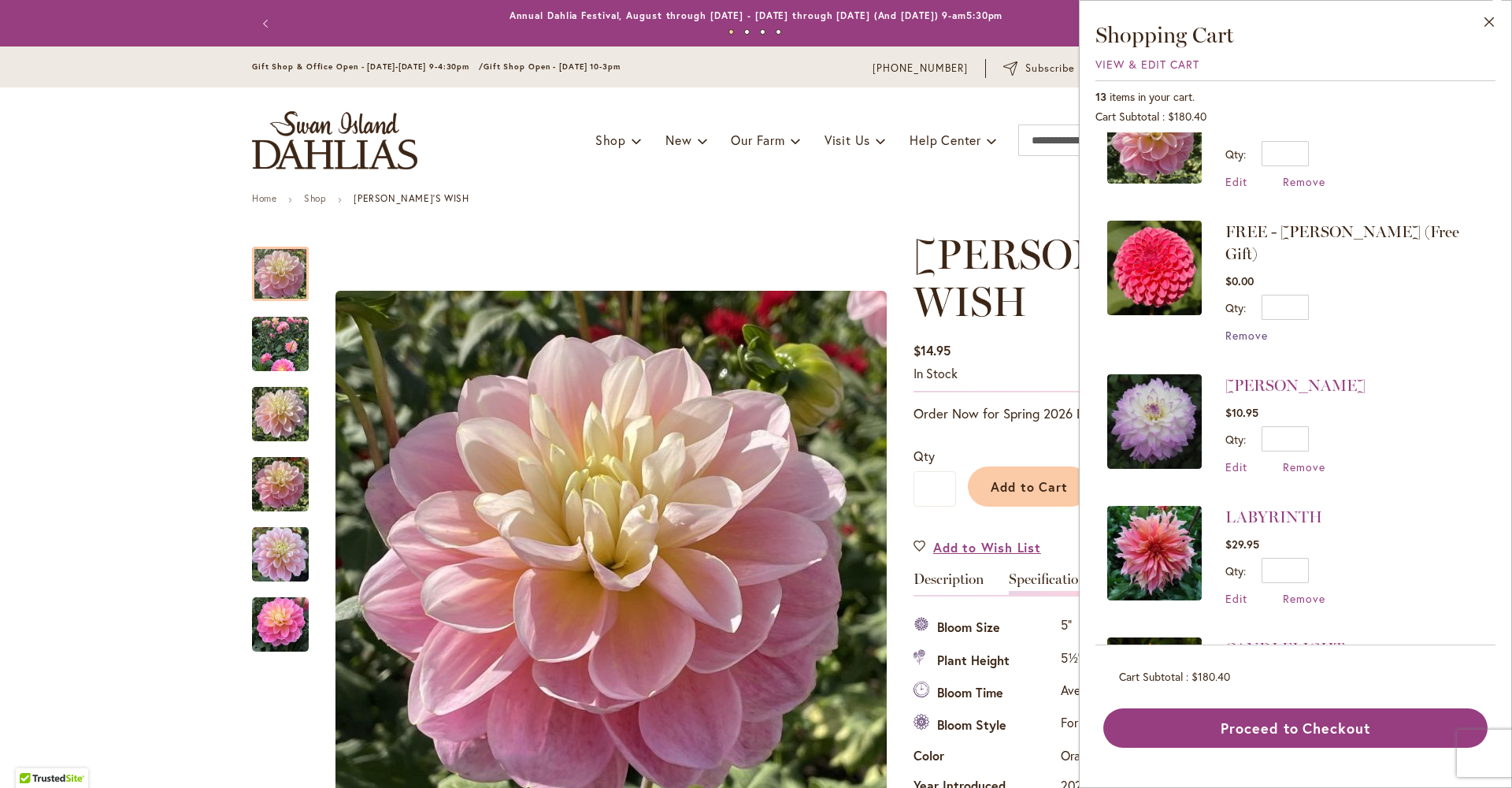
click at [1225, 328] on span "Remove" at bounding box center [1246, 335] width 42 height 15
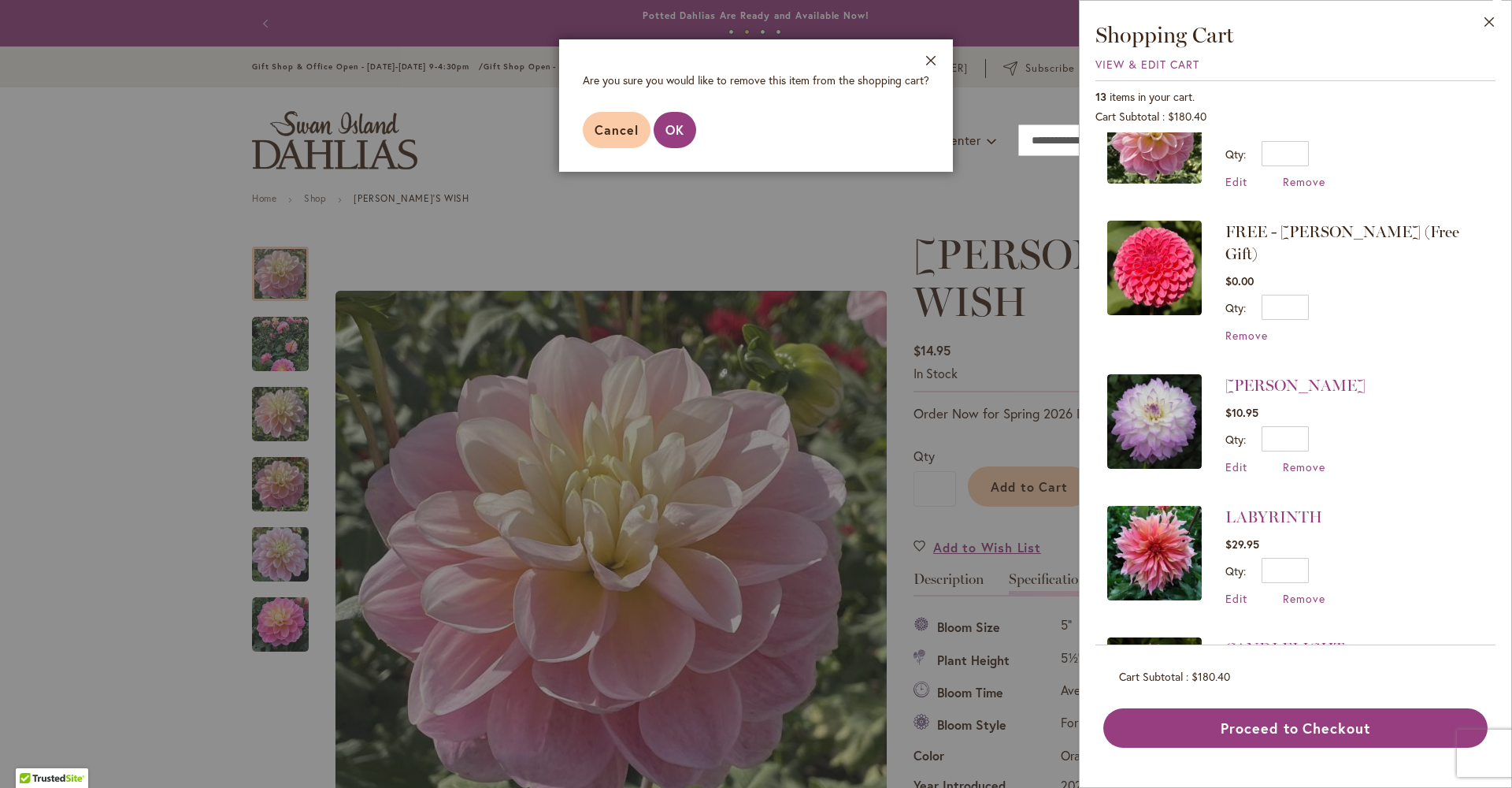
drag, startPoint x: 643, startPoint y: 150, endPoint x: 1033, endPoint y: 244, distance: 401.2
click at [665, 138] on span "OK" at bounding box center [675, 129] width 19 height 17
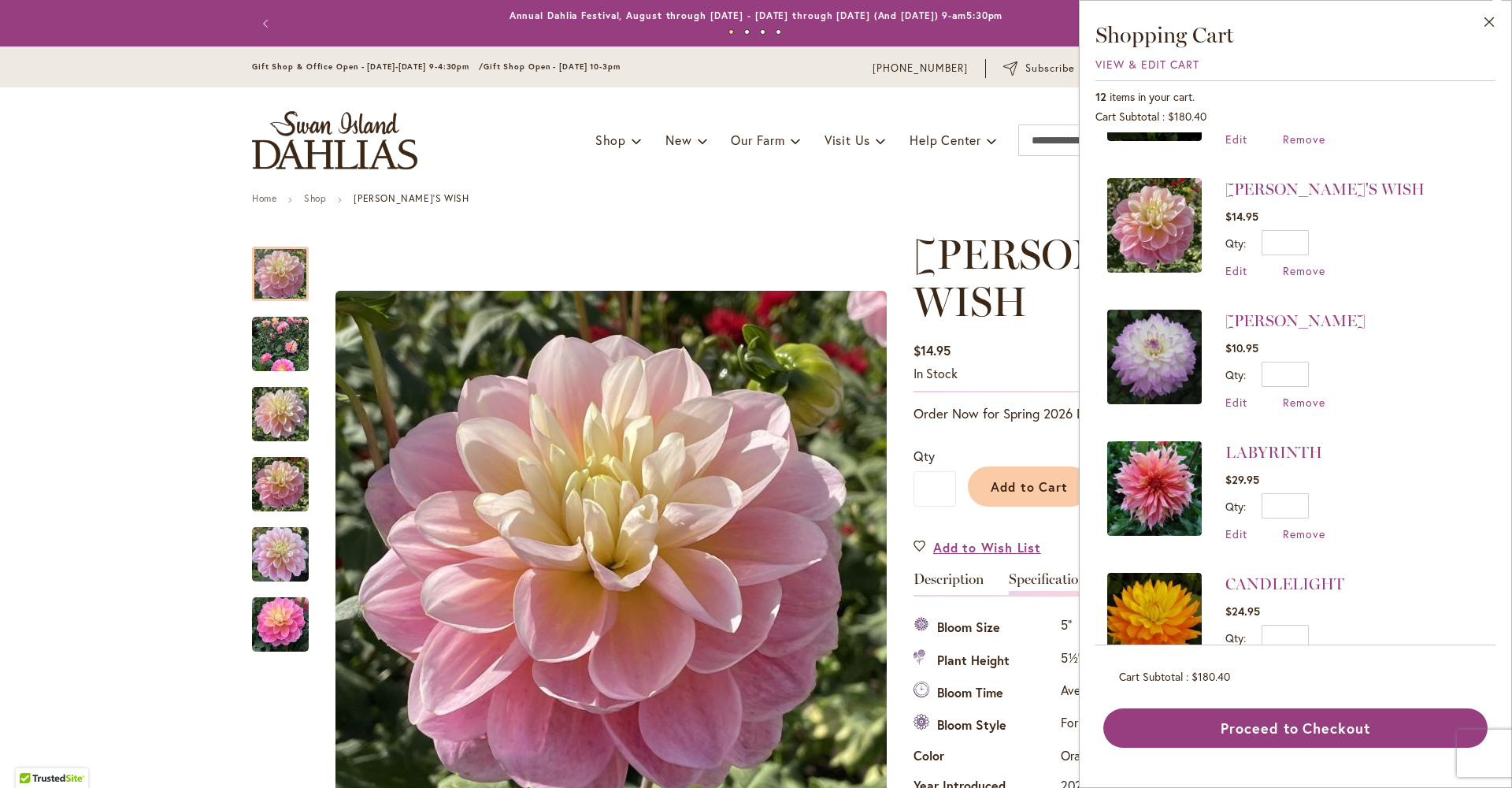
scroll to position [324, 0]
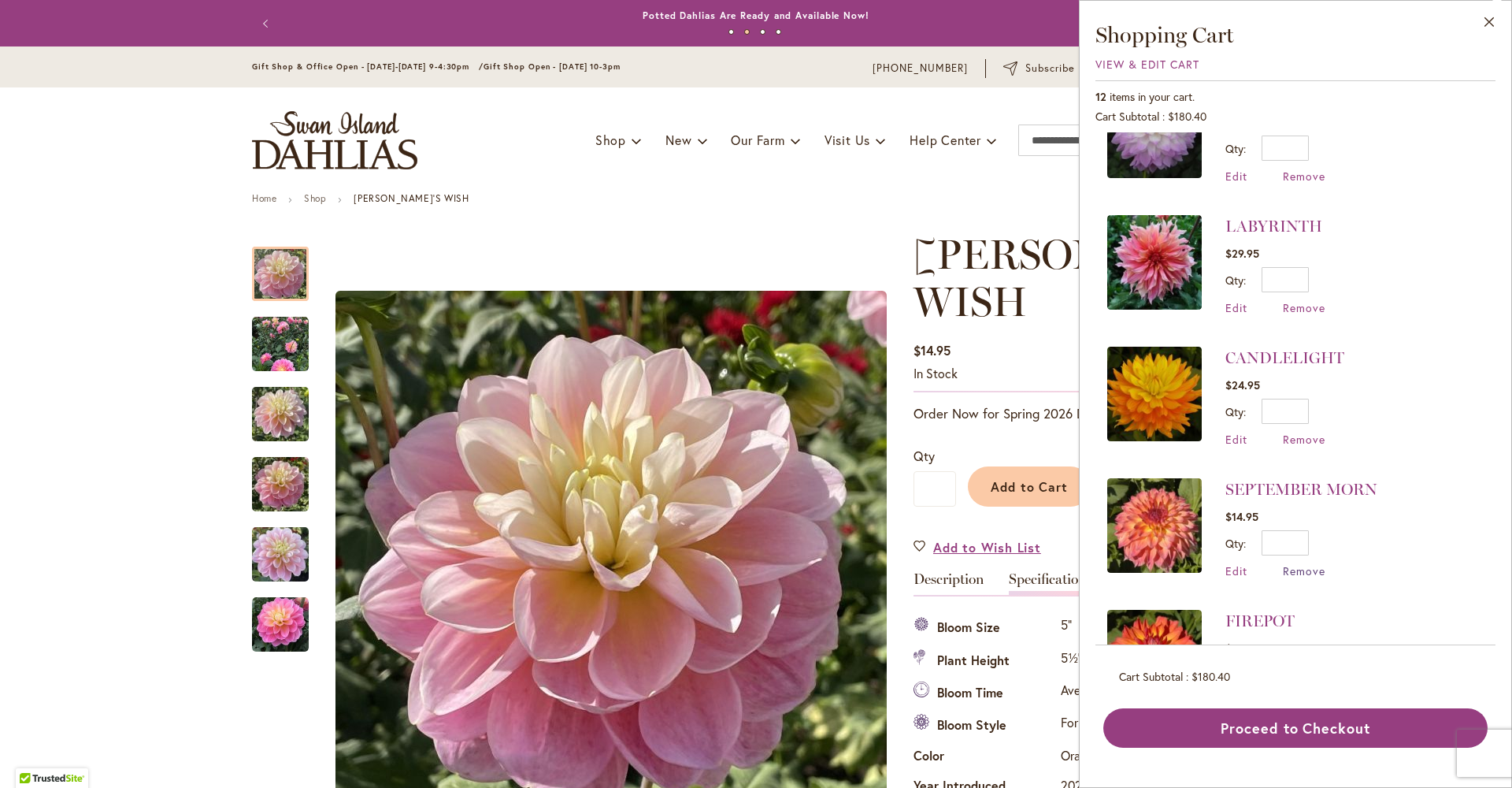
click at [1283, 569] on span "Remove" at bounding box center [1304, 571] width 42 height 15
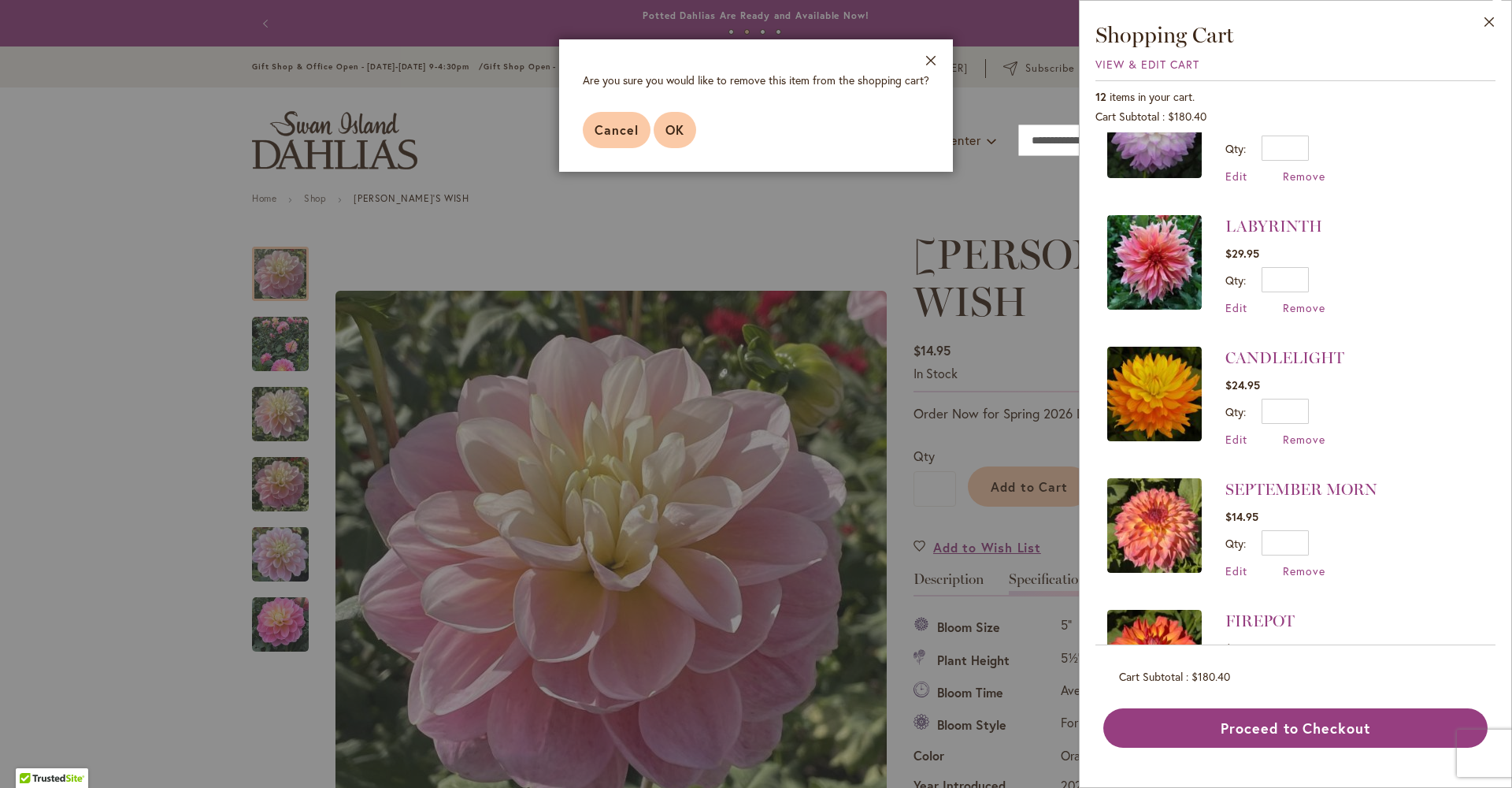
click at [665, 138] on span "OK" at bounding box center [675, 129] width 19 height 17
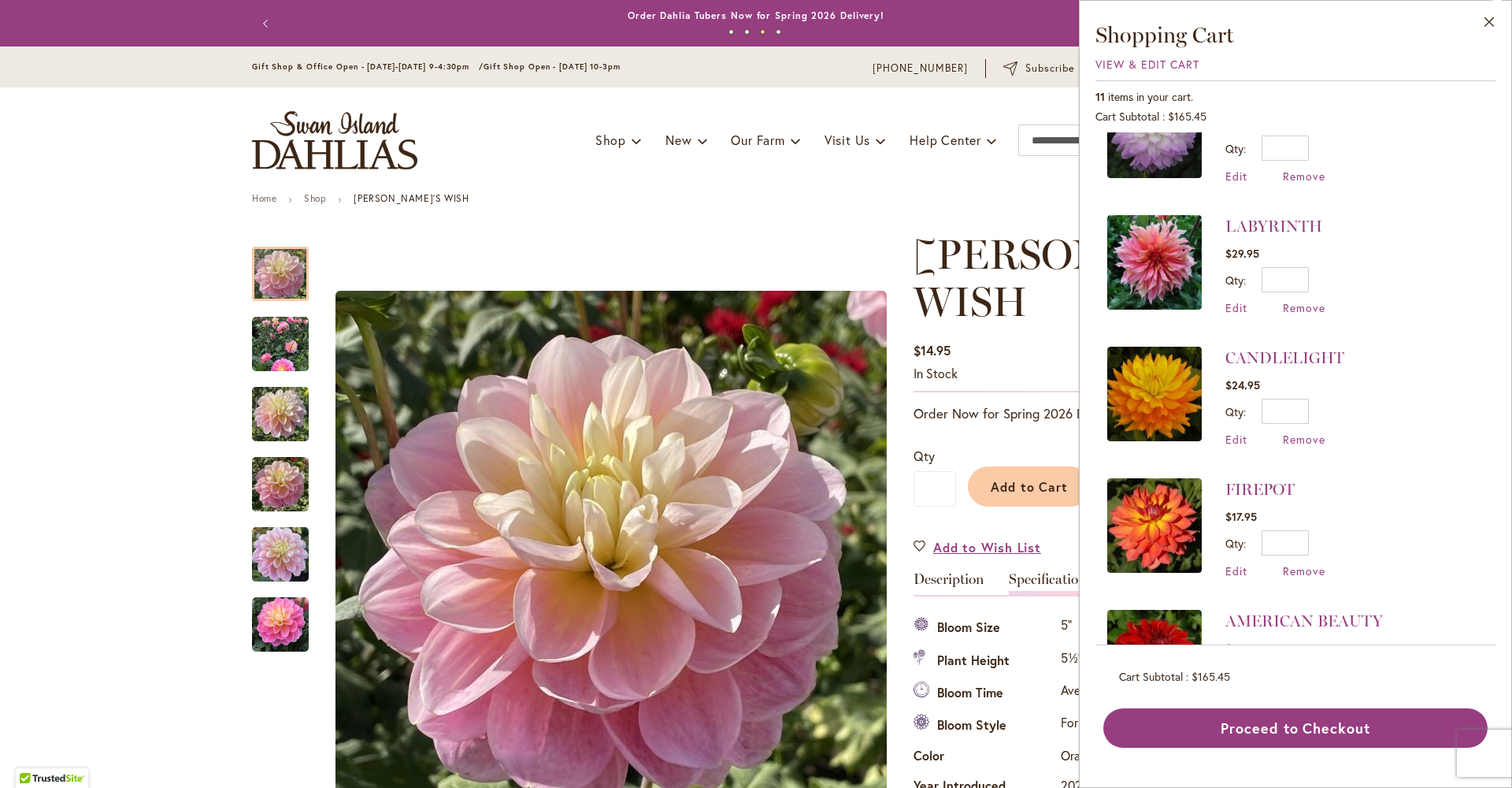
scroll to position [0, 0]
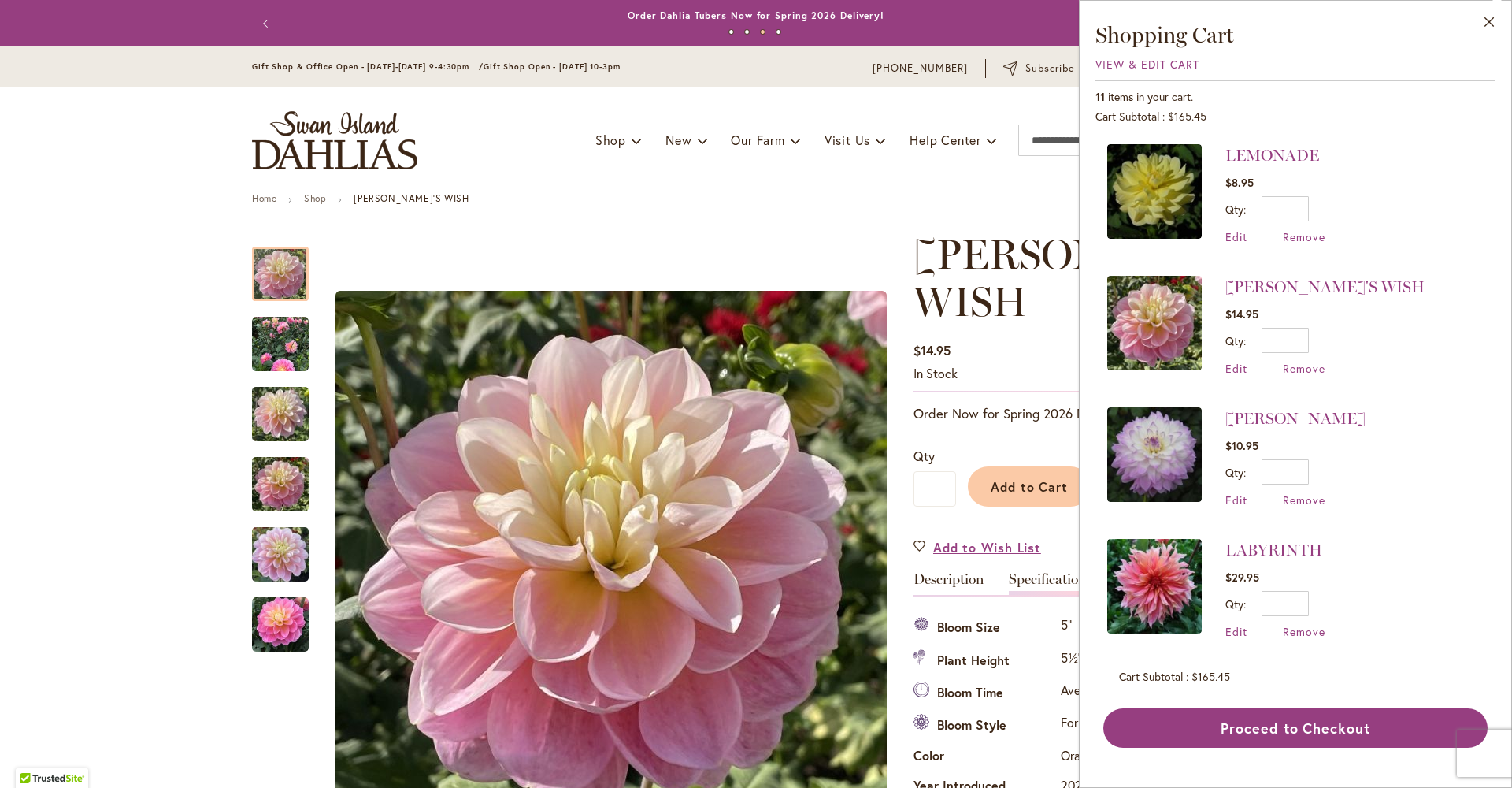
drag, startPoint x: 1490, startPoint y: 22, endPoint x: 1422, endPoint y: 39, distance: 70.1
click at [1490, 22] on button "Close" at bounding box center [1490, 26] width 43 height 50
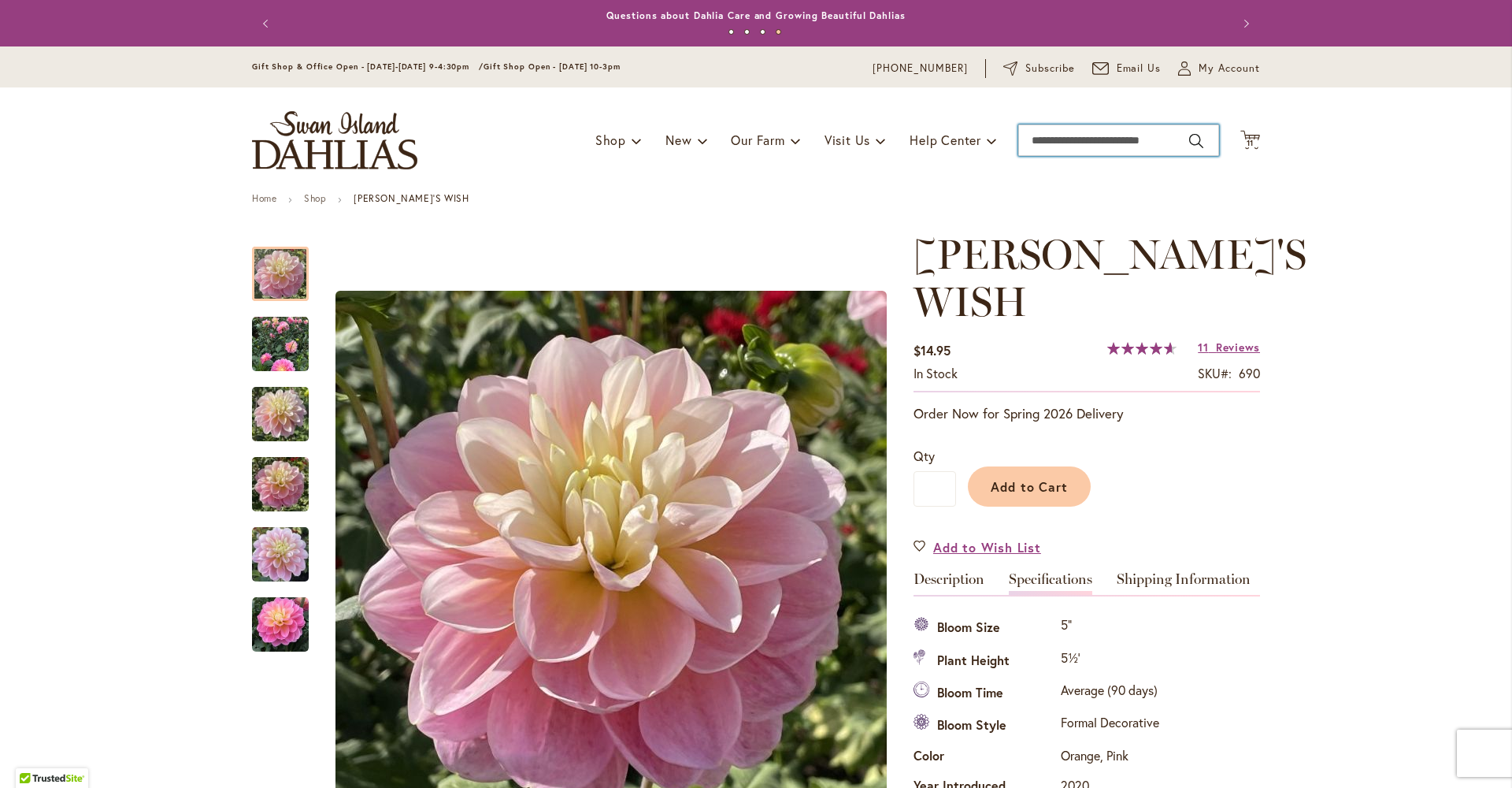
click at [1098, 139] on input "Search" at bounding box center [1119, 139] width 201 height 31
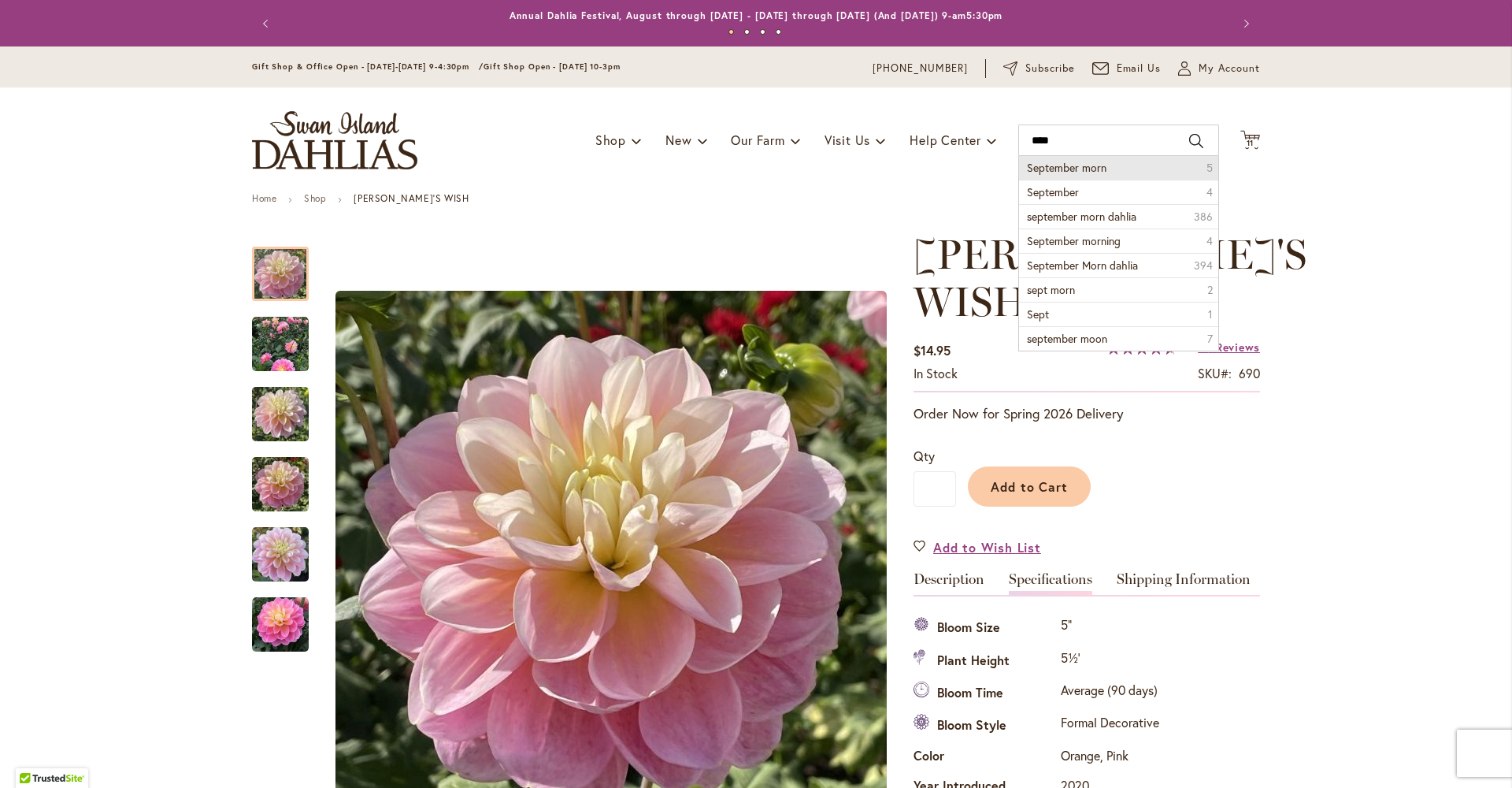
click at [1081, 164] on span "September morn" at bounding box center [1066, 168] width 79 height 15
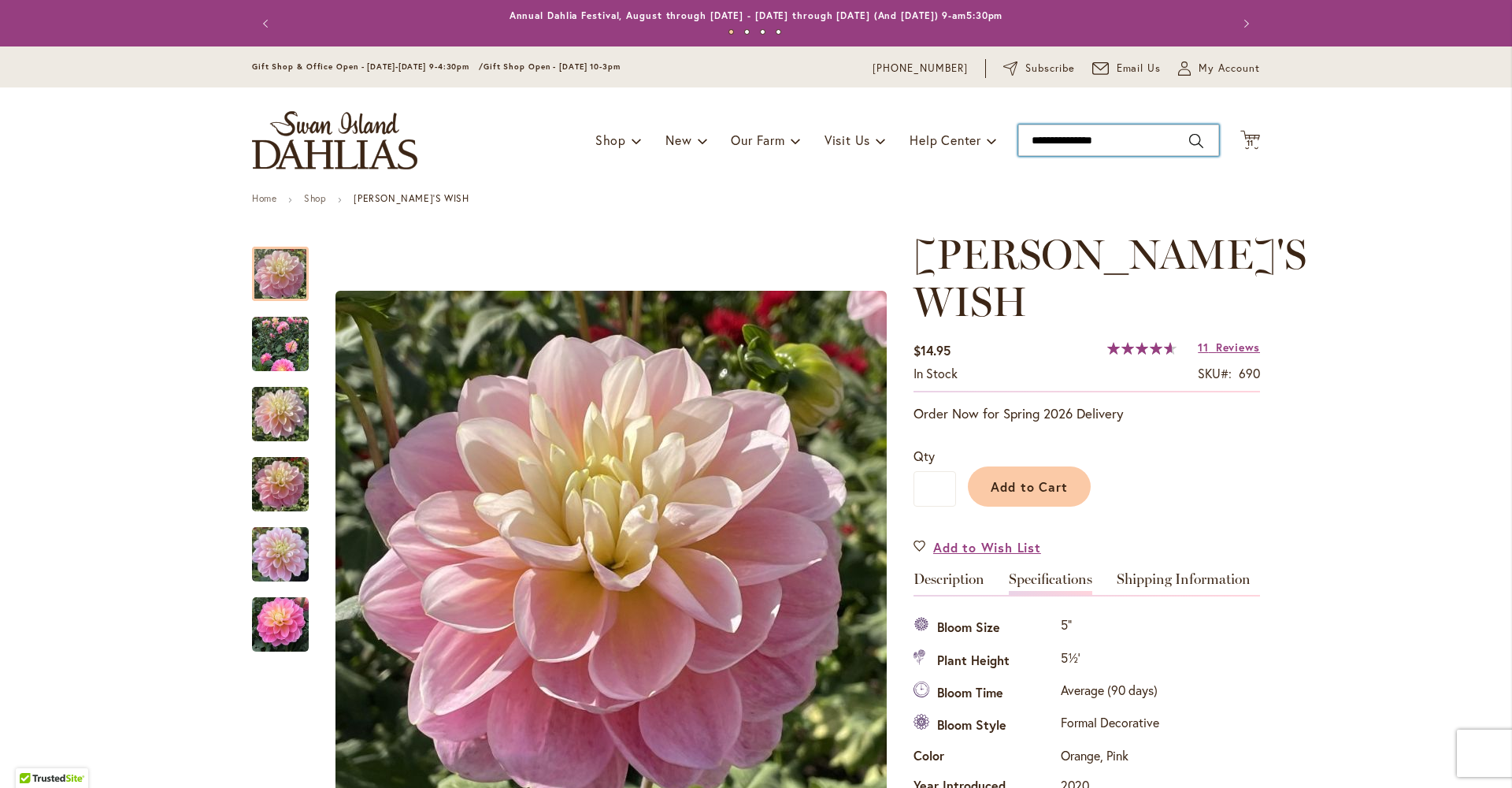
type input "**********"
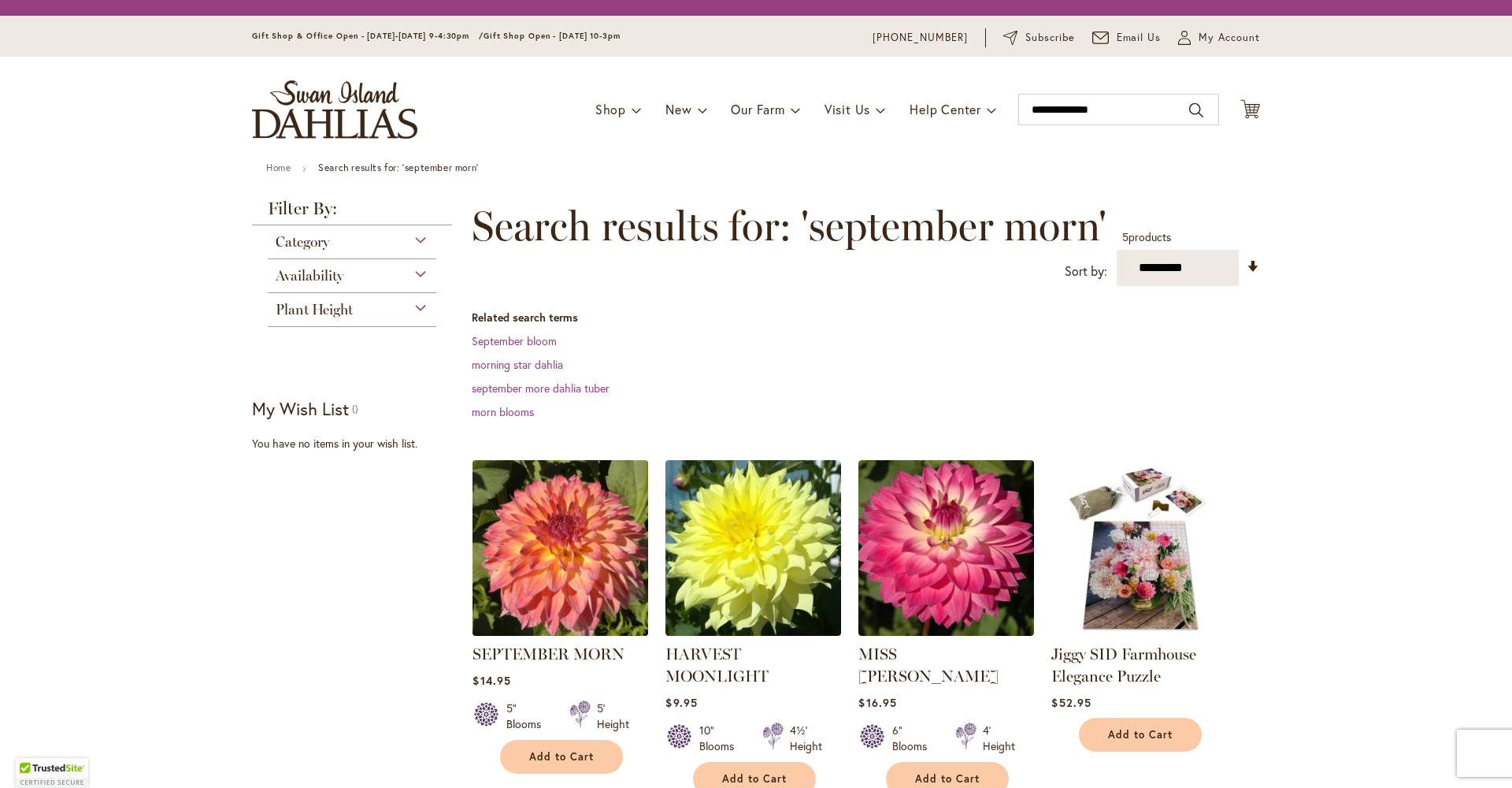
click at [568, 578] on img at bounding box center [561, 548] width 184 height 184
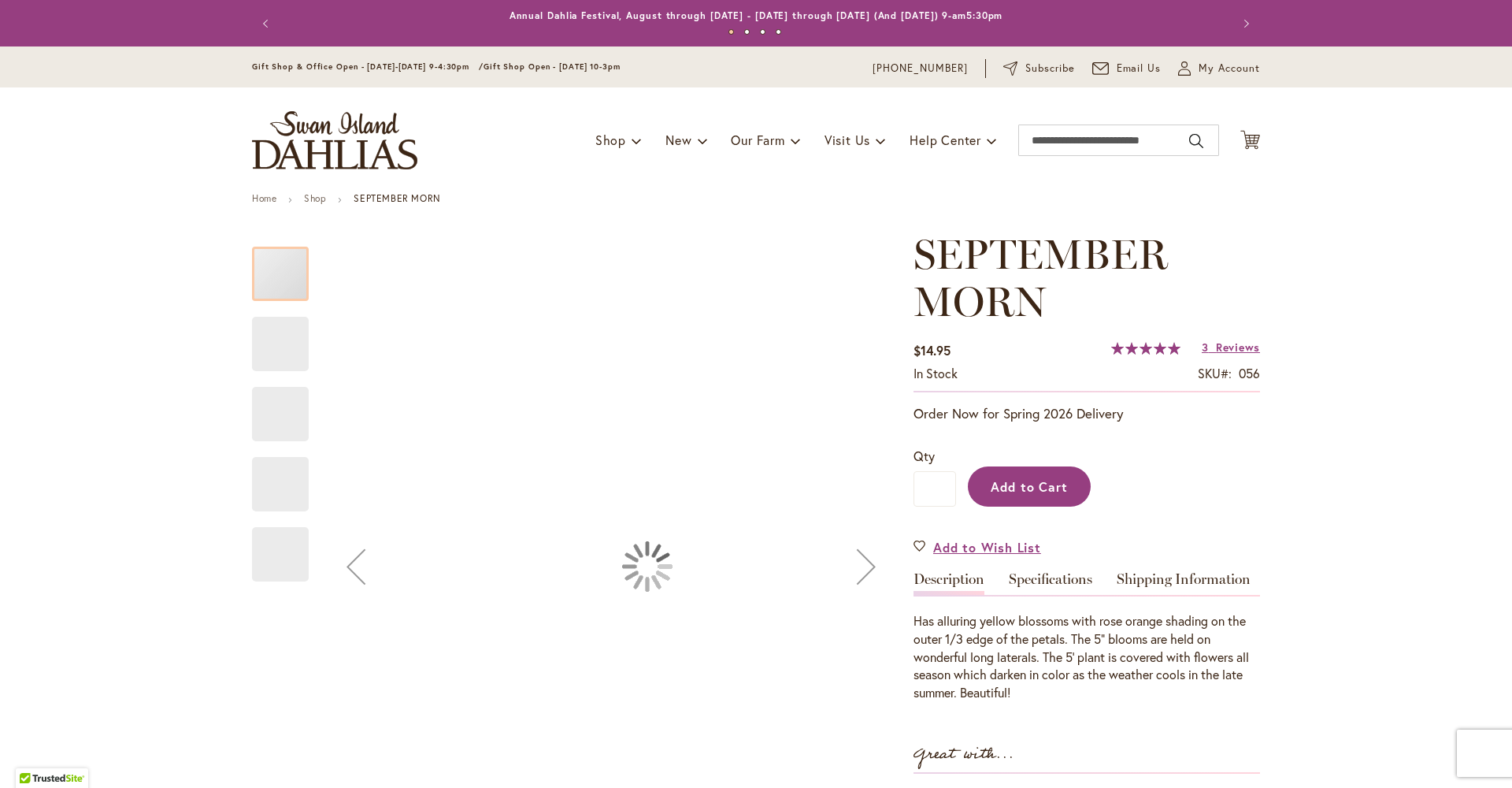
type input "*********"
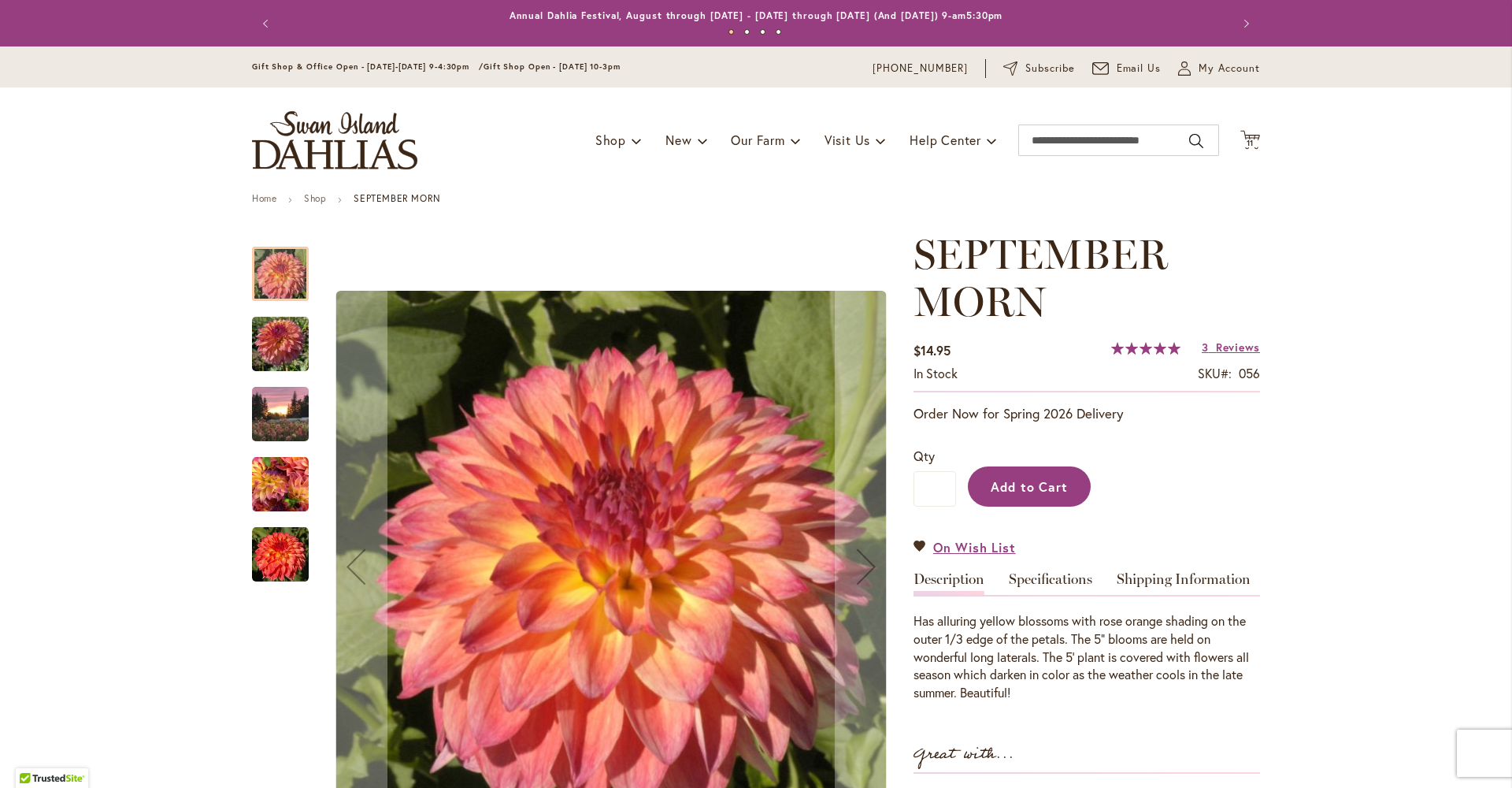
click at [1032, 495] on span "Add to Cart" at bounding box center [1029, 487] width 78 height 17
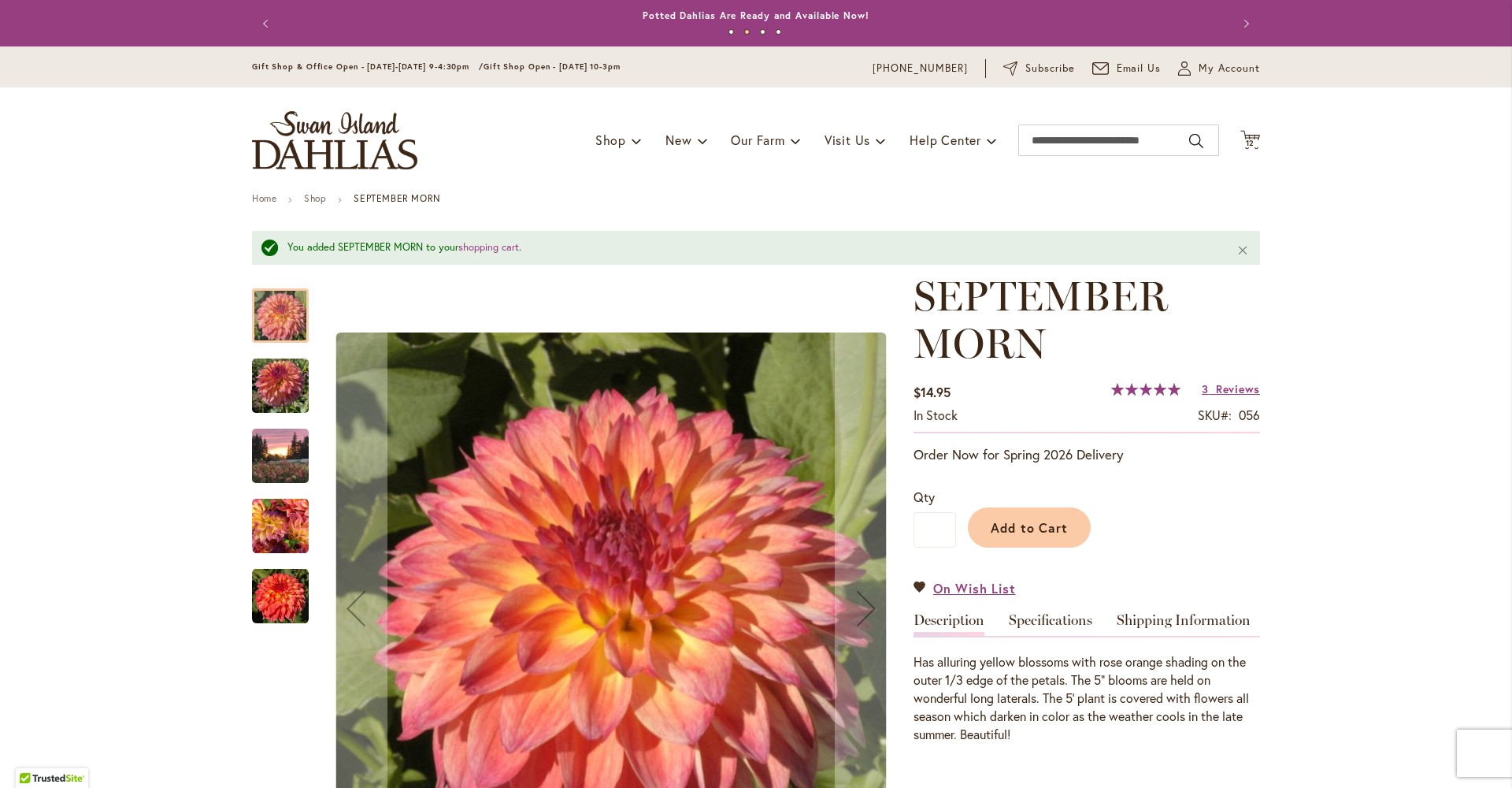
drag, startPoint x: 1247, startPoint y: 137, endPoint x: 1267, endPoint y: 228, distance: 93.2
click at [1247, 137] on icon "Cart .cls-1 { fill: #231f20; }" at bounding box center [1250, 139] width 20 height 20
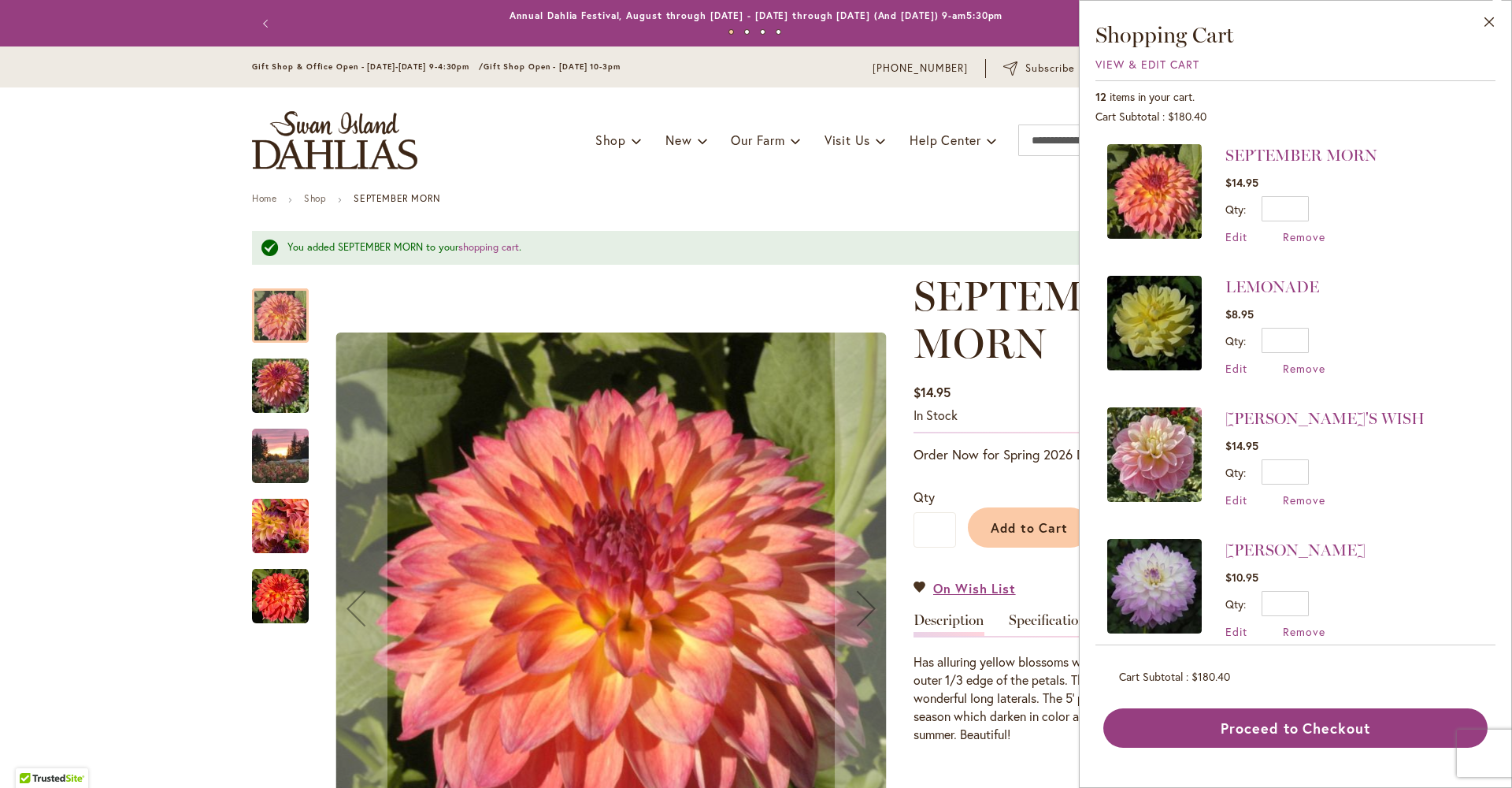
drag, startPoint x: 1487, startPoint y: 20, endPoint x: 1471, endPoint y: 30, distance: 18.9
click at [1486, 21] on button "Close" at bounding box center [1490, 26] width 43 height 50
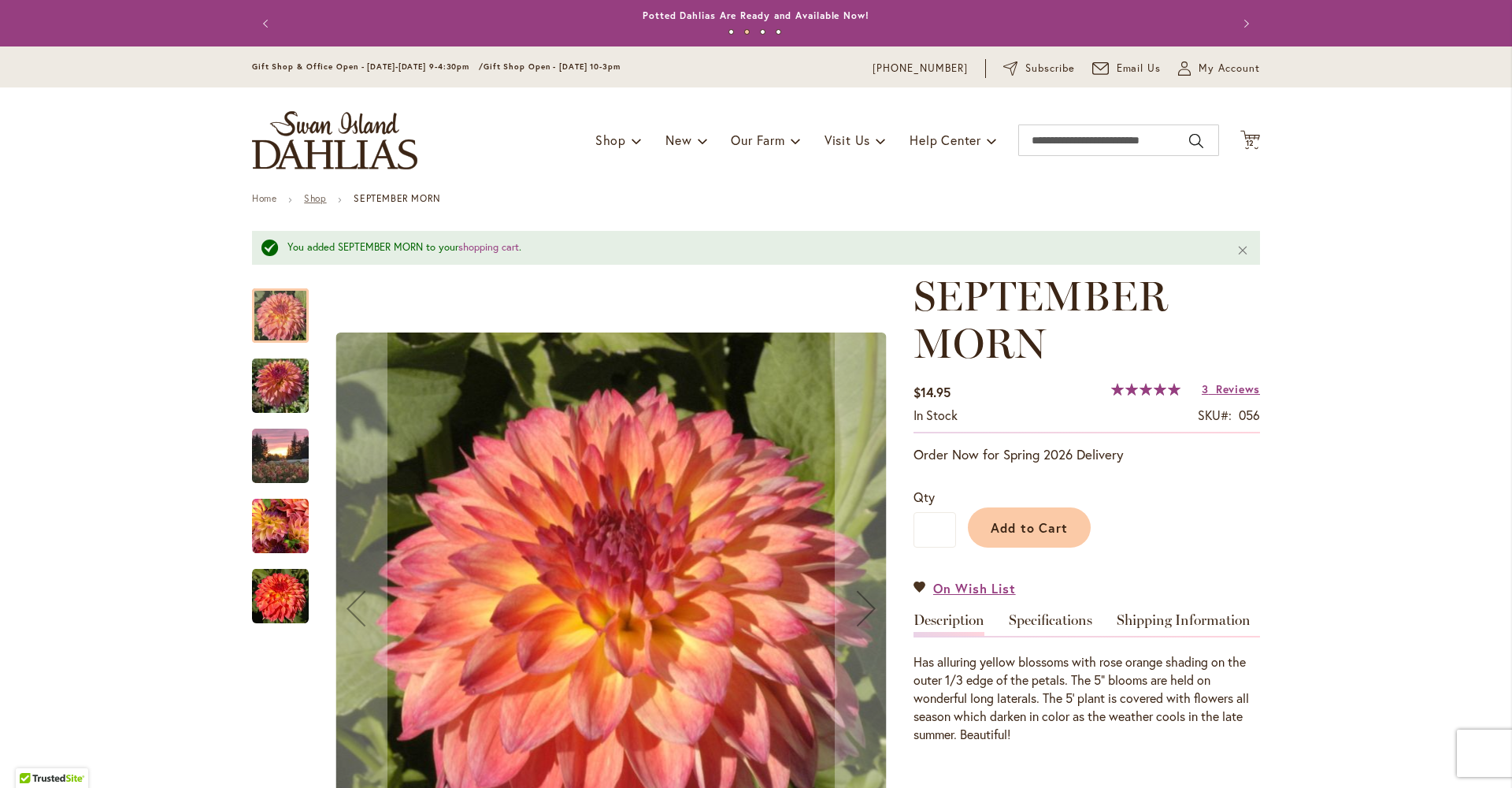
click at [319, 196] on link "Shop" at bounding box center [315, 198] width 22 height 12
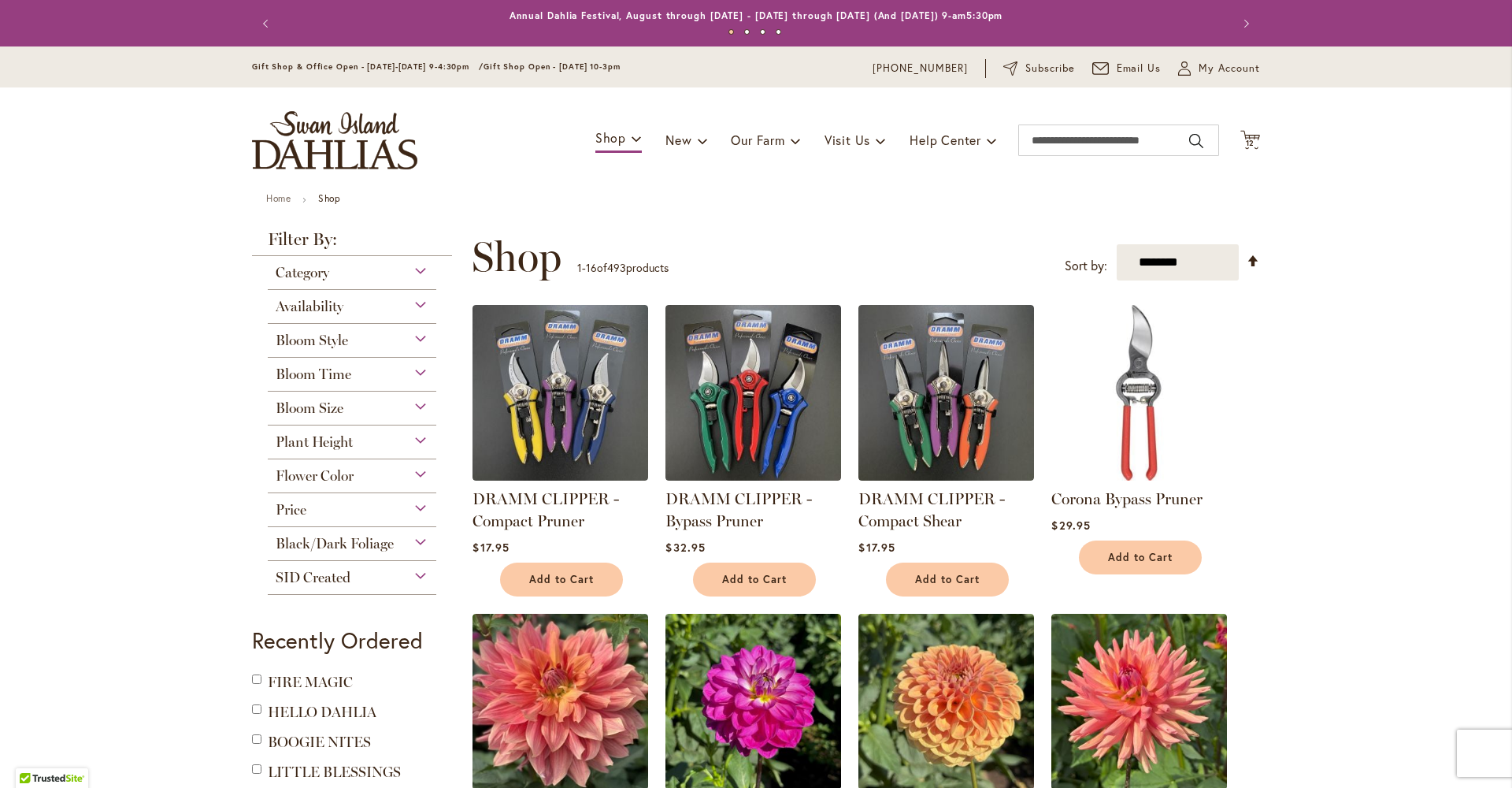
click at [335, 451] on span "Plant Height" at bounding box center [314, 442] width 77 height 18
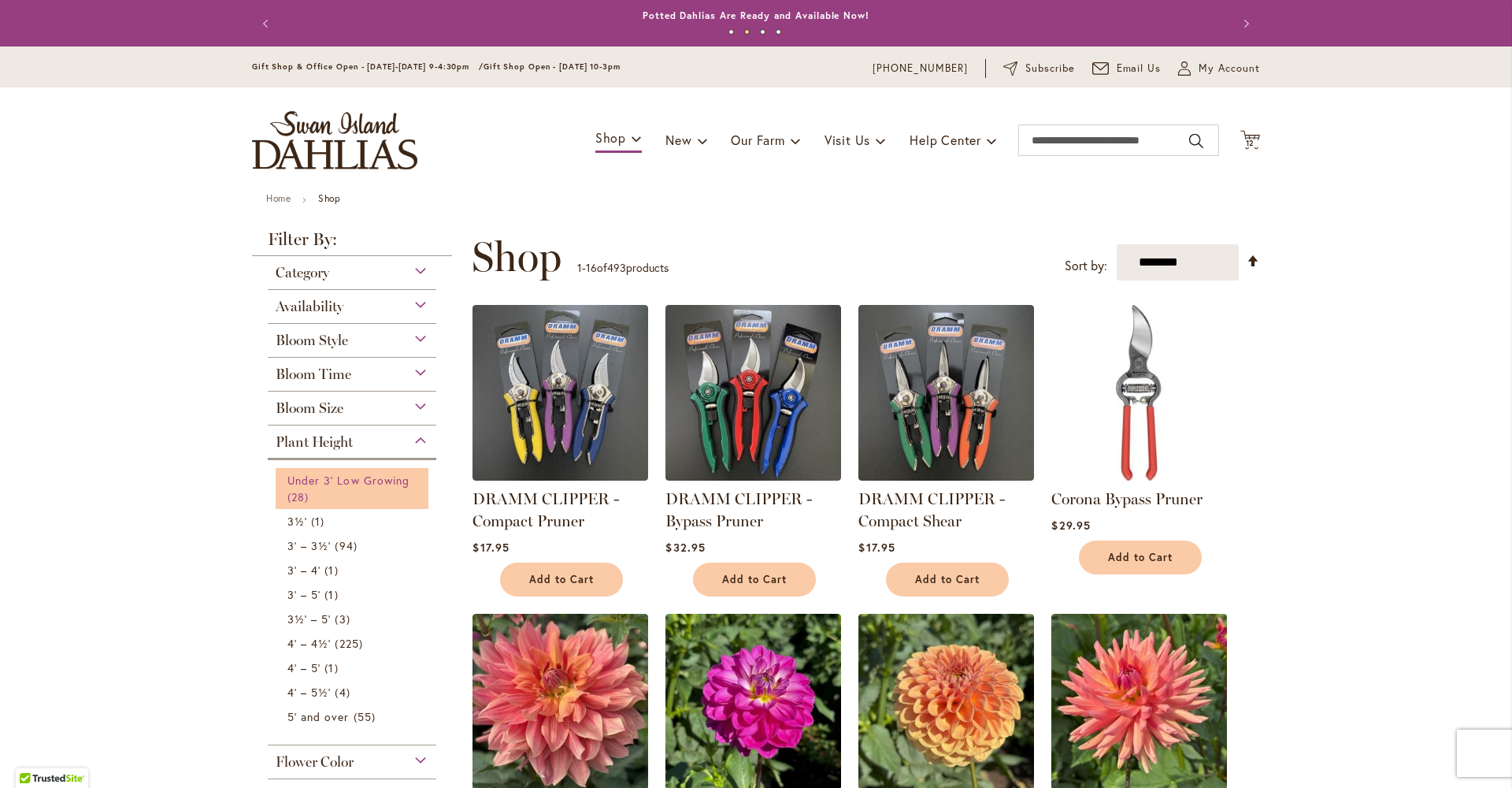
click at [319, 487] on span "Under 3' Low Growing" at bounding box center [349, 480] width 122 height 15
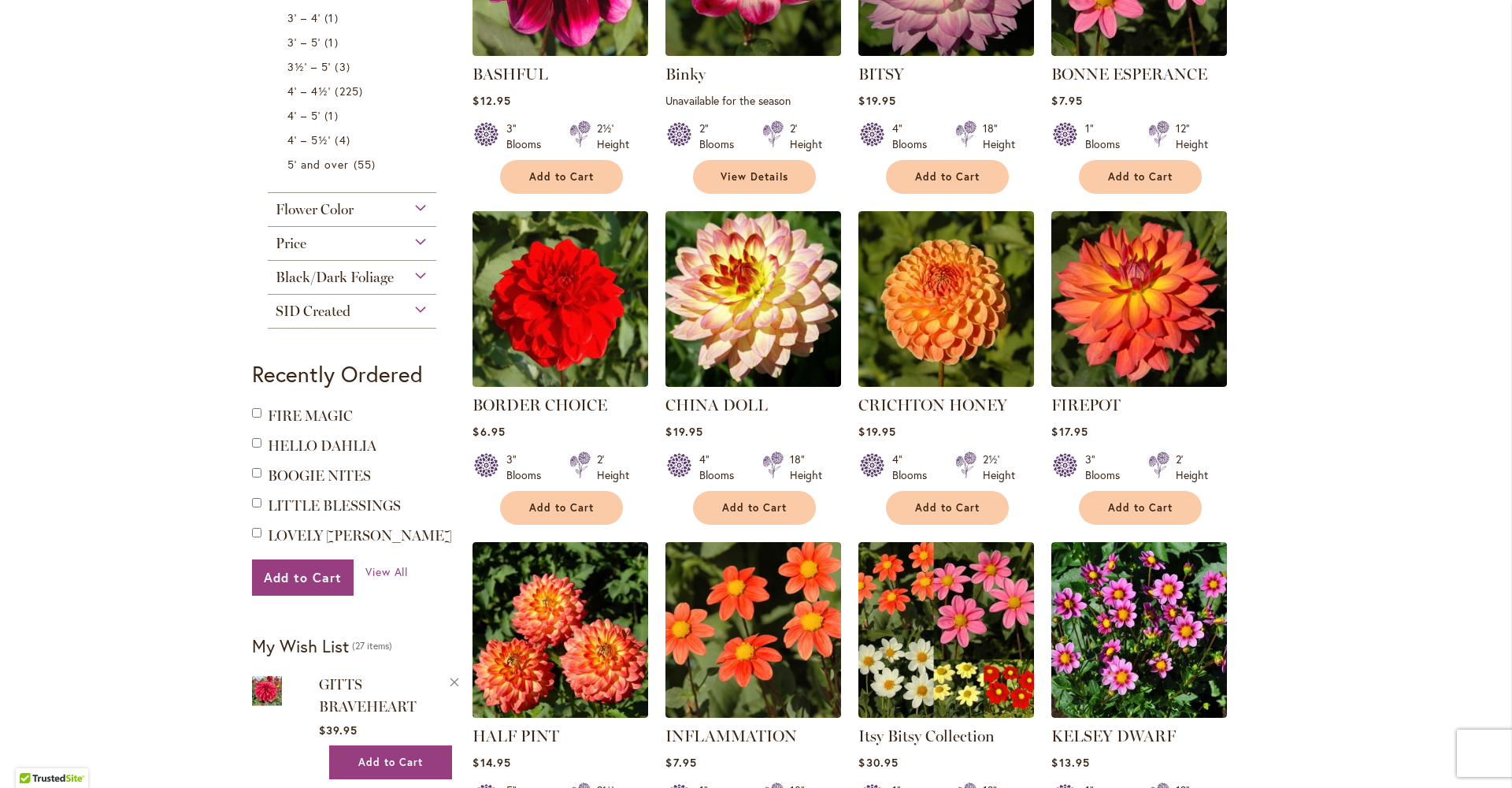
scroll to position [875, 0]
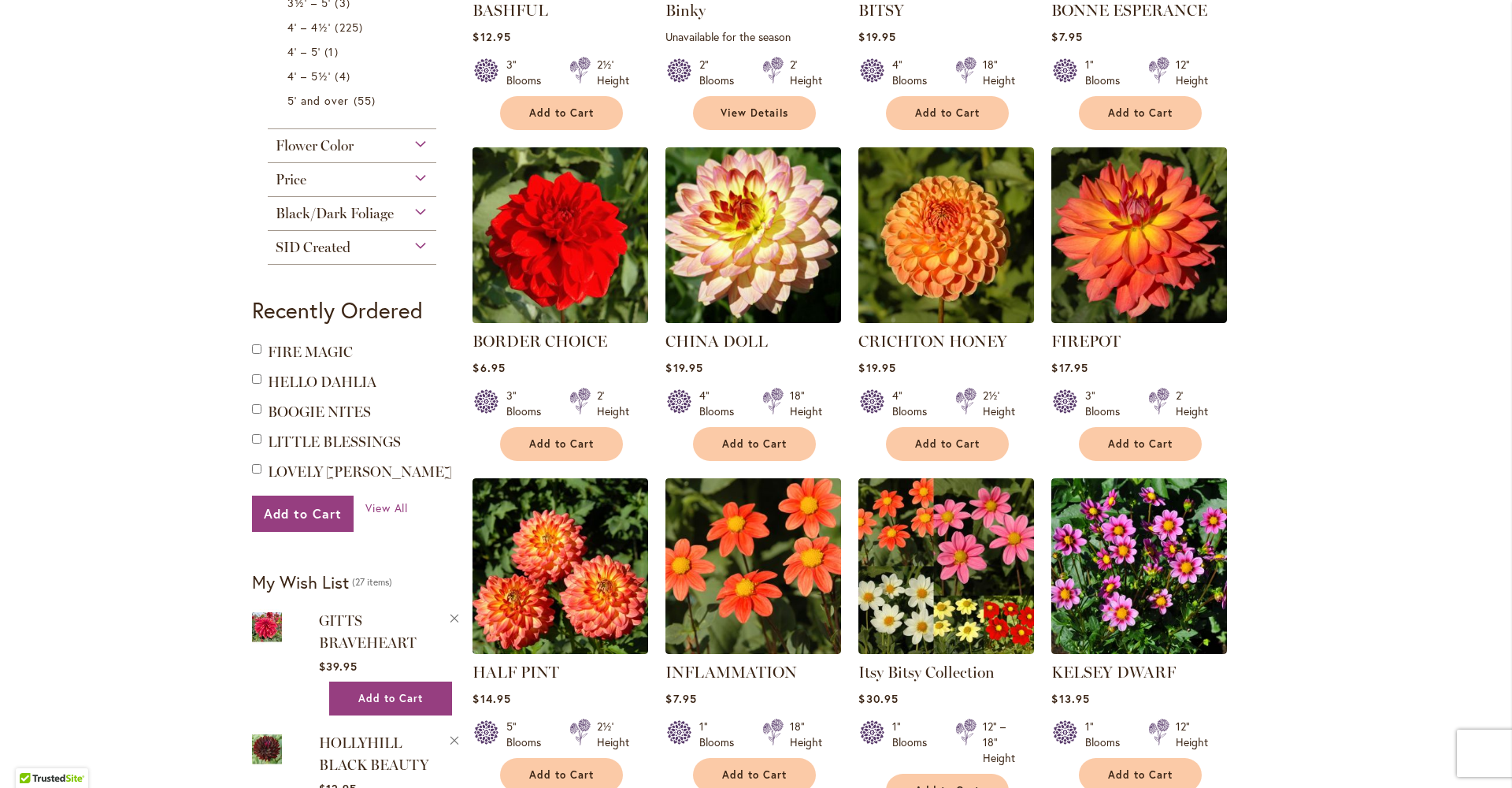
click at [558, 277] on img at bounding box center [561, 235] width 184 height 184
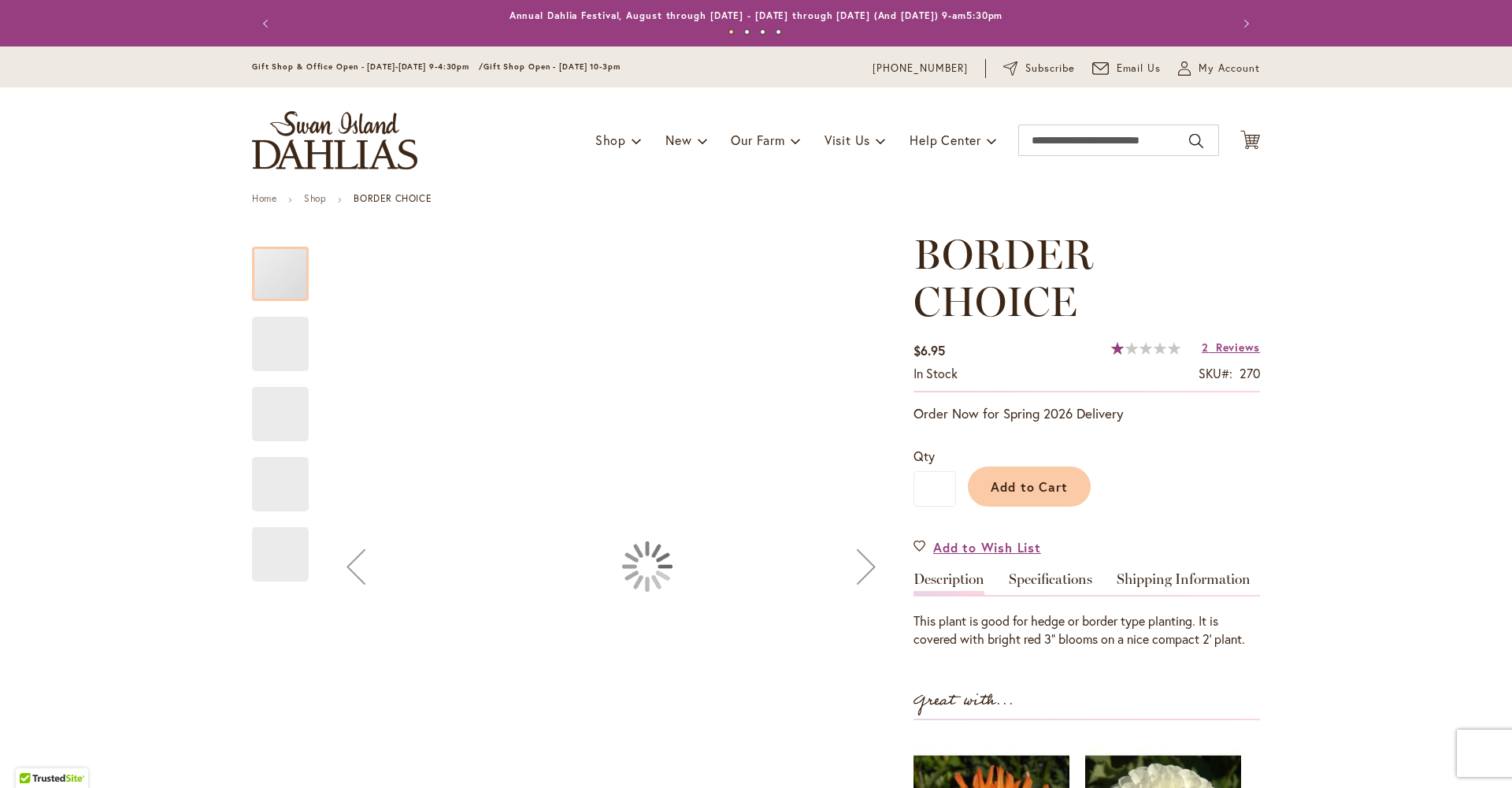
type input "*********"
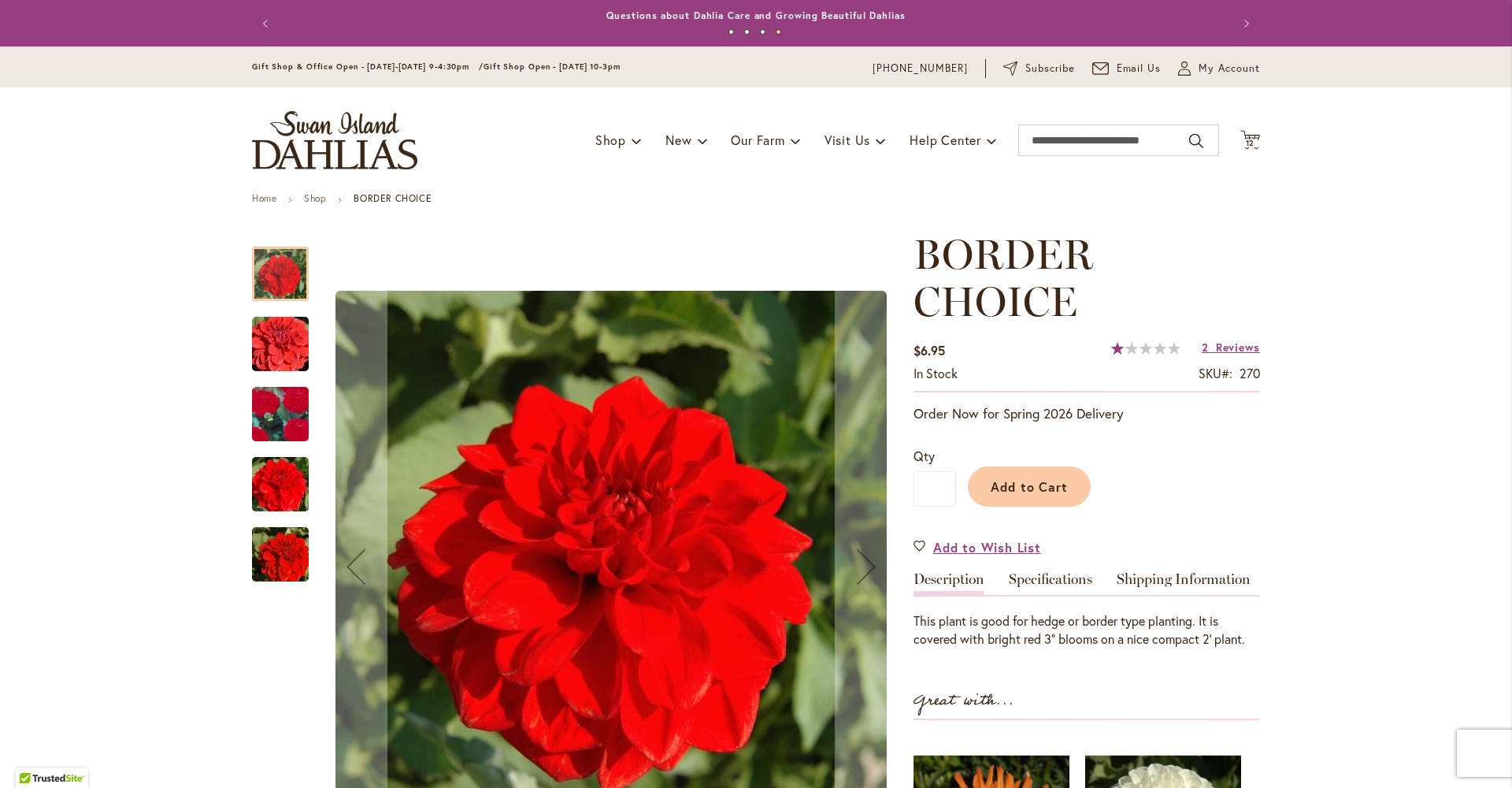
click at [279, 424] on img "BORDER CHOICE" at bounding box center [280, 414] width 112 height 109
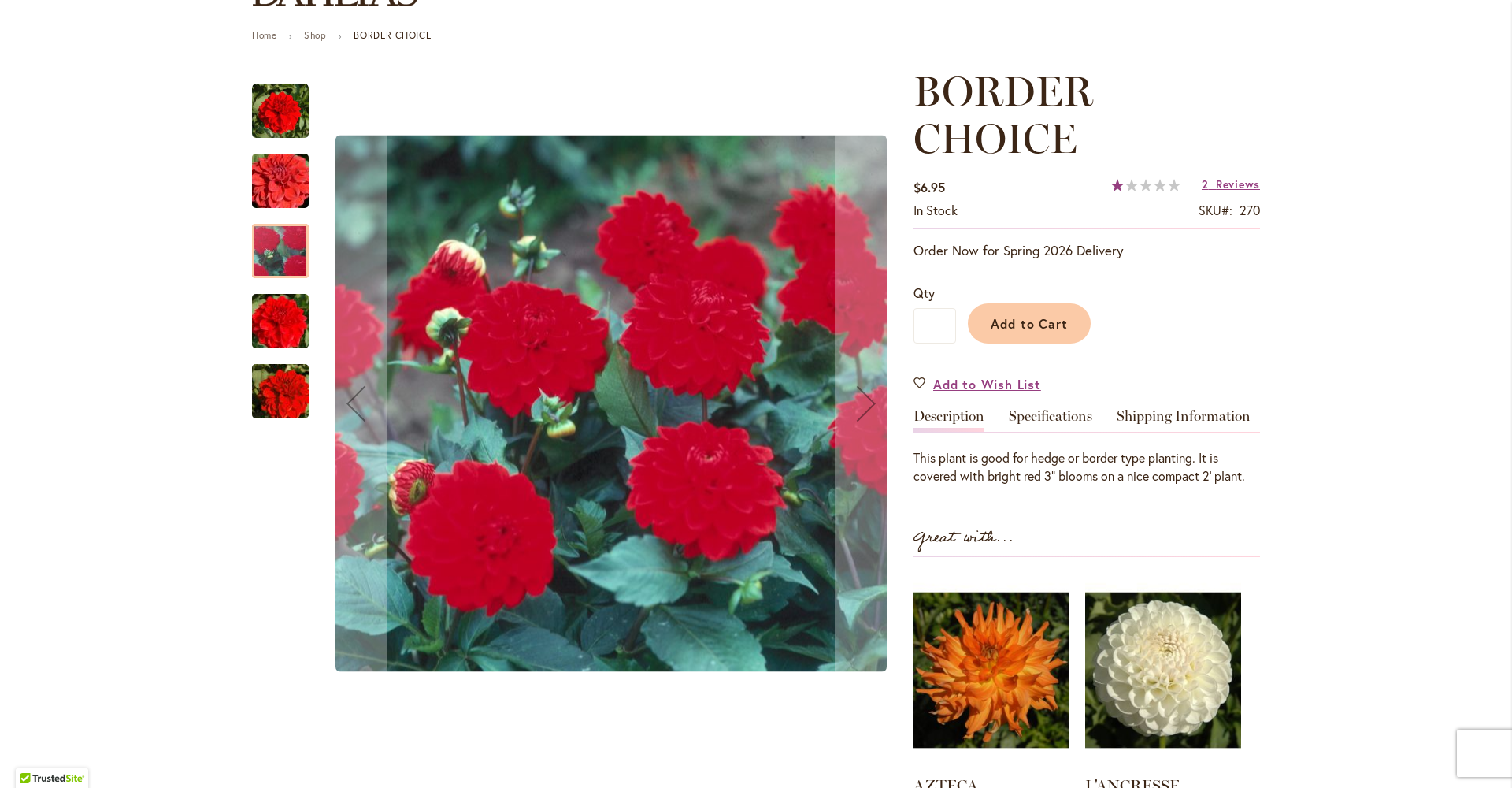
scroll to position [249, 0]
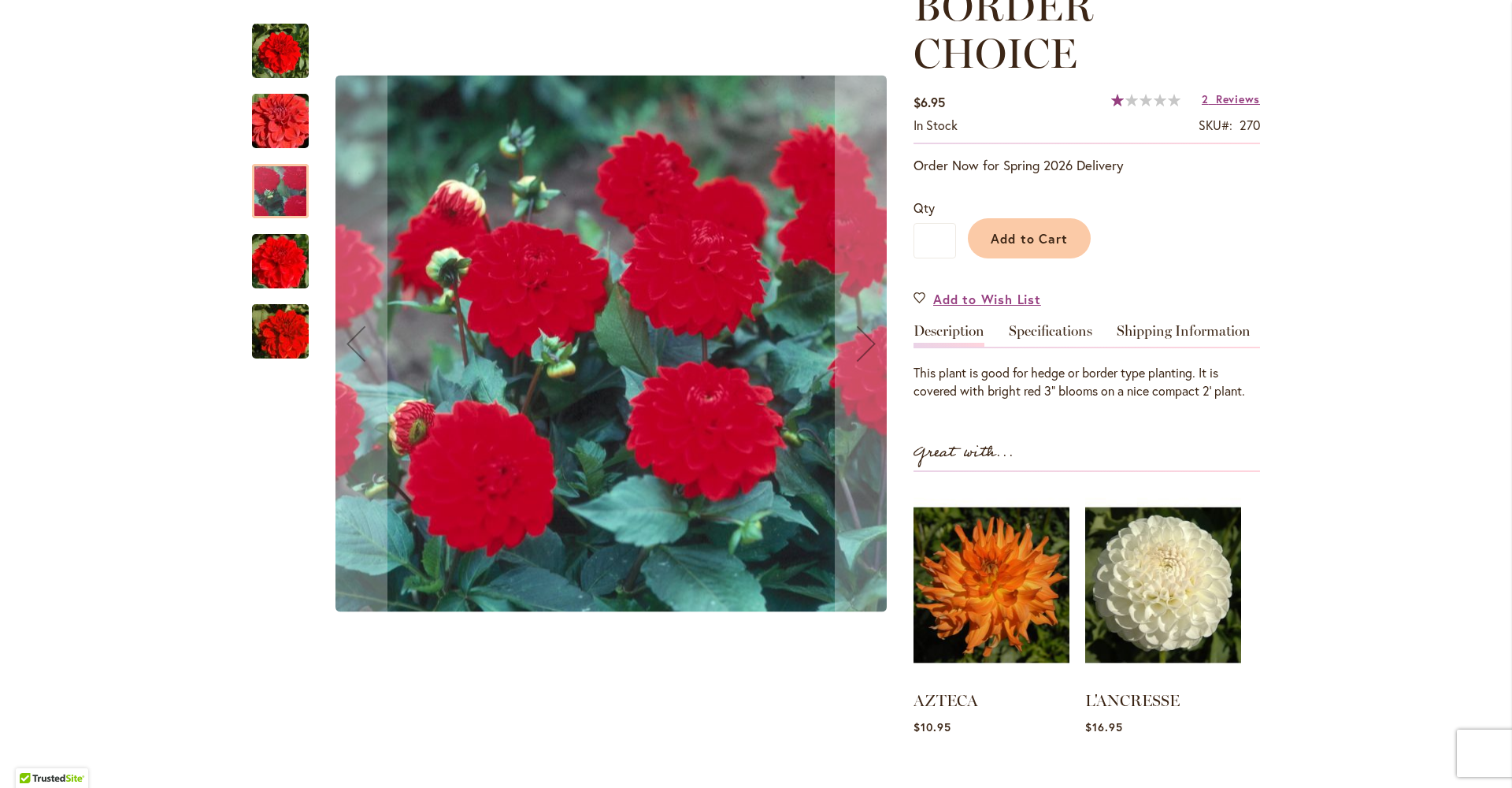
click at [288, 262] on img "BORDER CHOICE" at bounding box center [280, 261] width 114 height 75
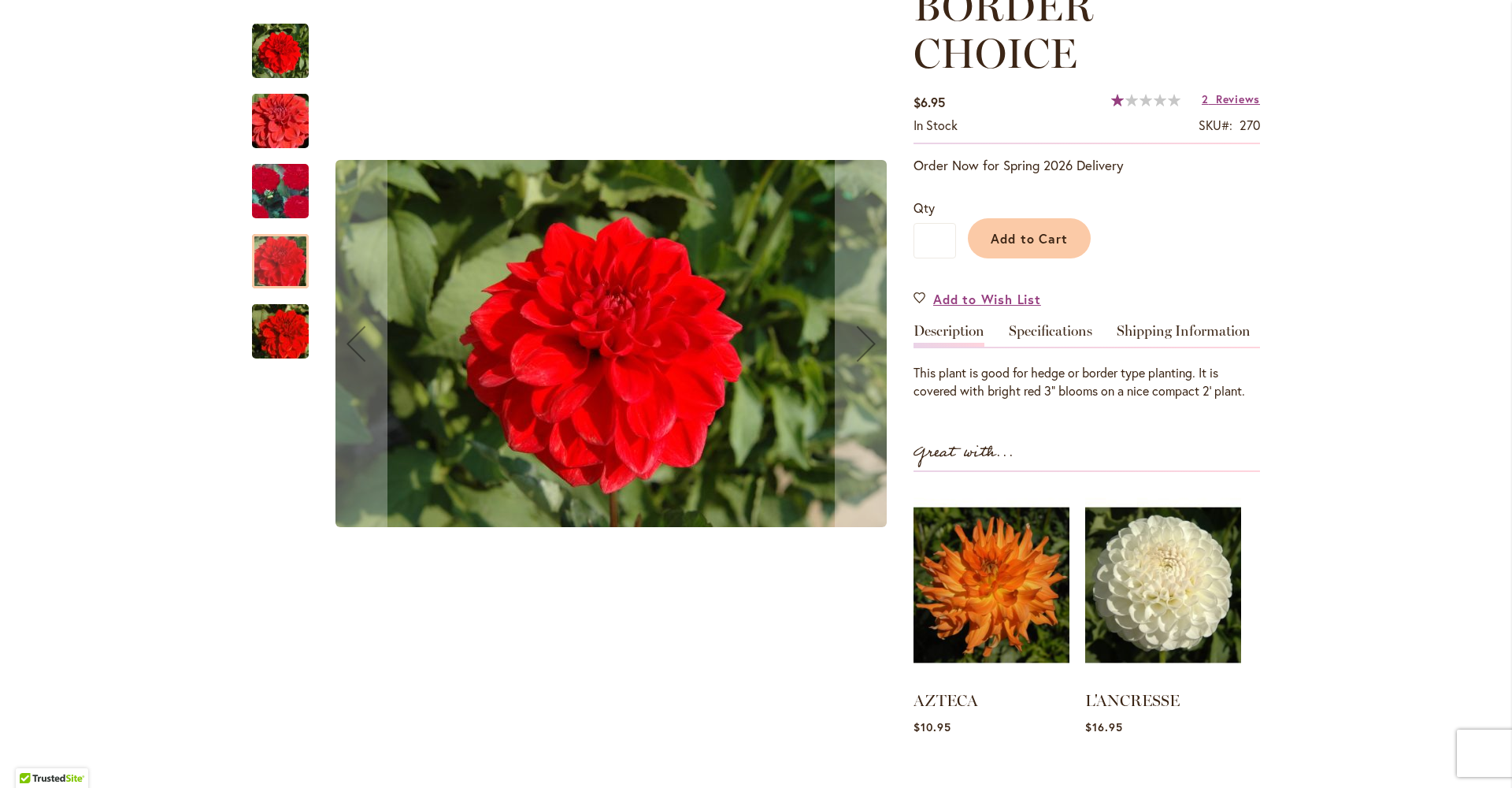
click at [274, 336] on img "BORDER CHOICE" at bounding box center [280, 332] width 114 height 75
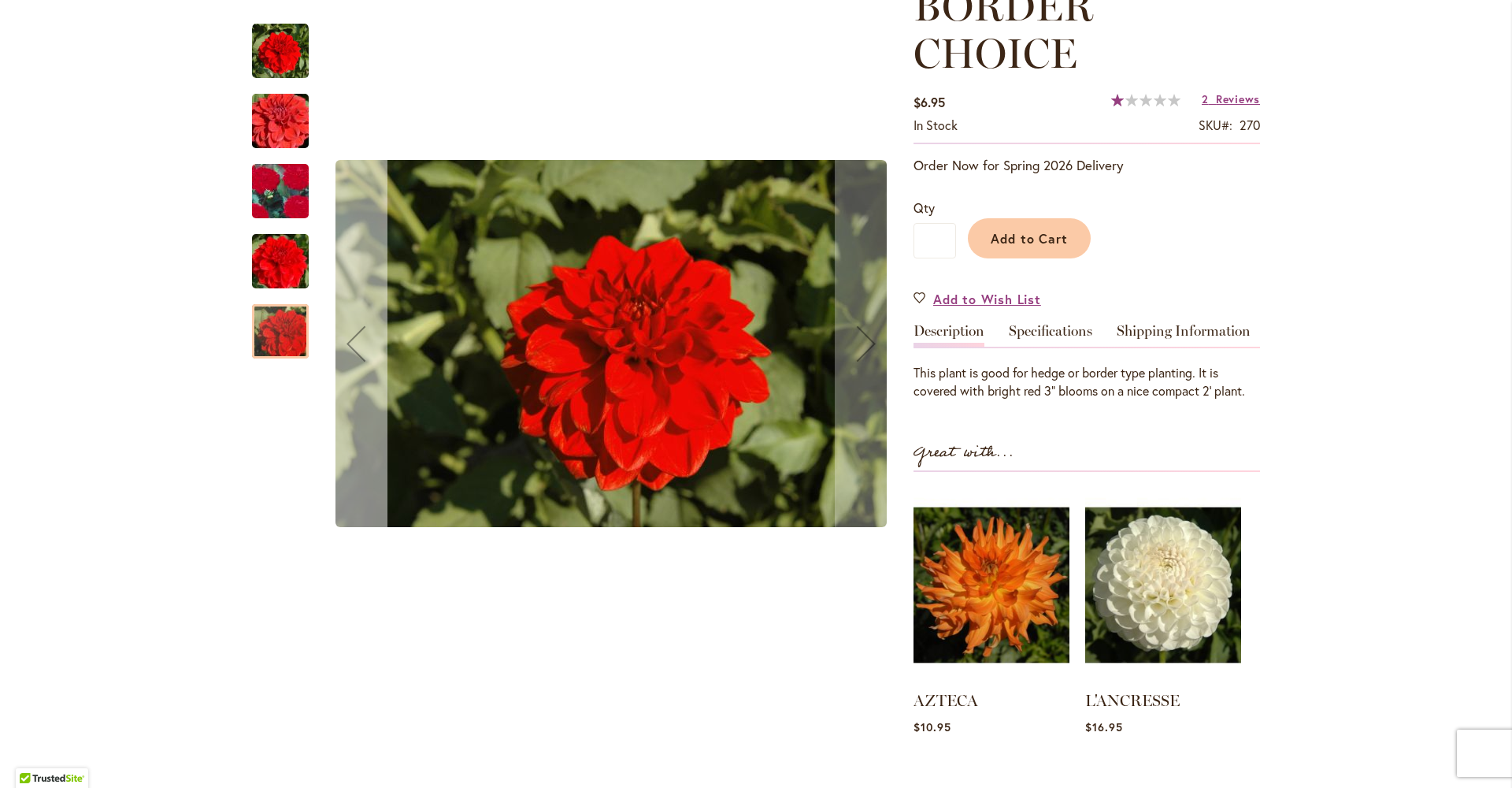
drag, startPoint x: 263, startPoint y: 42, endPoint x: 321, endPoint y: 136, distance: 110.5
click at [263, 42] on img "BORDER CHOICE" at bounding box center [280, 51] width 57 height 57
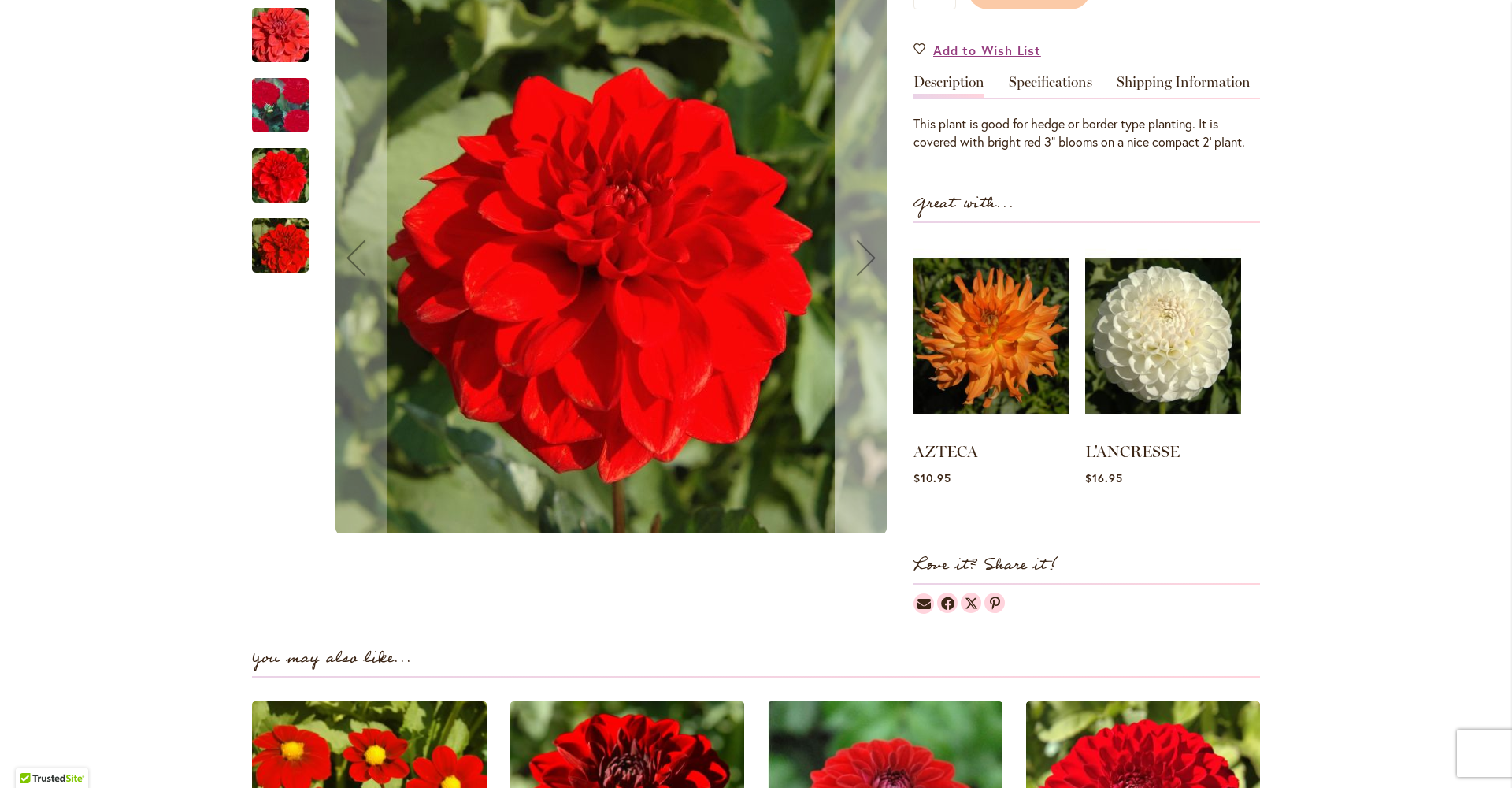
scroll to position [0, 0]
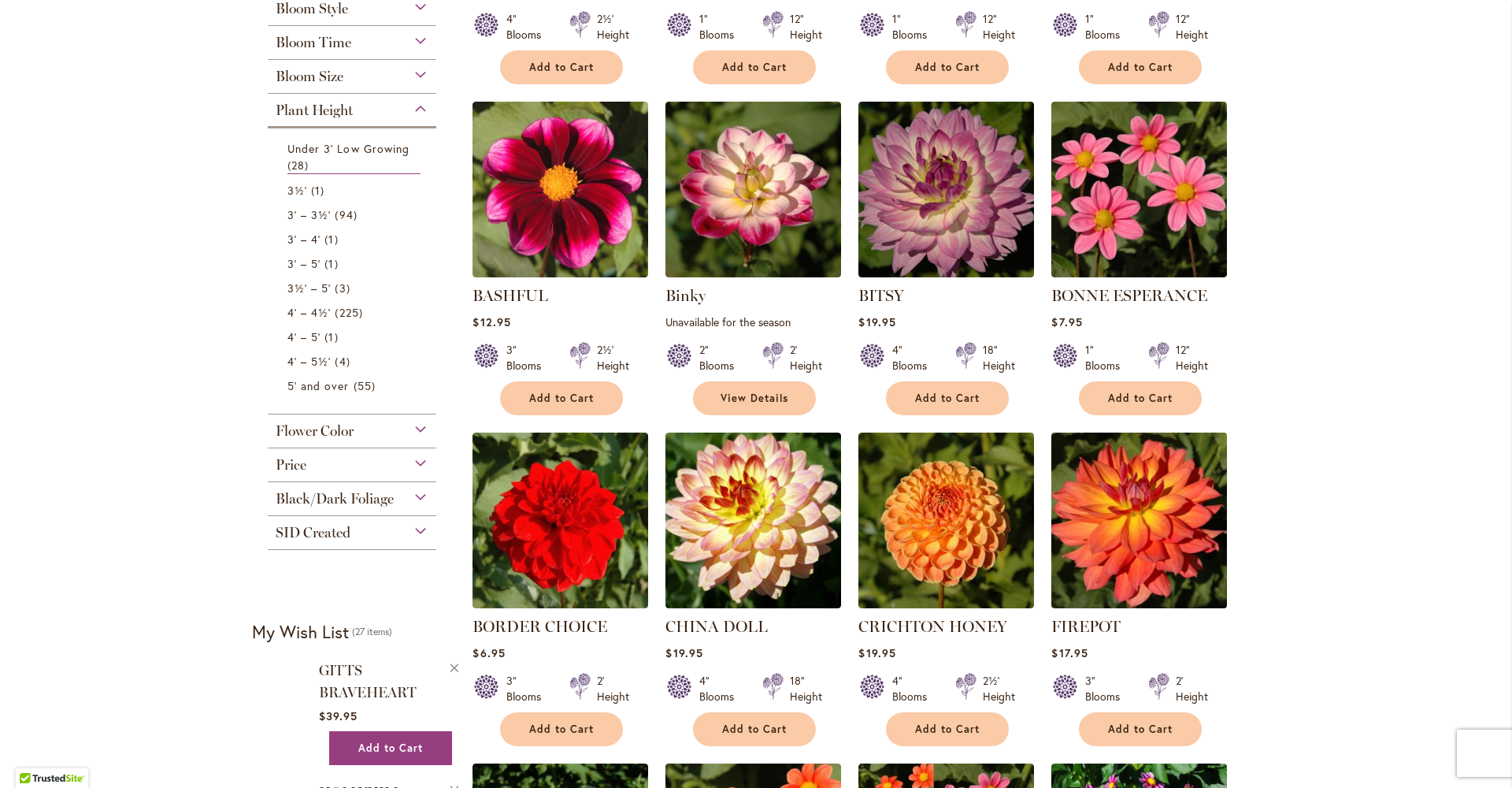
scroll to position [610, 0]
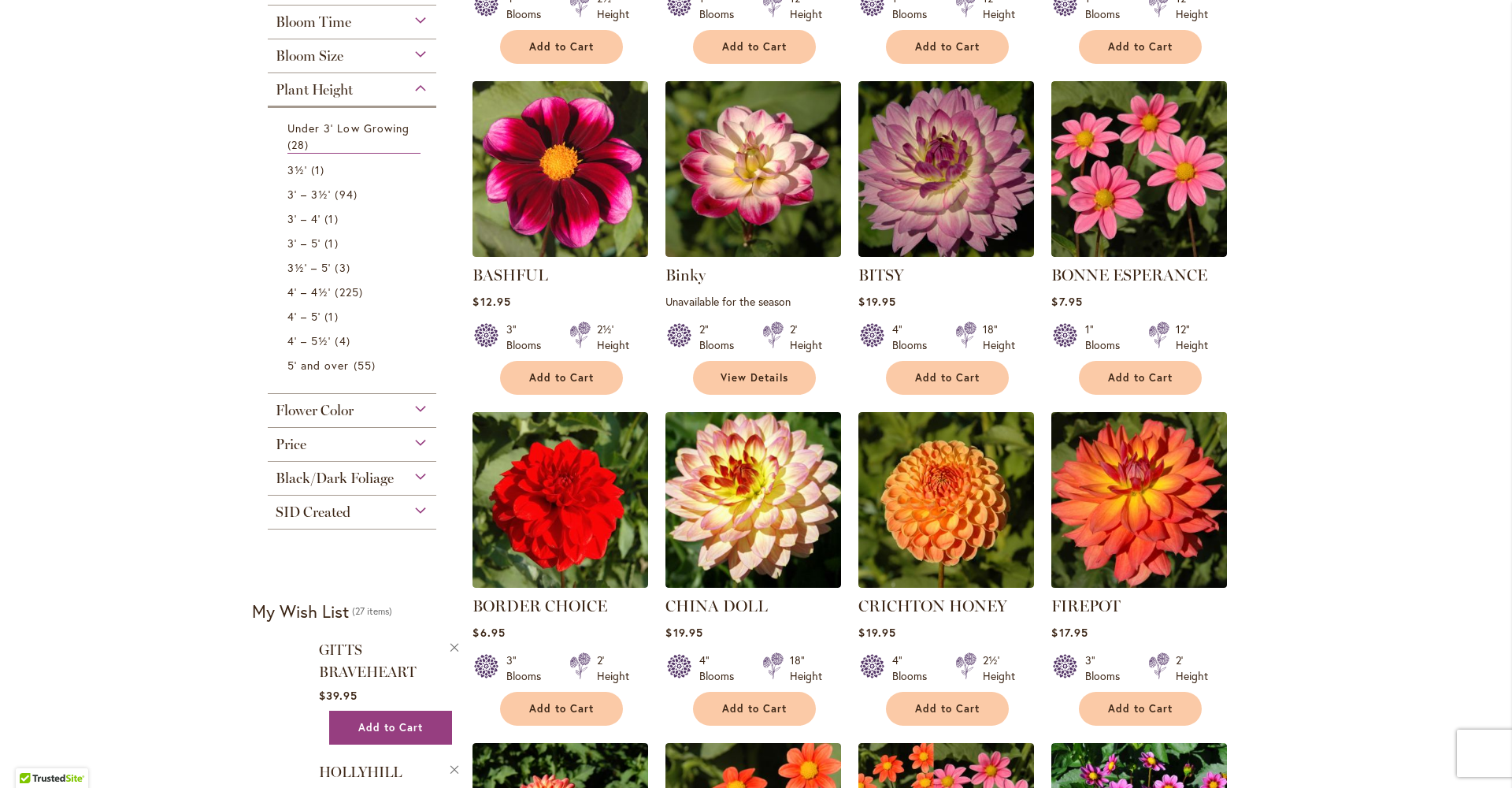
click at [1153, 507] on img at bounding box center [1139, 499] width 184 height 184
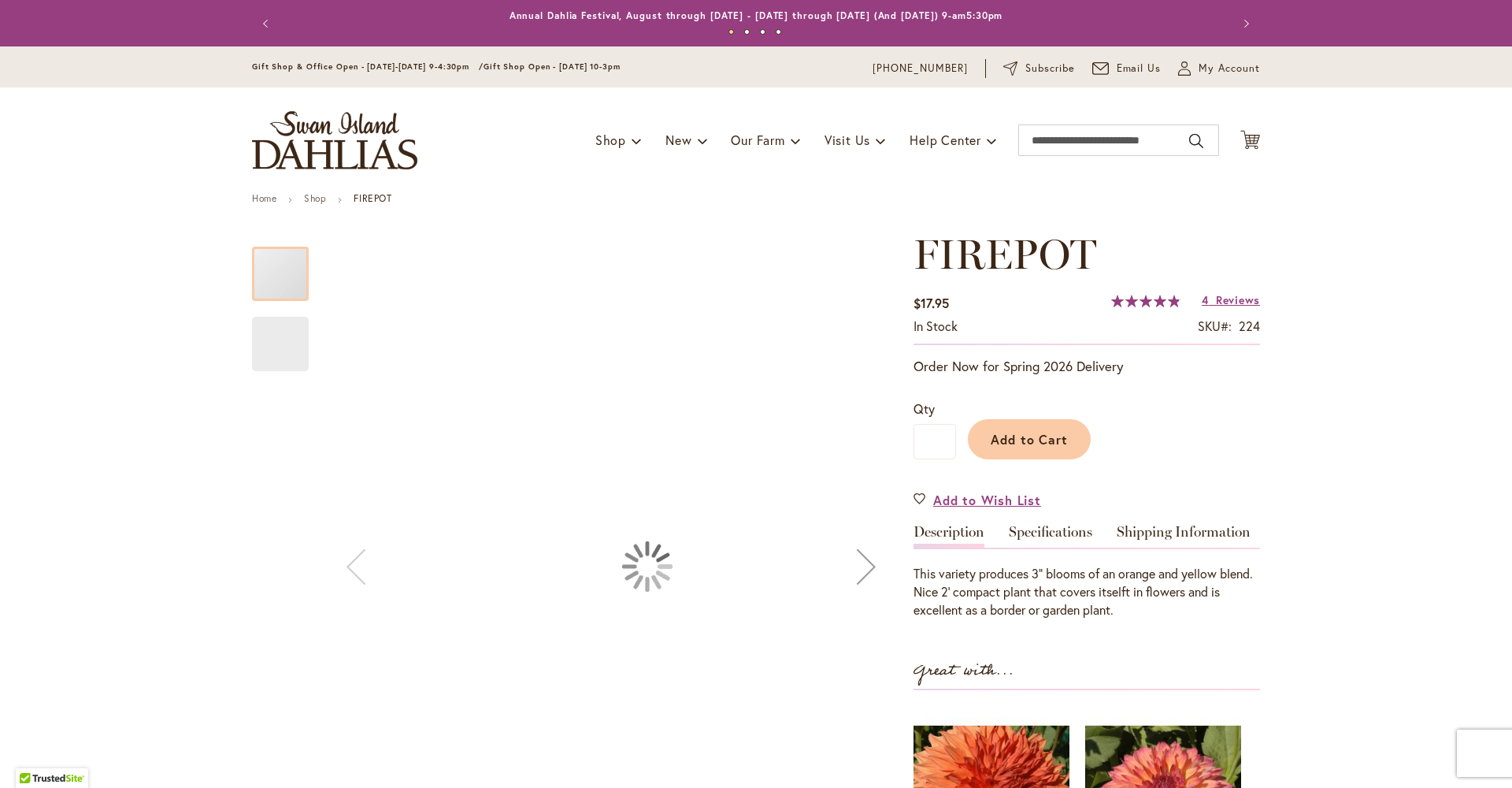
type input "*********"
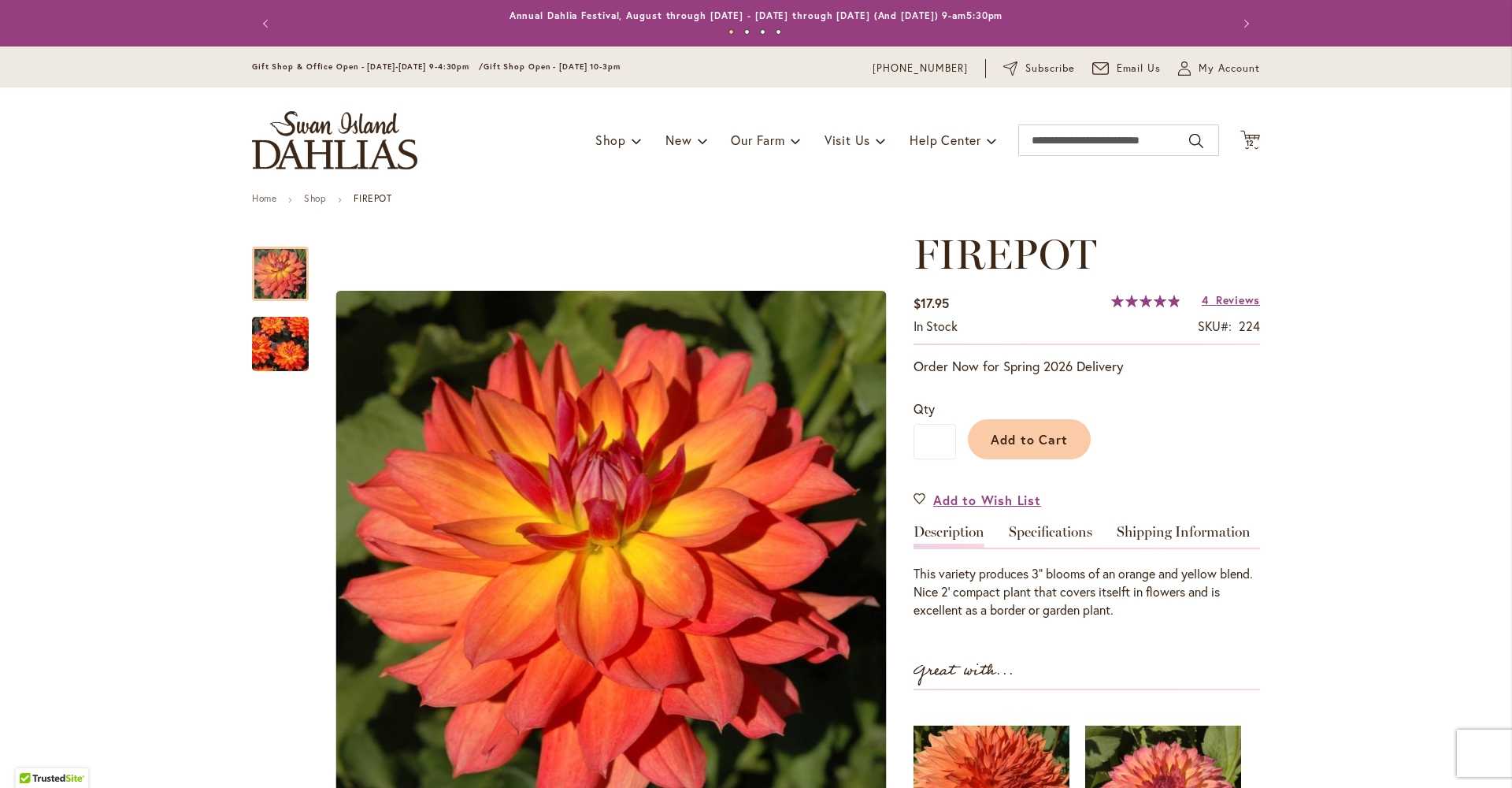
click at [271, 20] on button "Previous" at bounding box center [268, 23] width 31 height 31
click at [264, 22] on button "Previous" at bounding box center [268, 23] width 31 height 31
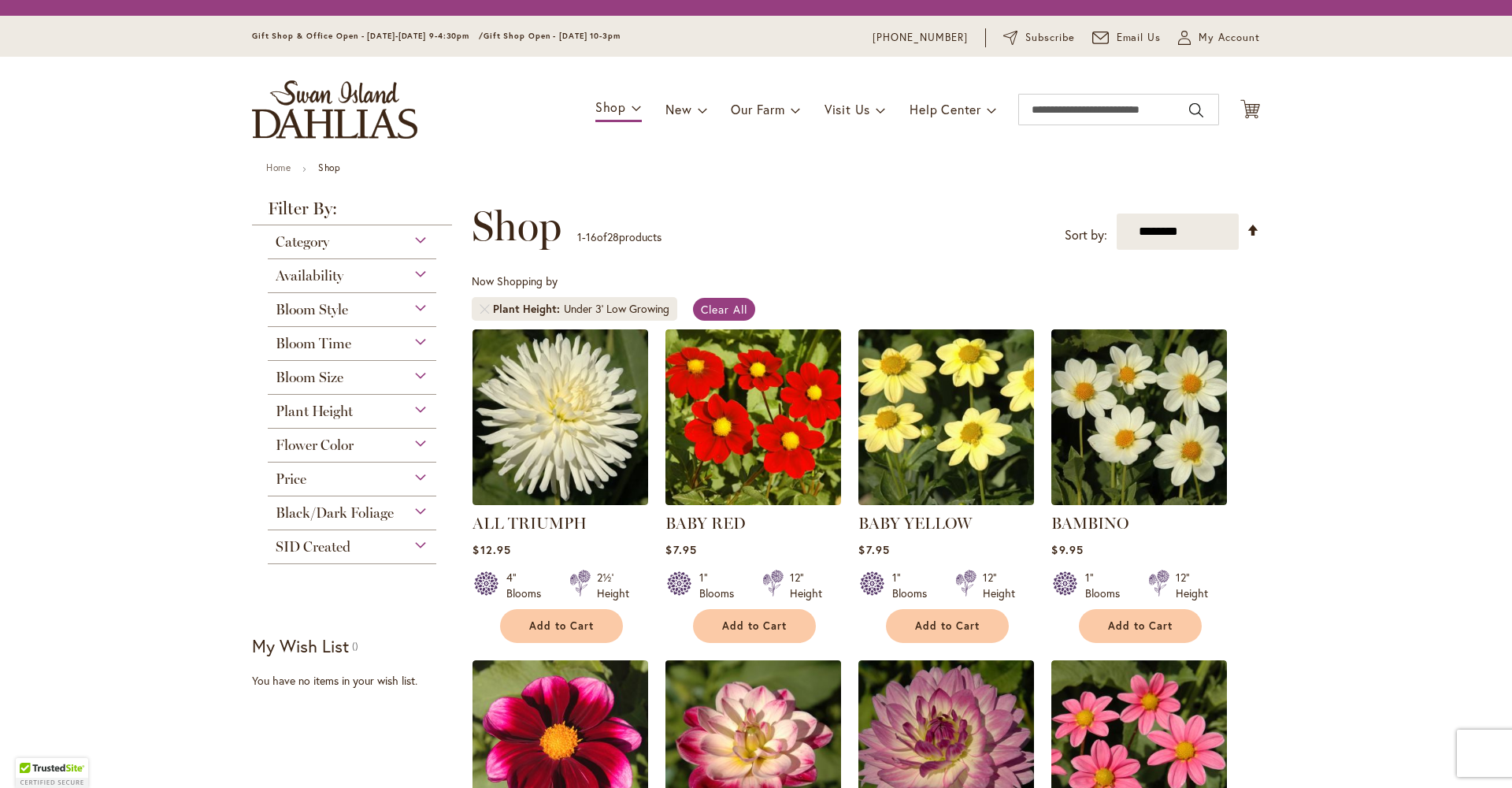
scroll to position [638, 0]
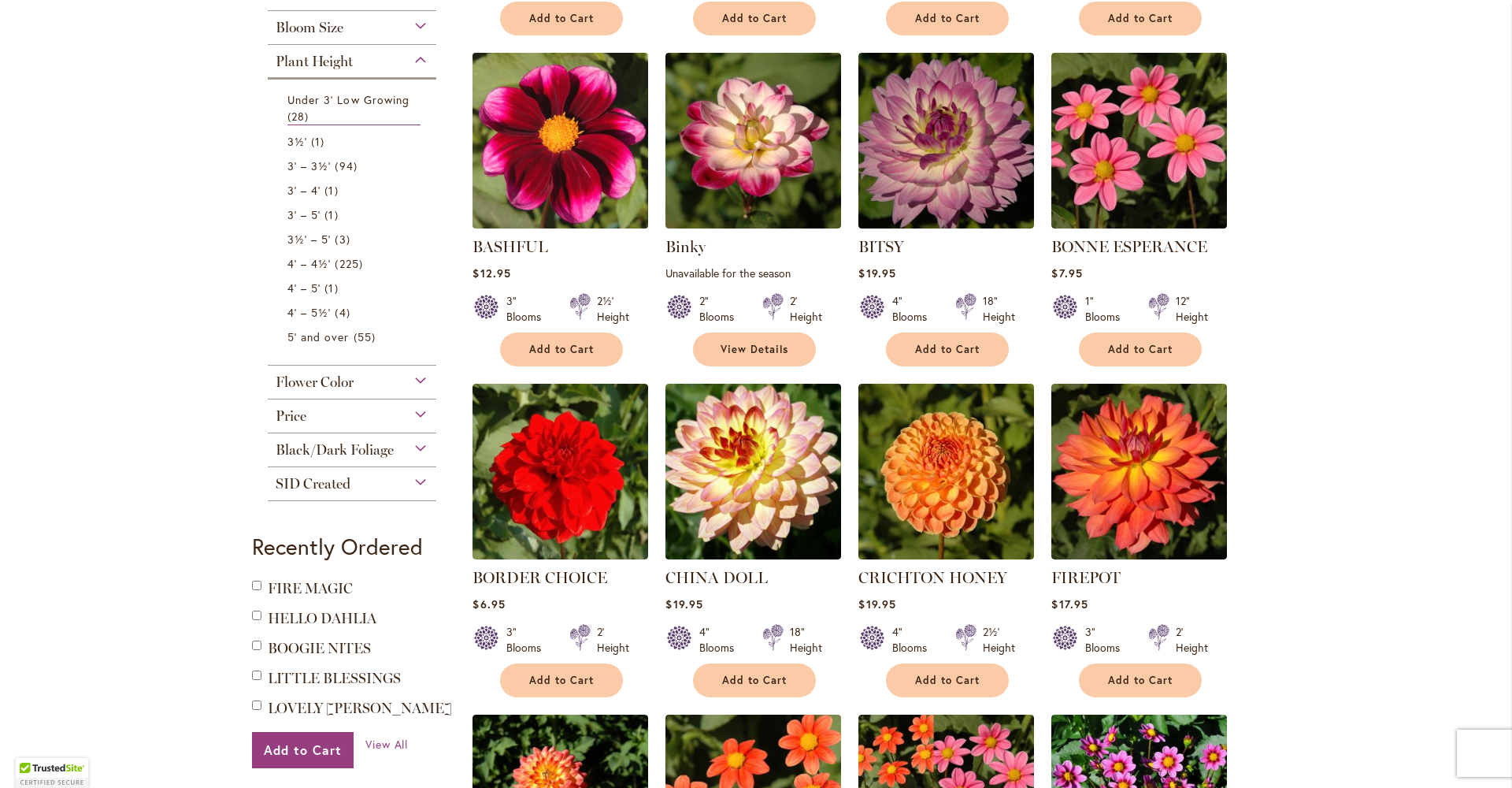
click at [586, 167] on img at bounding box center [561, 140] width 184 height 184
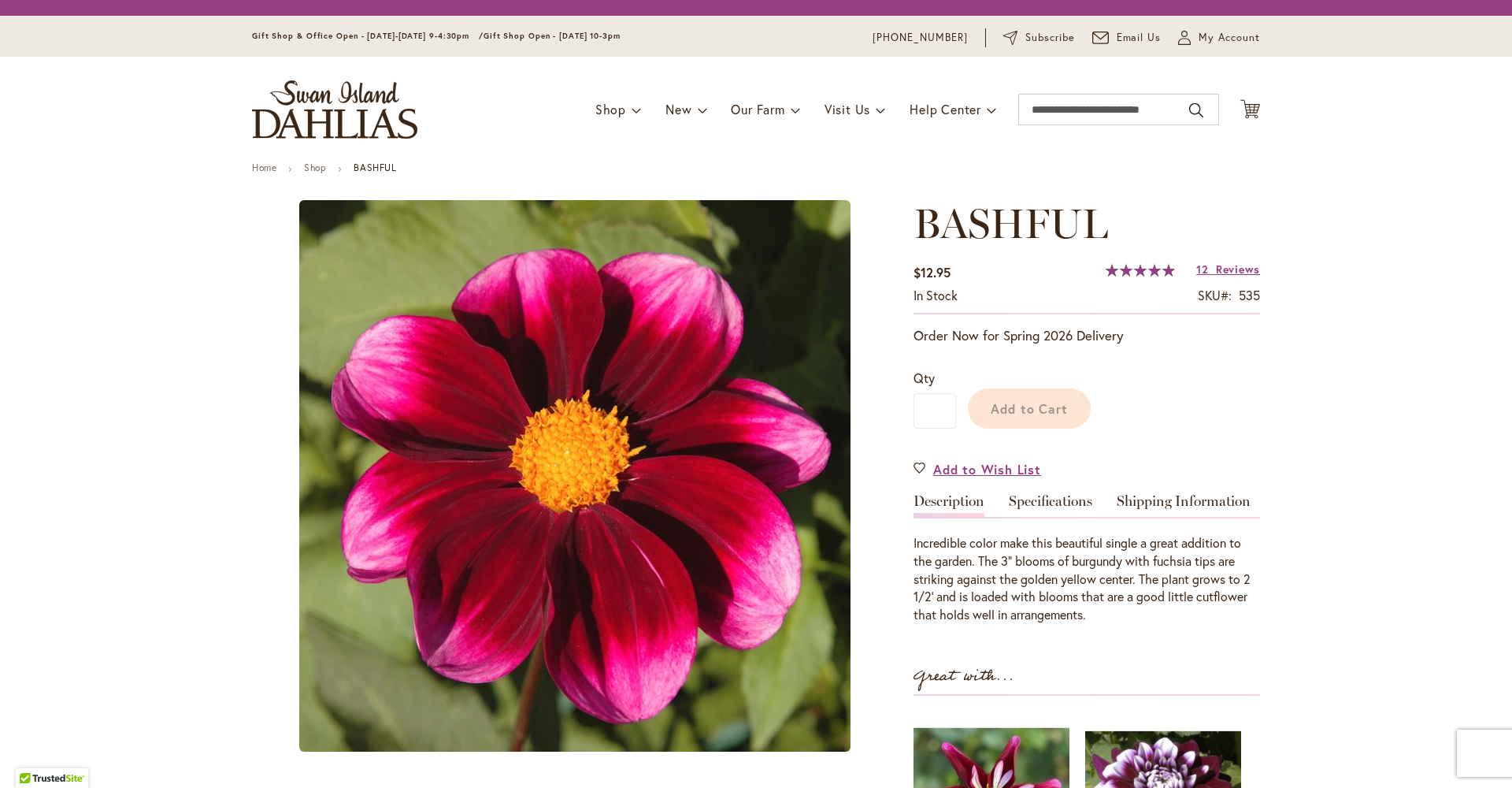
scroll to position [85, 0]
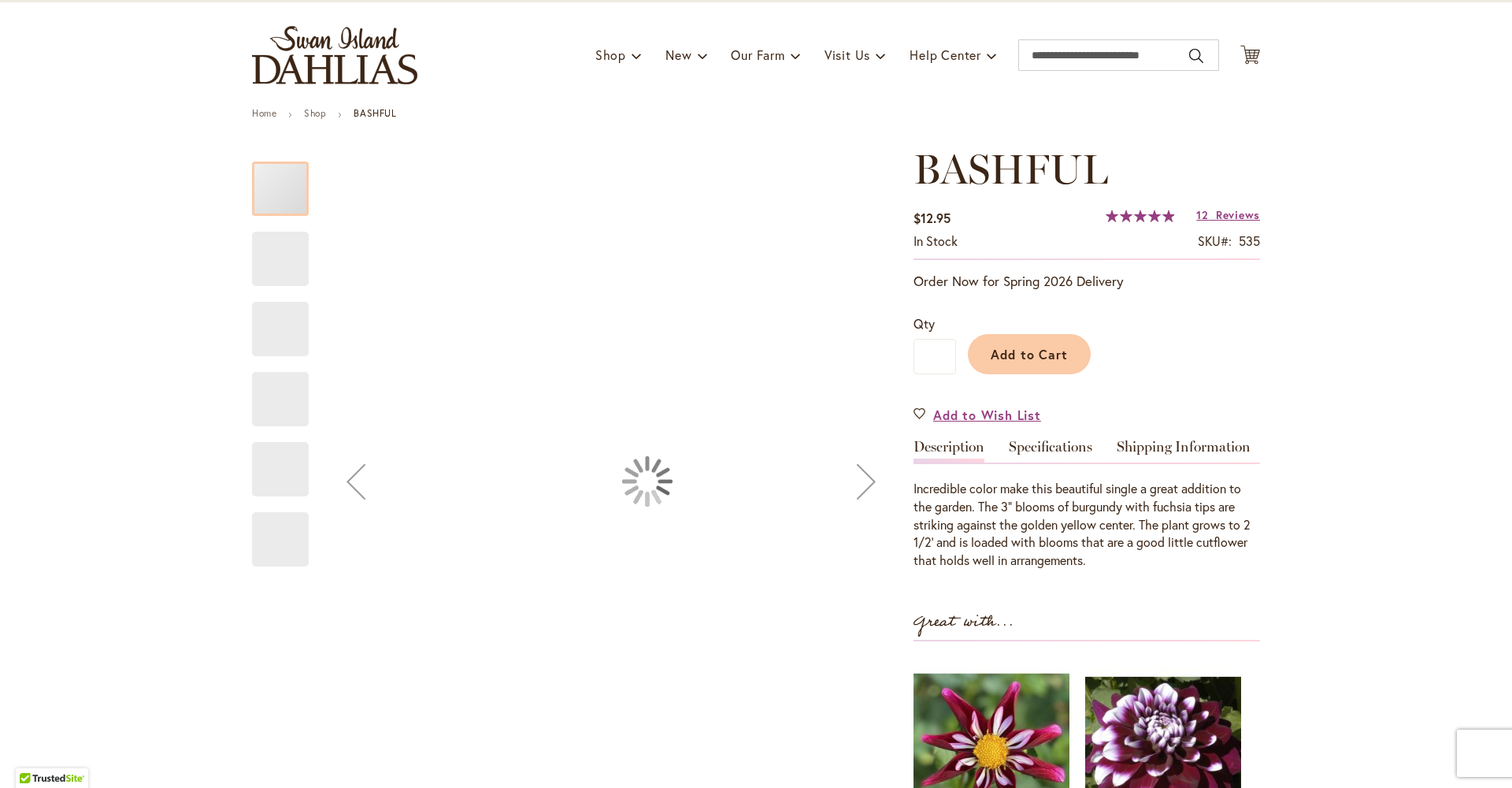
type input "*********"
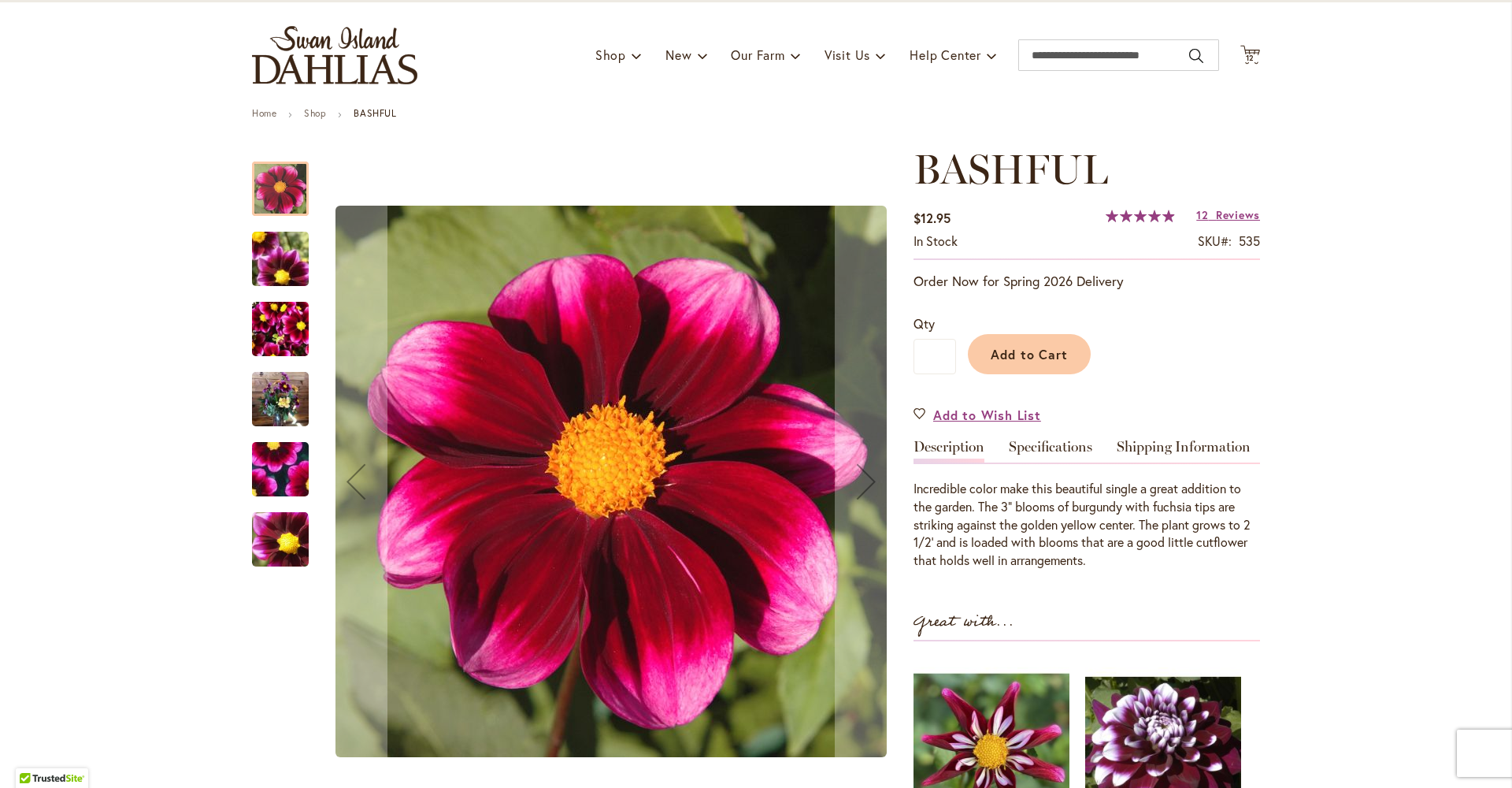
drag, startPoint x: 280, startPoint y: 293, endPoint x: 284, endPoint y: 321, distance: 28.3
click at [280, 293] on img "BASHFUL" at bounding box center [280, 259] width 114 height 85
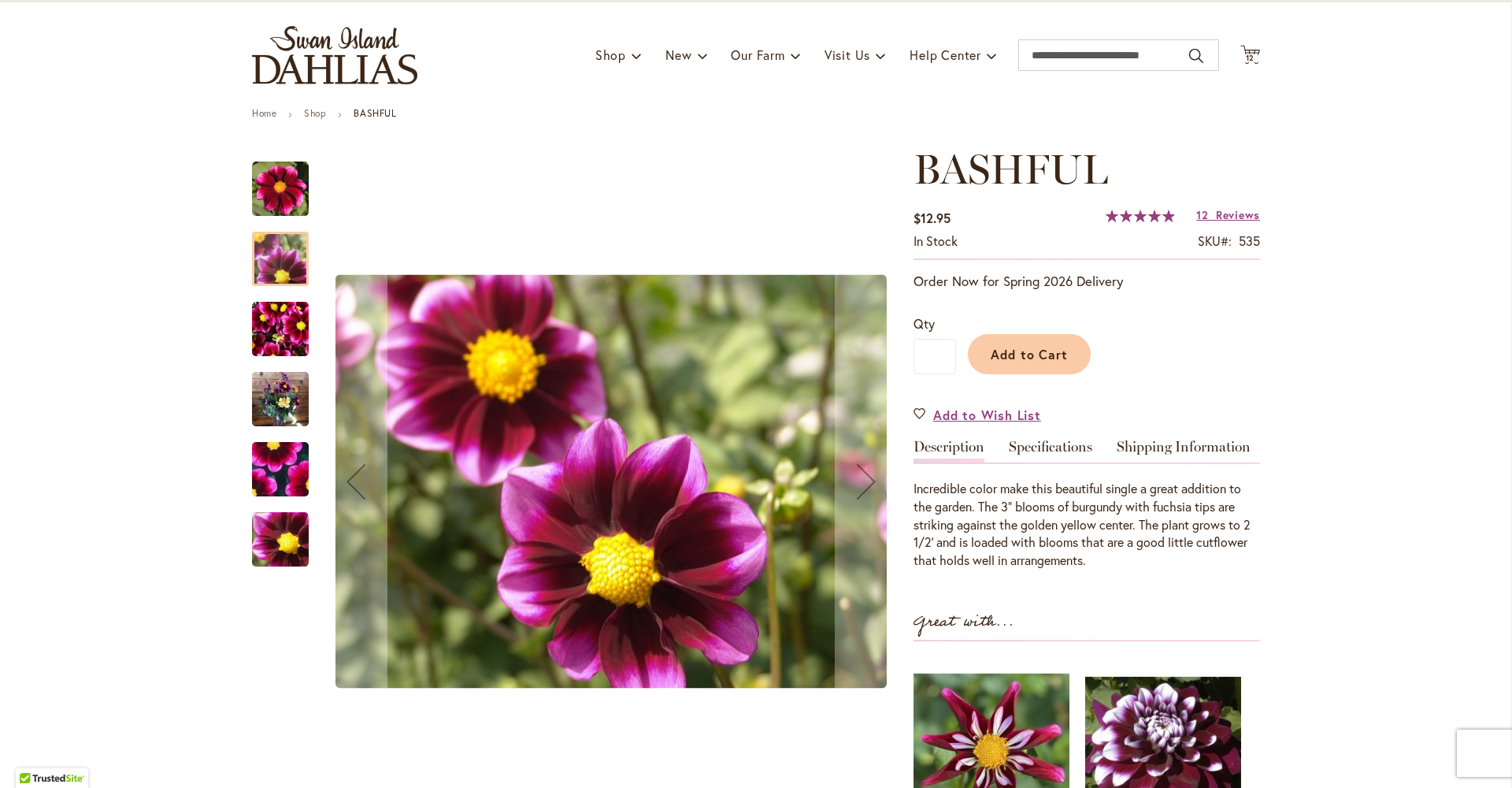
drag, startPoint x: 284, startPoint y: 329, endPoint x: 288, endPoint y: 336, distance: 8.1
click at [284, 329] on img "BASHFUL" at bounding box center [280, 329] width 57 height 75
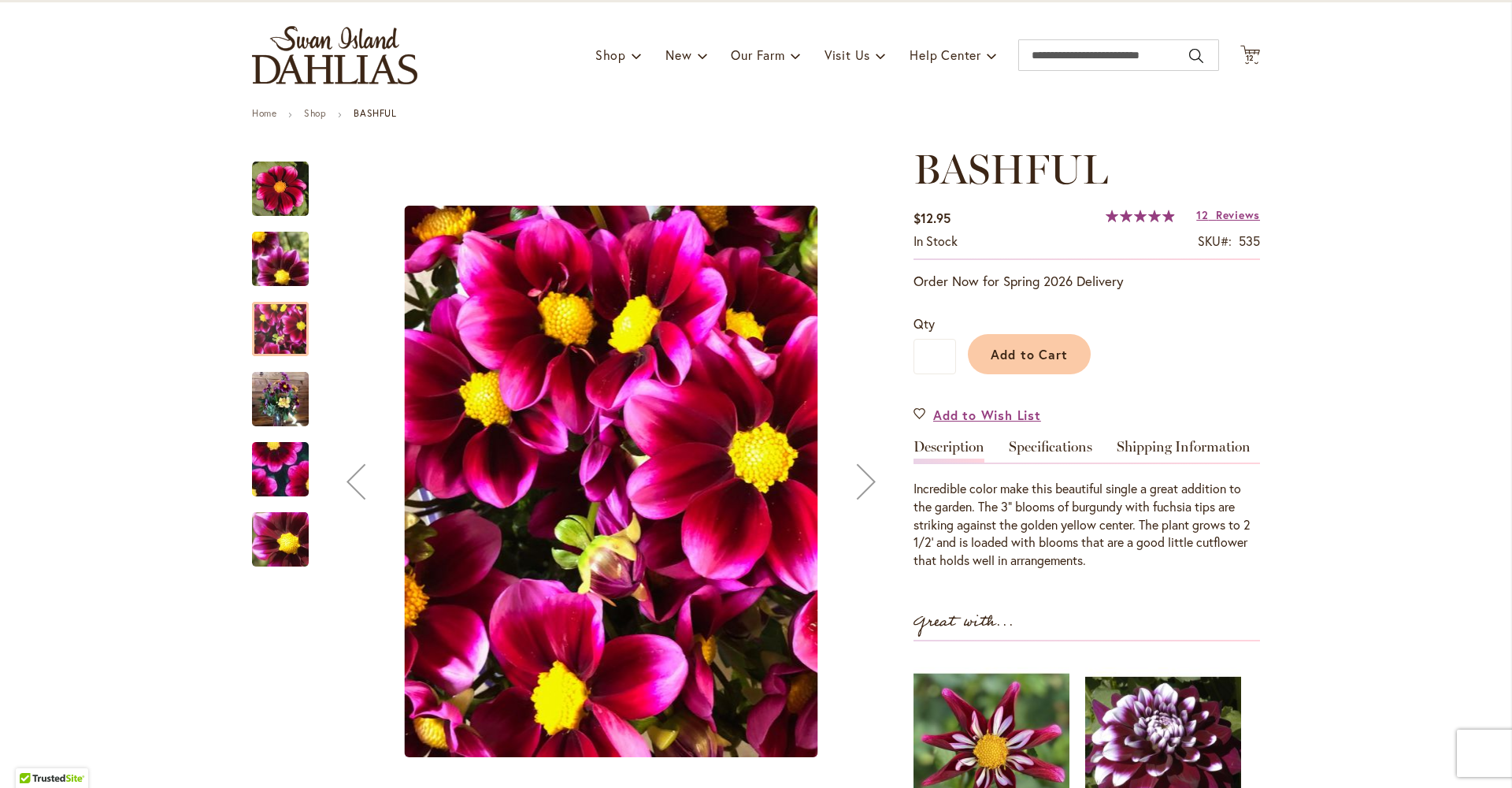
click at [260, 410] on img "BASHFUL" at bounding box center [280, 399] width 57 height 75
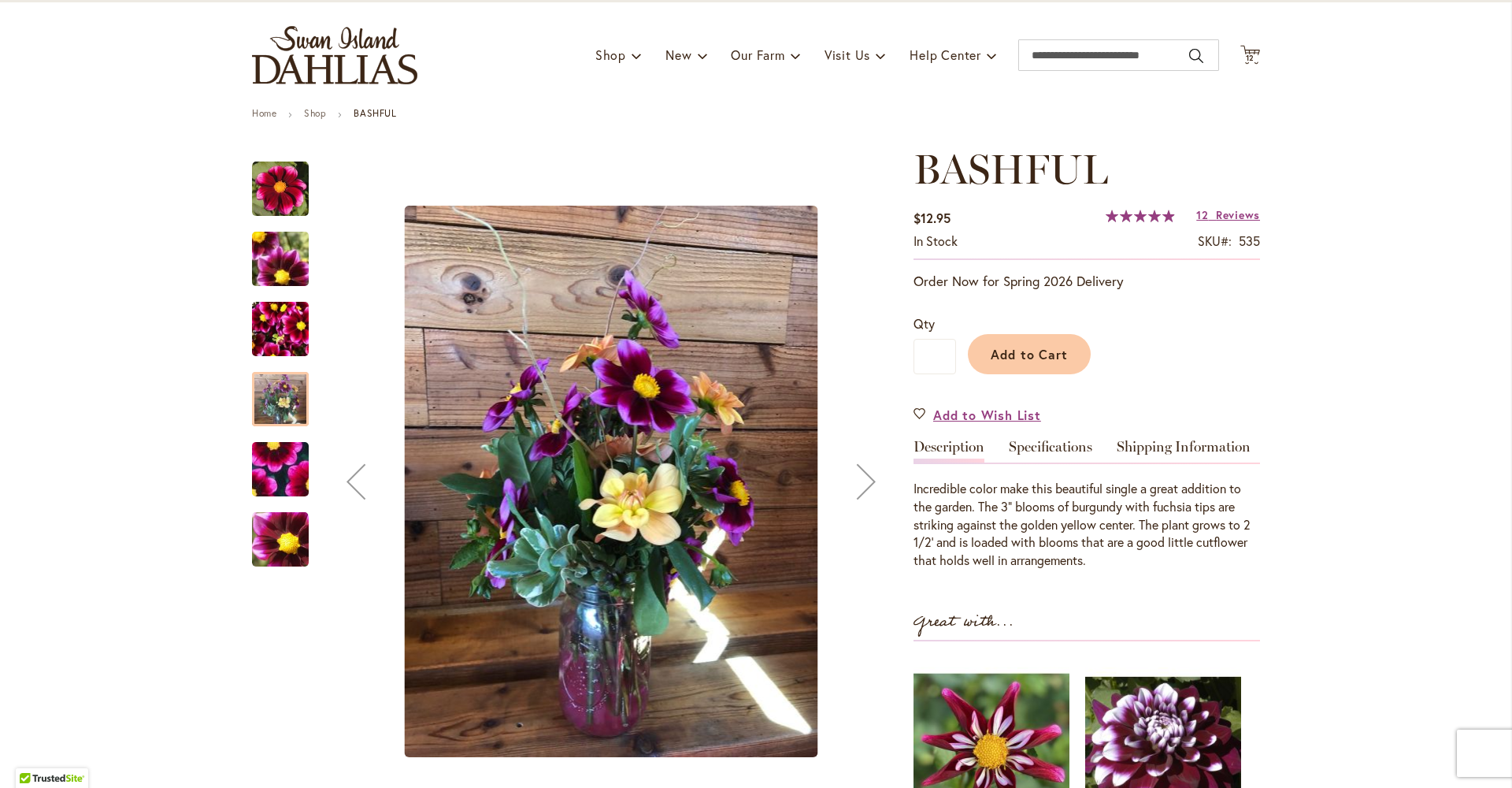
click at [265, 460] on img "BASHFUL" at bounding box center [280, 470] width 114 height 106
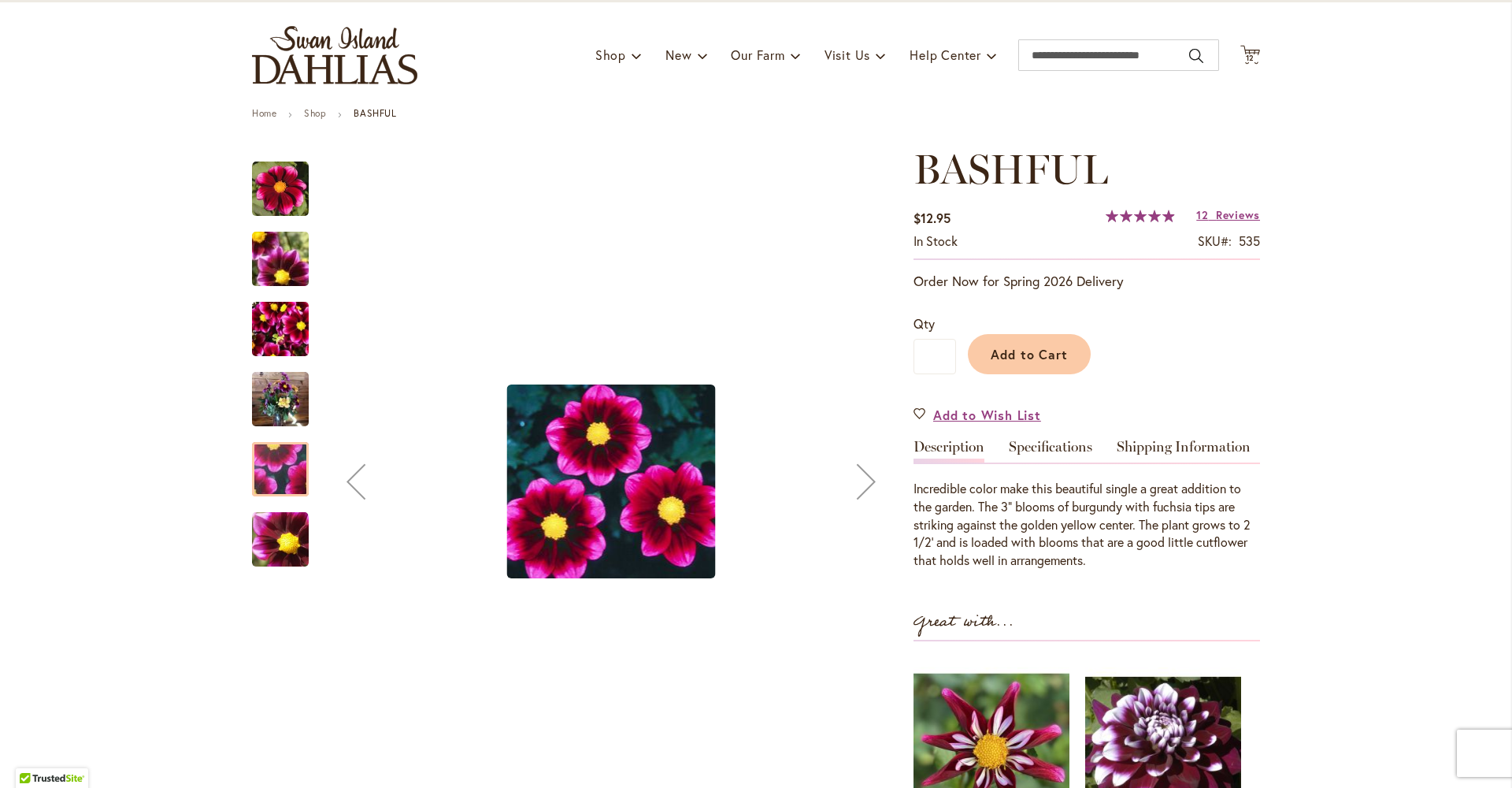
click at [264, 522] on img "BASHFUL" at bounding box center [280, 539] width 57 height 57
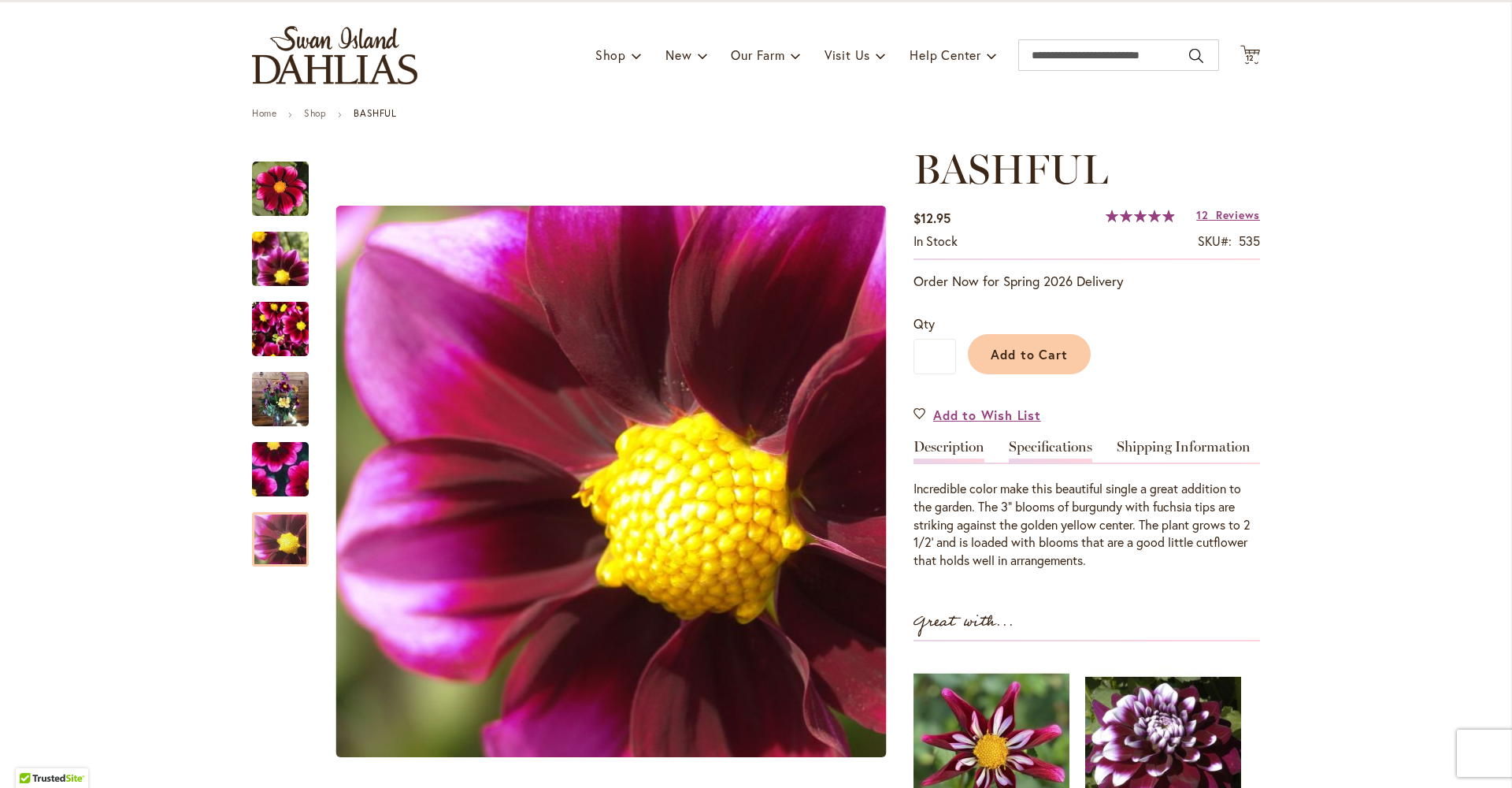
click at [1022, 459] on link "Specifications" at bounding box center [1050, 451] width 83 height 23
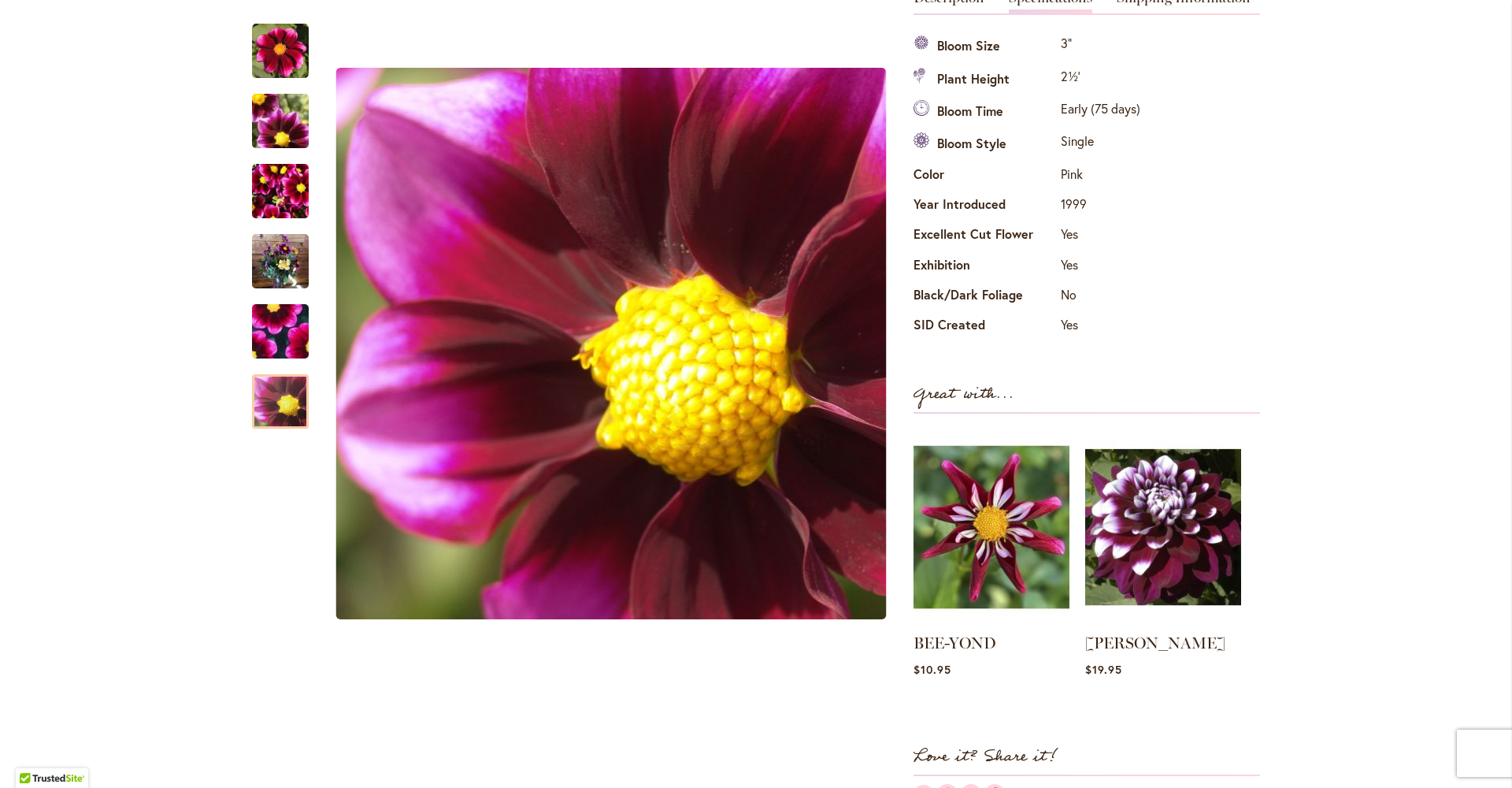
scroll to position [26, 0]
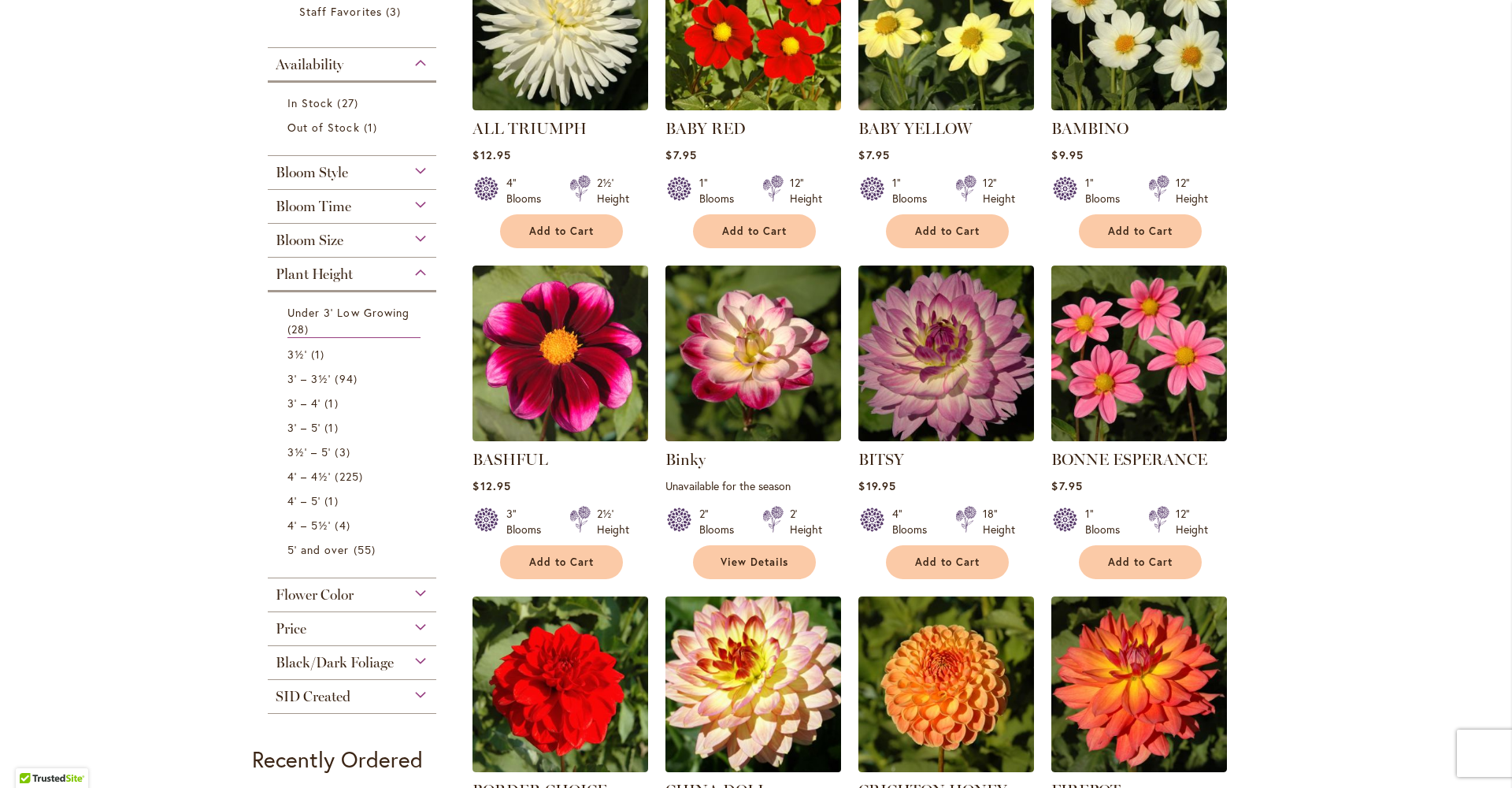
scroll to position [534, 0]
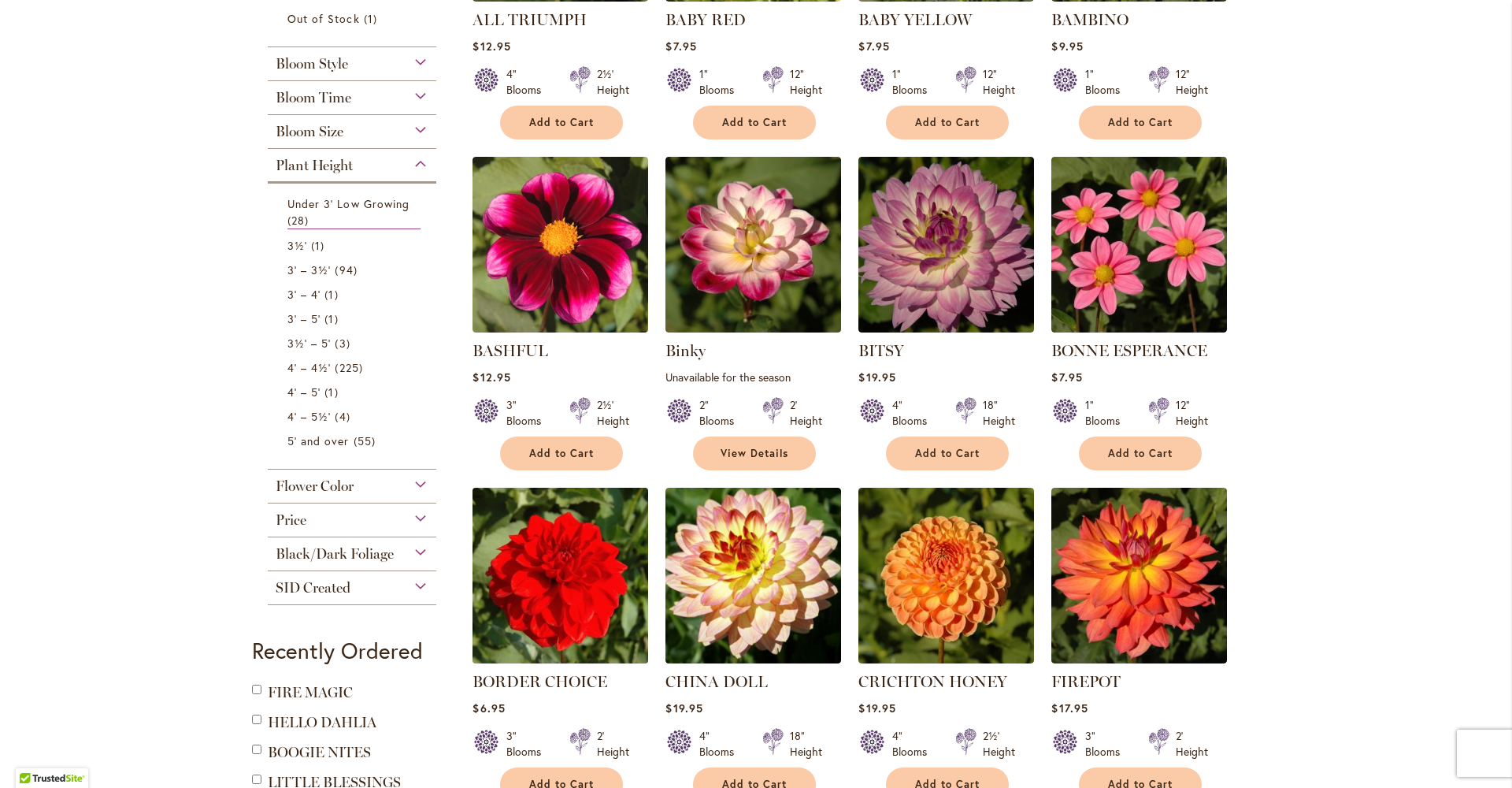
click at [558, 612] on img at bounding box center [561, 575] width 184 height 184
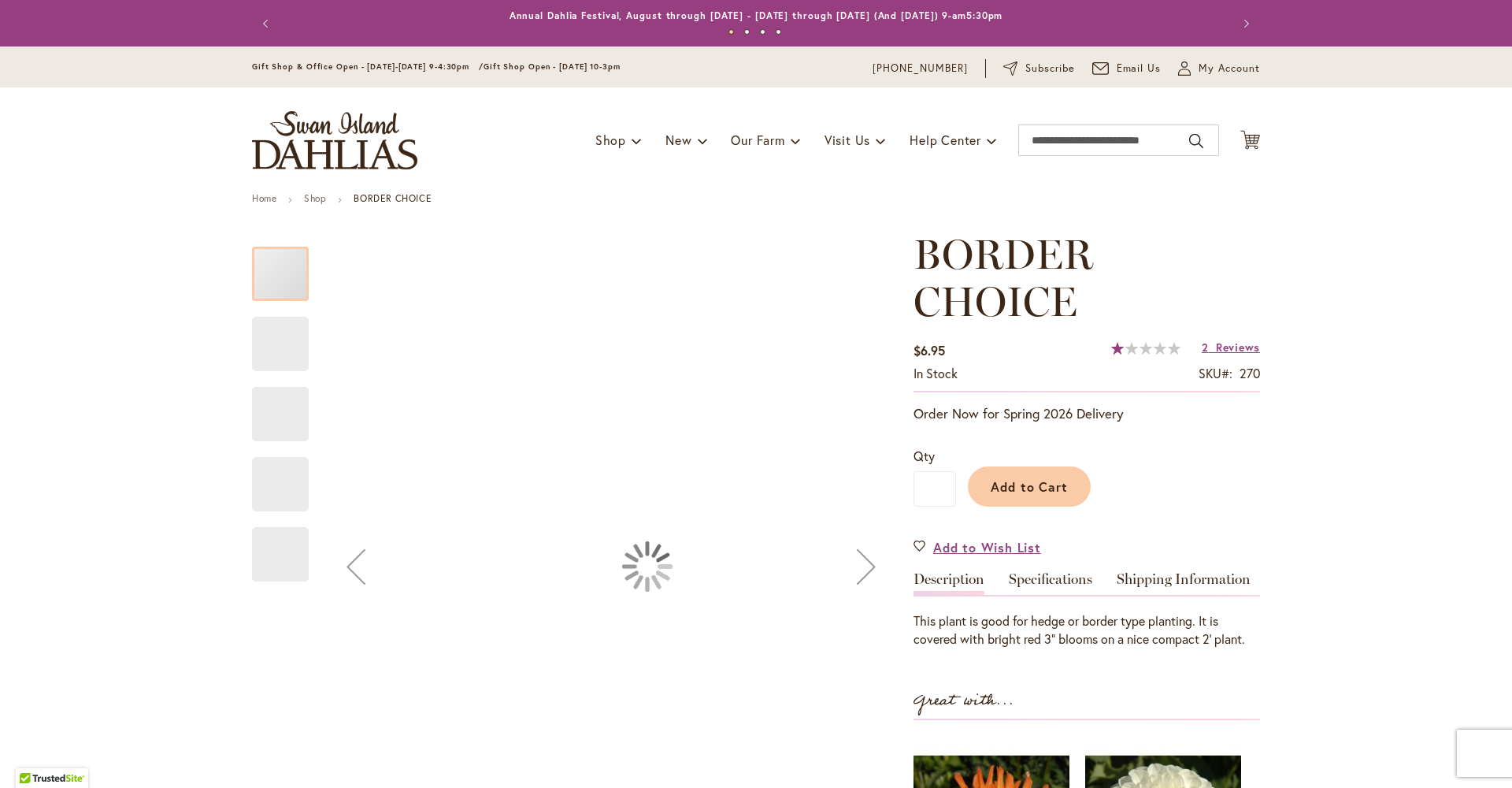
type input "*********"
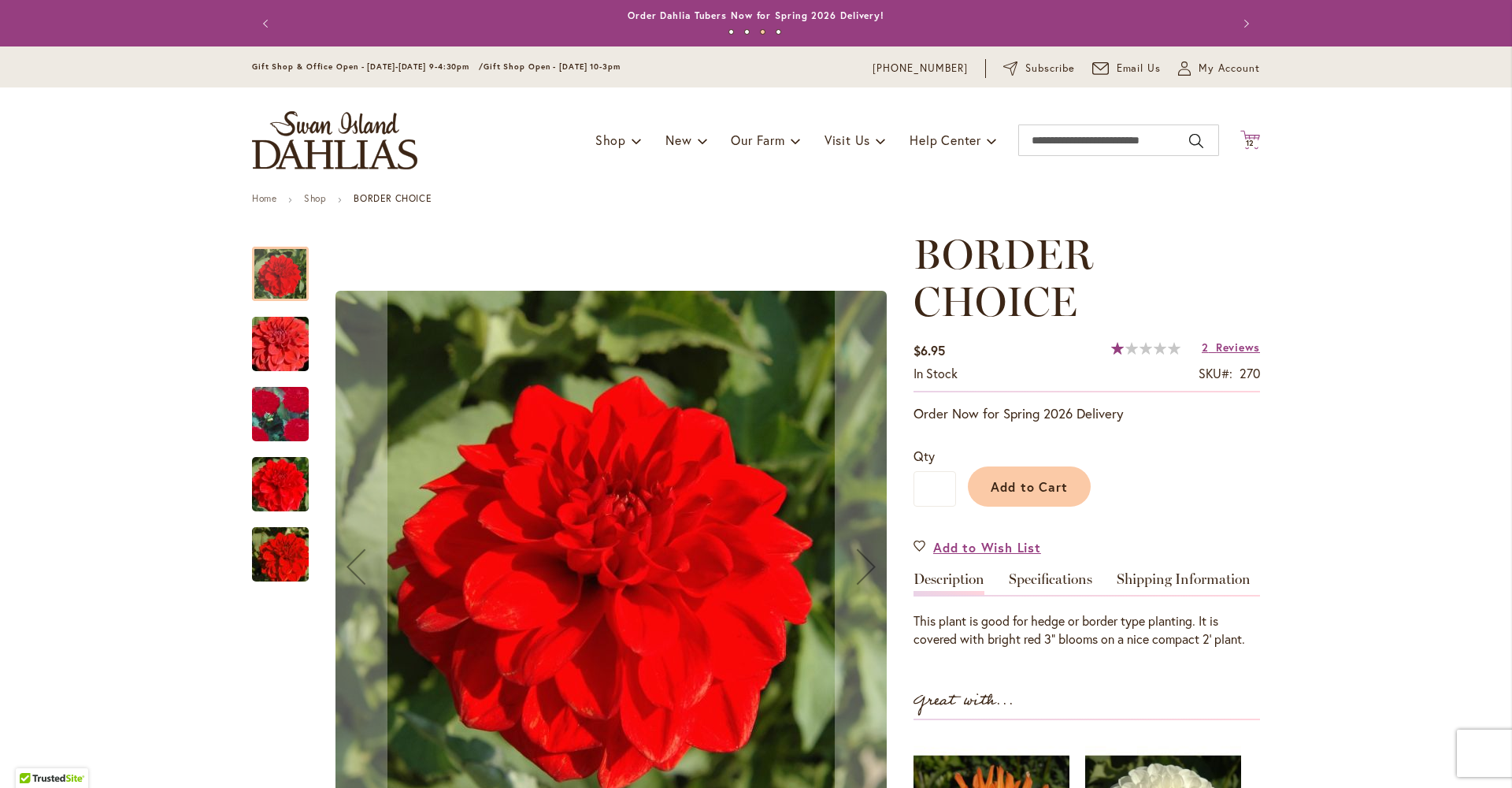
click at [1252, 134] on icon at bounding box center [1250, 139] width 20 height 19
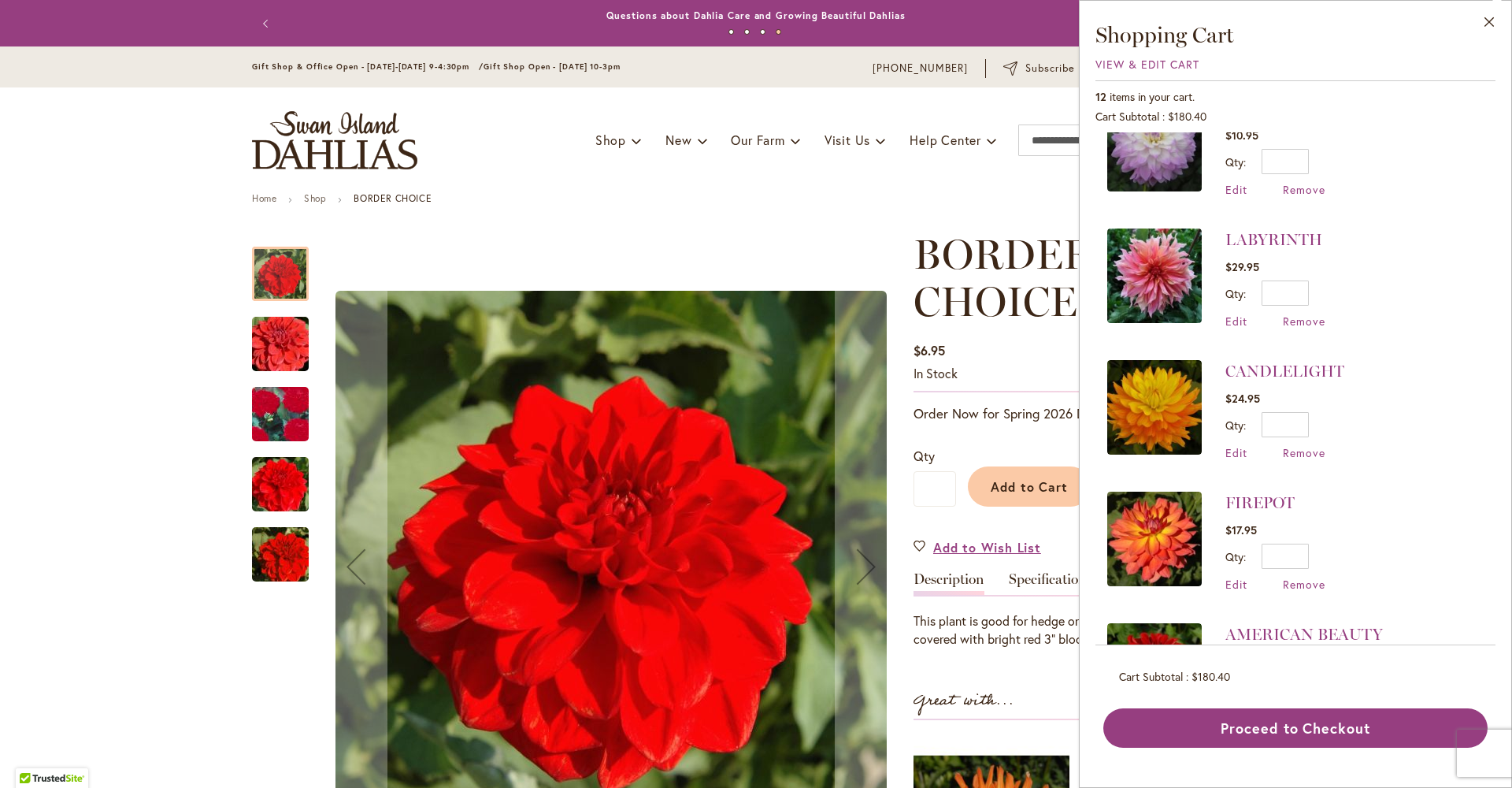
scroll to position [610, 0]
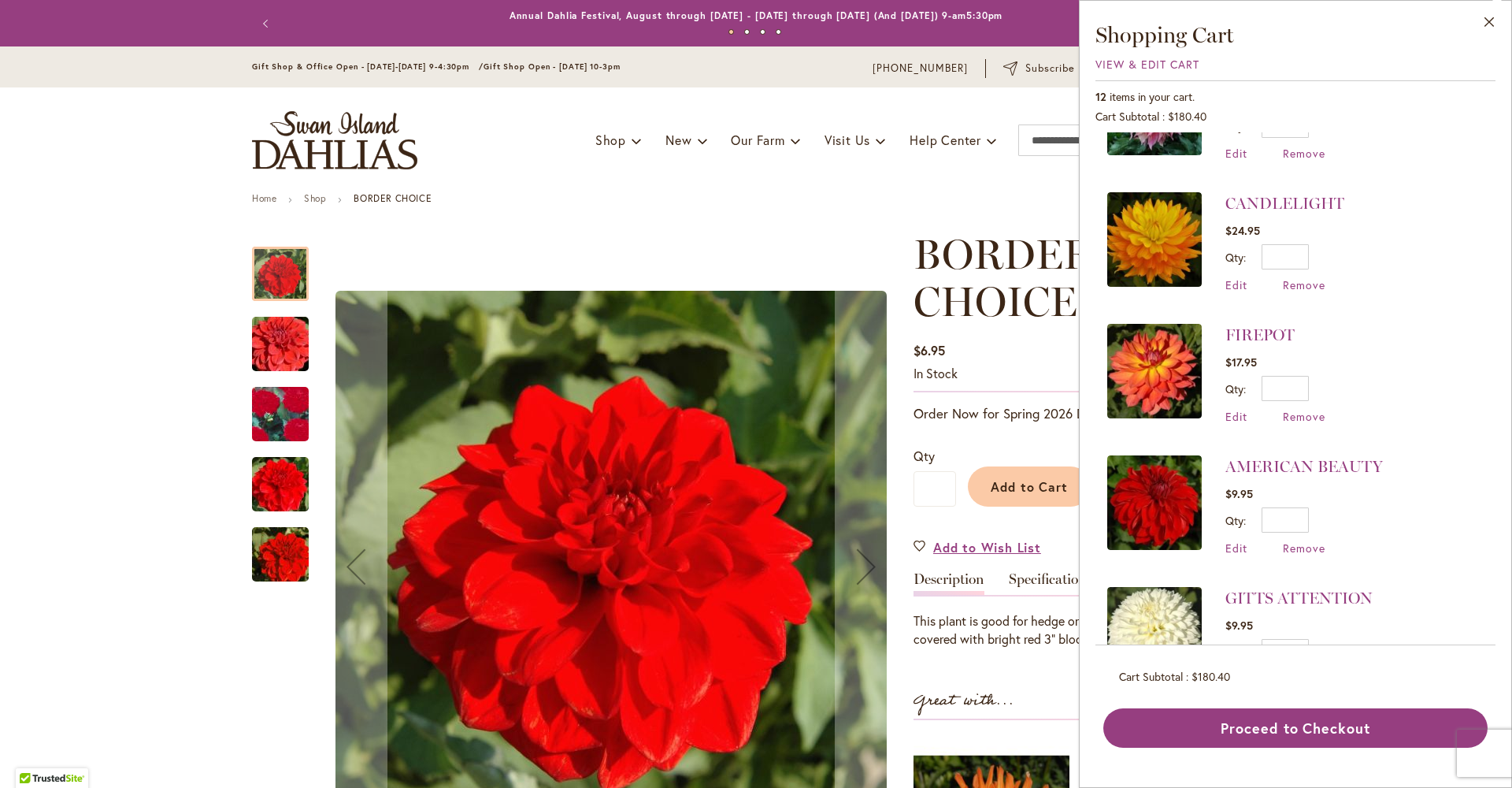
click at [1304, 365] on li "FIREPOT $17.95 Qty * Update Edit Remove" at bounding box center [1296, 374] width 377 height 131
click at [1283, 410] on span "Remove" at bounding box center [1304, 416] width 42 height 15
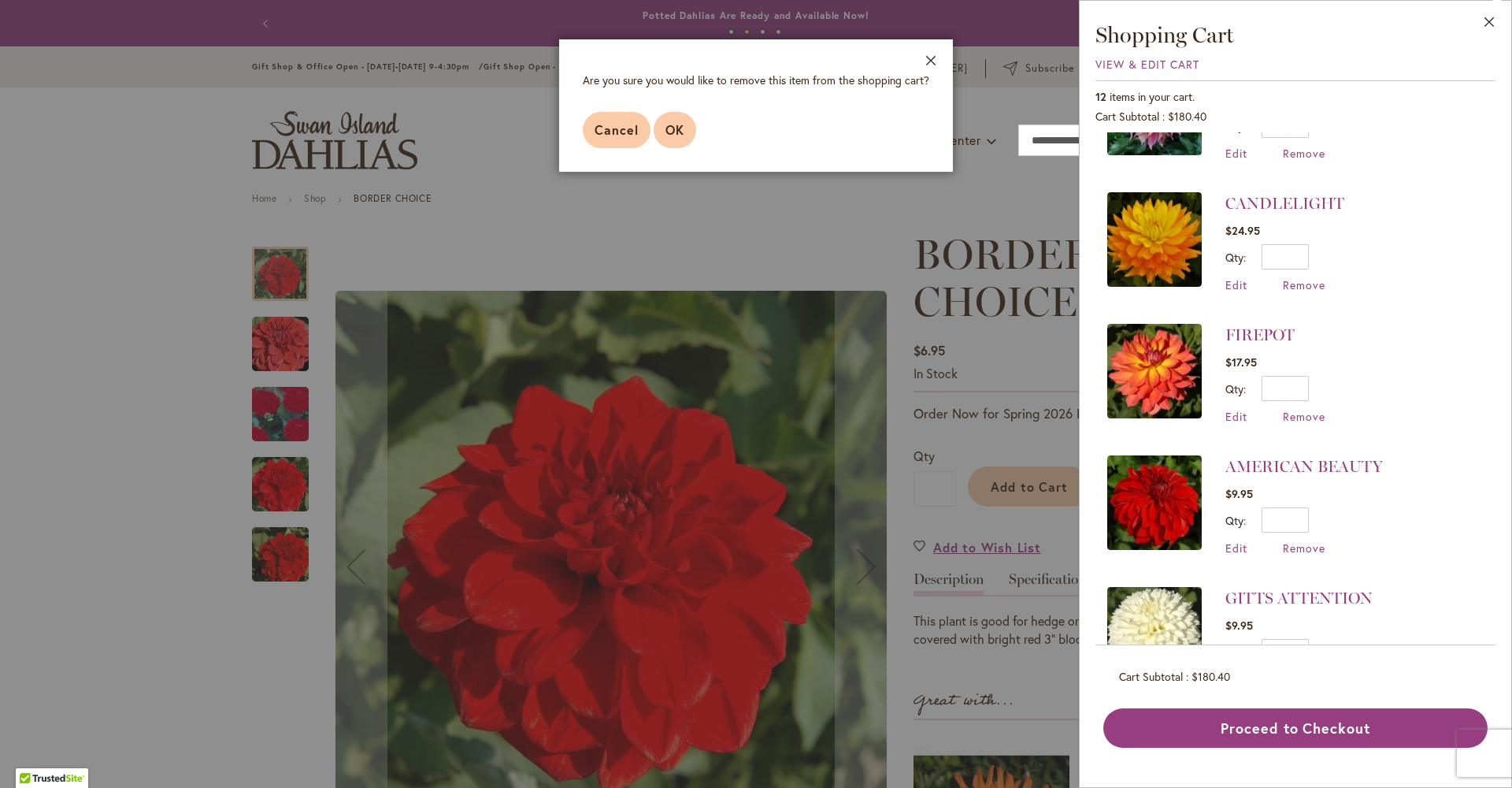
click at [654, 148] on button "OK" at bounding box center [675, 130] width 42 height 36
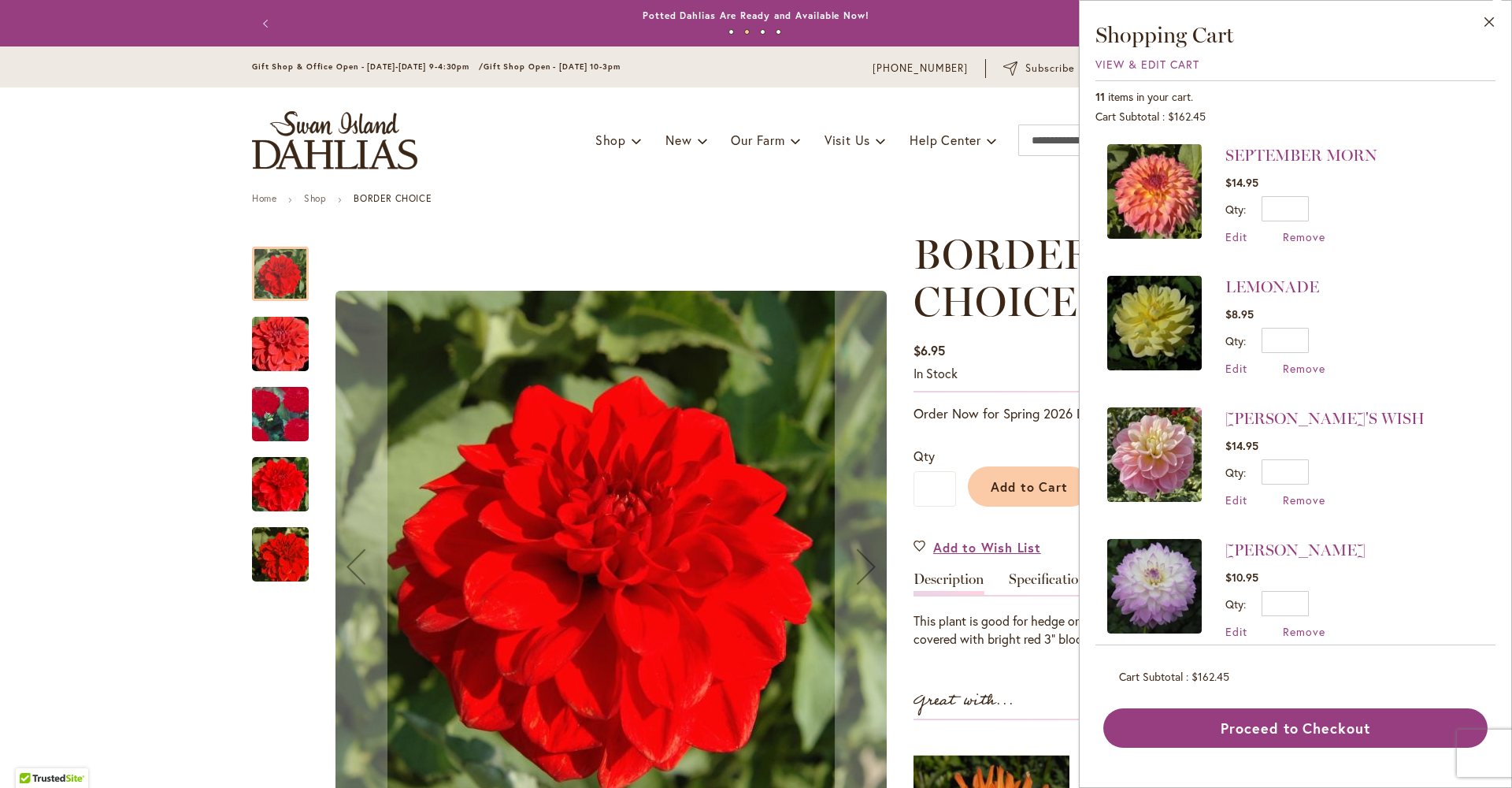
click at [1490, 22] on button "Close" at bounding box center [1490, 26] width 43 height 50
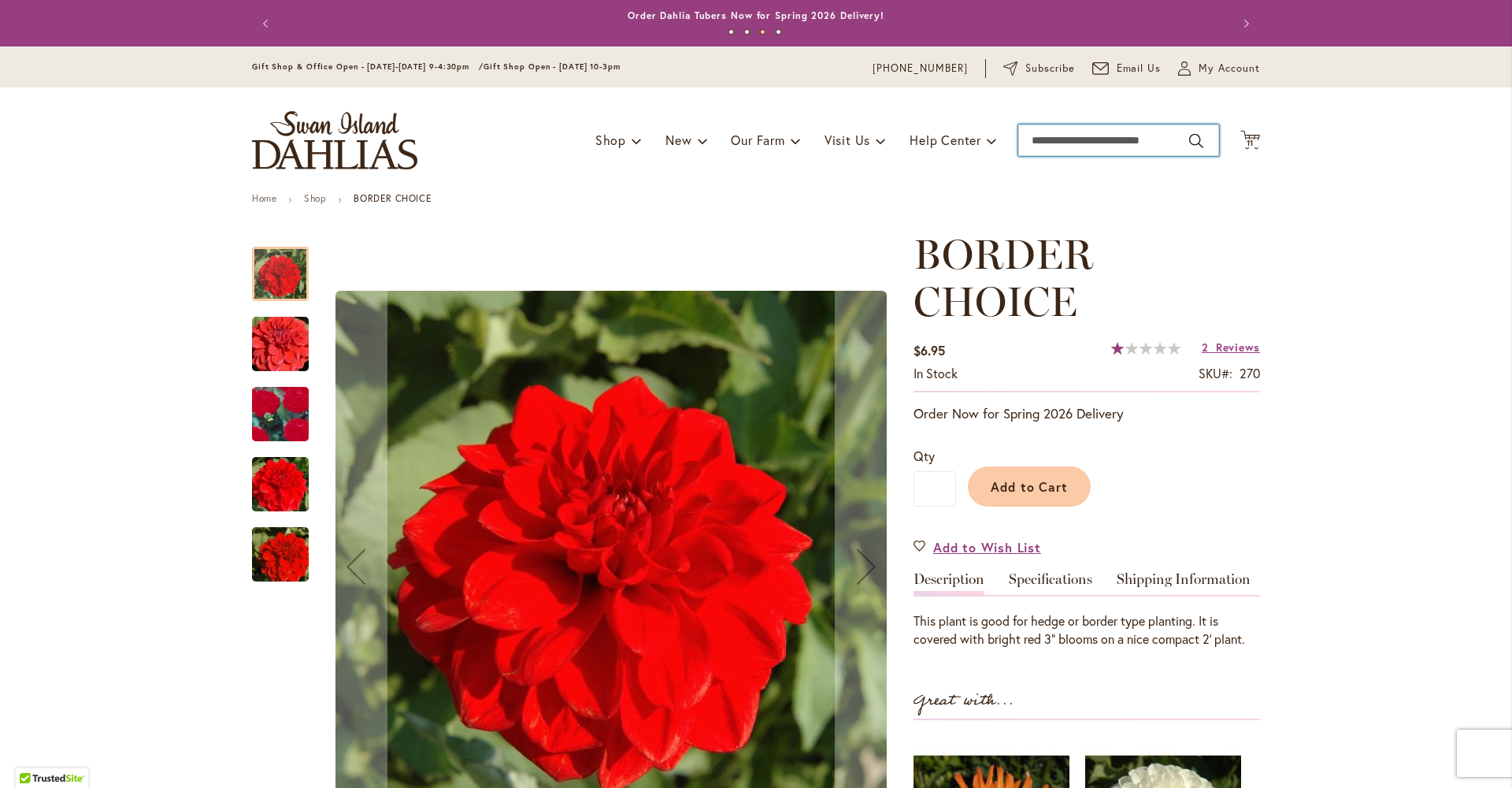
click at [1065, 139] on input "Search" at bounding box center [1119, 139] width 201 height 31
type input "*******"
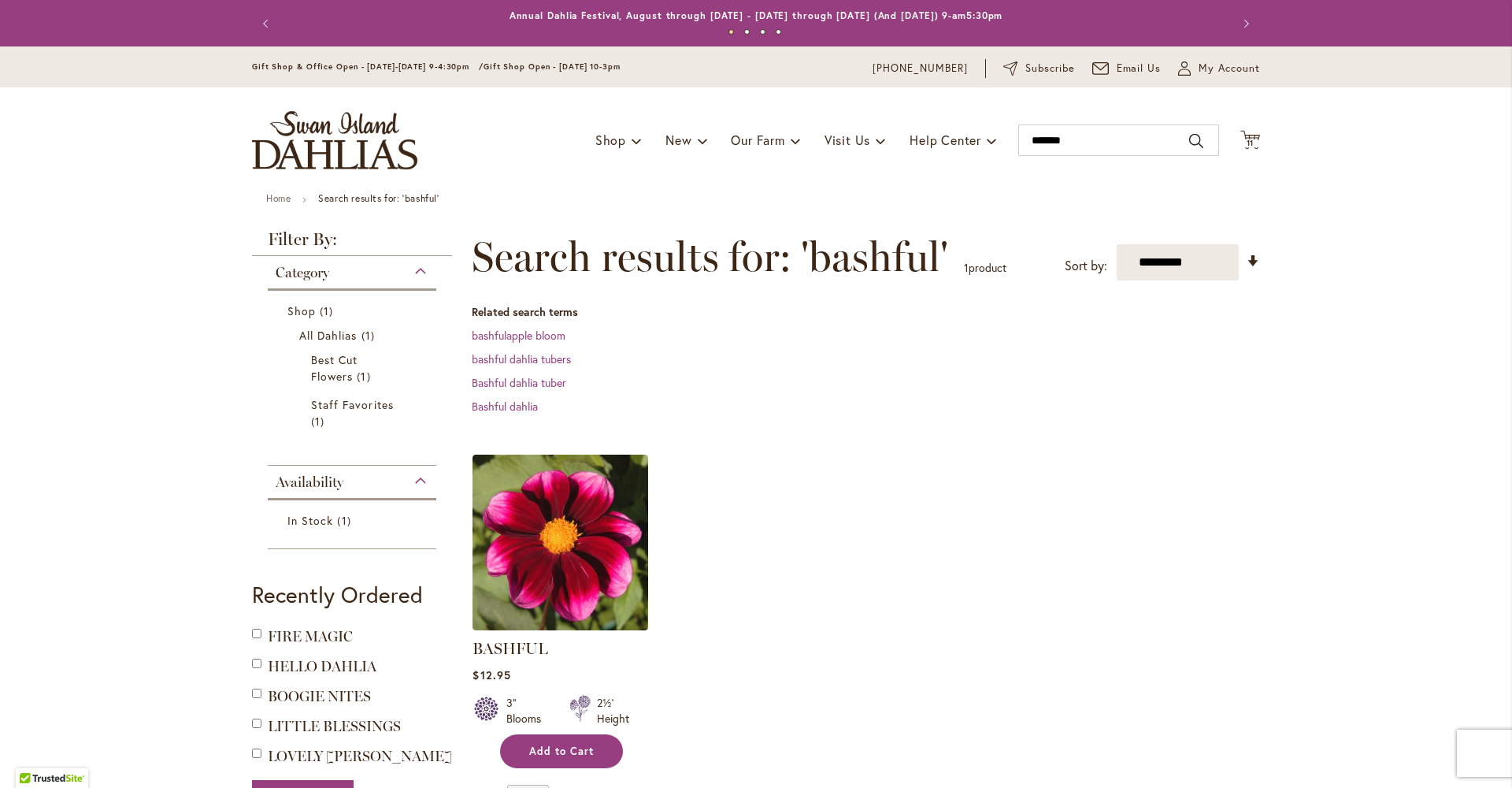
click at [546, 758] on span "Add to Cart" at bounding box center [561, 751] width 65 height 14
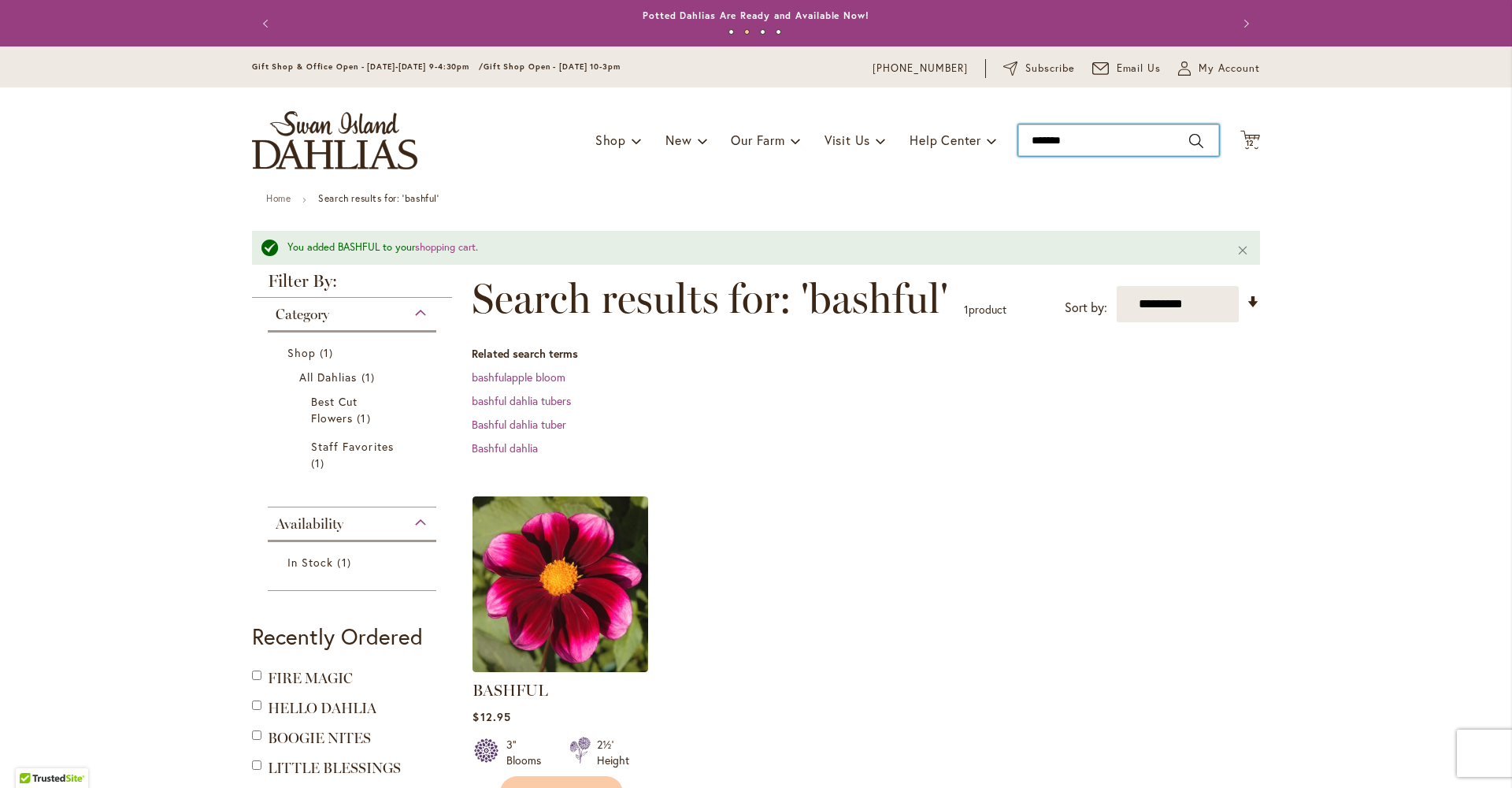
click at [1050, 139] on input "*******" at bounding box center [1119, 139] width 201 height 31
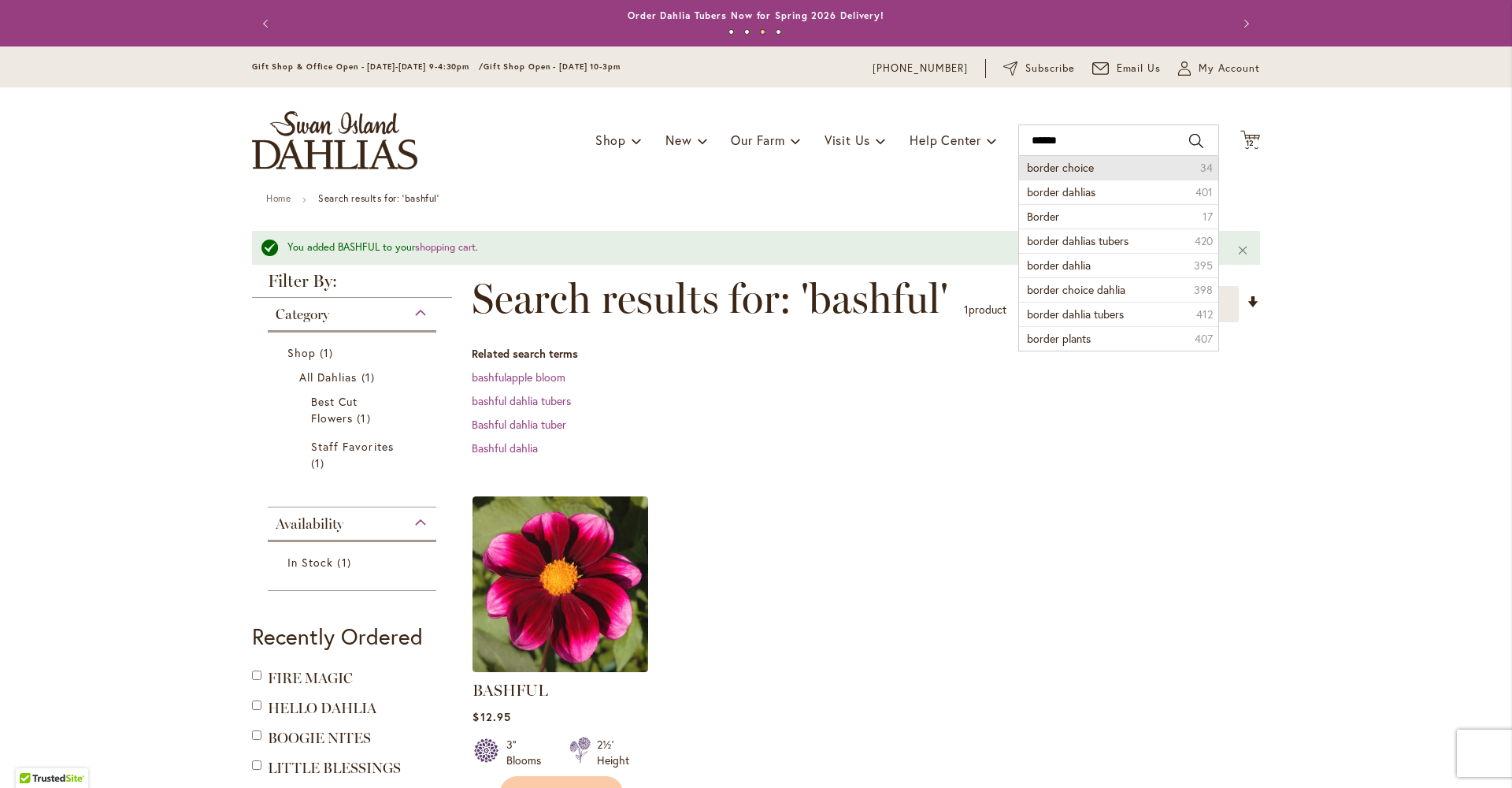
click at [1050, 169] on span "border choice" at bounding box center [1061, 168] width 67 height 15
type input "**********"
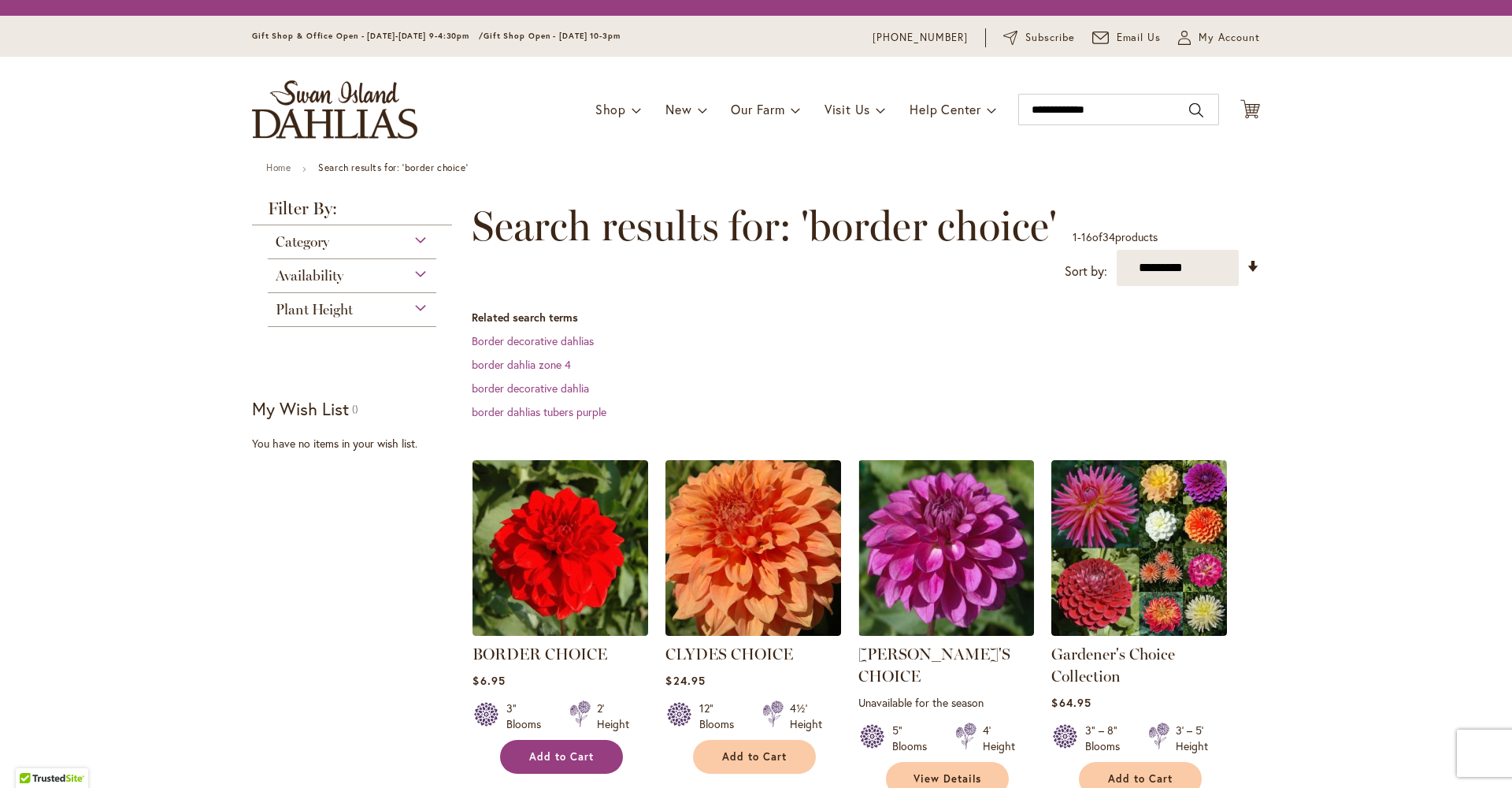
click at [575, 763] on span "Add to Cart" at bounding box center [561, 757] width 65 height 14
drag, startPoint x: 0, startPoint y: 0, endPoint x: 1114, endPoint y: 108, distance: 1119.2
click at [1110, 108] on input "**********" at bounding box center [1119, 109] width 201 height 31
drag, startPoint x: 1114, startPoint y: 108, endPoint x: 1016, endPoint y: 106, distance: 98.0
click at [1018, 106] on input "**********" at bounding box center [1119, 109] width 201 height 31
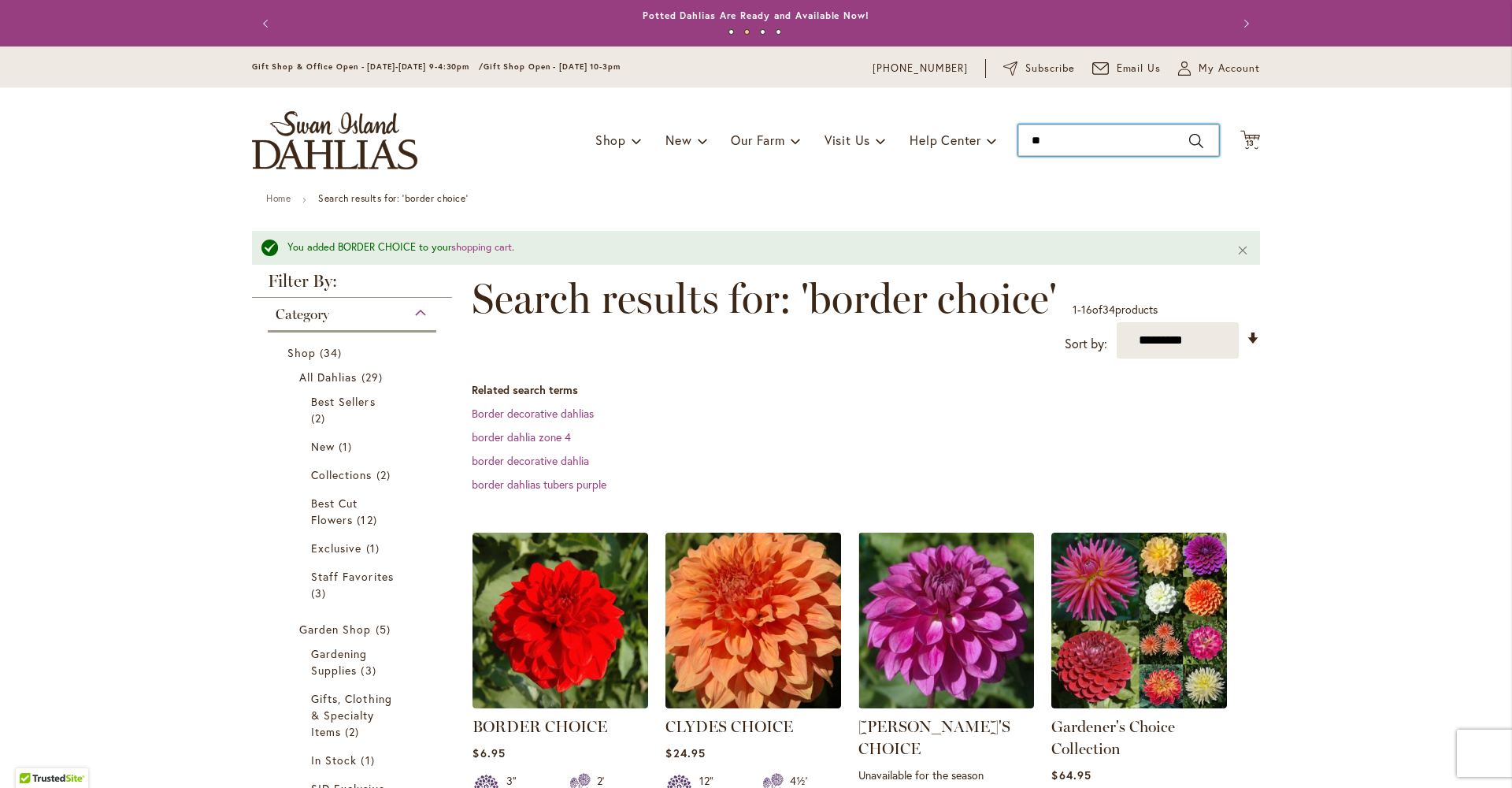
type input "*"
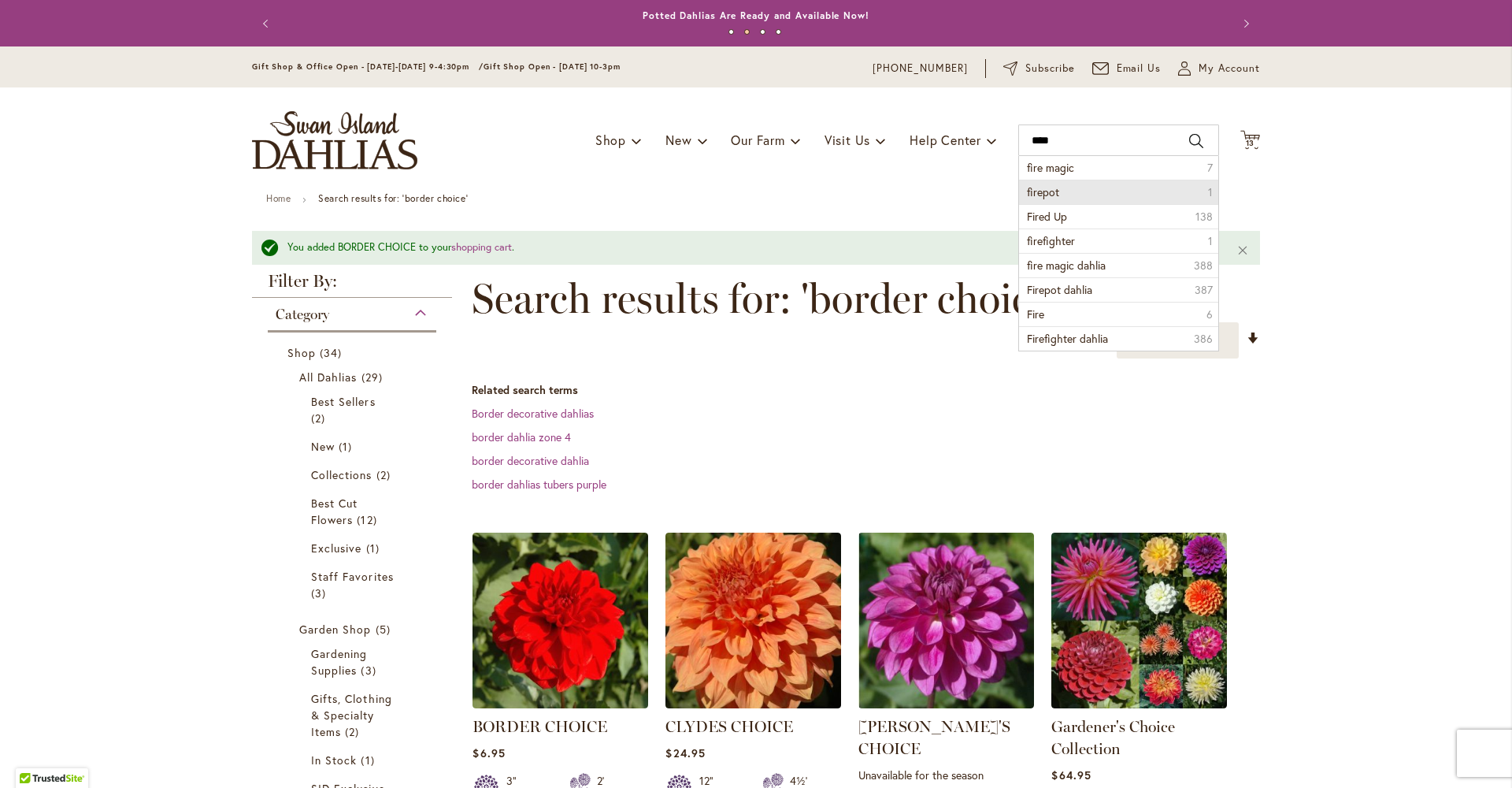
click at [1038, 191] on span "firepot" at bounding box center [1043, 192] width 32 height 15
type input "*******"
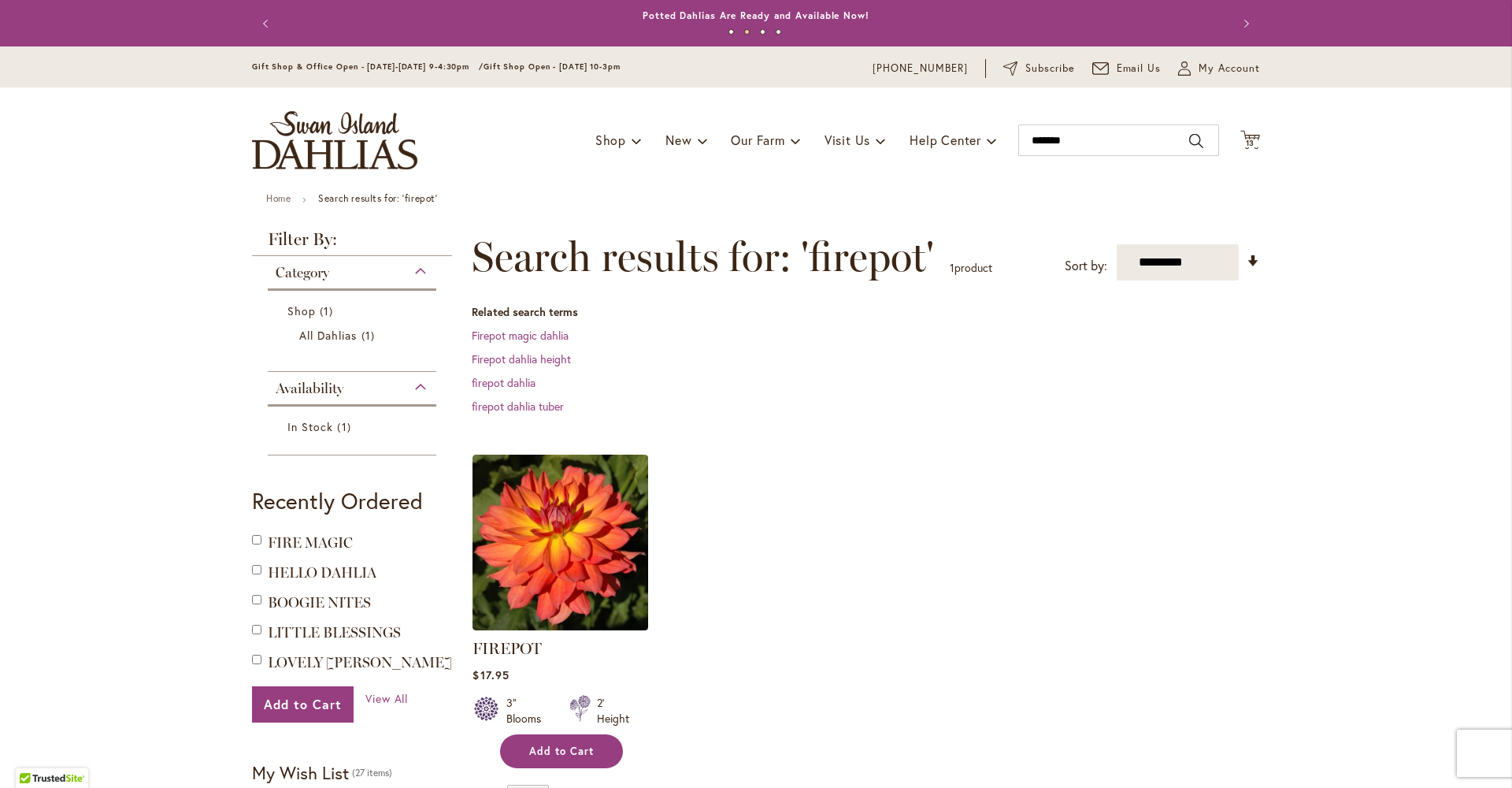
click at [577, 755] on span "Add to Cart" at bounding box center [561, 751] width 65 height 14
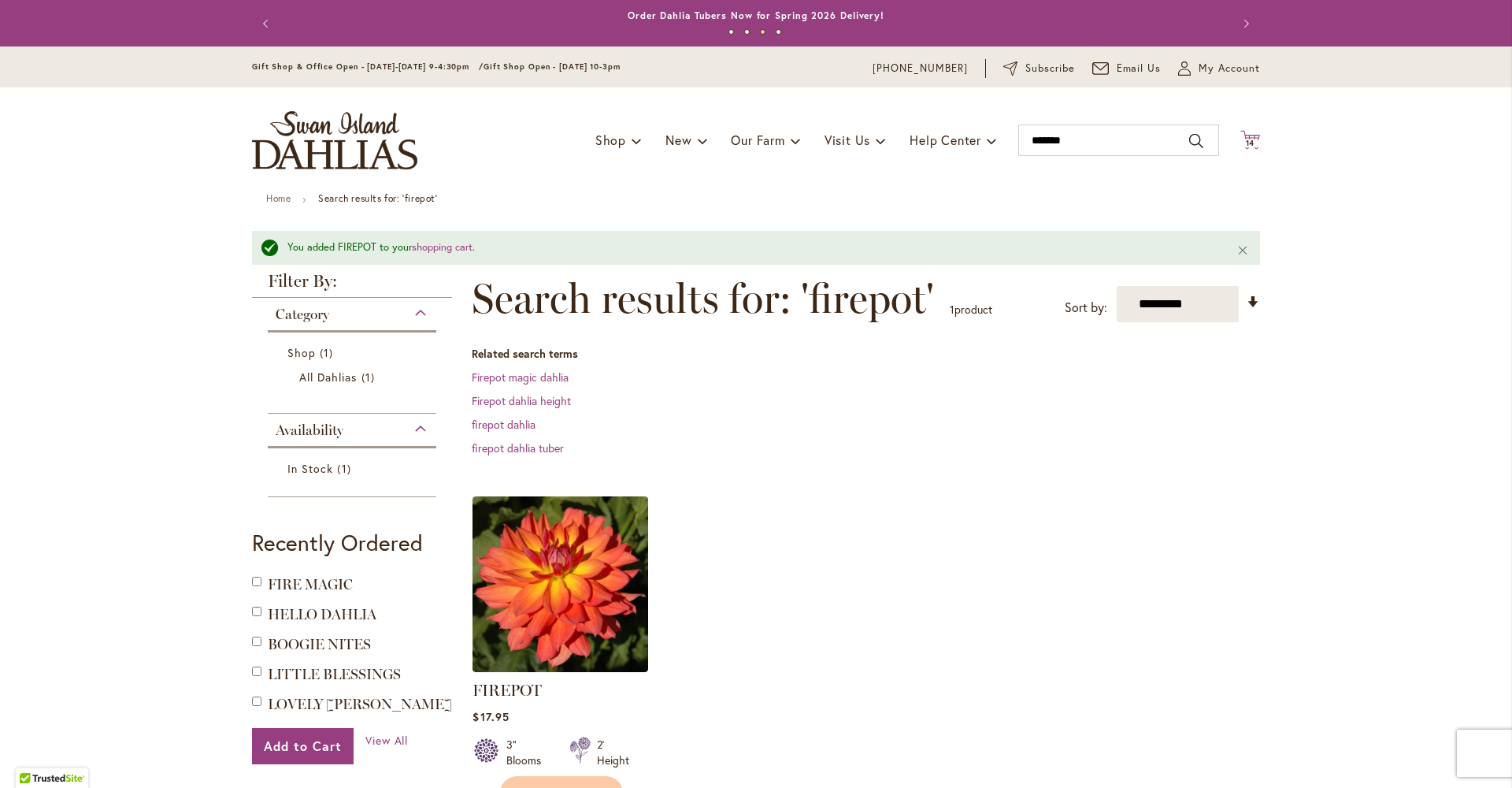
click at [1247, 137] on icon "Cart .cls-1 { fill: #231f20; }" at bounding box center [1250, 139] width 20 height 20
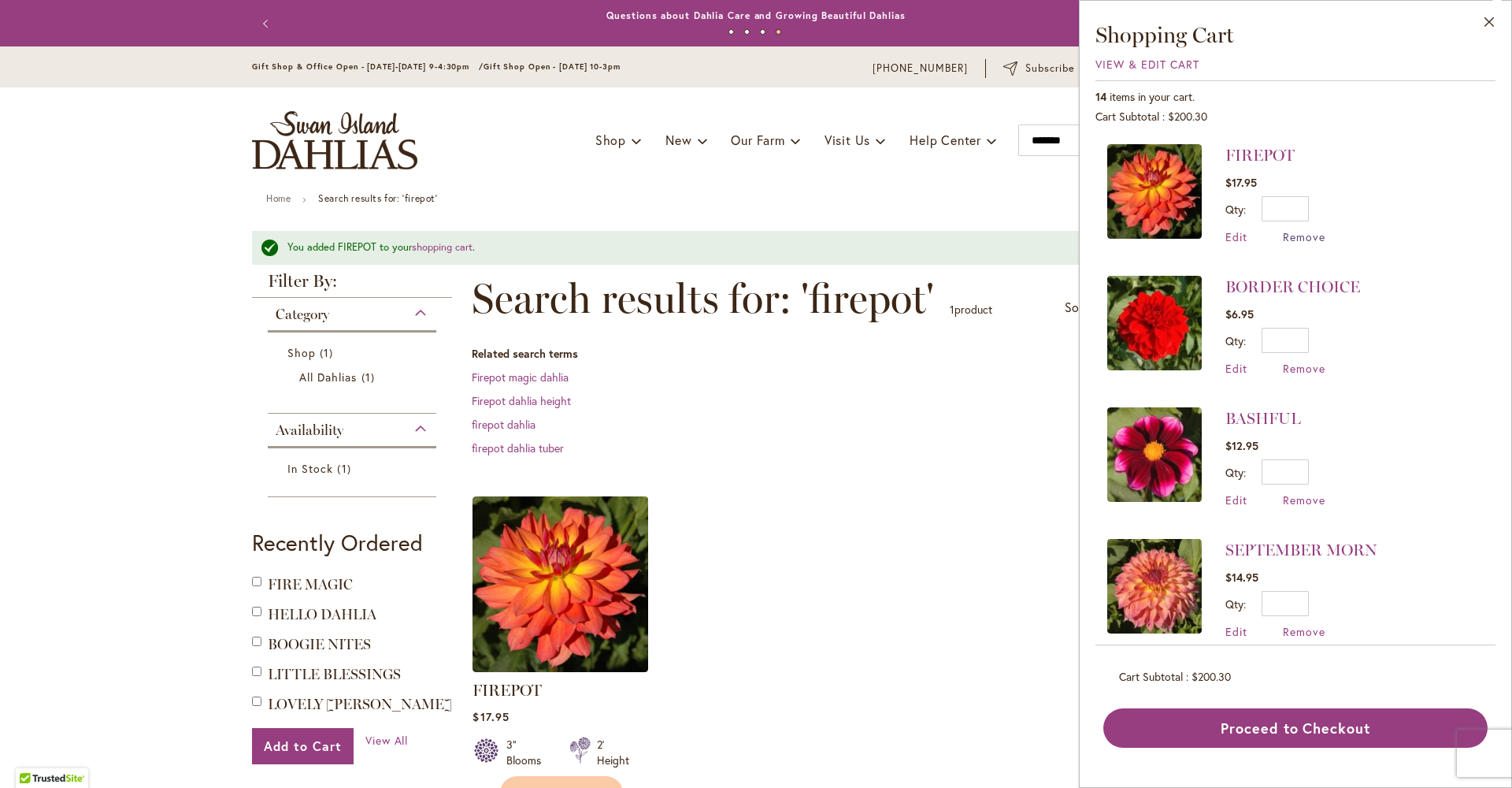
click at [1283, 231] on span "Remove" at bounding box center [1304, 236] width 42 height 15
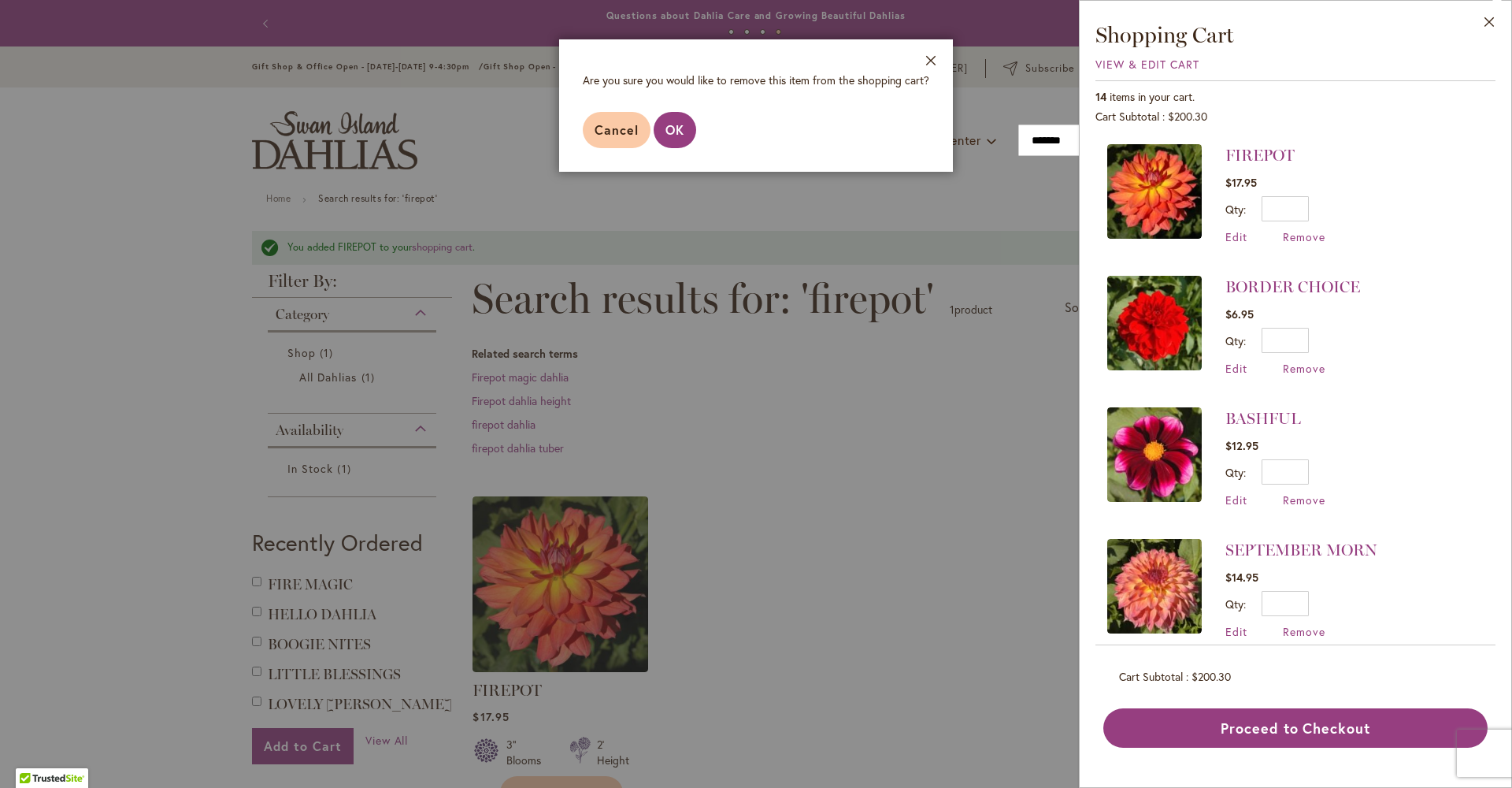
click at [654, 147] on button "OK" at bounding box center [675, 130] width 42 height 36
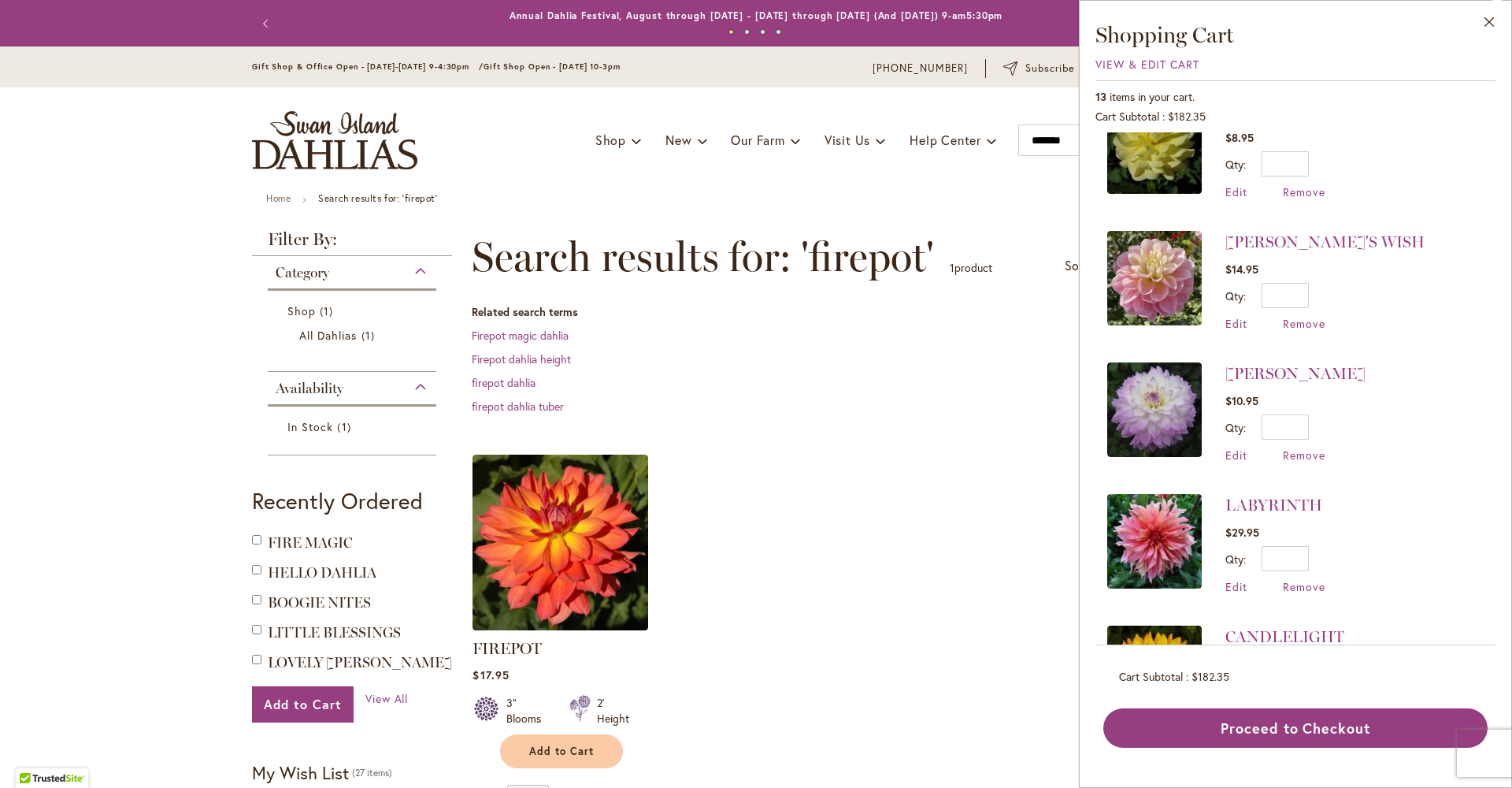
scroll to position [322, 0]
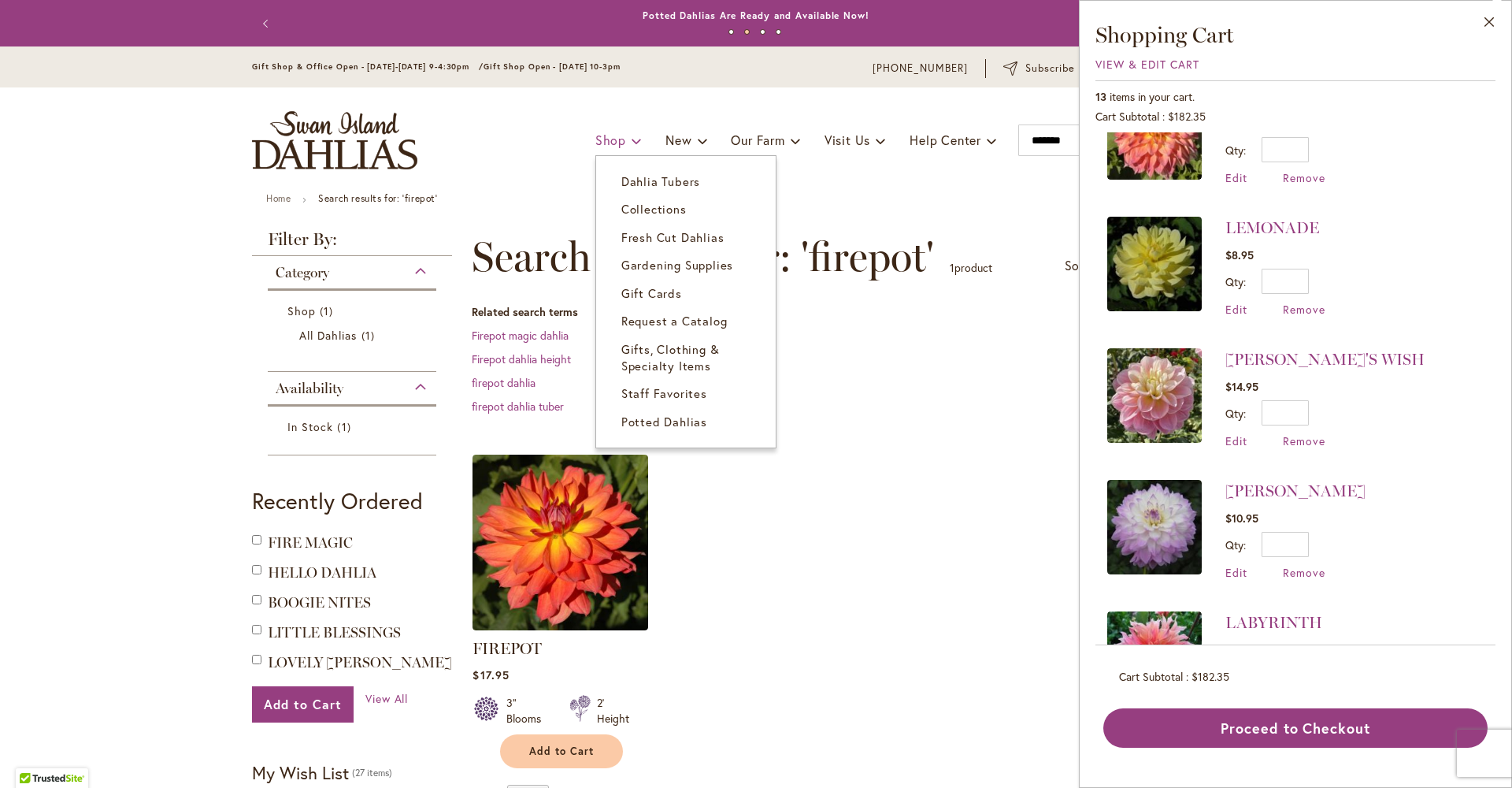
click at [597, 140] on span "Shop" at bounding box center [611, 139] width 30 height 17
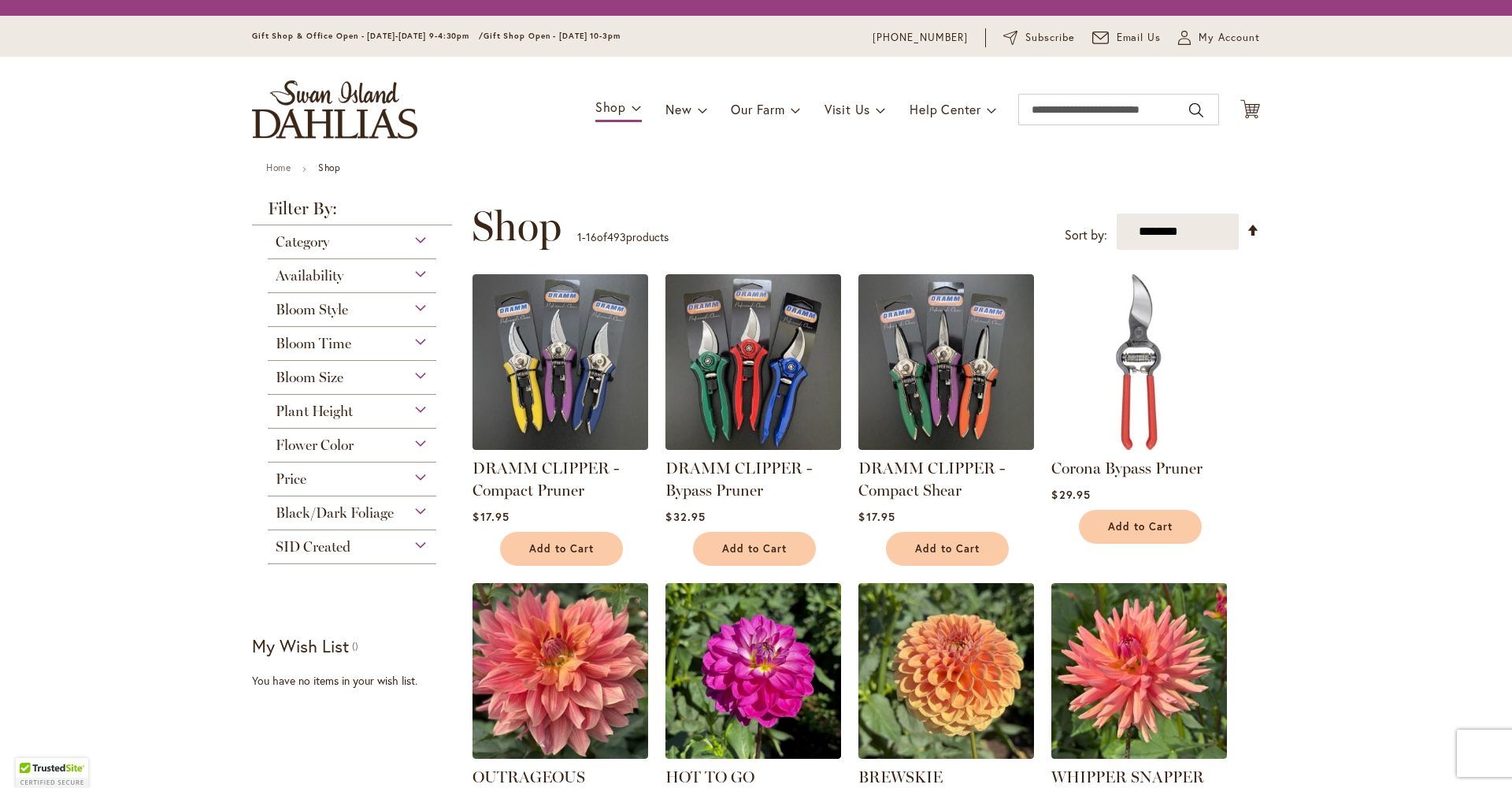
click at [329, 454] on span "Flower Color" at bounding box center [314, 445] width 78 height 18
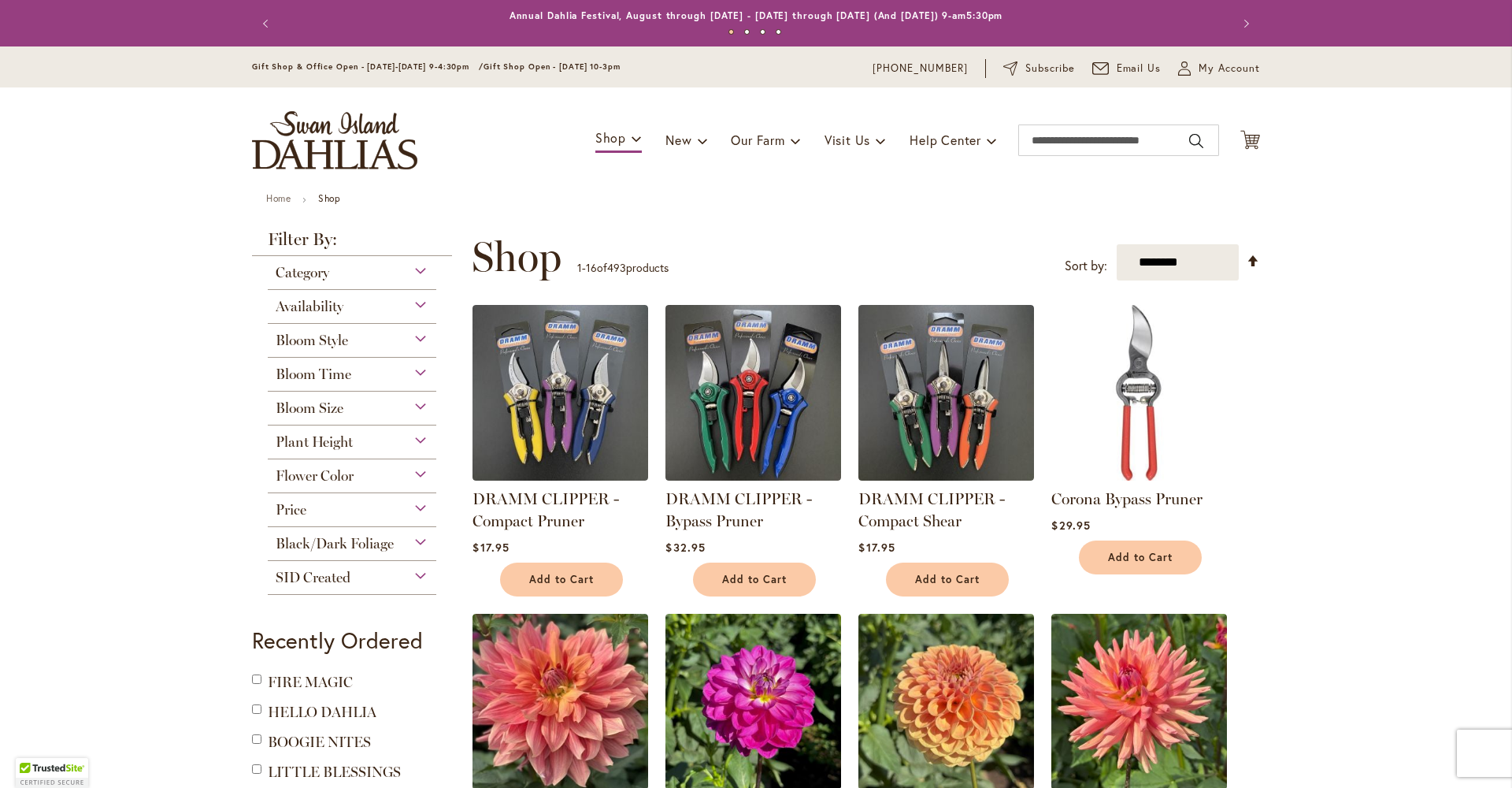
click at [413, 484] on div "Flower Color" at bounding box center [352, 471] width 168 height 25
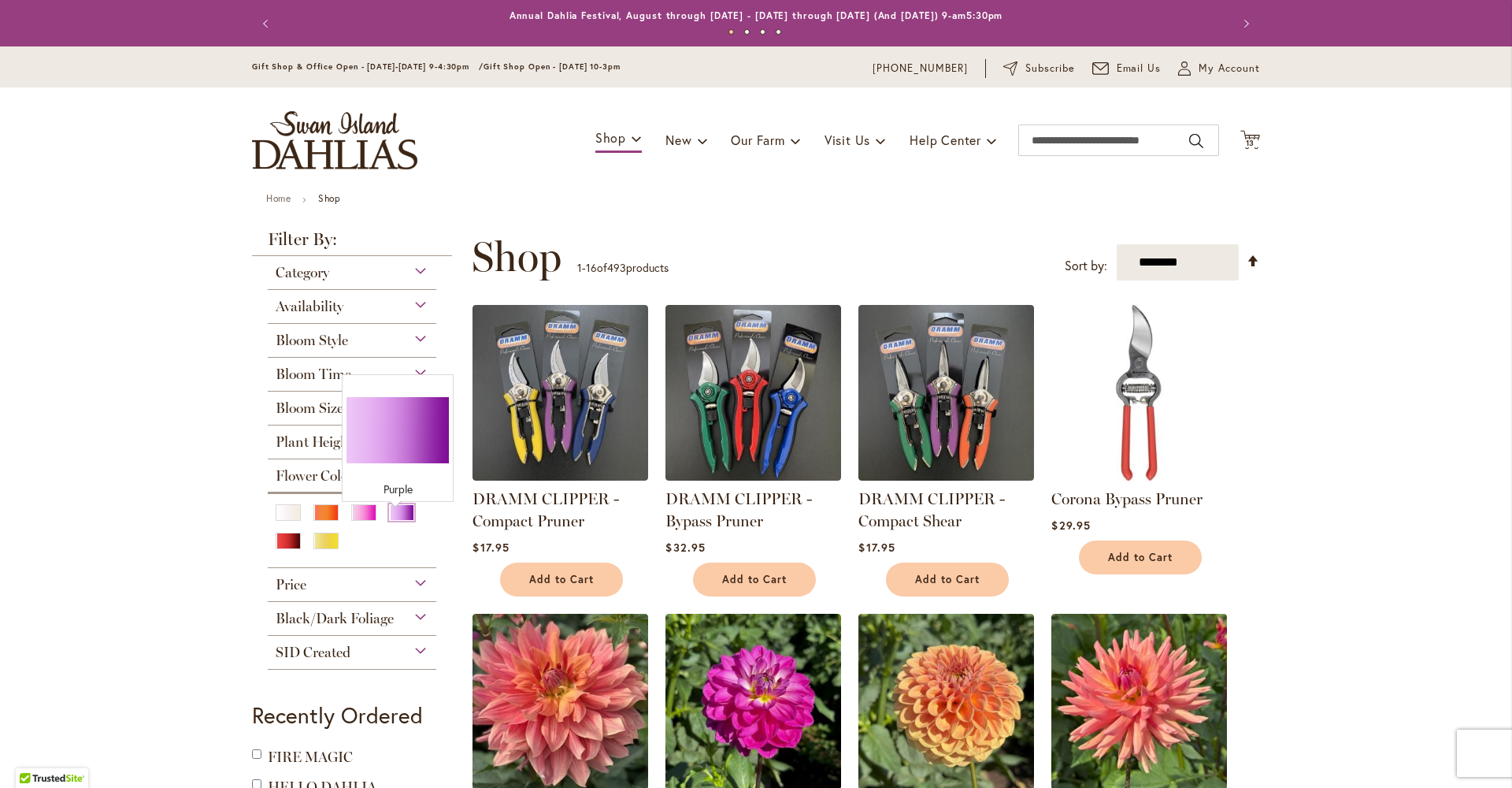
click at [392, 521] on div "Purple" at bounding box center [401, 512] width 25 height 17
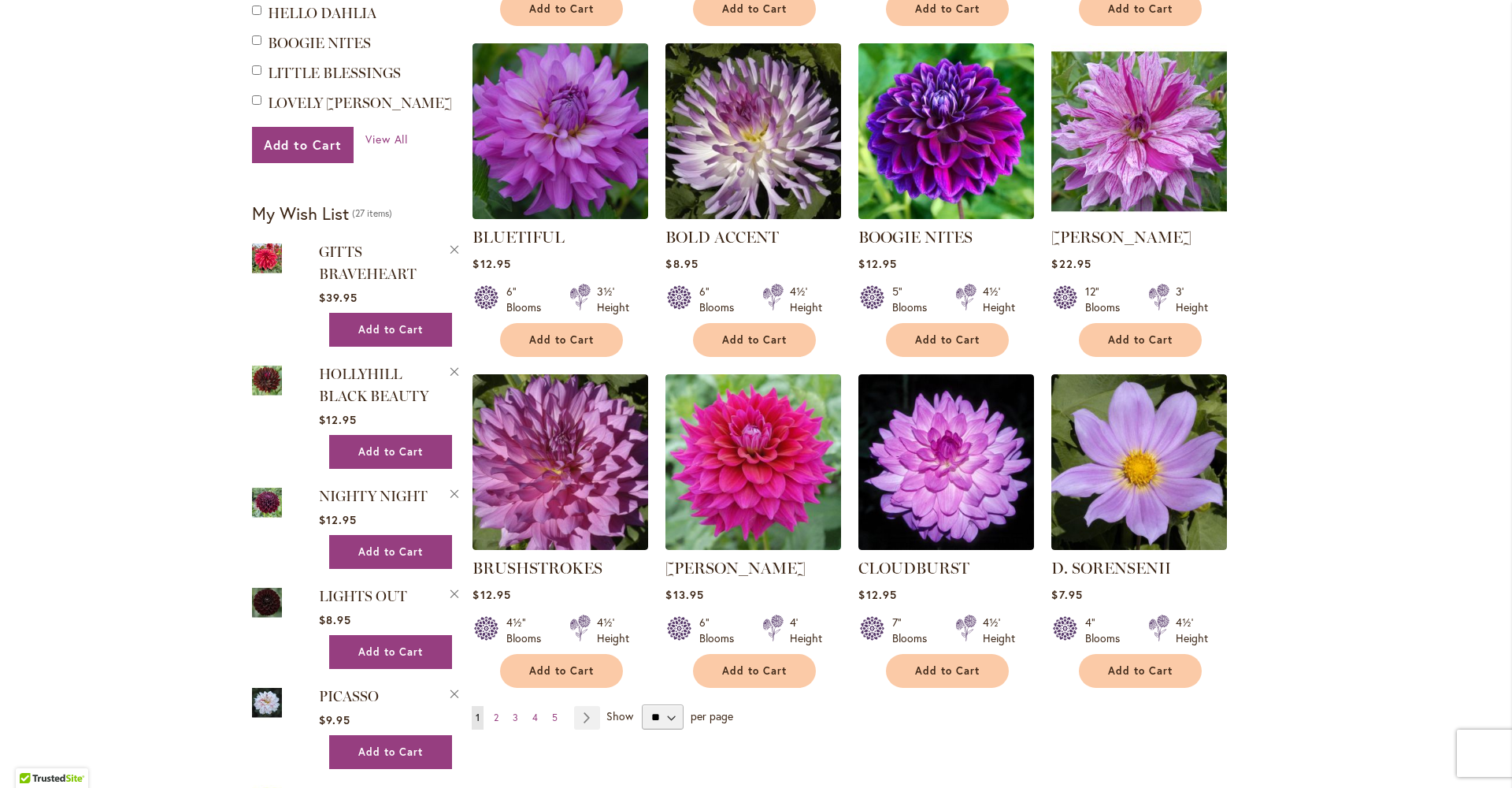
scroll to position [1110, 0]
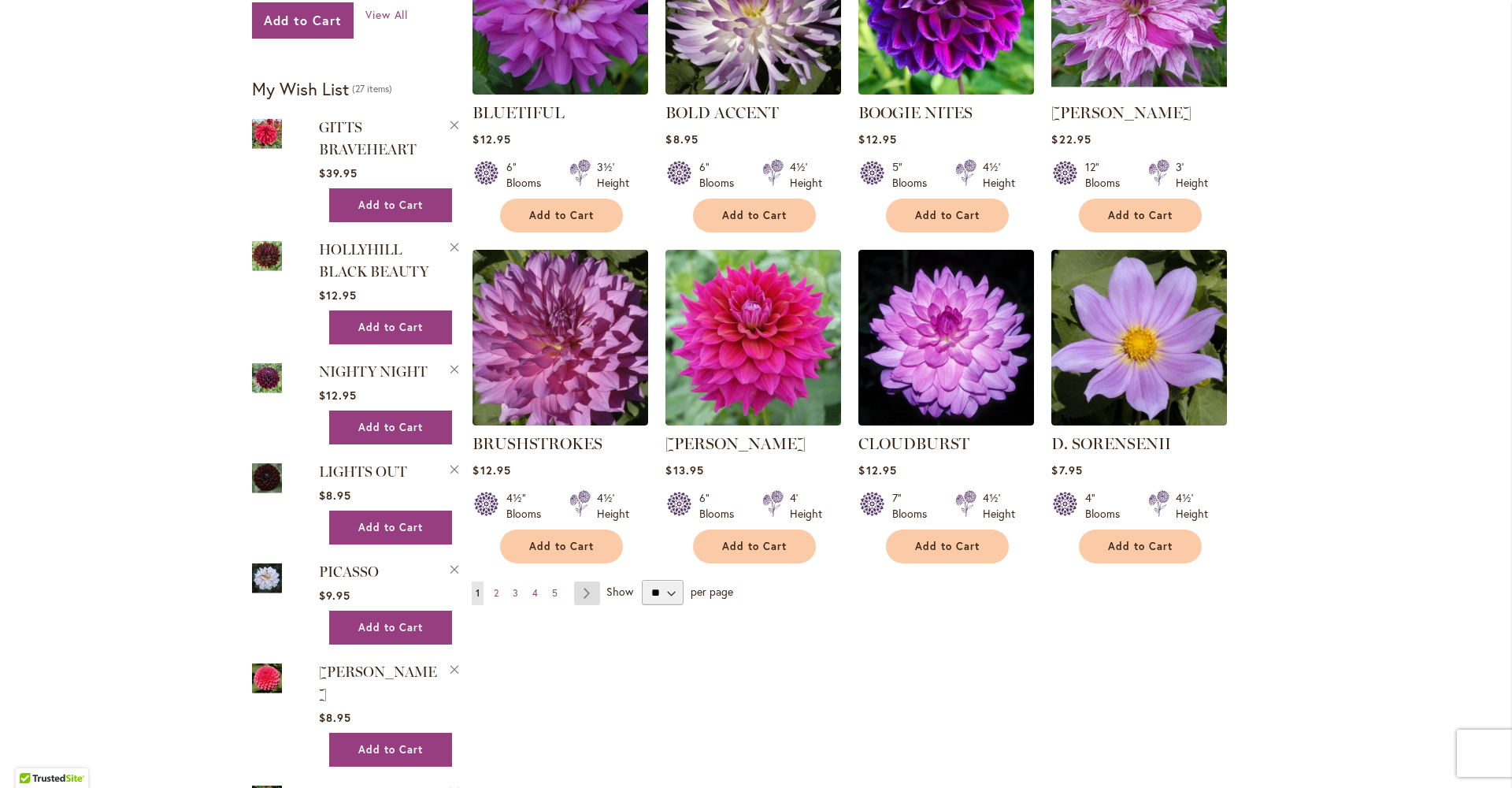
click at [578, 602] on link "Page Next" at bounding box center [587, 592] width 26 height 23
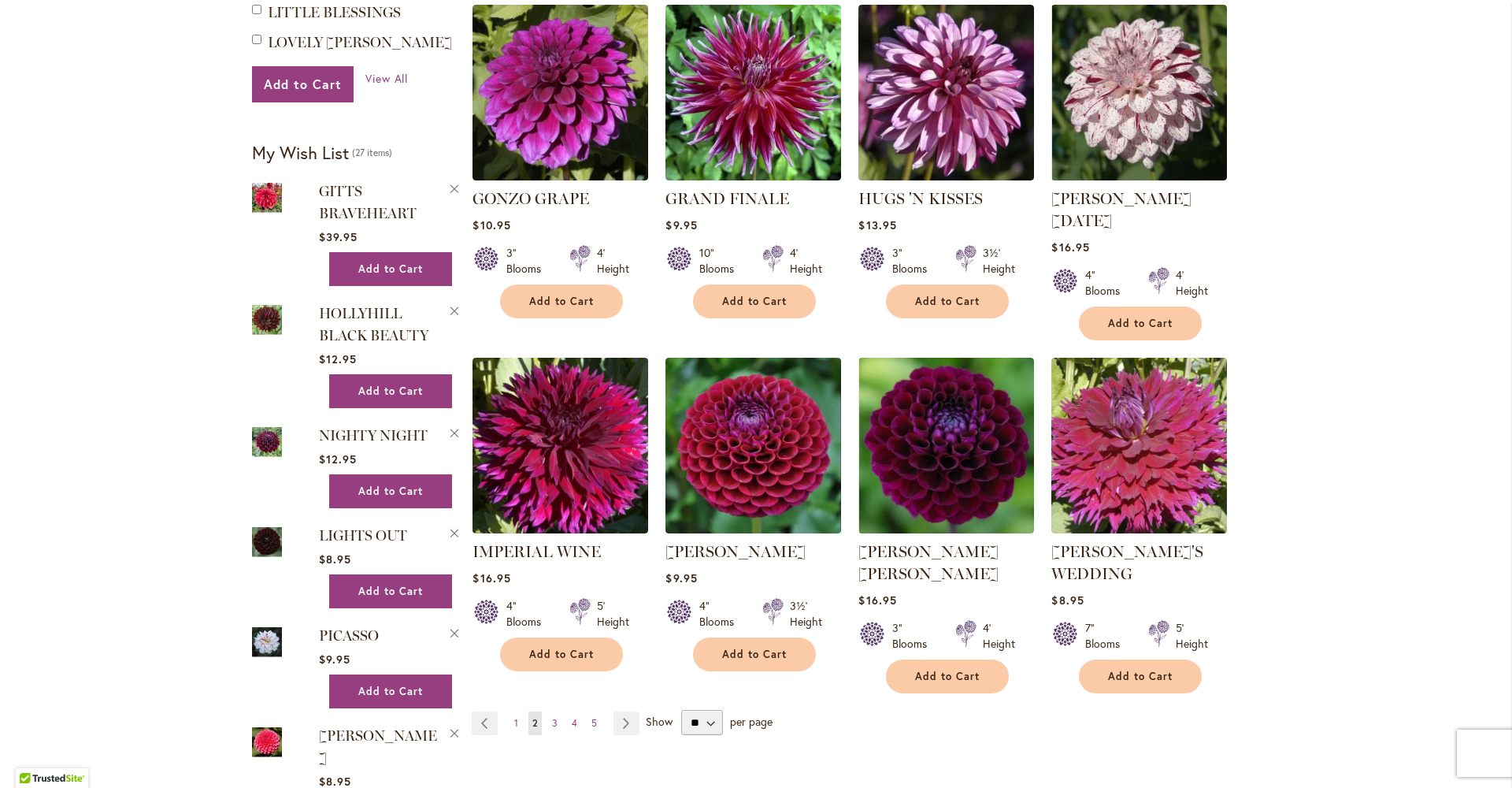
scroll to position [1158, 0]
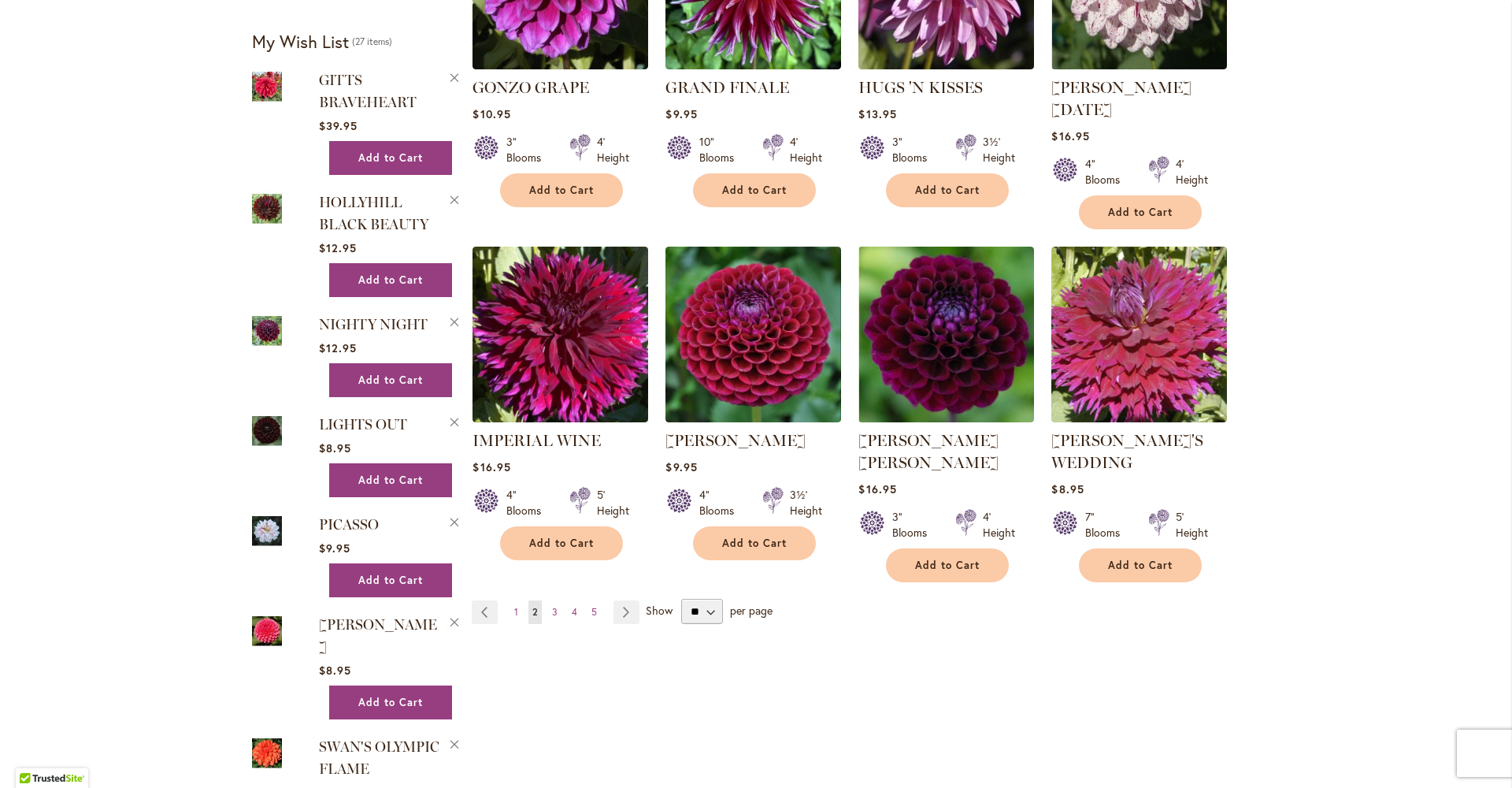
click at [552, 600] on link "Page 3" at bounding box center [554, 612] width 14 height 23
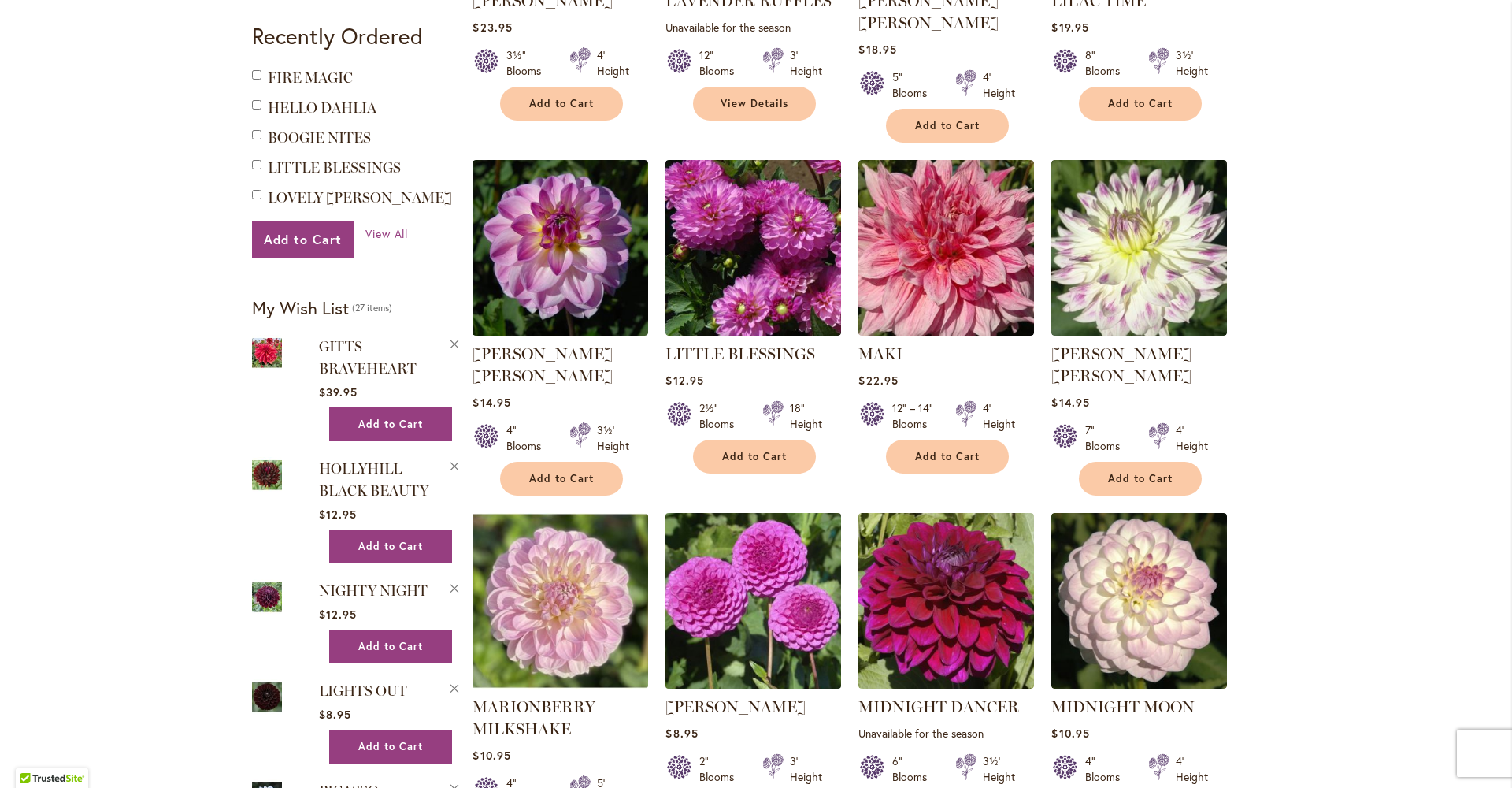
scroll to position [1045, 0]
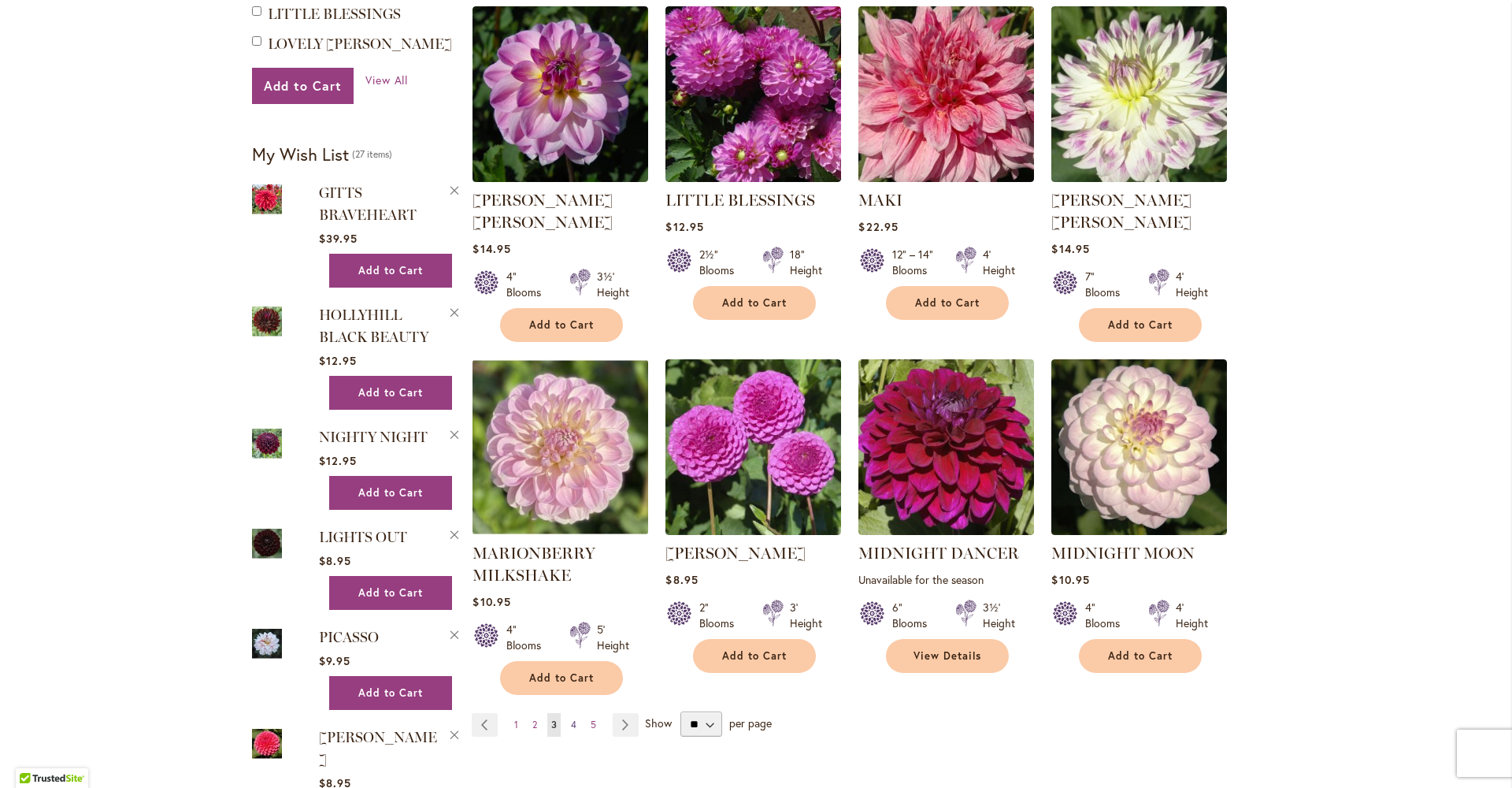
click at [572, 713] on link "Page 4" at bounding box center [574, 724] width 14 height 23
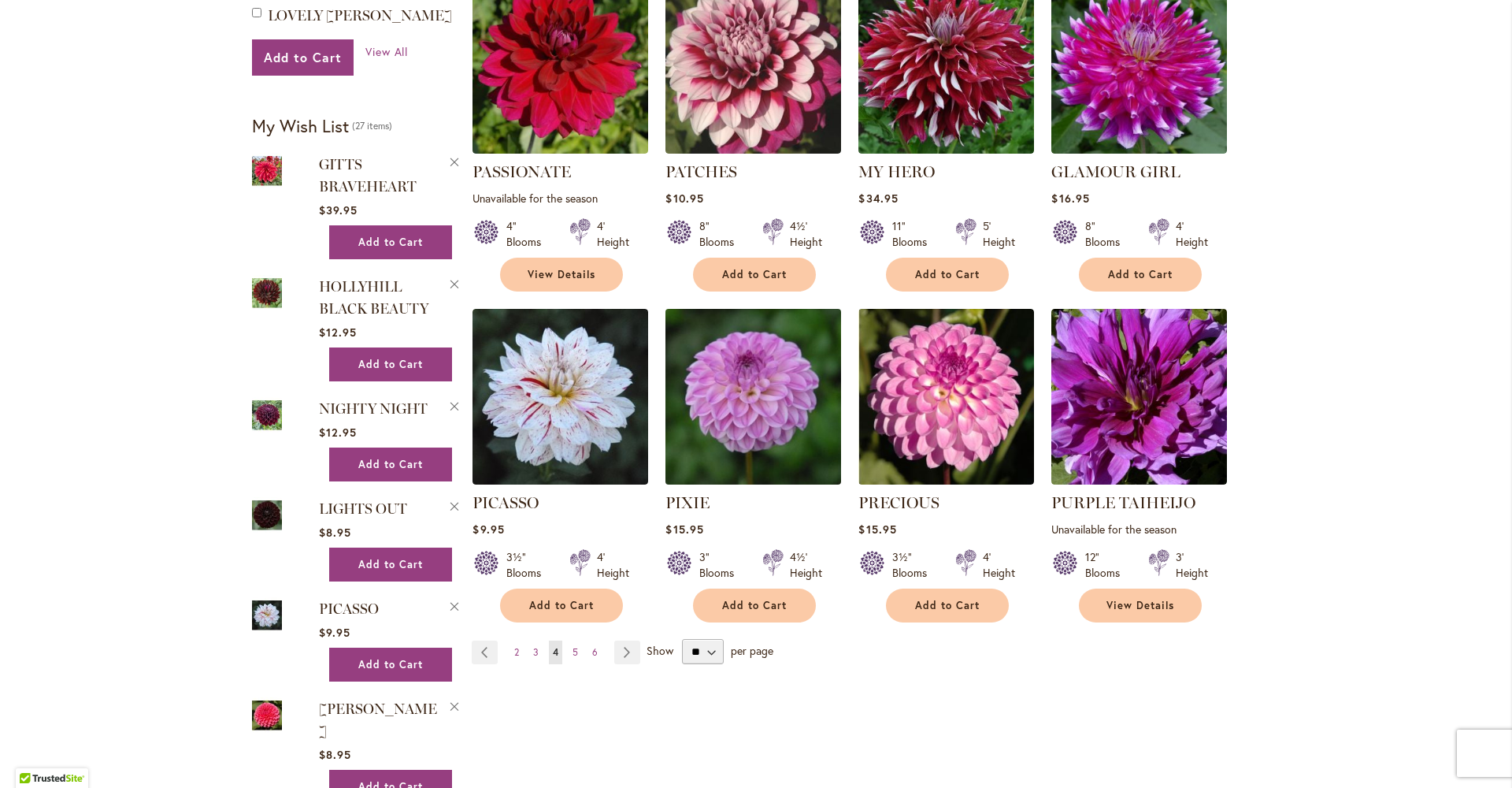
scroll to position [1141, 0]
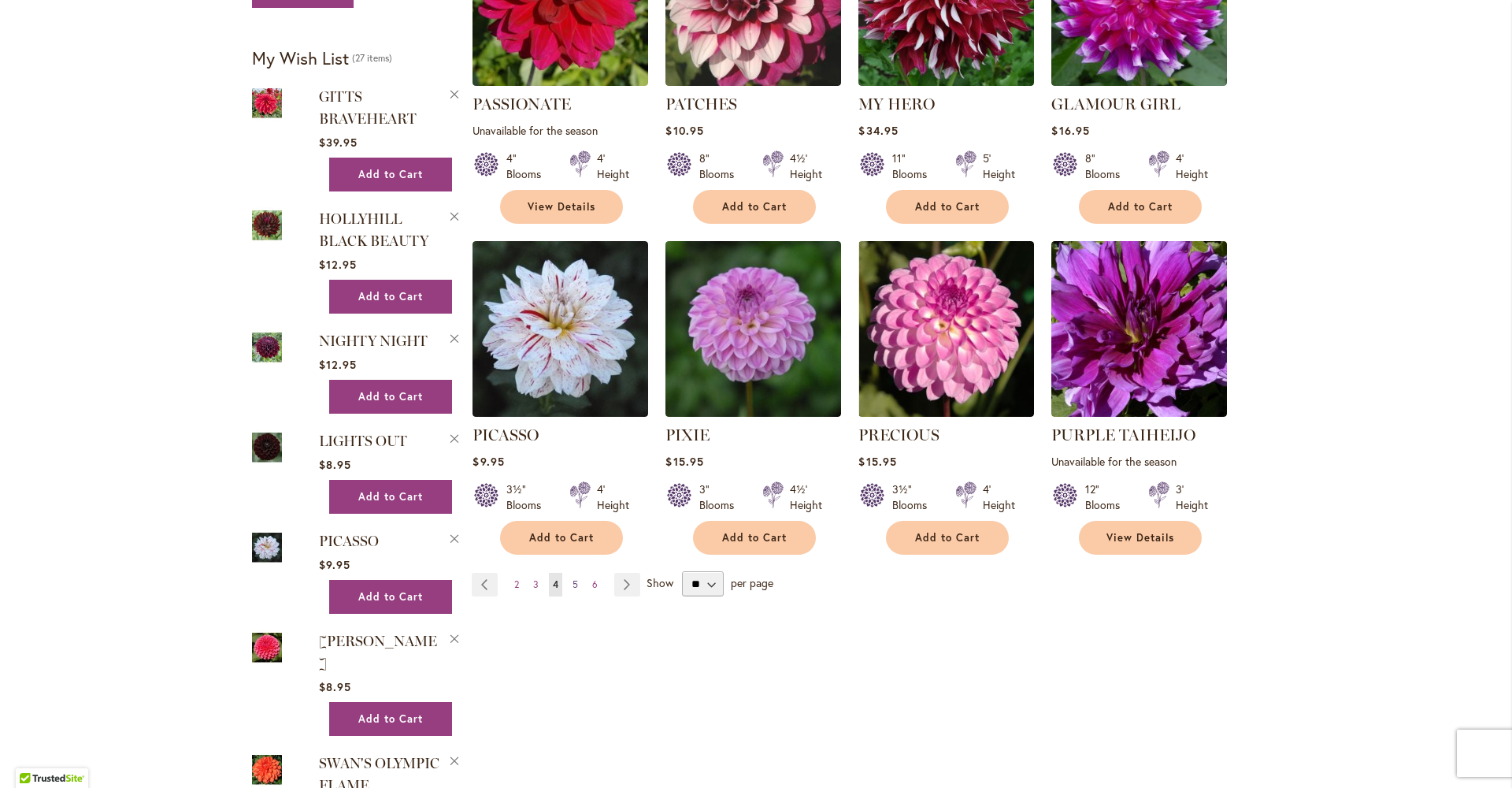
click at [573, 578] on span "5" at bounding box center [575, 584] width 6 height 12
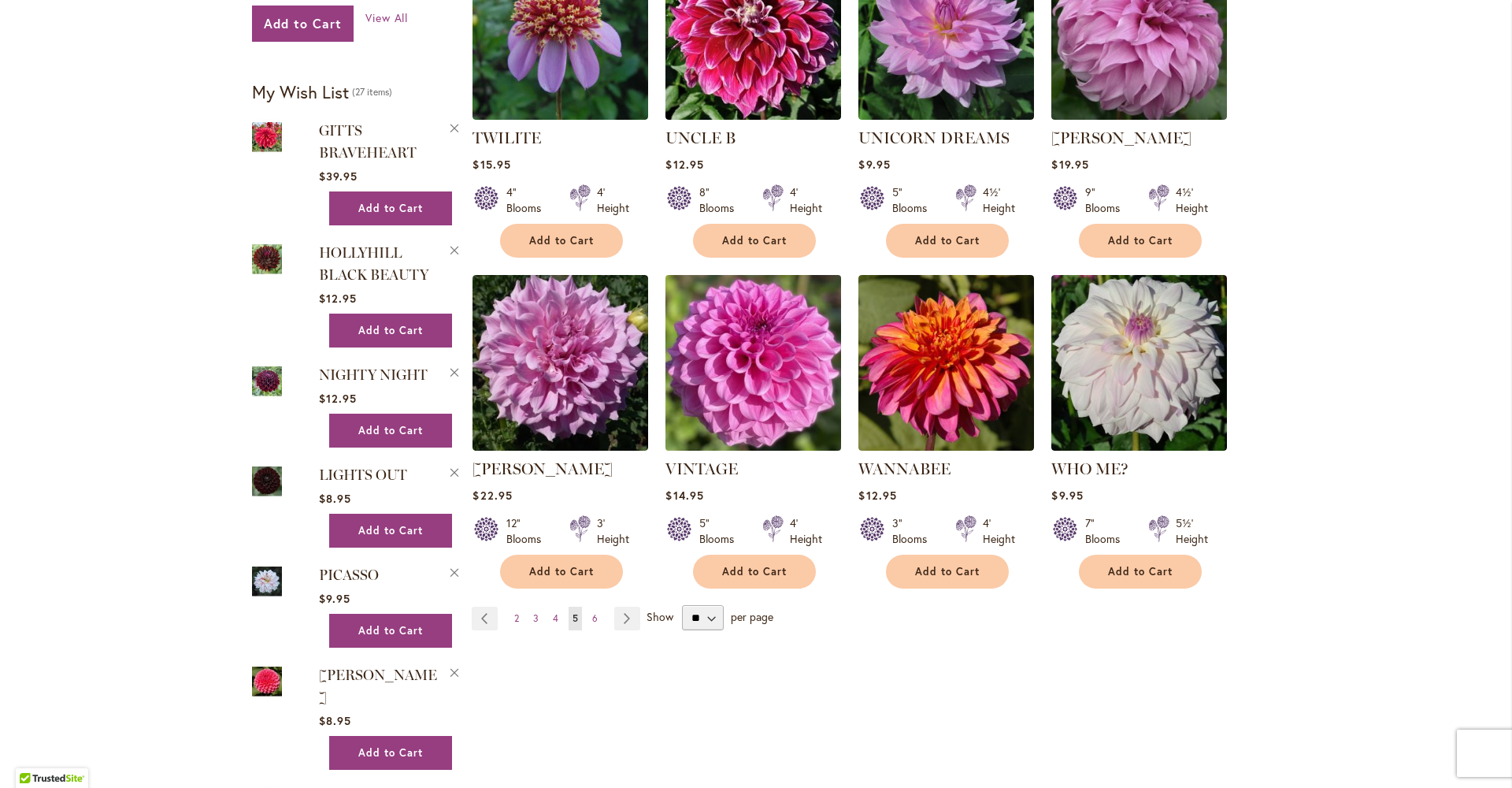
scroll to position [1171, 0]
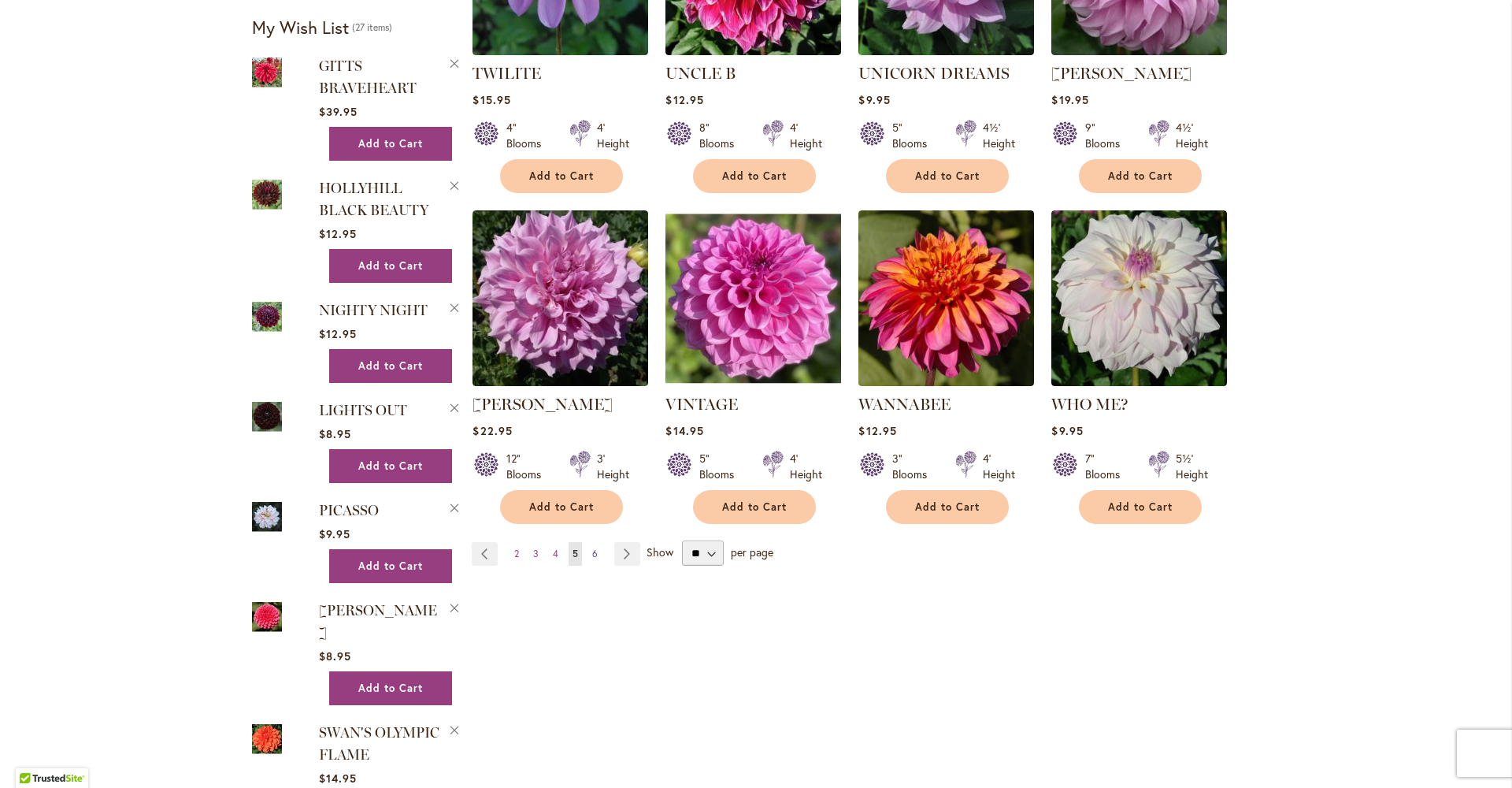
click at [592, 548] on span "6" at bounding box center [595, 553] width 6 height 12
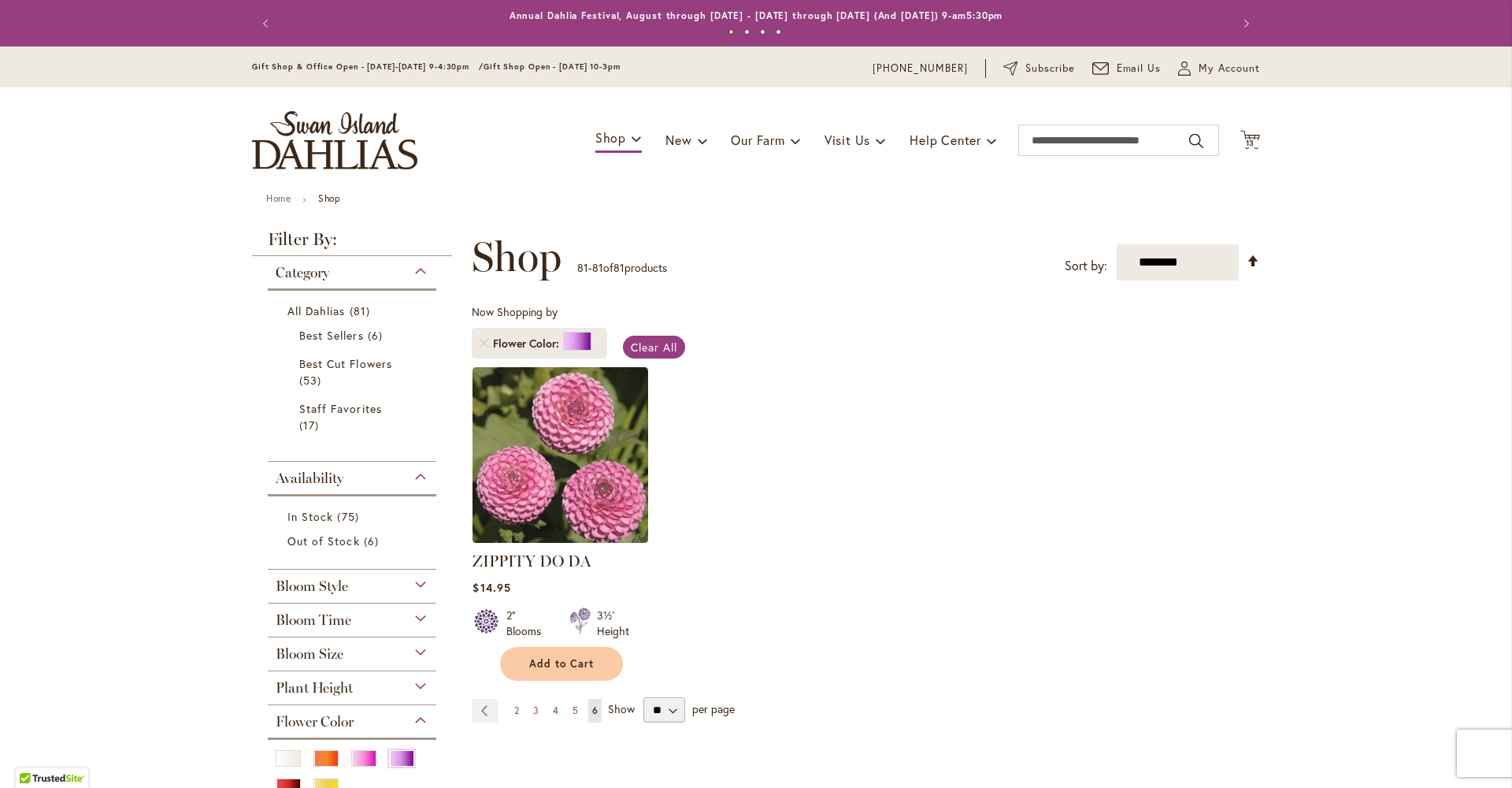
click at [553, 716] on span "4" at bounding box center [555, 710] width 6 height 12
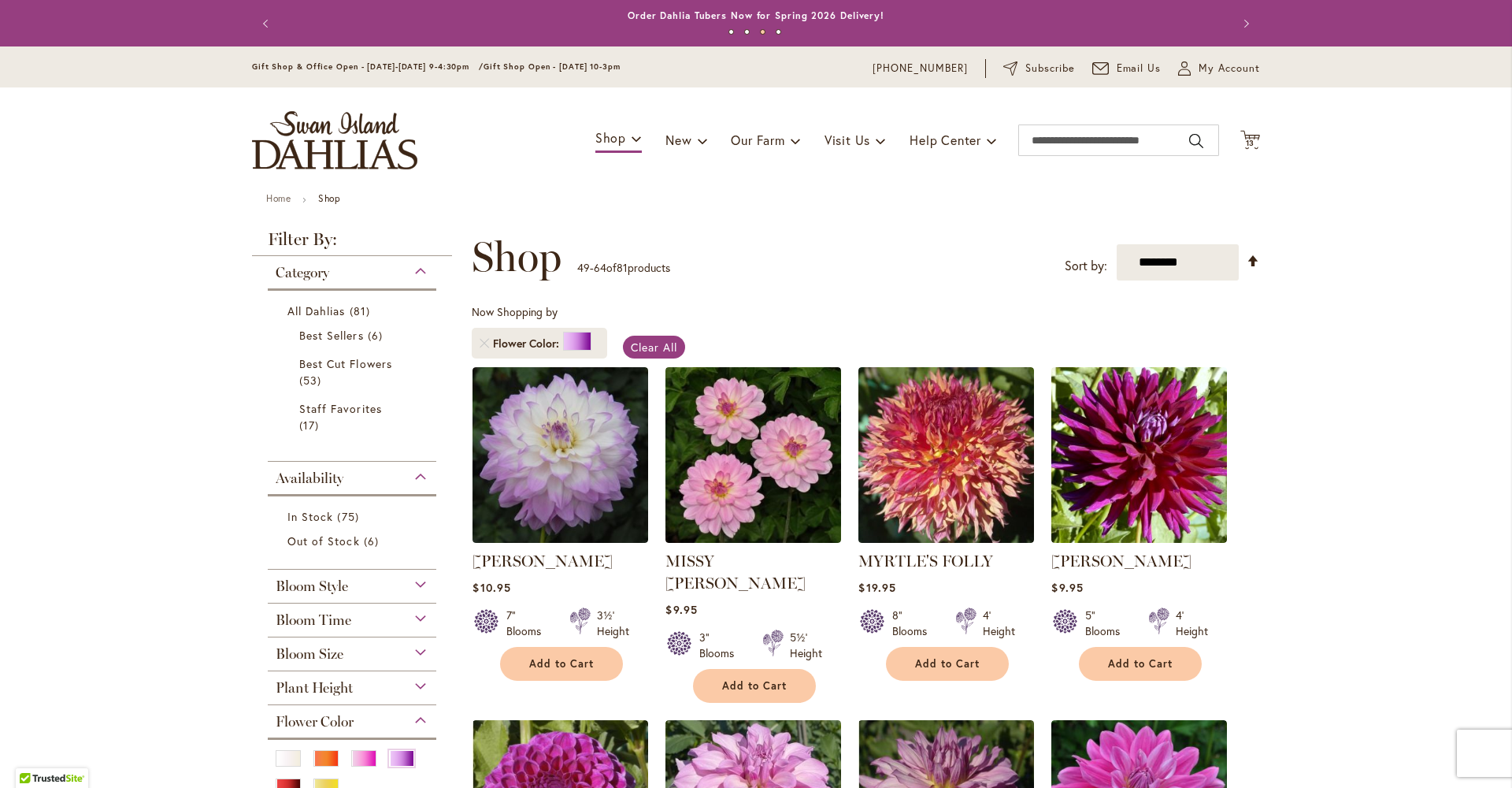
click at [1246, 140] on span "13" at bounding box center [1251, 143] width 10 height 10
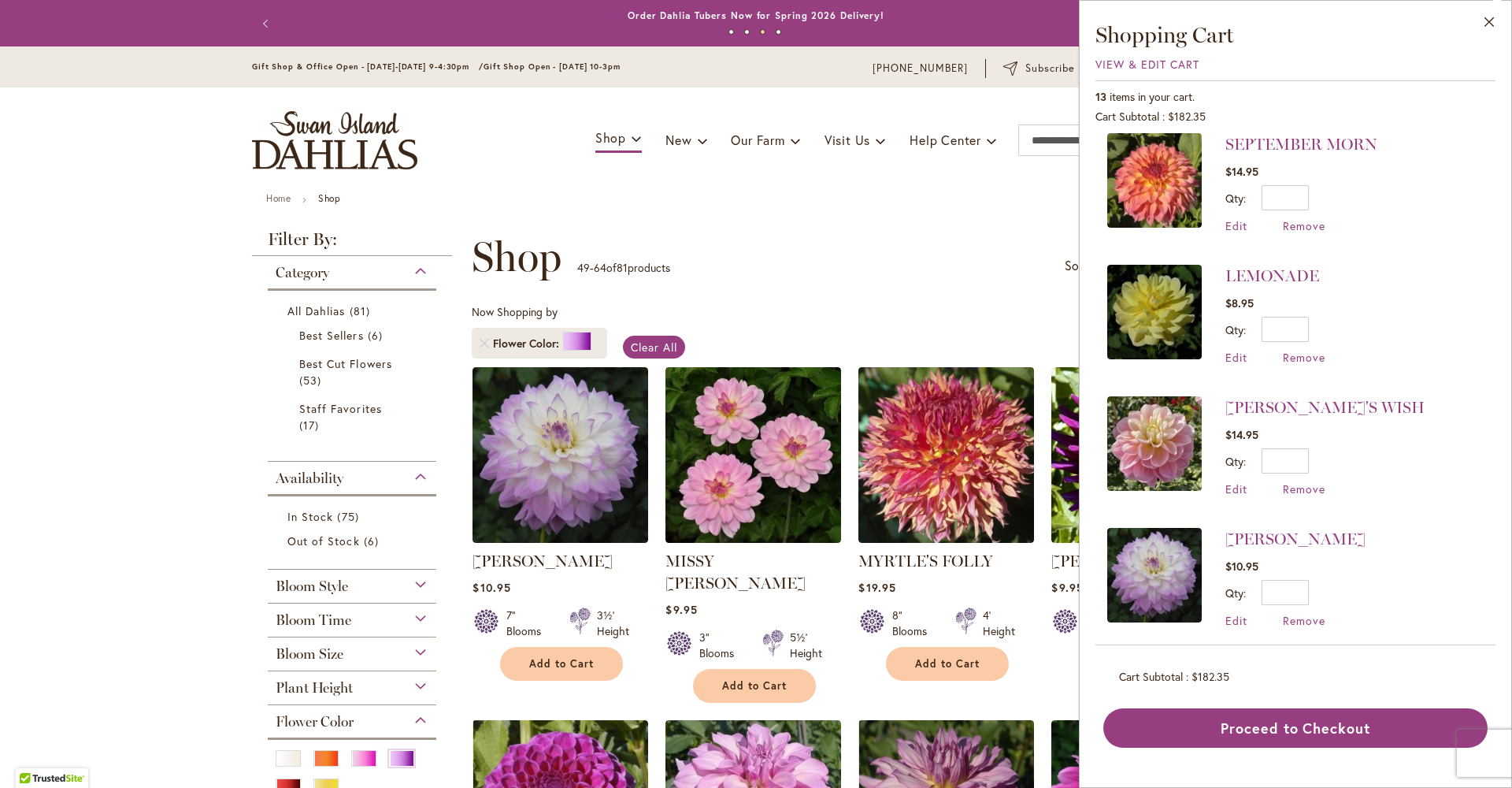
scroll to position [277, 0]
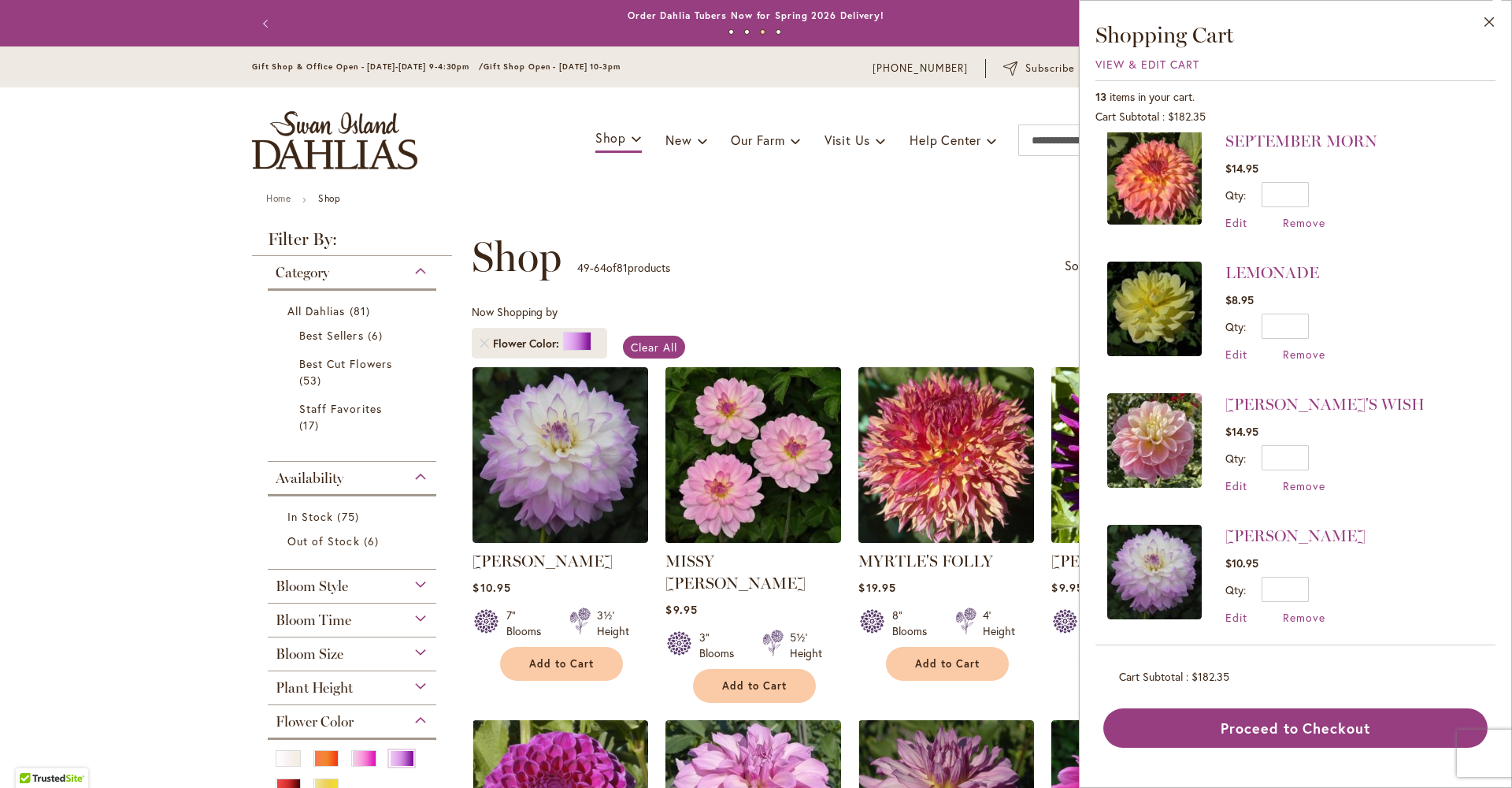
click at [844, 243] on div "**********" at bounding box center [866, 257] width 788 height 47
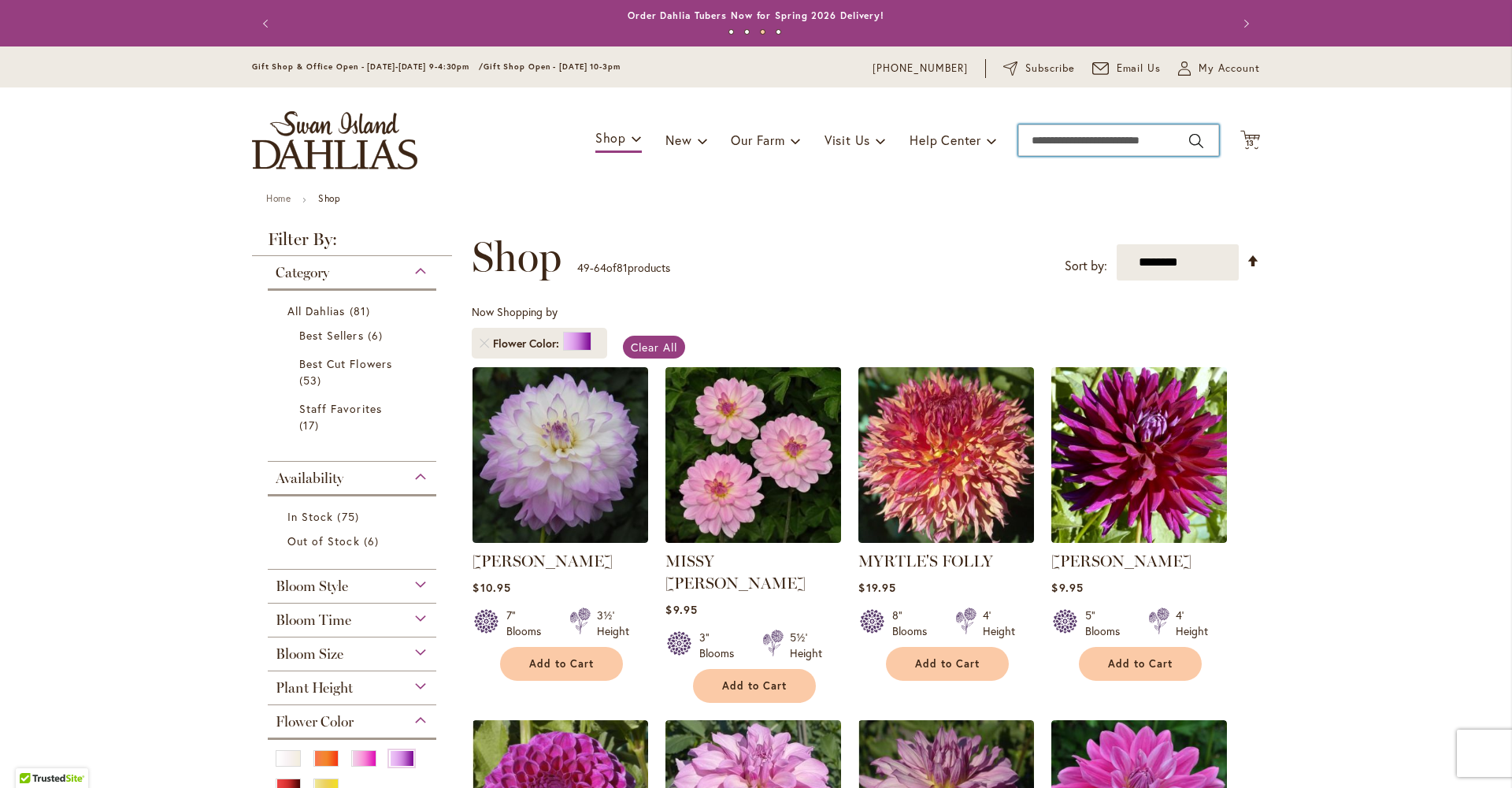
click at [1054, 139] on input "Search" at bounding box center [1119, 139] width 201 height 31
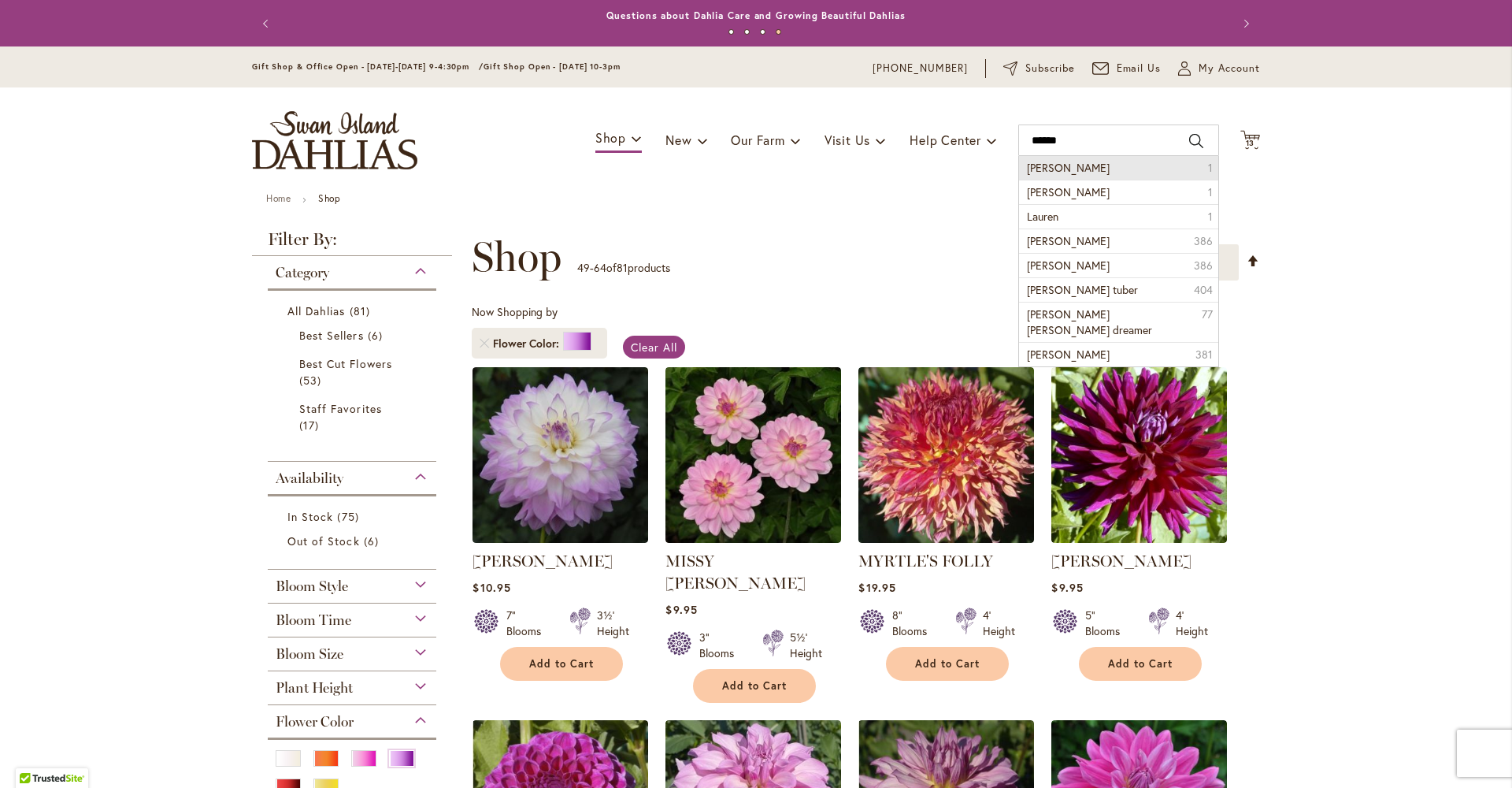
click at [1057, 164] on span "lauren Michele" at bounding box center [1068, 168] width 83 height 15
type input "**********"
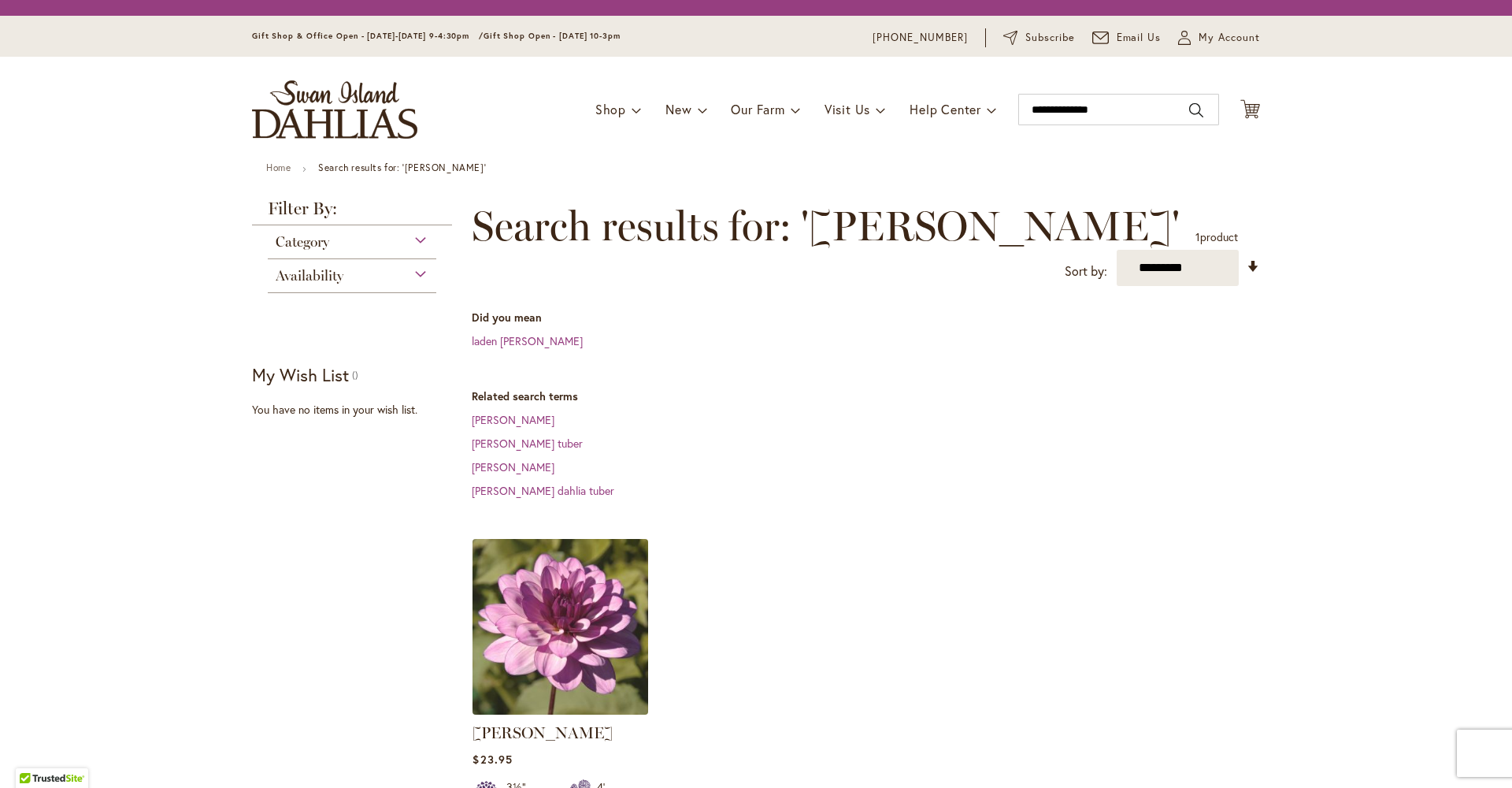
click at [566, 658] on img at bounding box center [561, 626] width 184 height 184
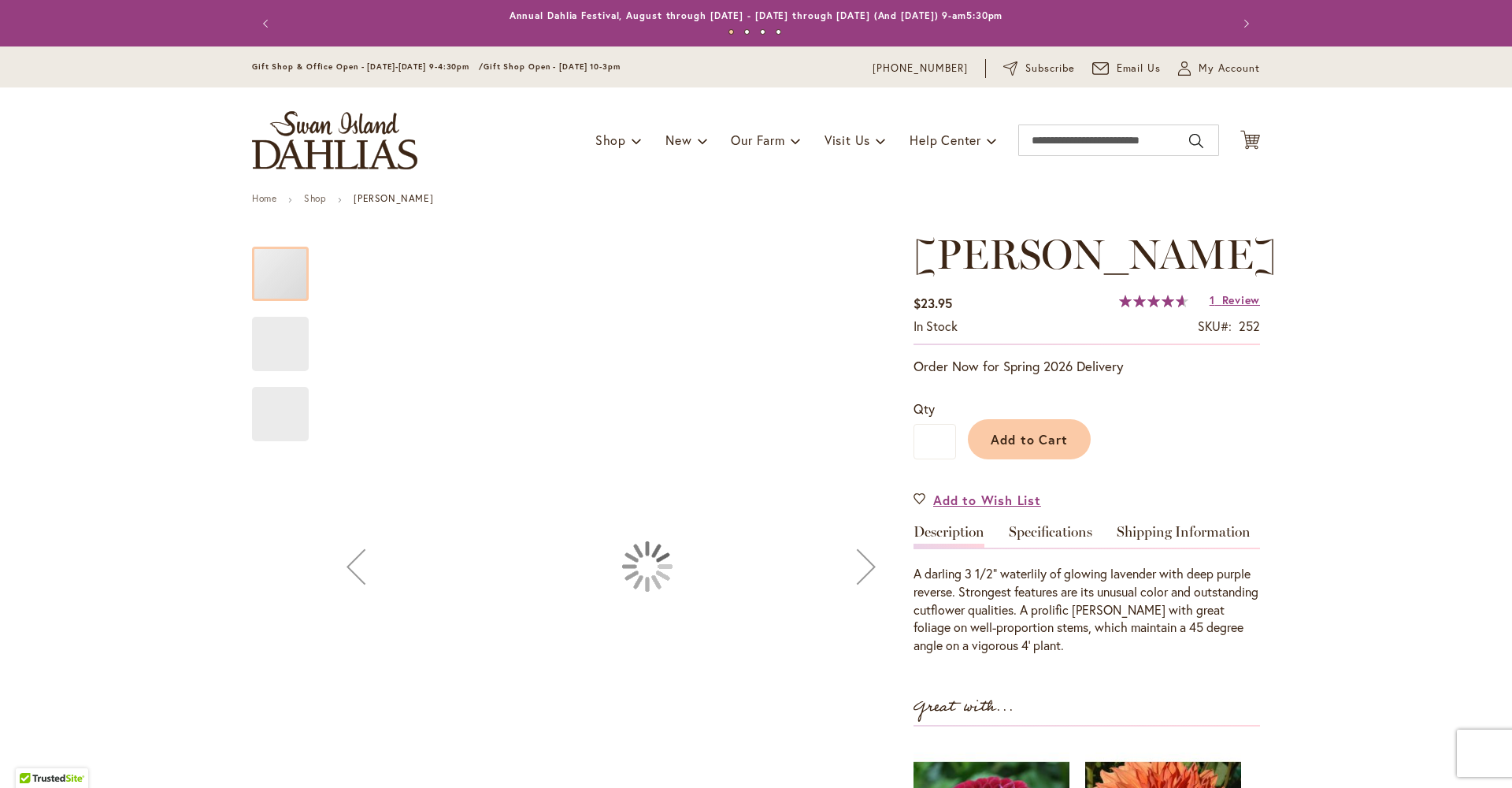
type input "*********"
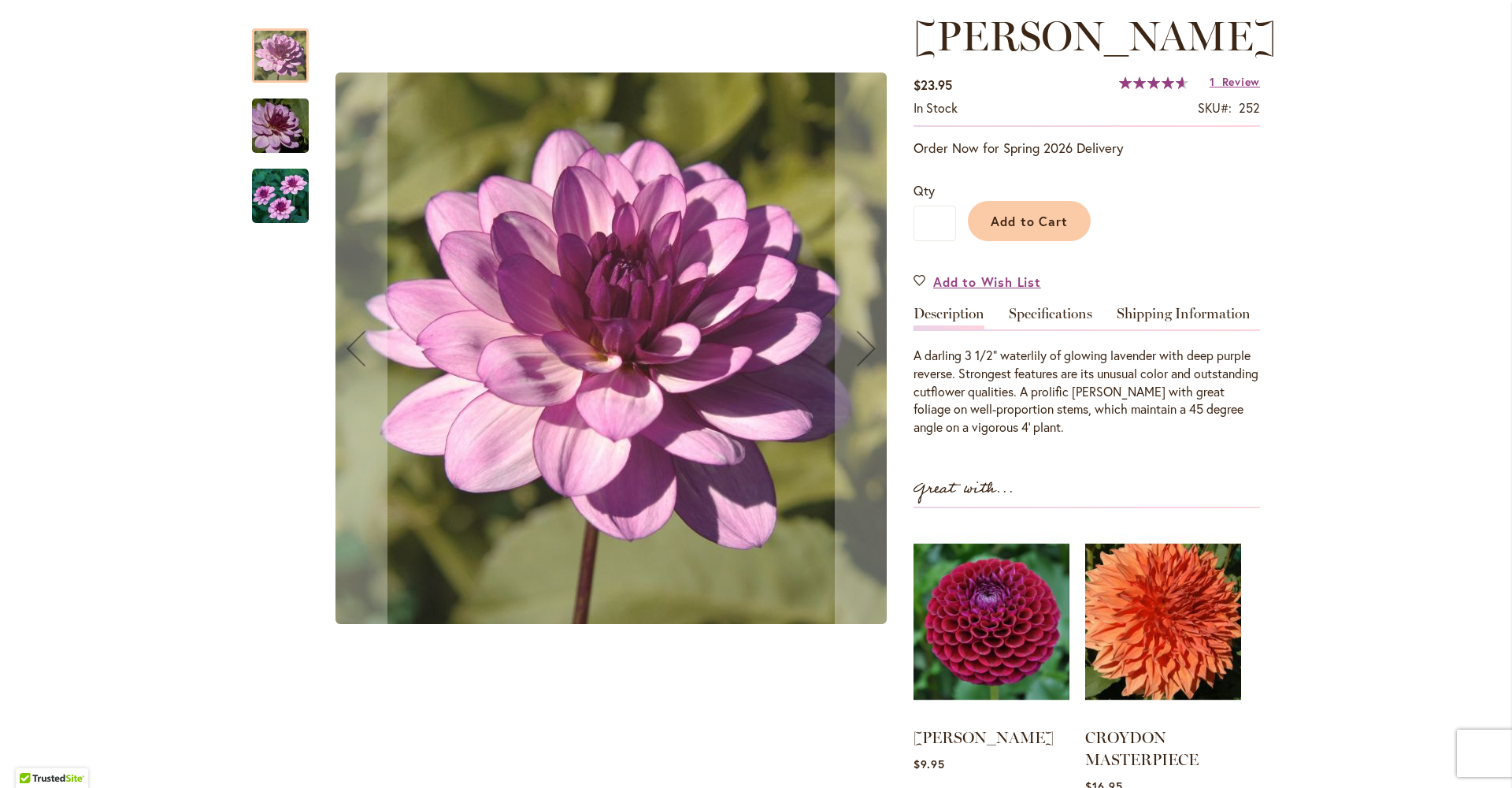
scroll to position [274, 0]
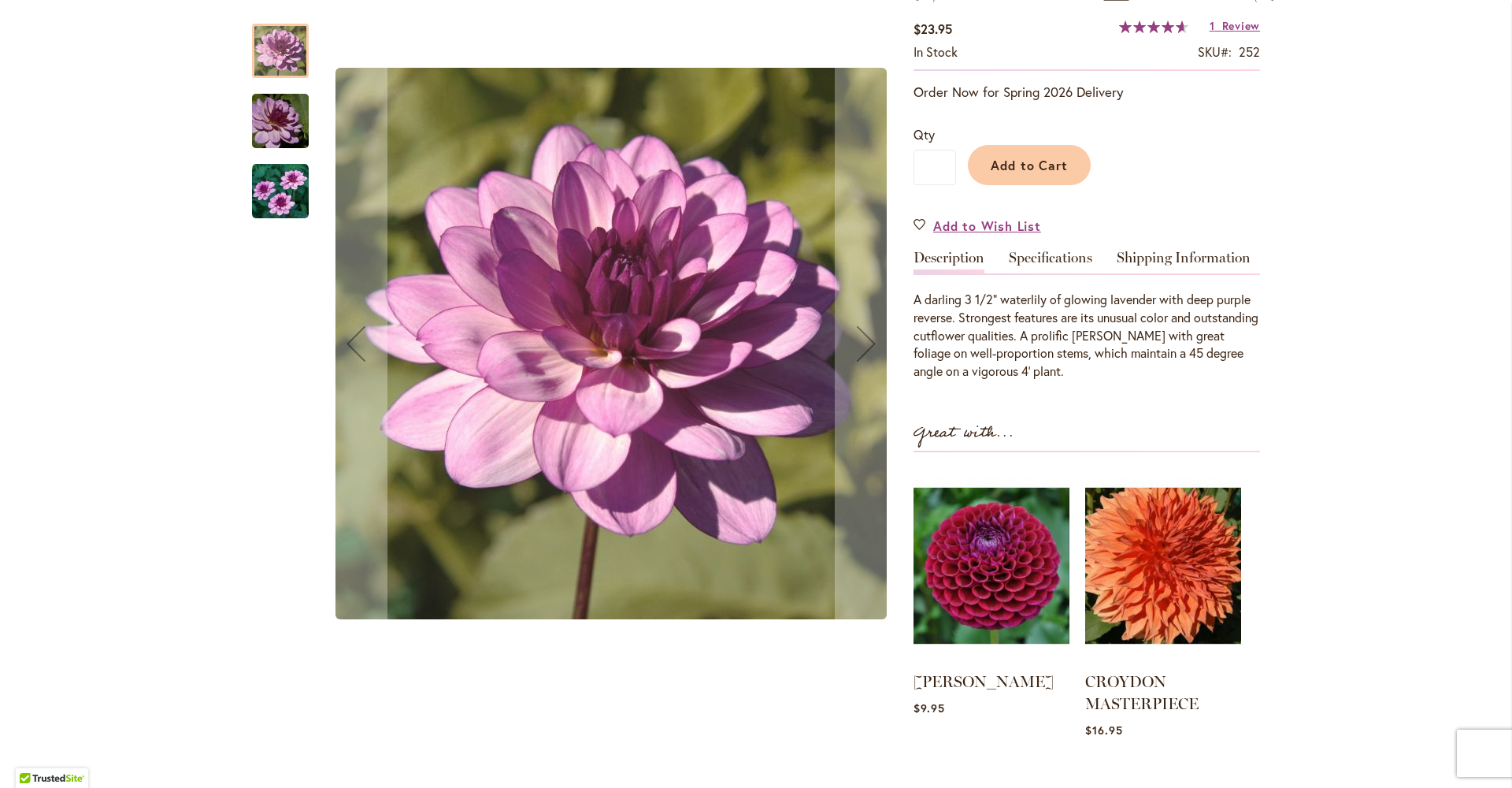
drag, startPoint x: 278, startPoint y: 127, endPoint x: 288, endPoint y: 166, distance: 40.3
click at [279, 128] on img "LAUREN MICHELE" at bounding box center [280, 121] width 114 height 75
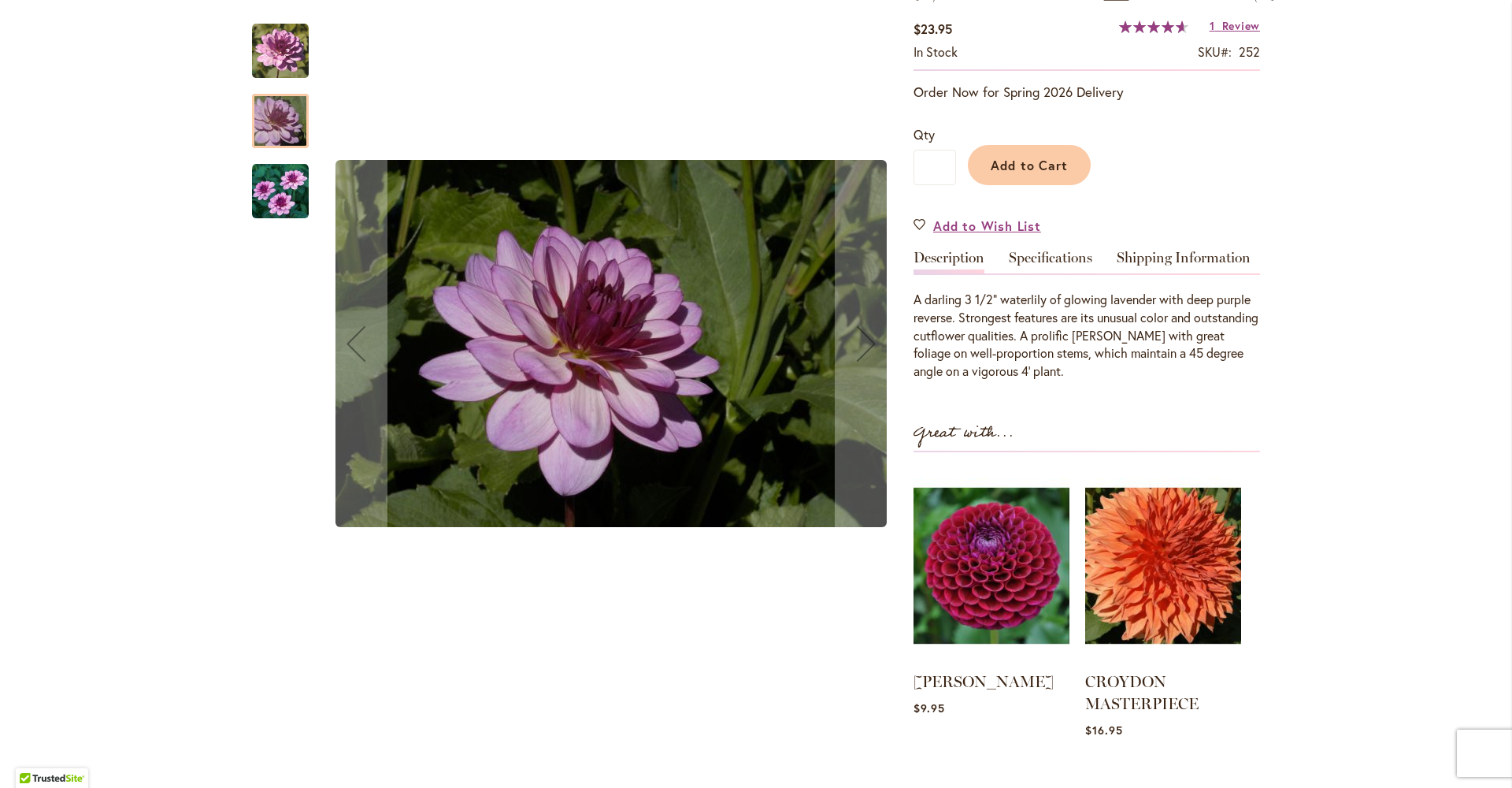
click at [280, 199] on img "LAUREN MICHELE" at bounding box center [280, 191] width 57 height 57
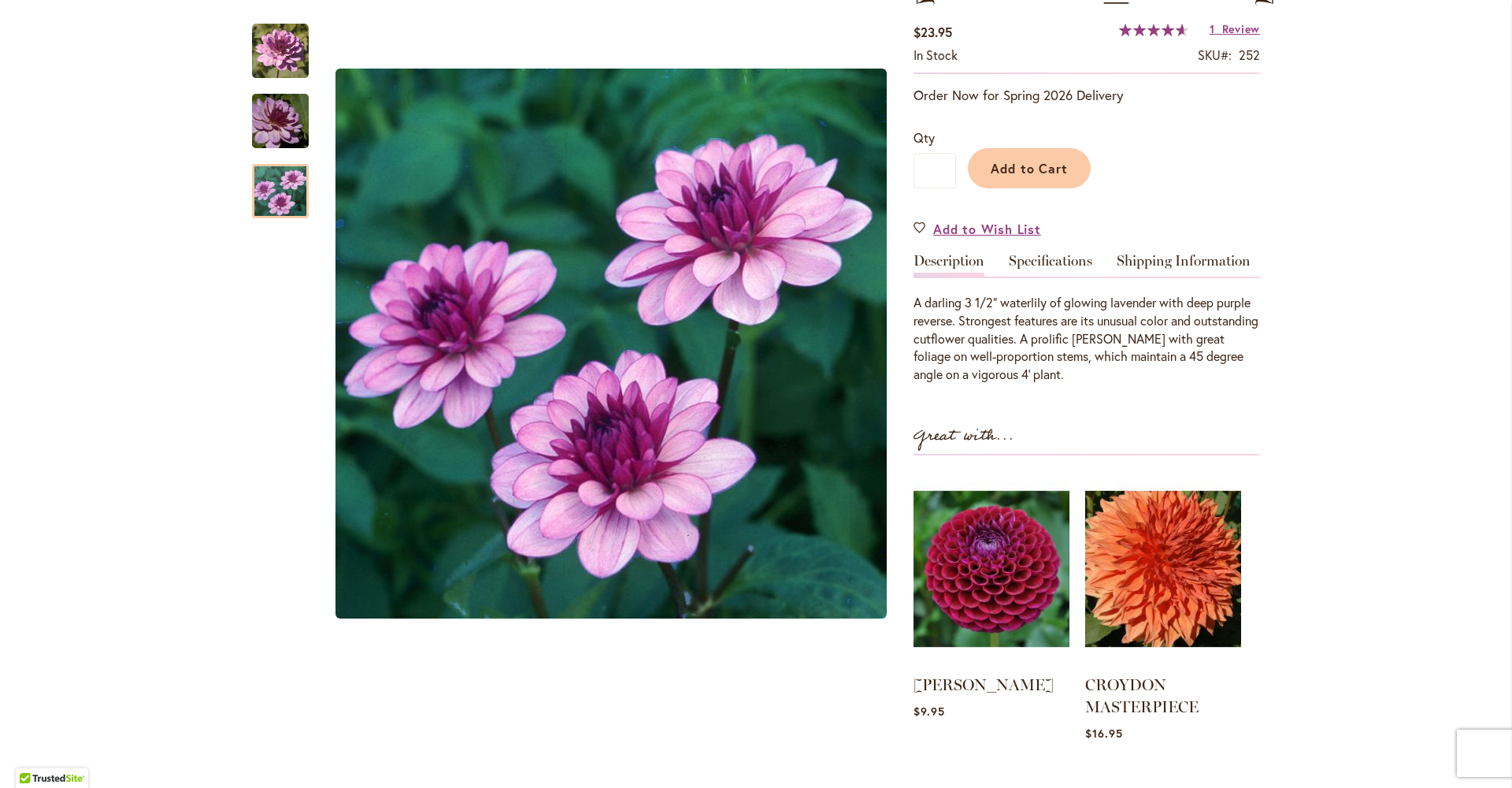
scroll to position [0, 0]
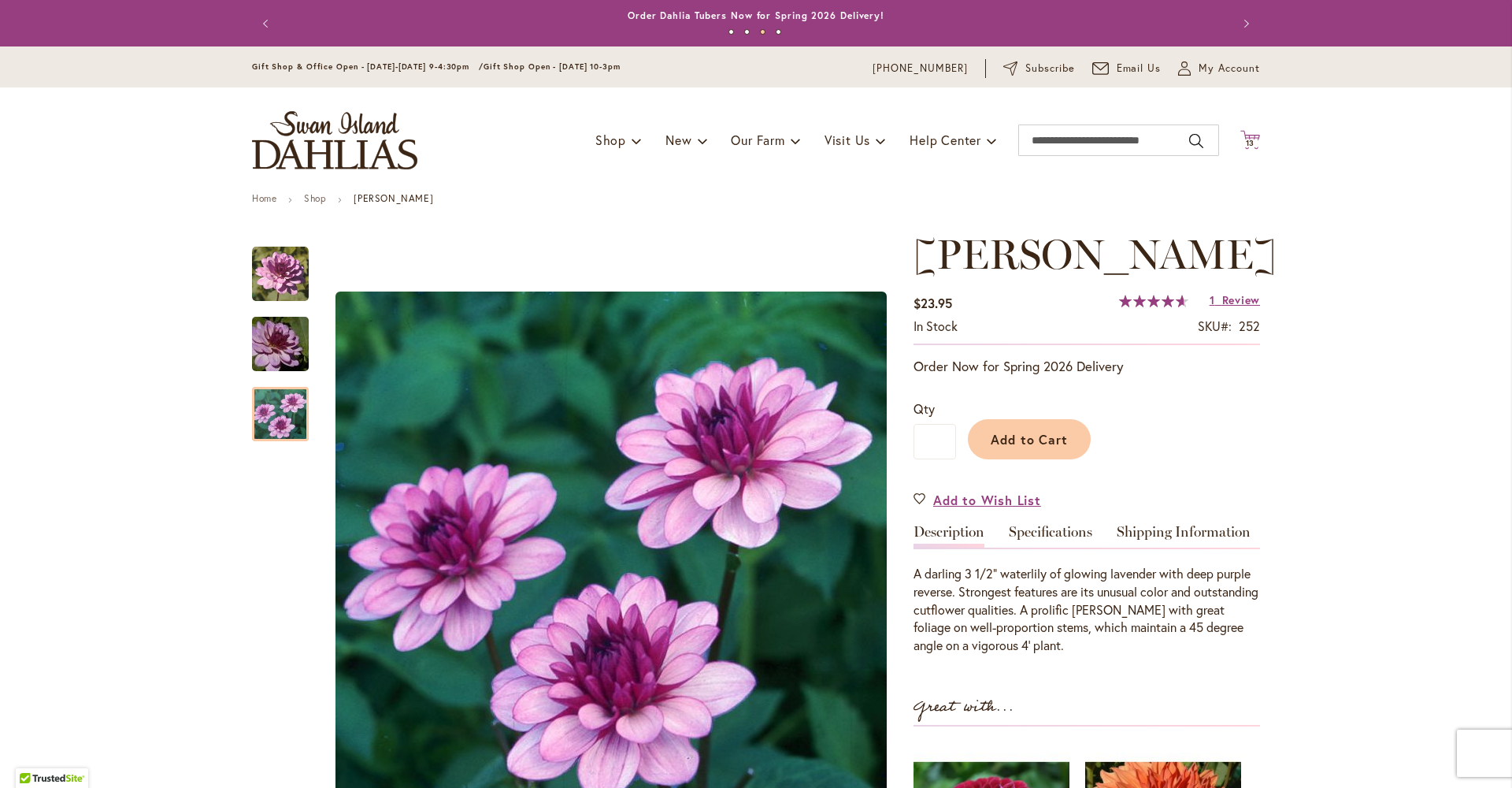
click at [1248, 138] on span "13" at bounding box center [1251, 143] width 10 height 10
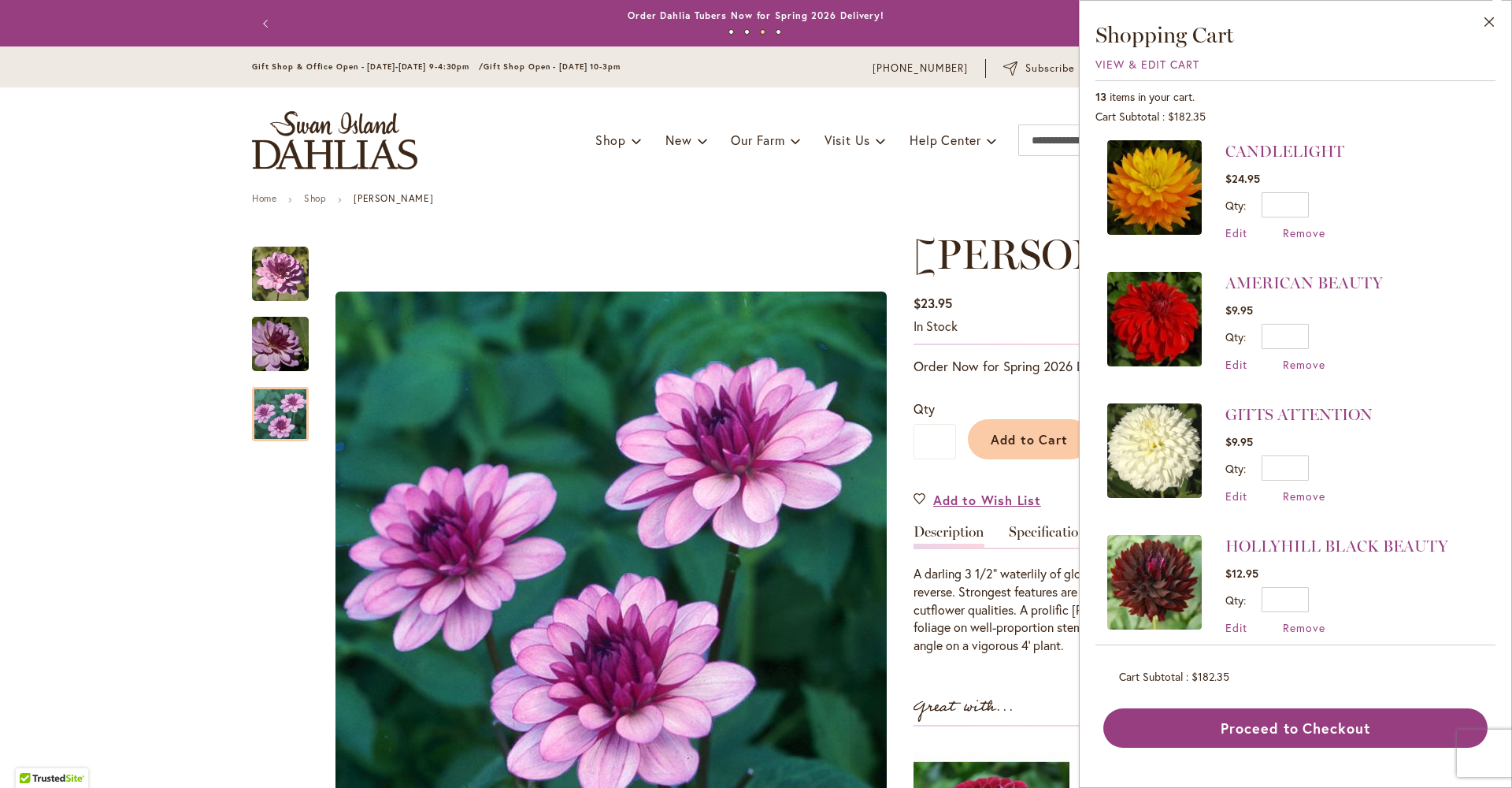
scroll to position [935, 0]
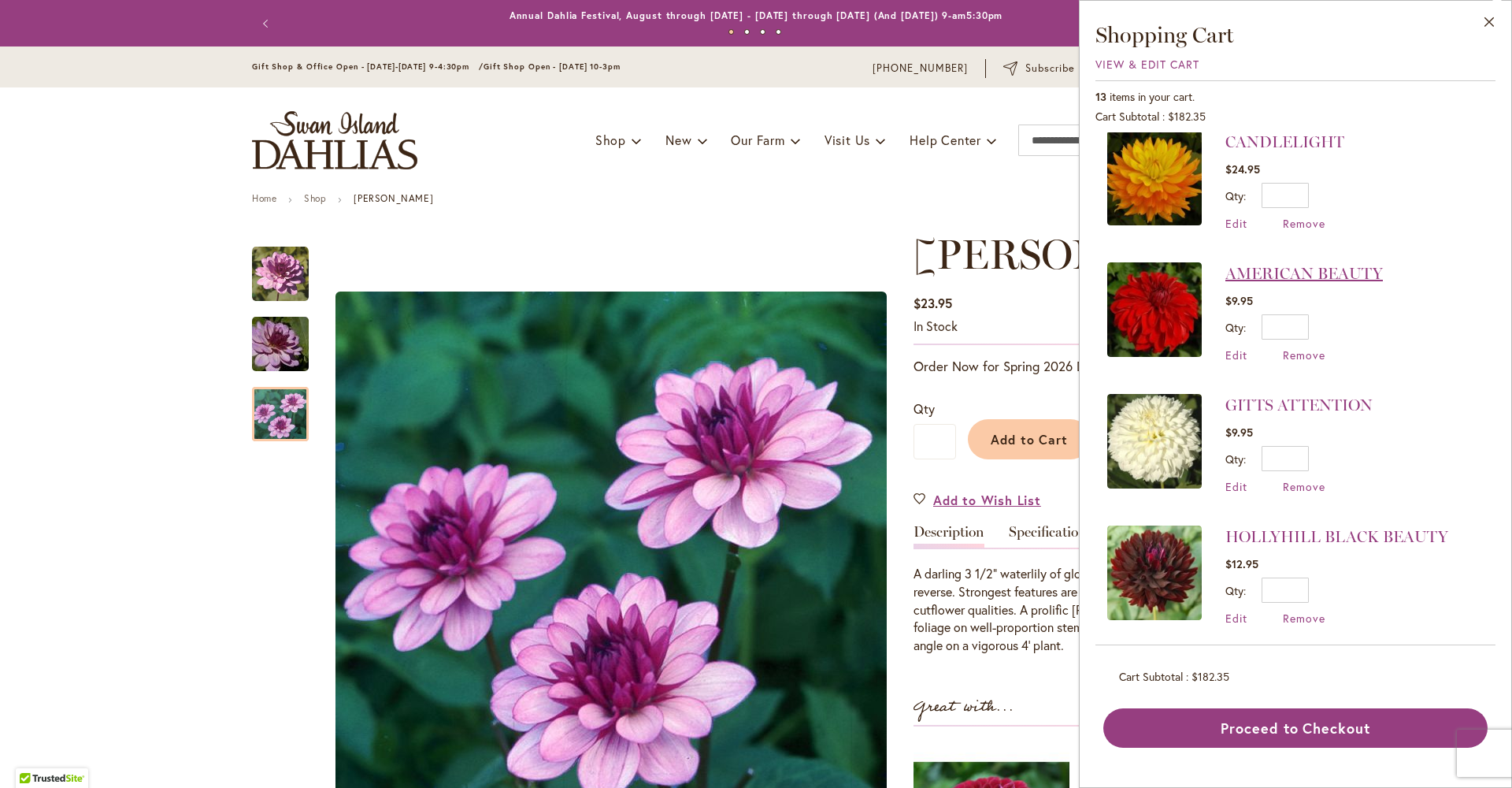
click at [1225, 271] on link "AMERICAN BEAUTY" at bounding box center [1304, 273] width 158 height 19
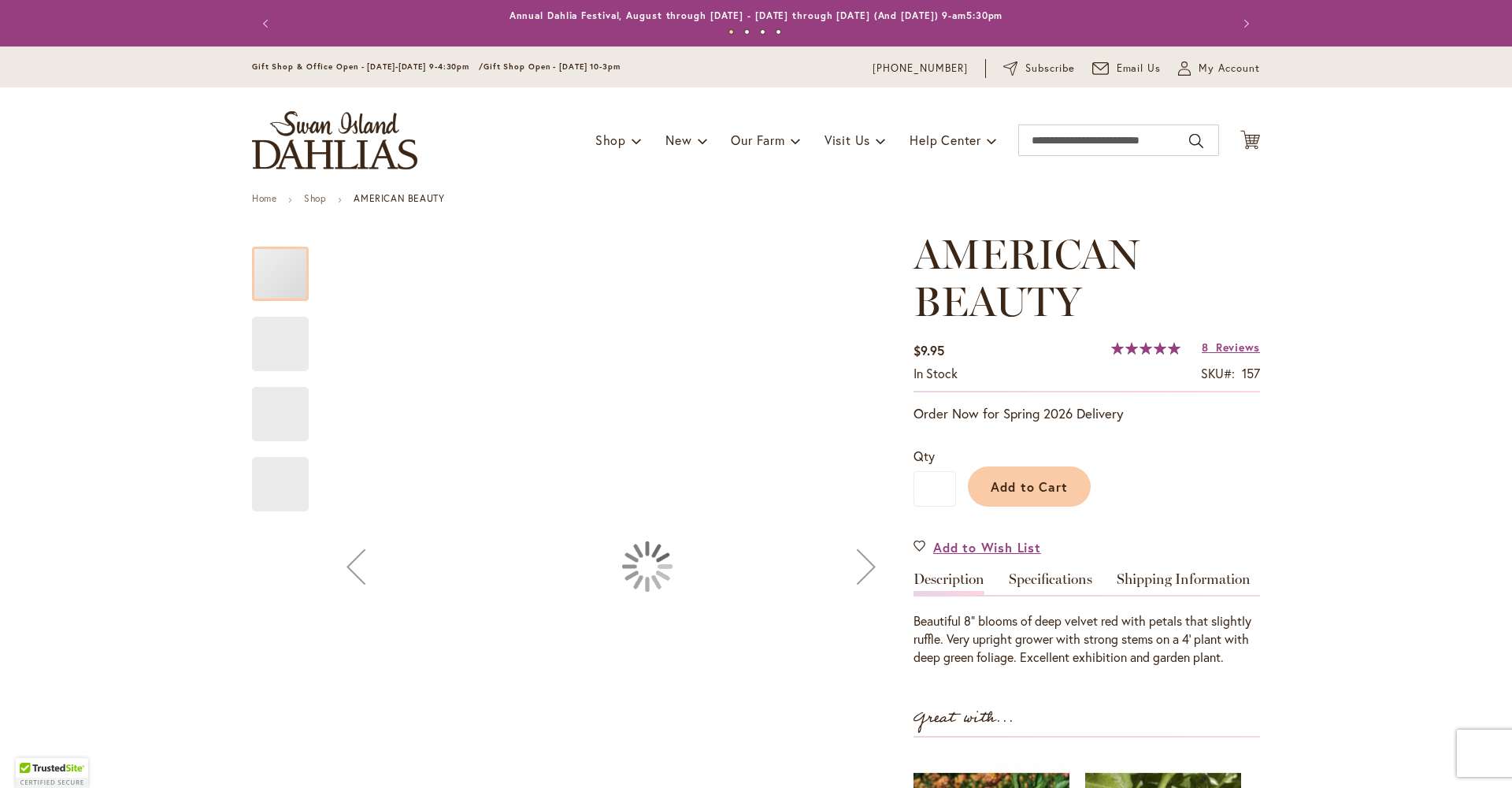
type input "*********"
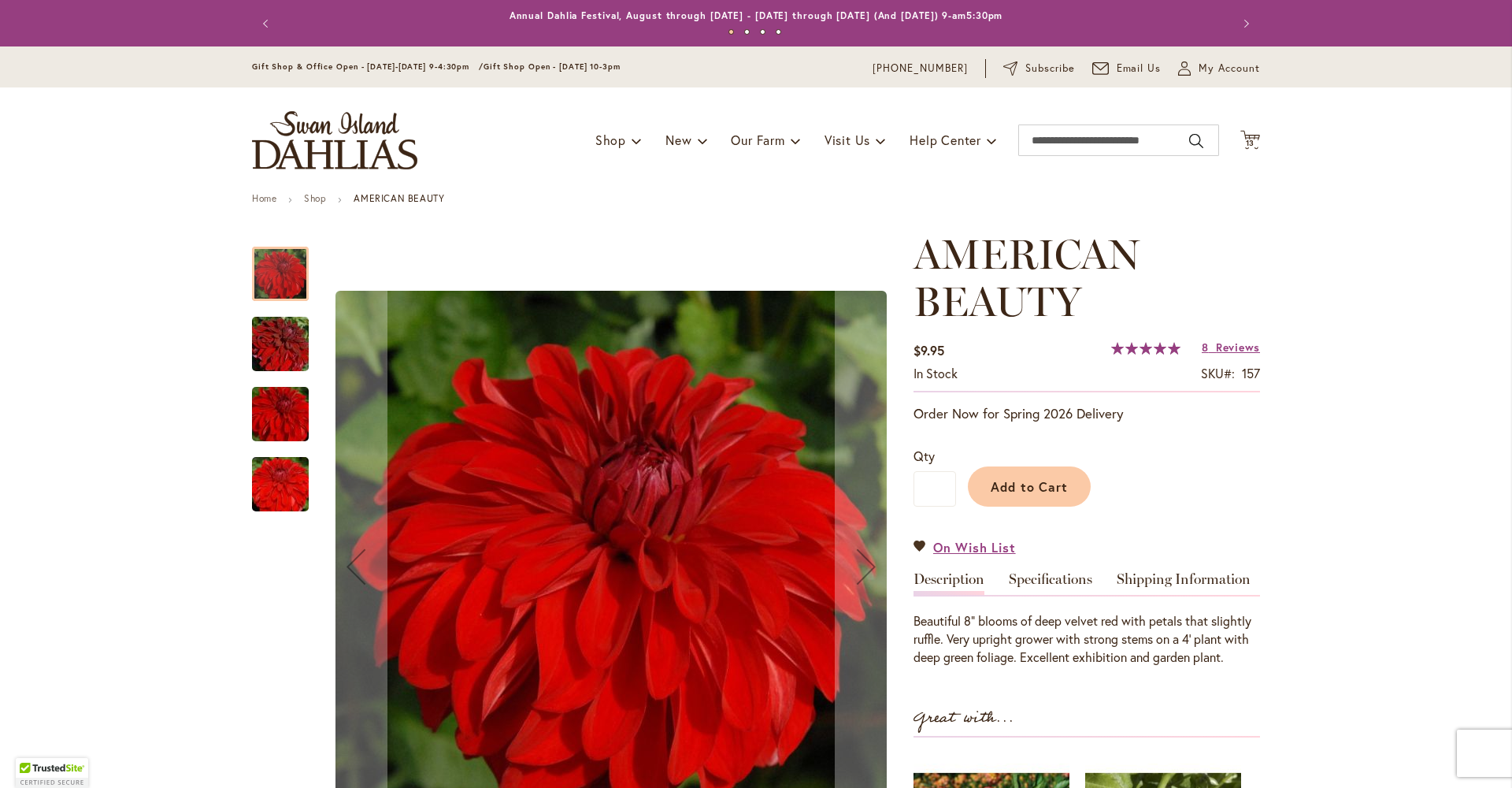
click at [277, 298] on div at bounding box center [280, 274] width 57 height 55
click at [285, 360] on img "AMERICAN BEAUTY" at bounding box center [280, 344] width 114 height 75
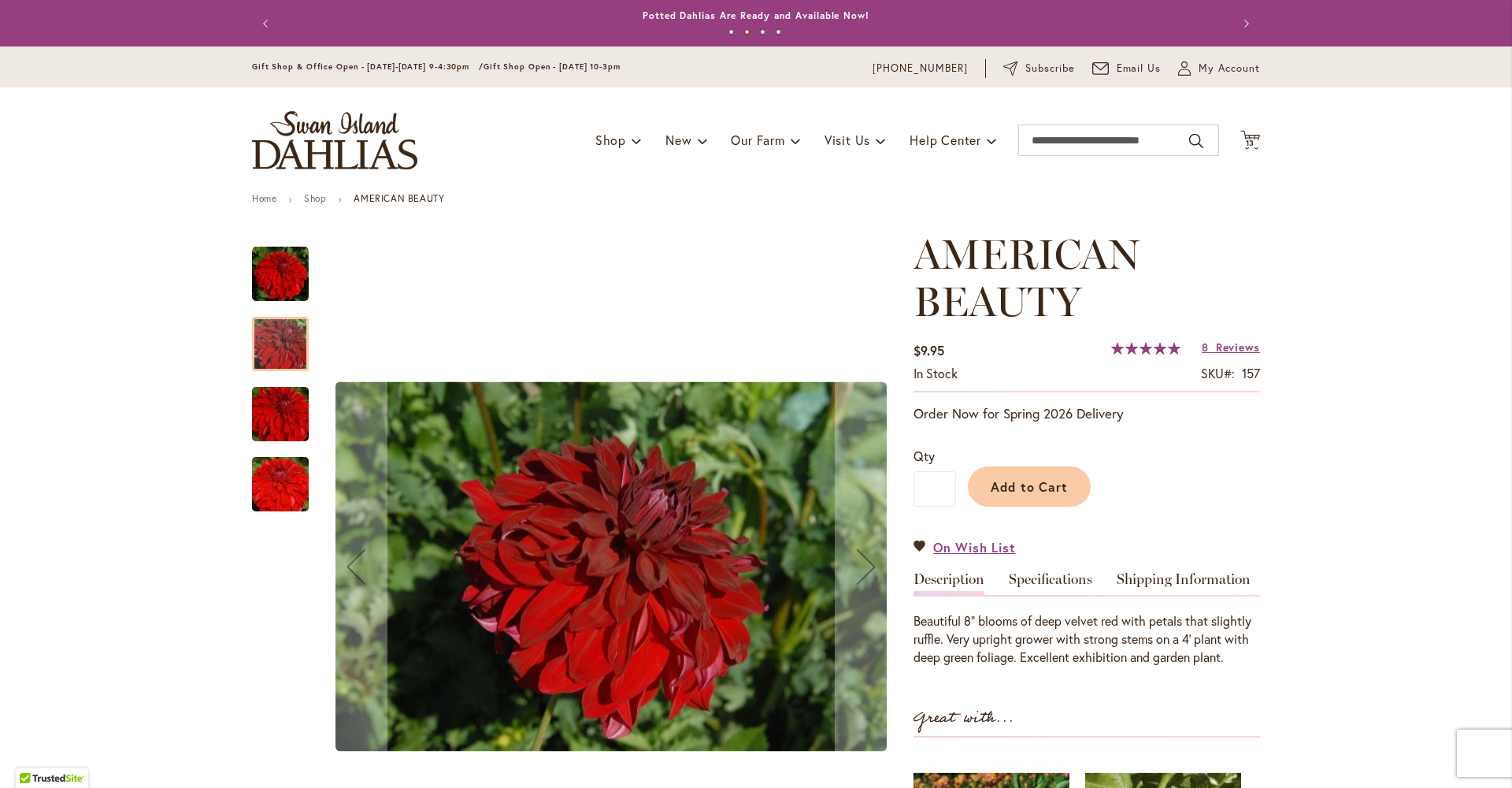
click at [271, 434] on img "AMERICAN BEAUTY" at bounding box center [280, 414] width 114 height 75
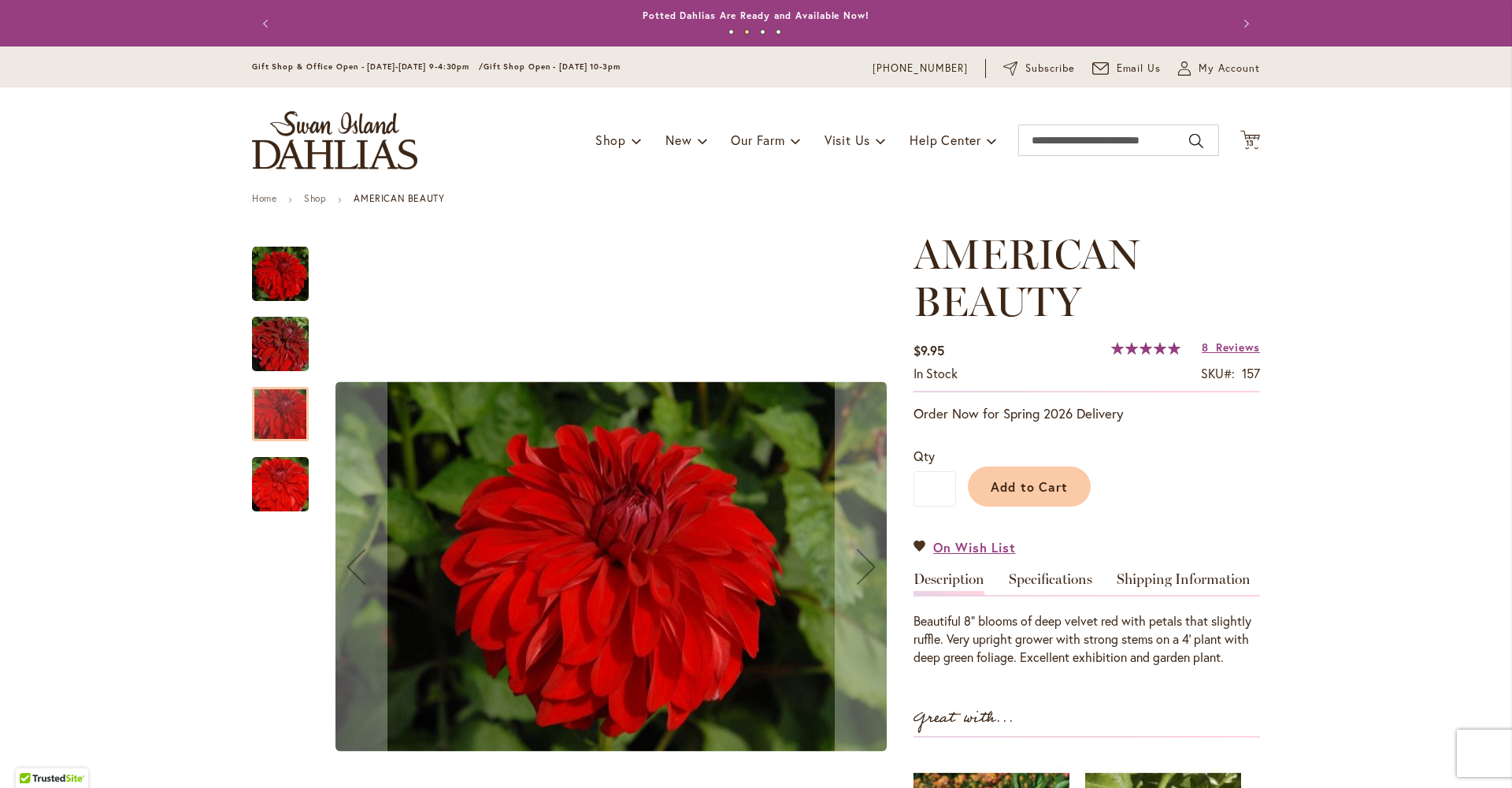
click at [263, 499] on img "AMERICAN BEAUTY" at bounding box center [280, 484] width 114 height 75
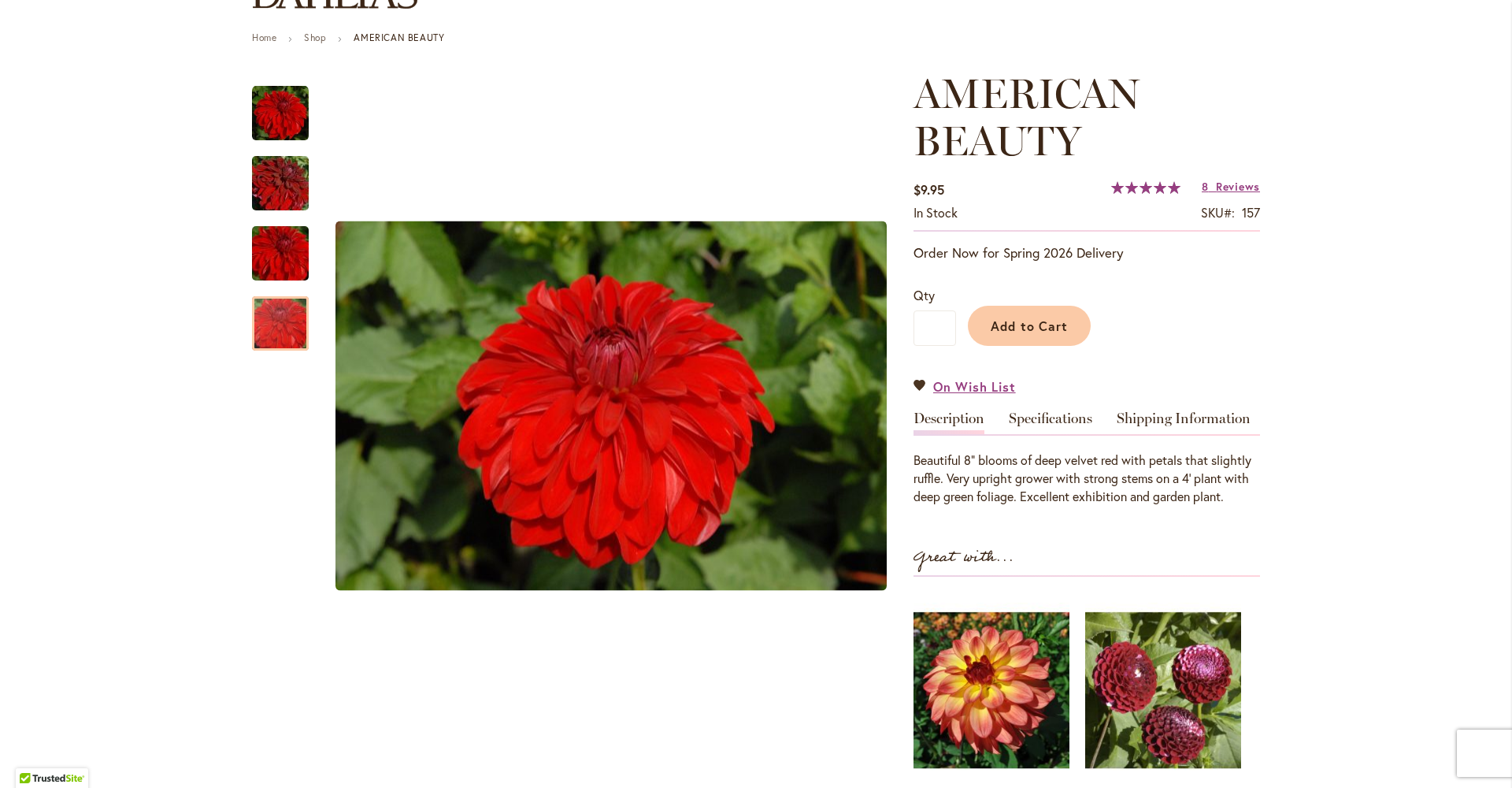
scroll to position [245, 0]
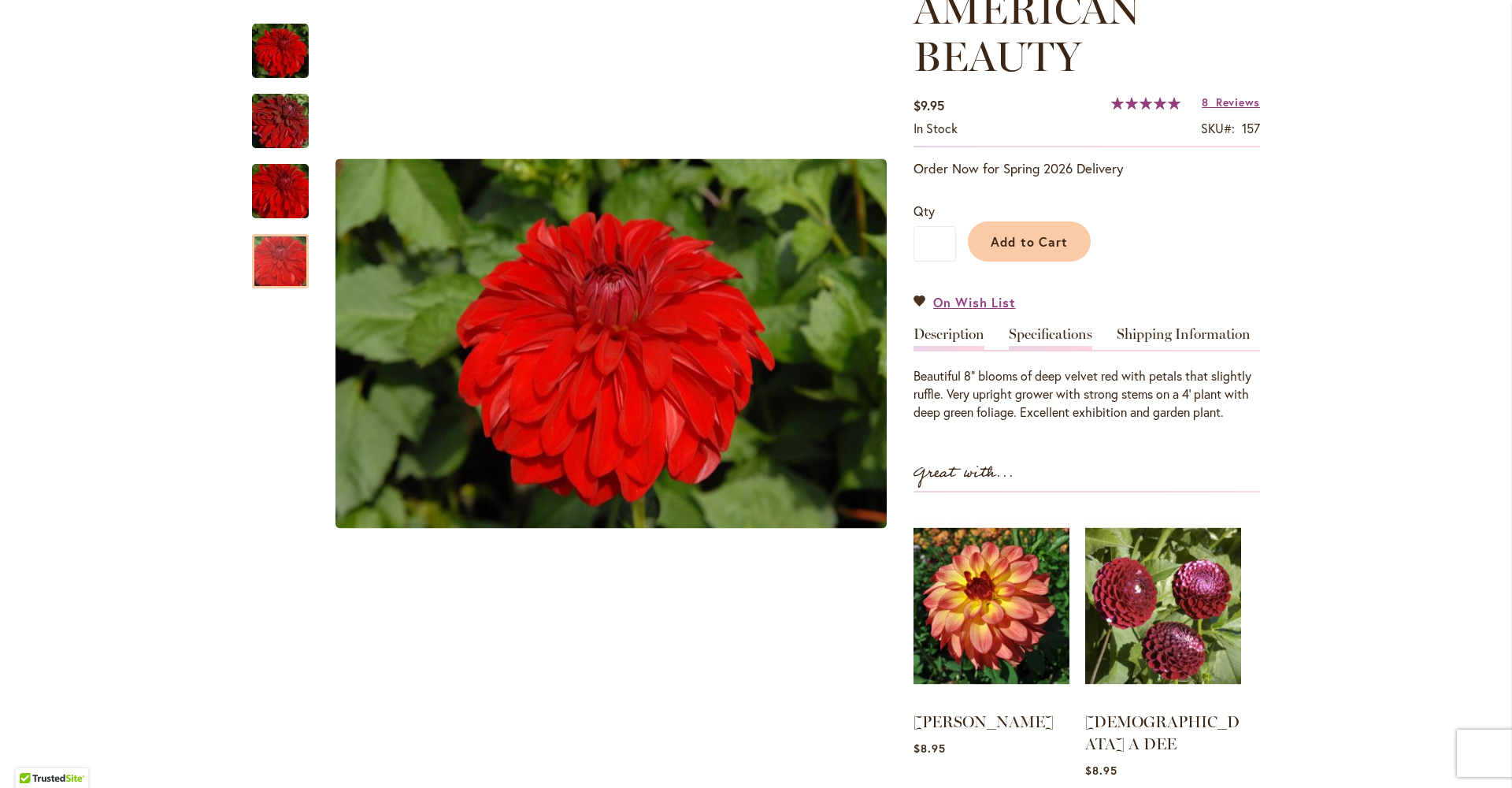
click at [1041, 346] on link "Specifications" at bounding box center [1050, 338] width 83 height 23
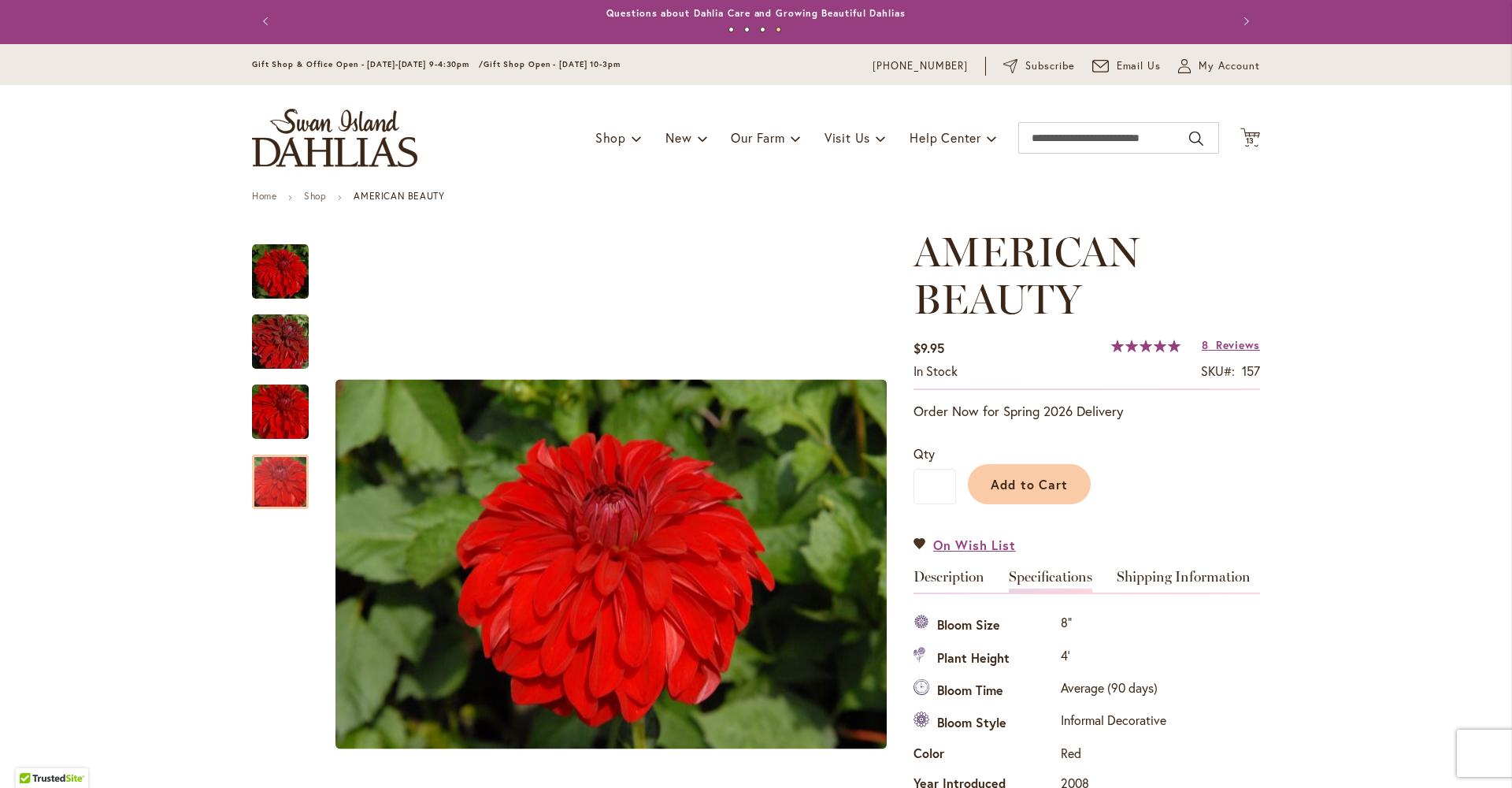
scroll to position [0, 0]
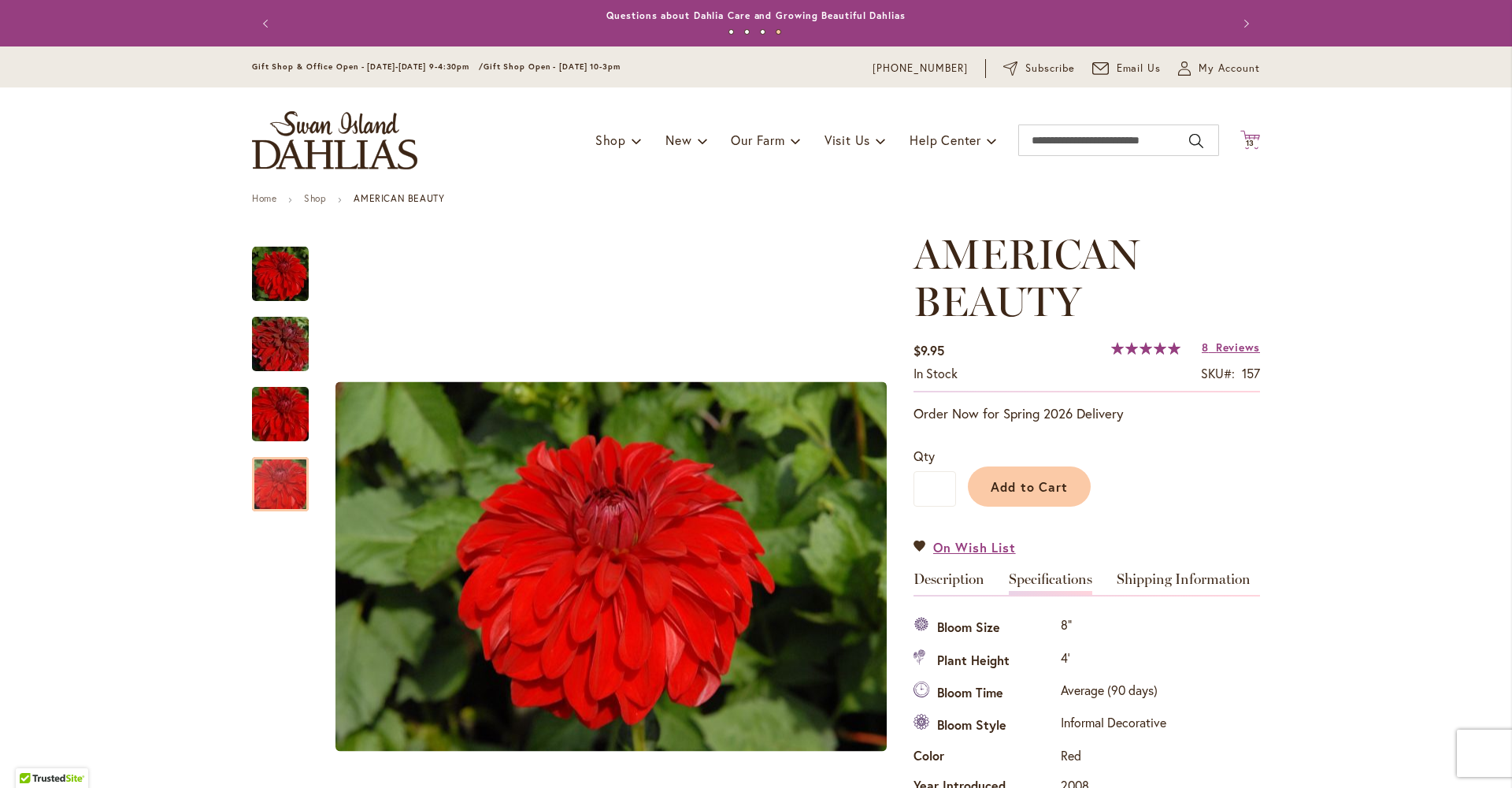
click at [1248, 135] on icon "Cart .cls-1 { fill: #231f20; }" at bounding box center [1250, 139] width 20 height 20
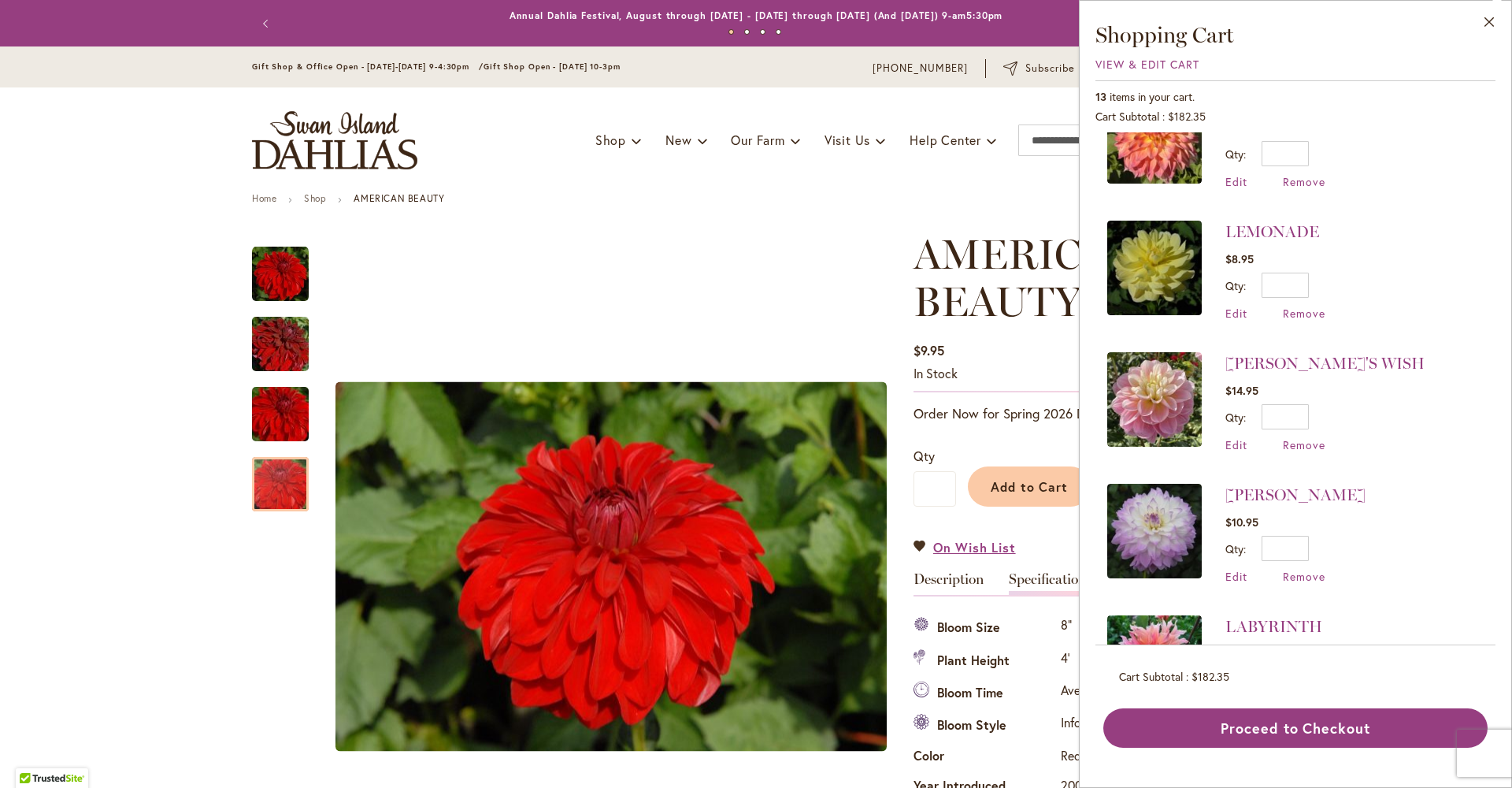
scroll to position [248, 0]
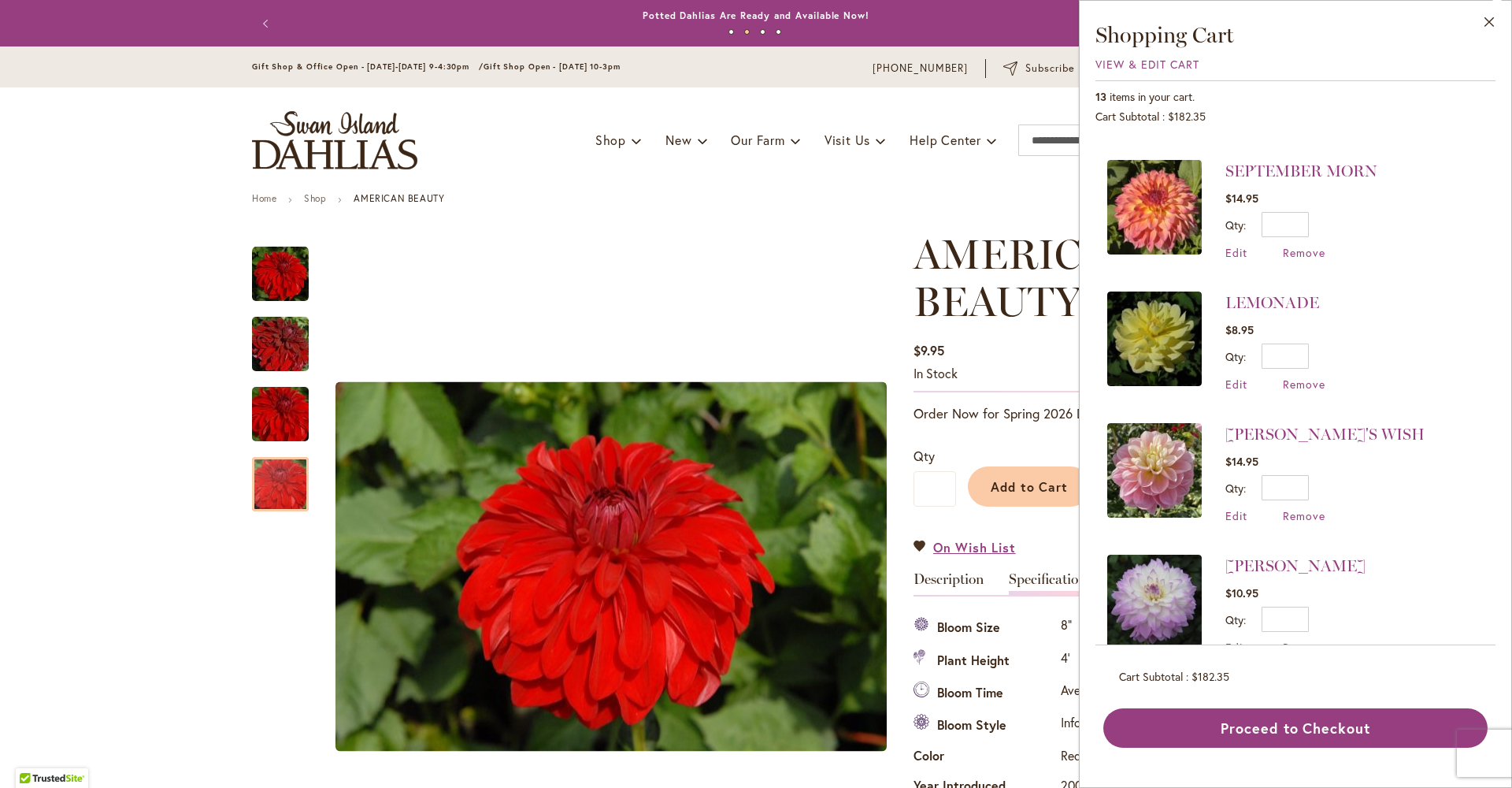
drag, startPoint x: 1175, startPoint y: 171, endPoint x: 1202, endPoint y: 209, distance: 46.6
click at [1225, 172] on link "SEPTEMBER MORN" at bounding box center [1301, 171] width 152 height 19
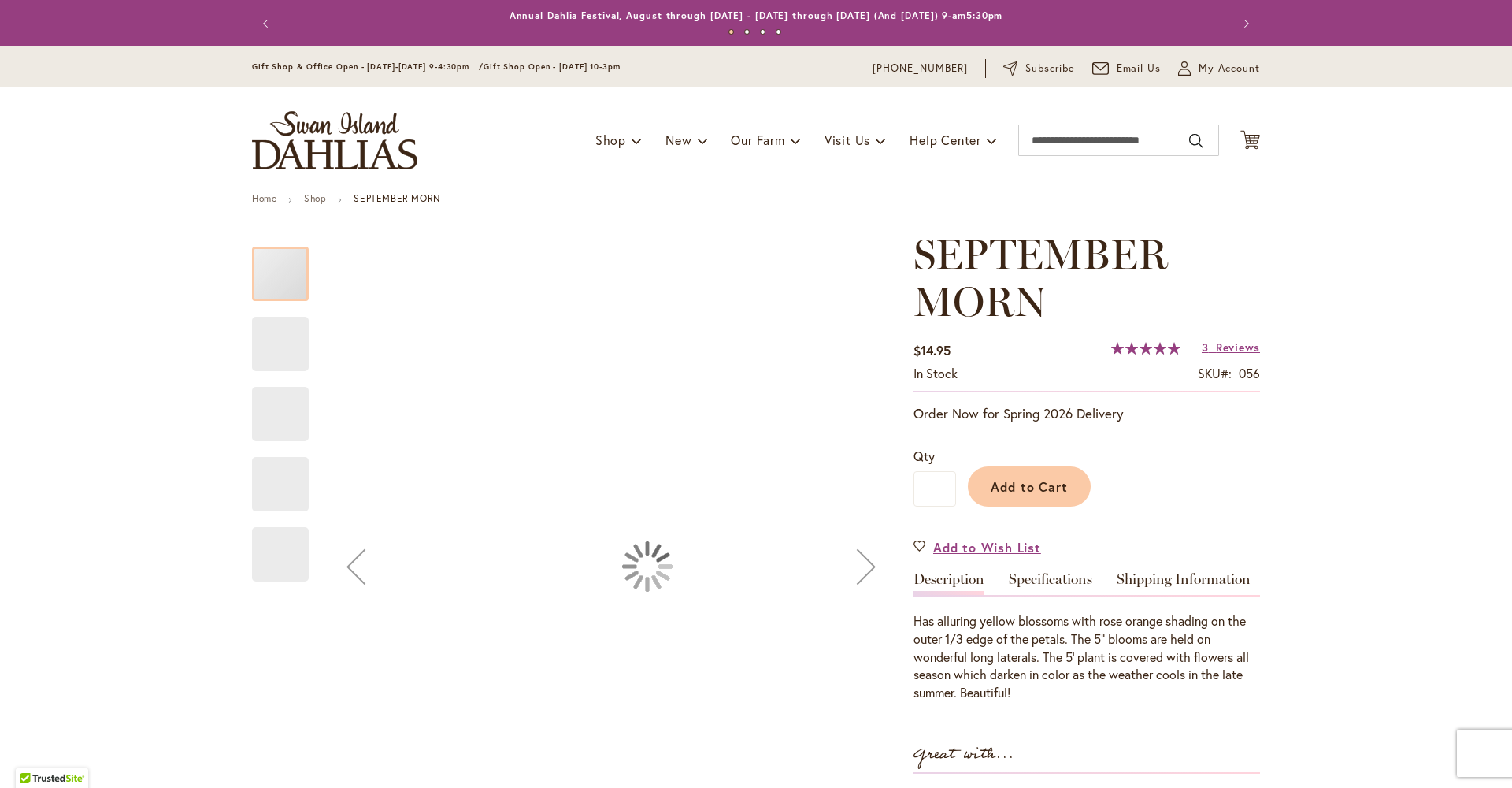
type input "*********"
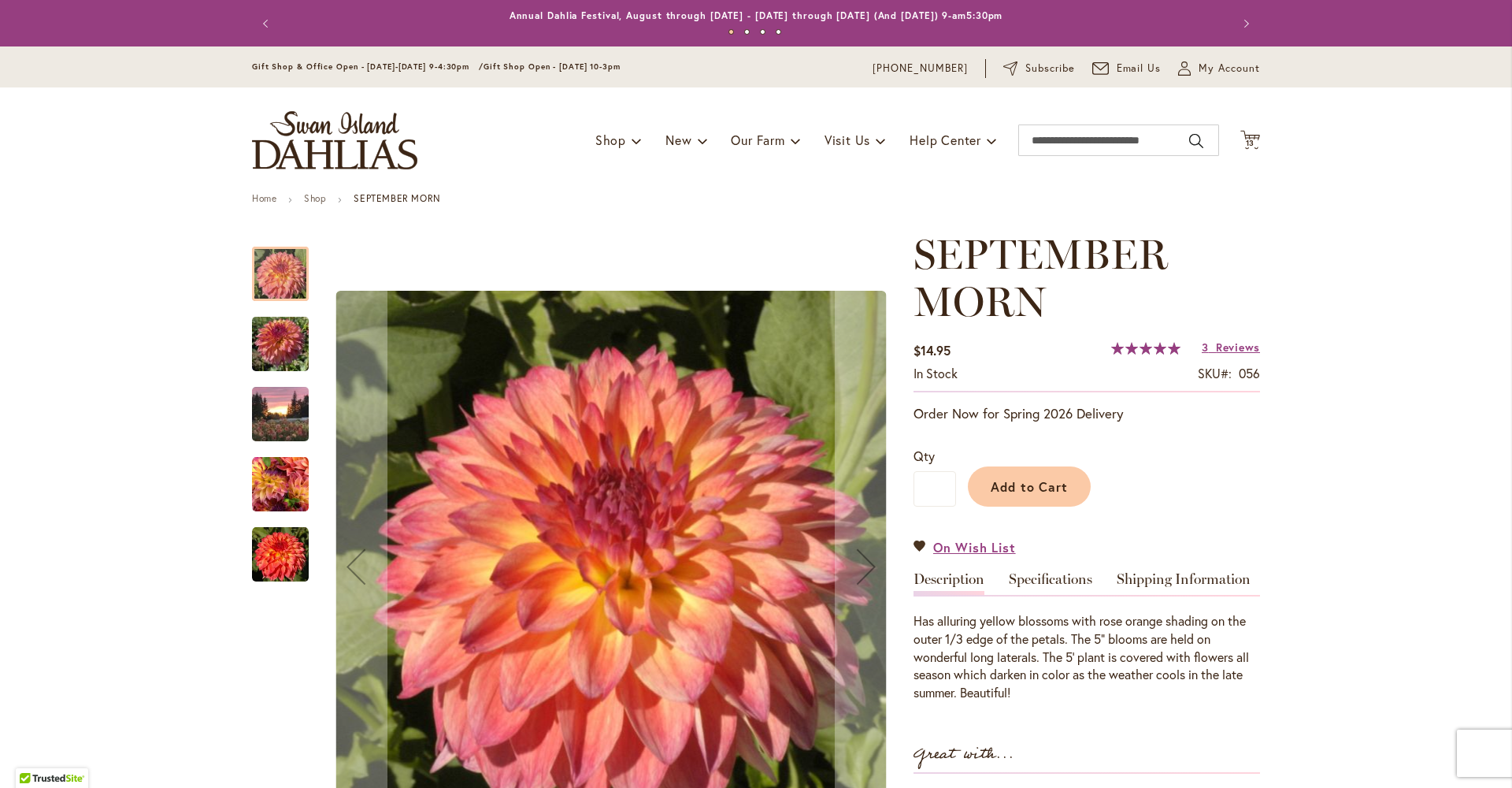
click at [285, 359] on img "SEPTEMBER MORN" at bounding box center [280, 344] width 57 height 75
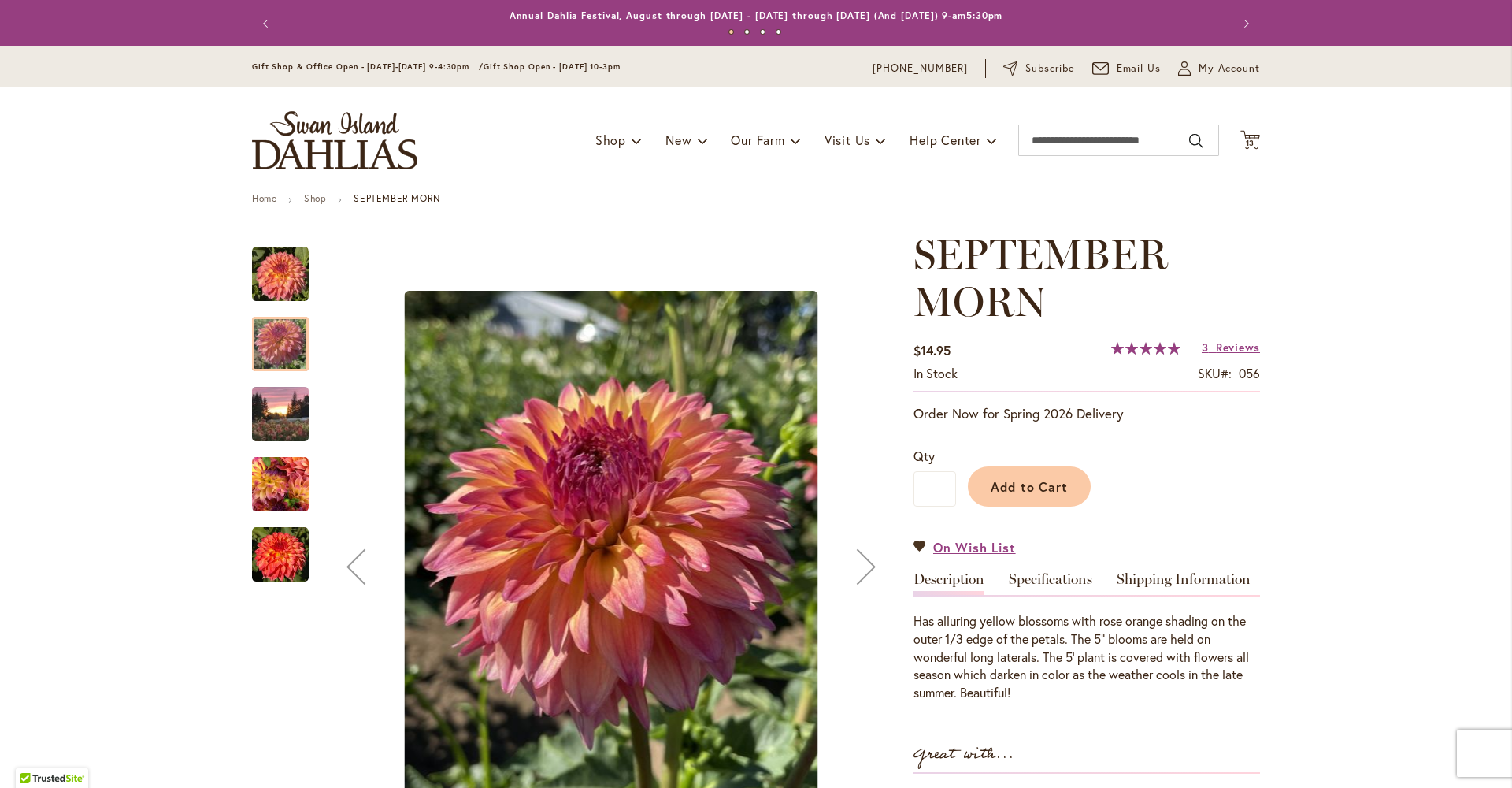
click at [276, 495] on img "September Morn" at bounding box center [280, 484] width 57 height 57
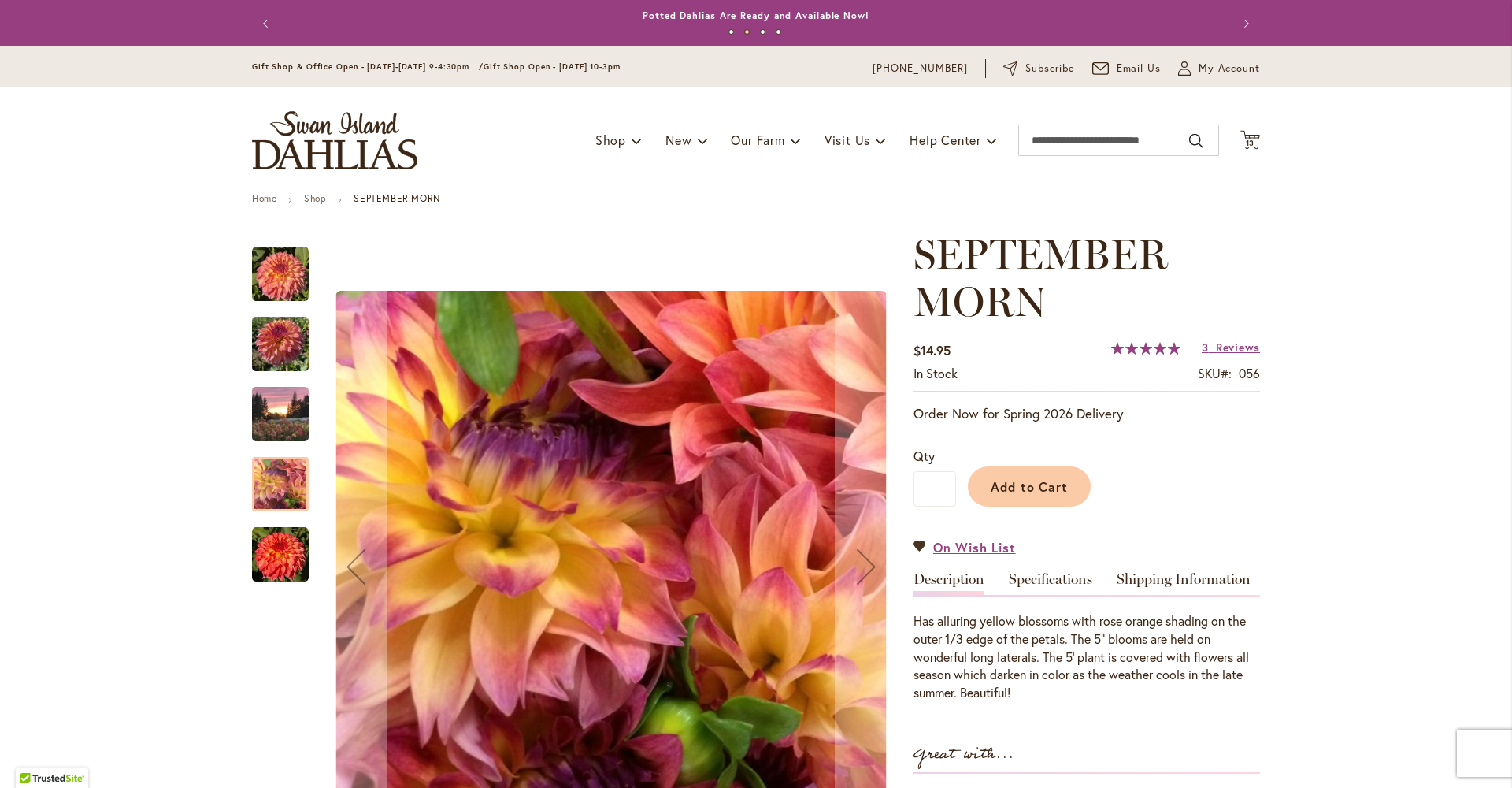
click at [280, 558] on img "September Morn" at bounding box center [280, 555] width 57 height 57
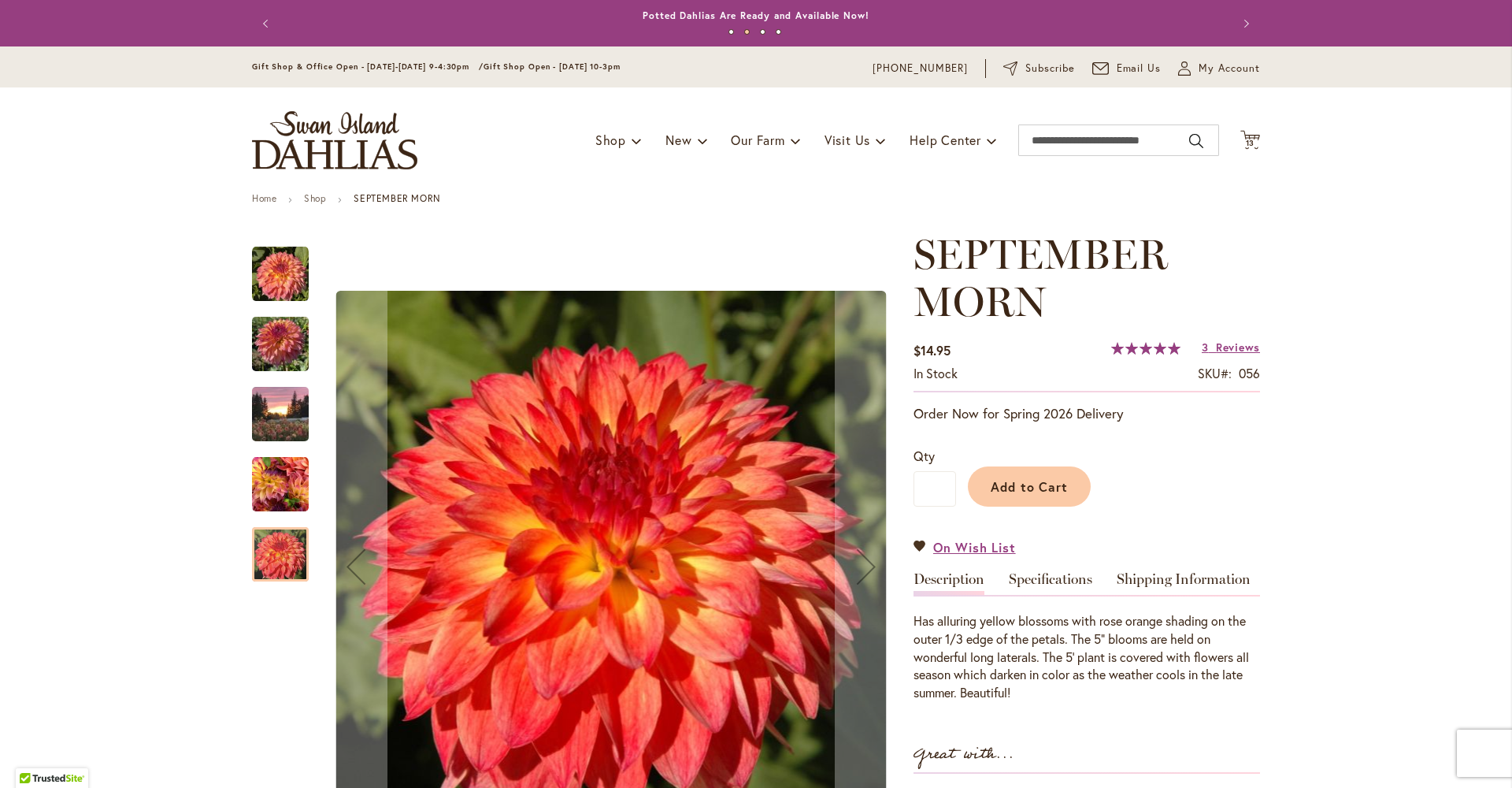
click at [285, 288] on img "September Morn" at bounding box center [280, 274] width 57 height 57
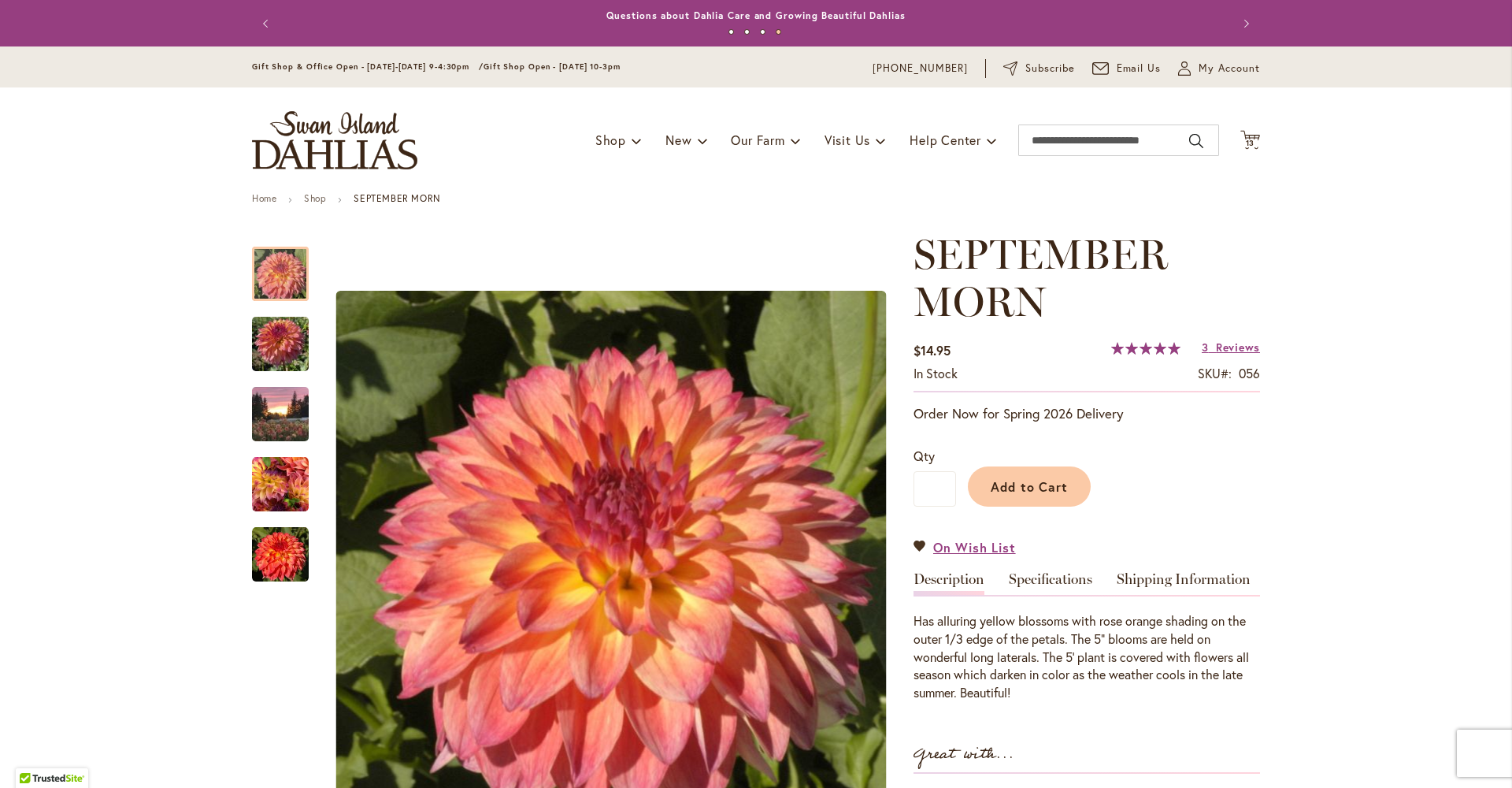
click at [1243, 137] on icon "Cart .cls-1 { fill: #231f20; }" at bounding box center [1250, 139] width 20 height 20
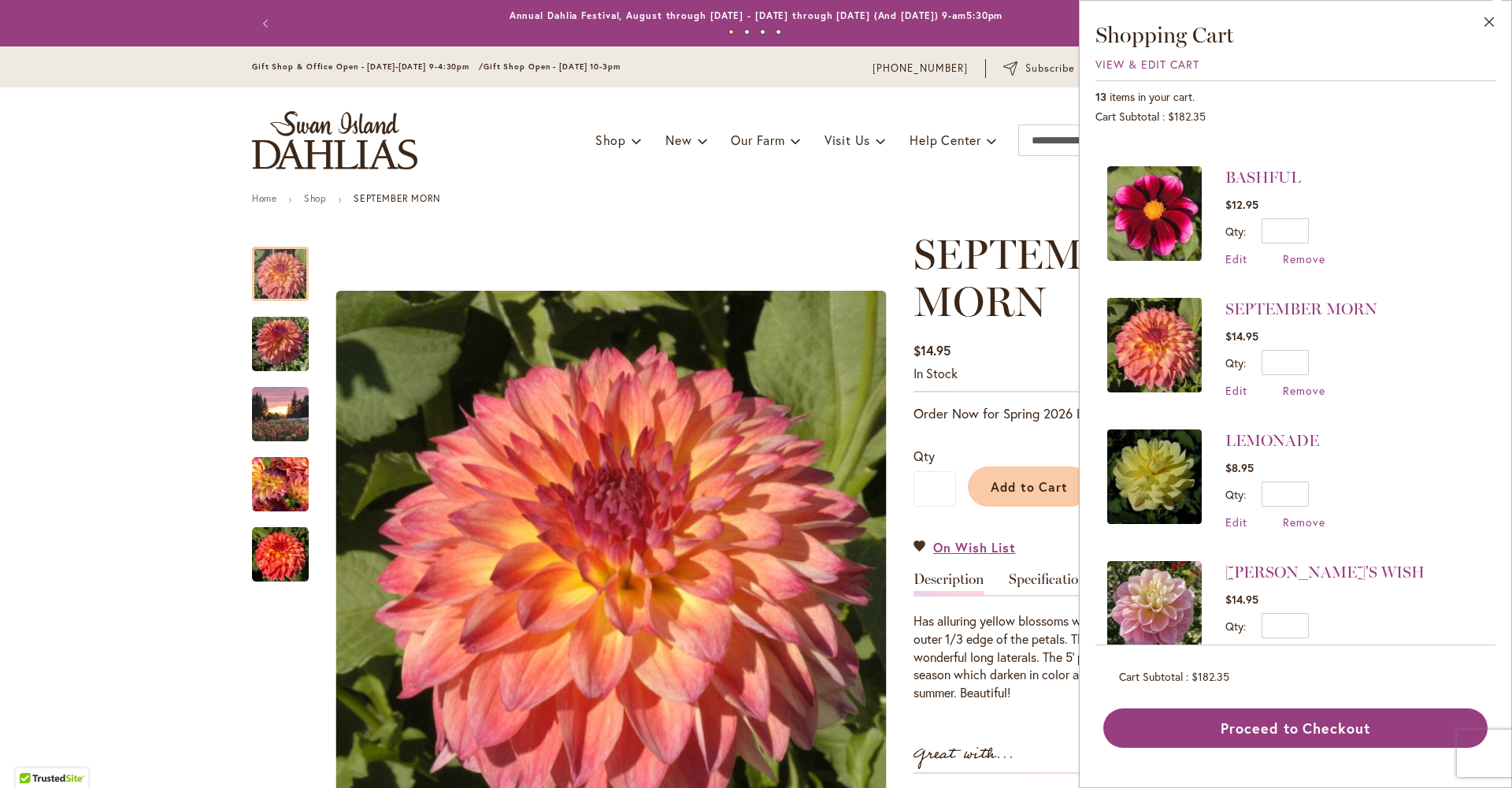
scroll to position [384, 0]
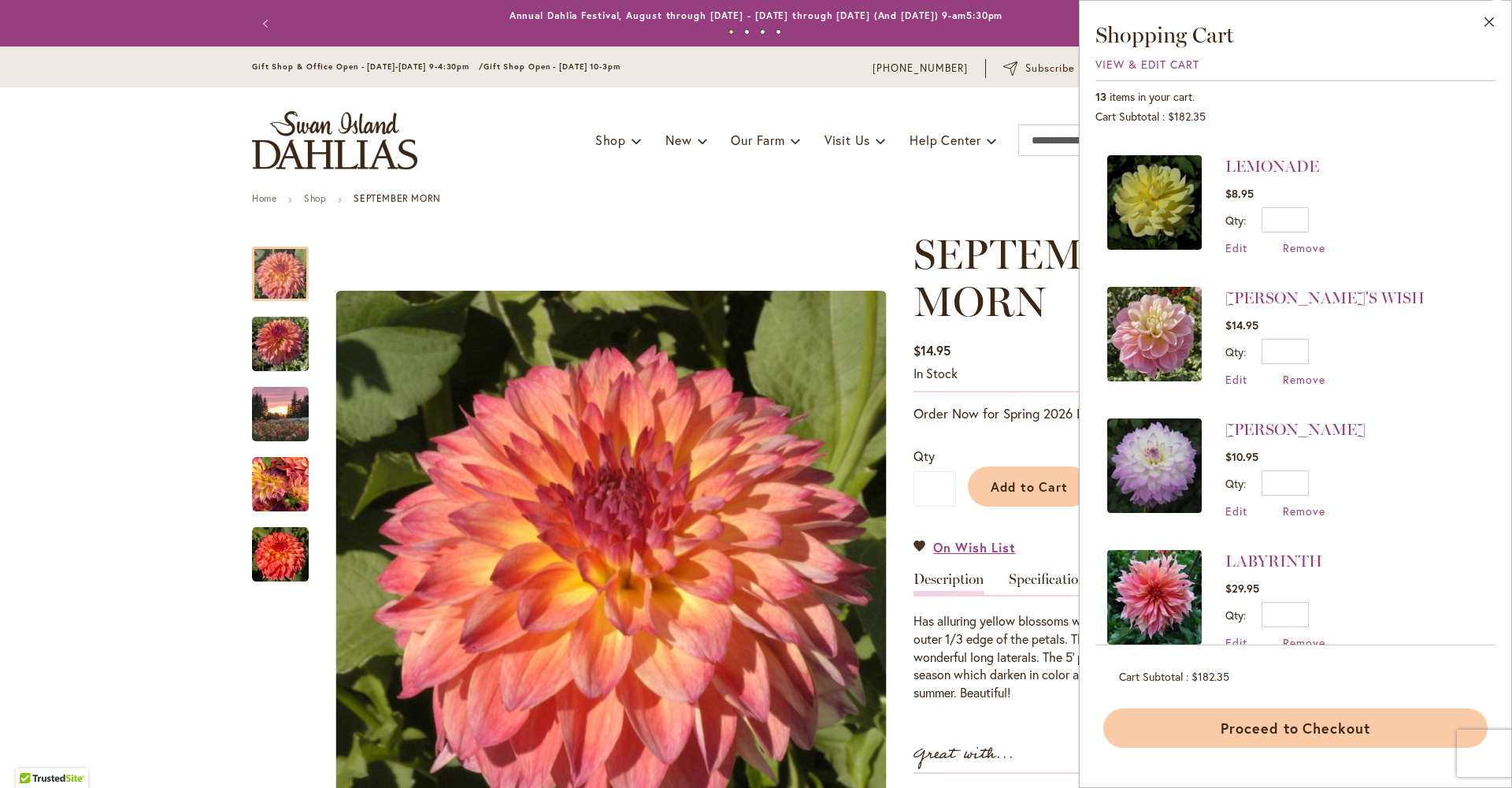
click at [1277, 737] on button "Proceed to Checkout" at bounding box center [1296, 728] width 385 height 39
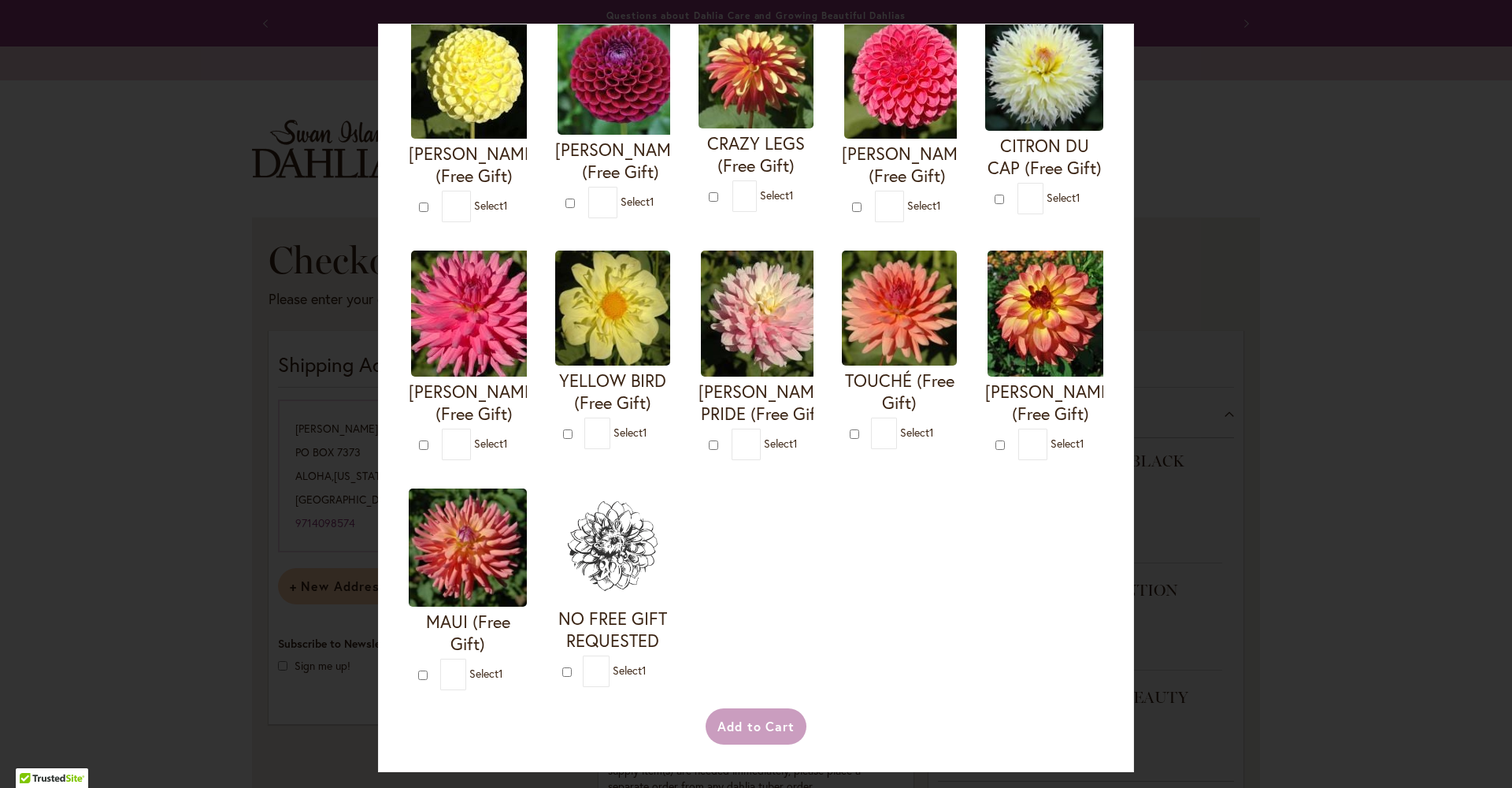
scroll to position [479, 0]
type input "*"
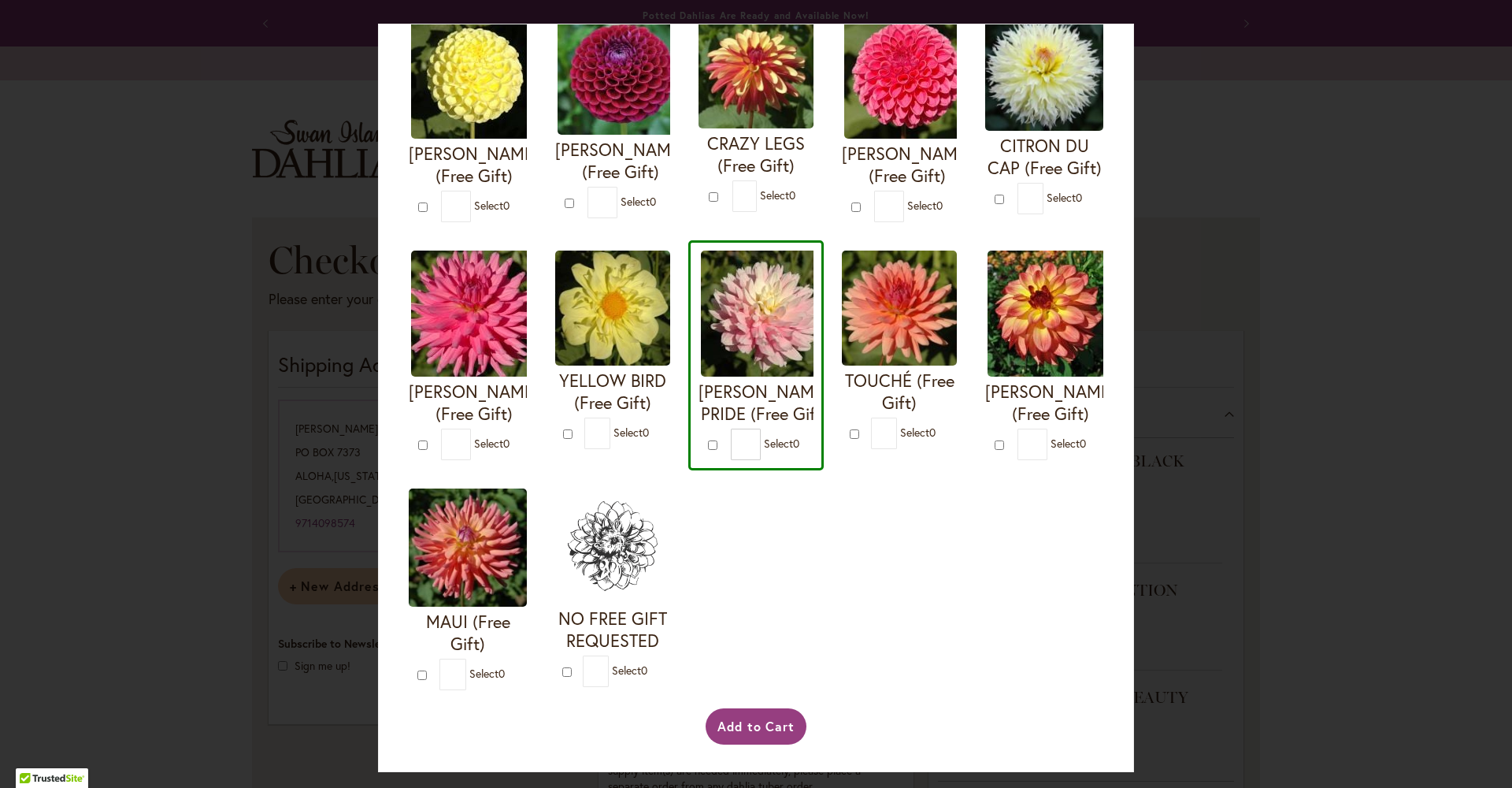
scroll to position [655, 0]
click at [739, 720] on button "Add to Cart" at bounding box center [756, 726] width 102 height 36
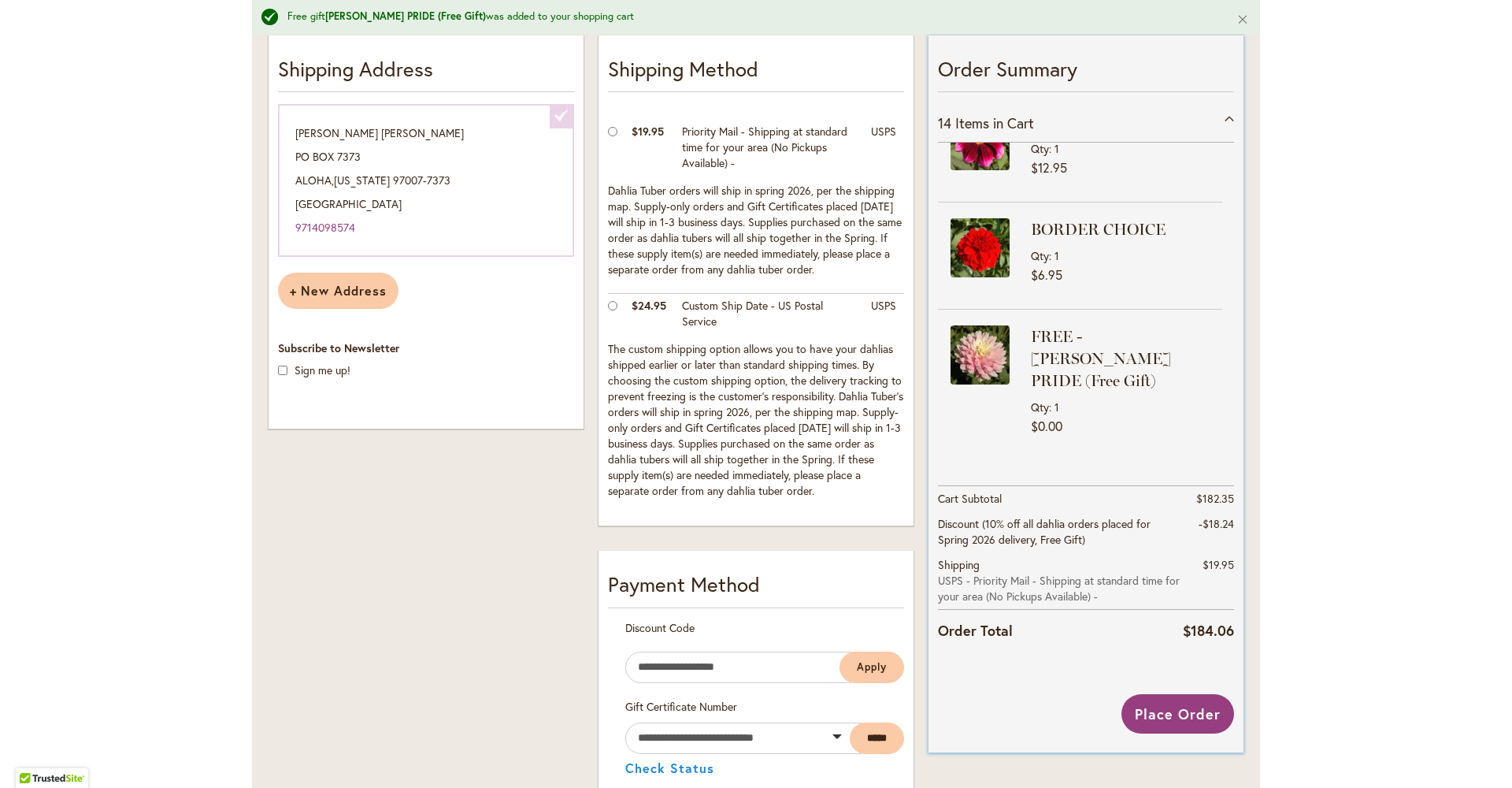
scroll to position [376, 0]
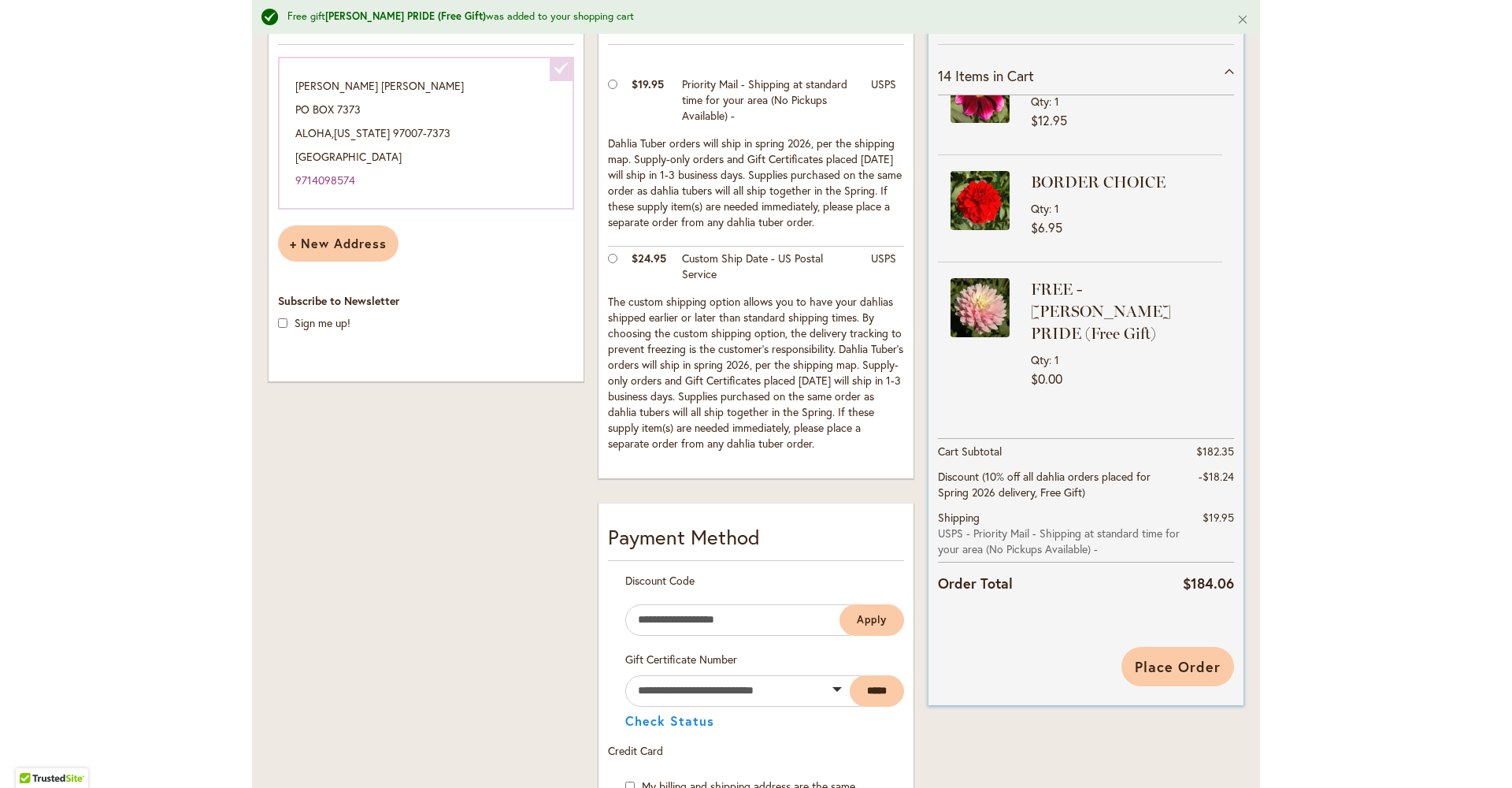
click at [1169, 668] on span "Place Order" at bounding box center [1177, 667] width 86 height 19
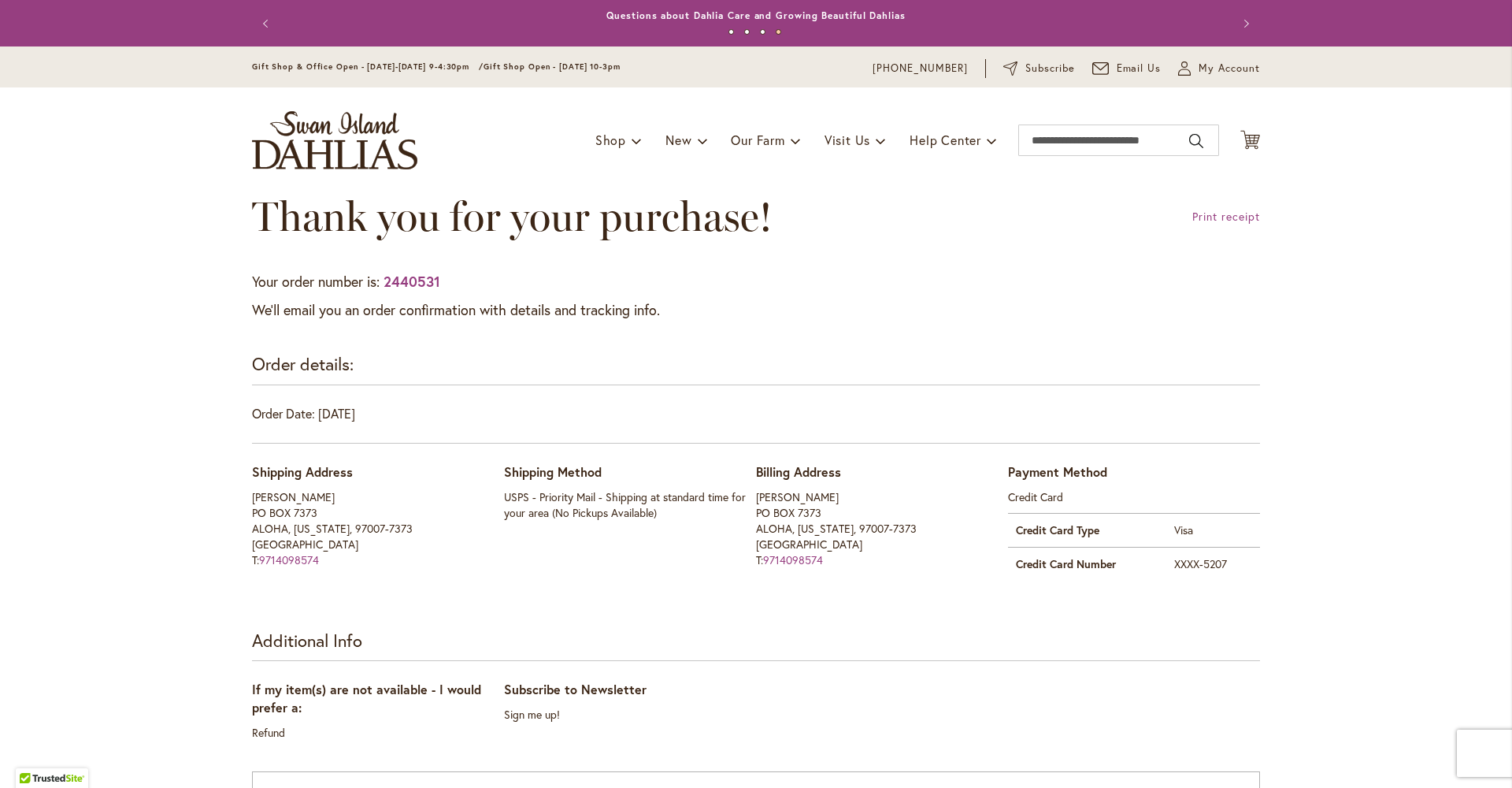
drag, startPoint x: 445, startPoint y: 276, endPoint x: 276, endPoint y: 278, distance: 169.0
click at [276, 278] on p "Your order number is: 2440531" at bounding box center [756, 282] width 1008 height 21
copy p "order number is: 2440531"
